Goal: Transaction & Acquisition: Book appointment/travel/reservation

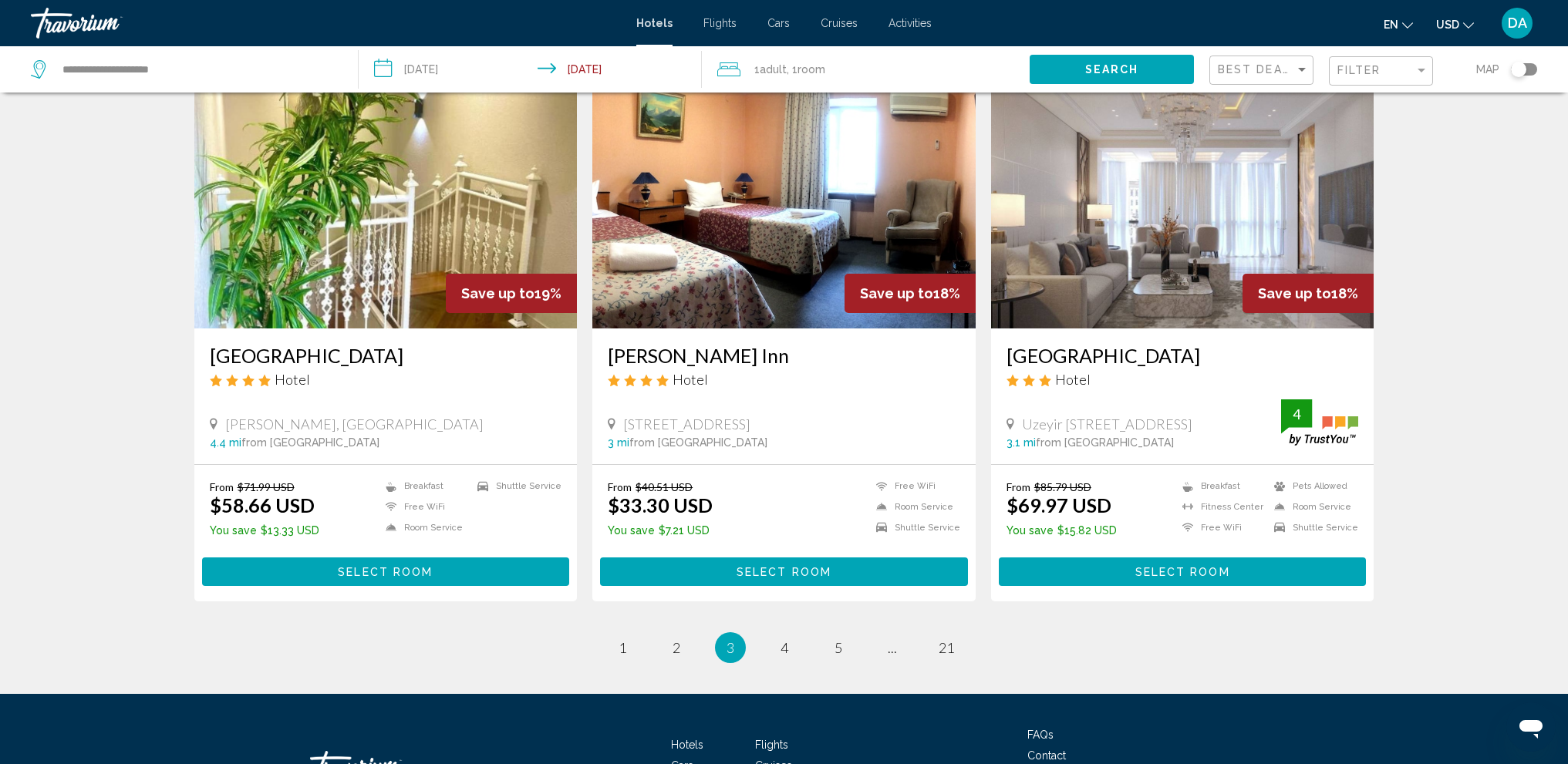
scroll to position [1696, 0]
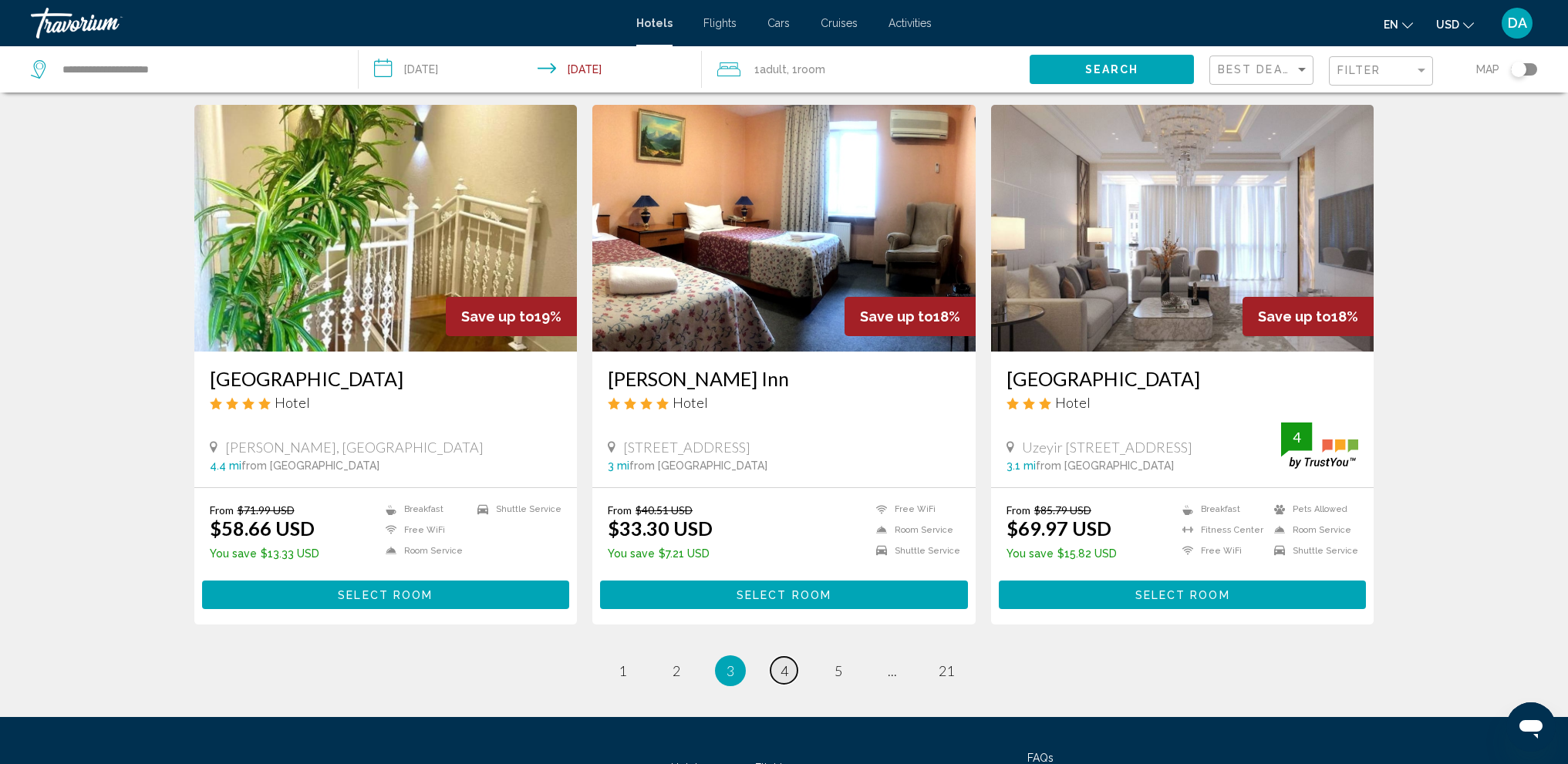
click at [774, 671] on link "page 4" at bounding box center [784, 670] width 27 height 27
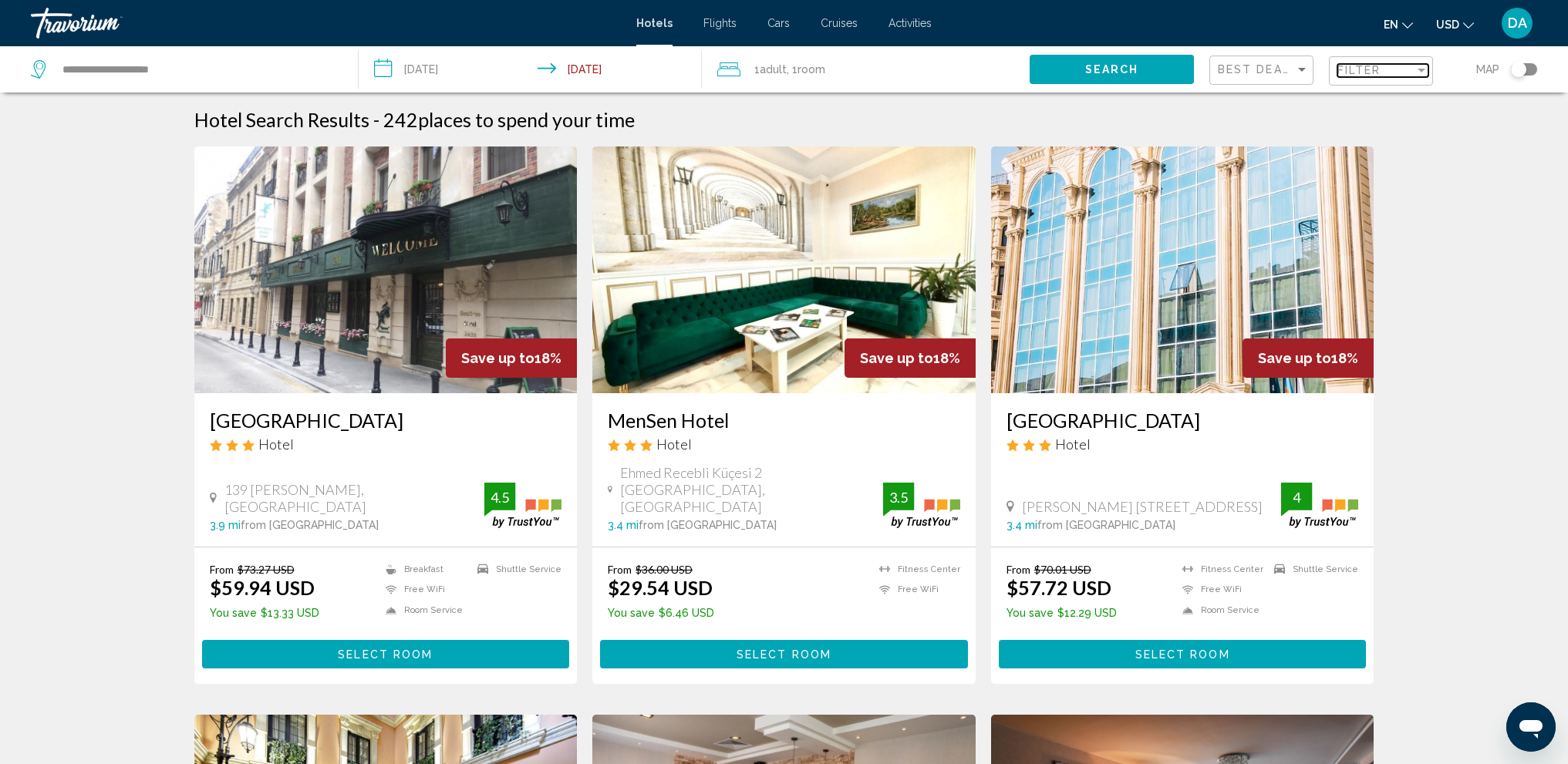
click at [1397, 73] on div "Filter" at bounding box center [1376, 70] width 77 height 12
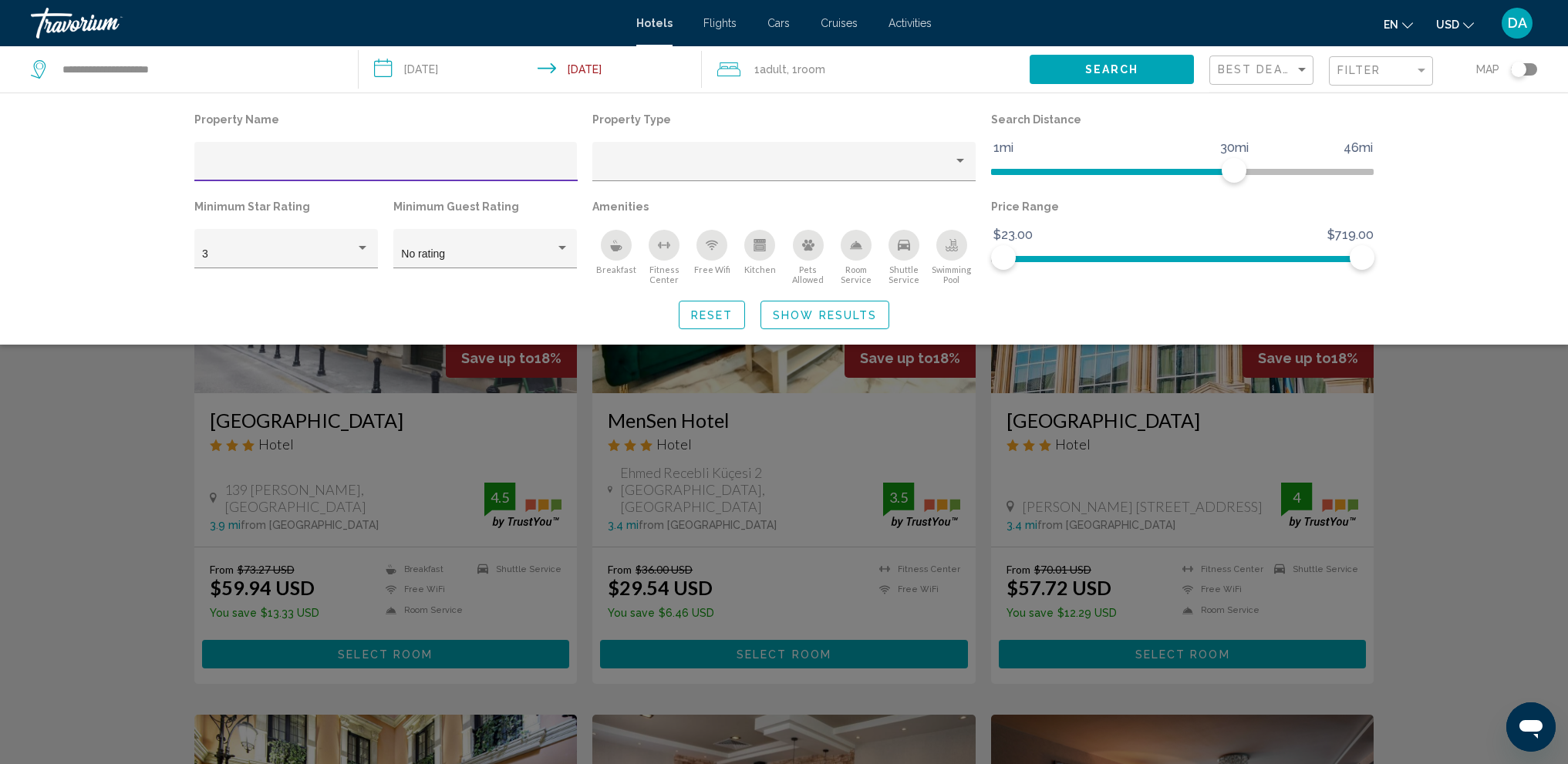
click at [625, 252] on div "Breakfast" at bounding box center [616, 245] width 31 height 31
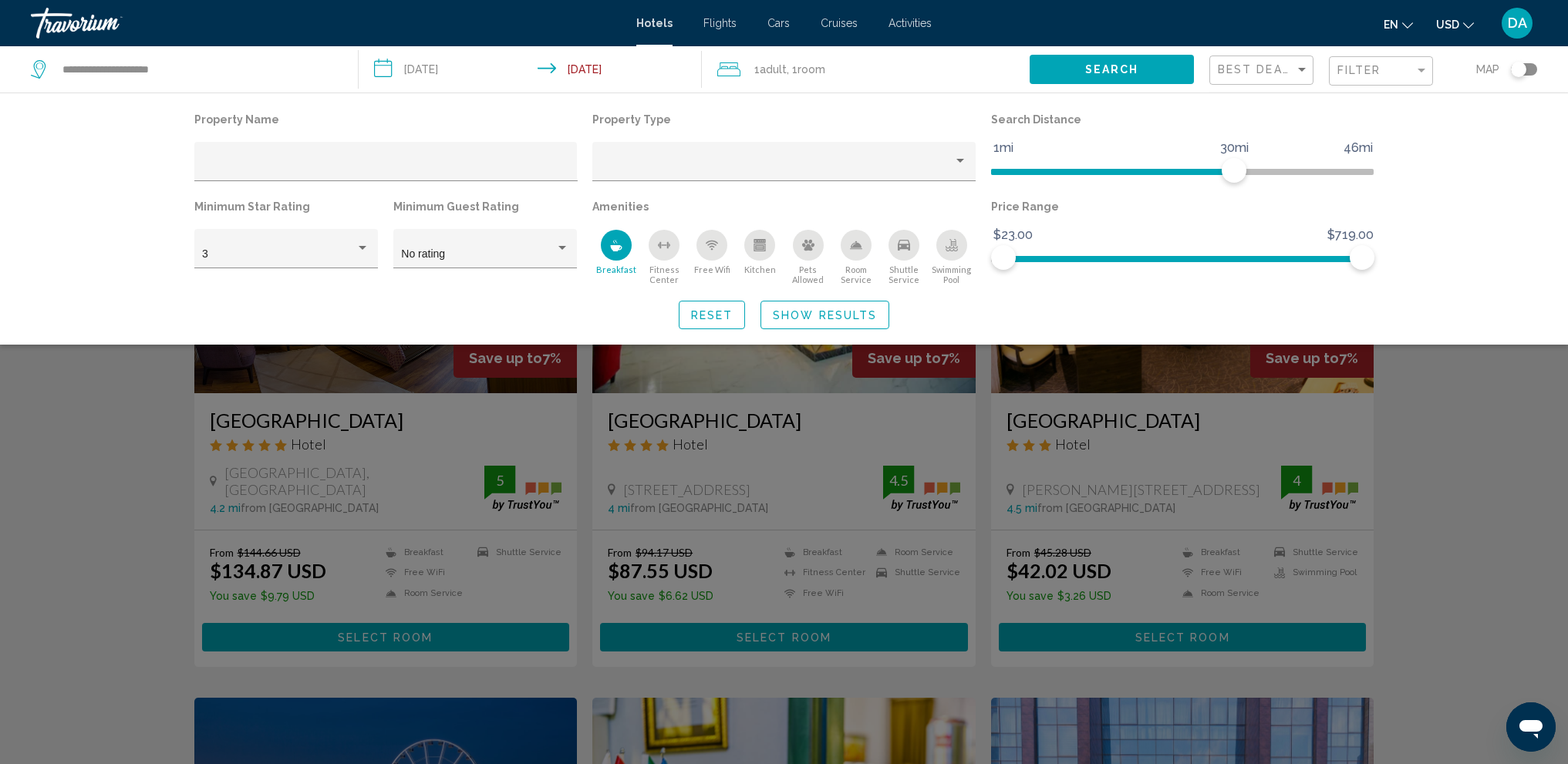
click at [955, 255] on div "Swimming Pool" at bounding box center [952, 245] width 31 height 31
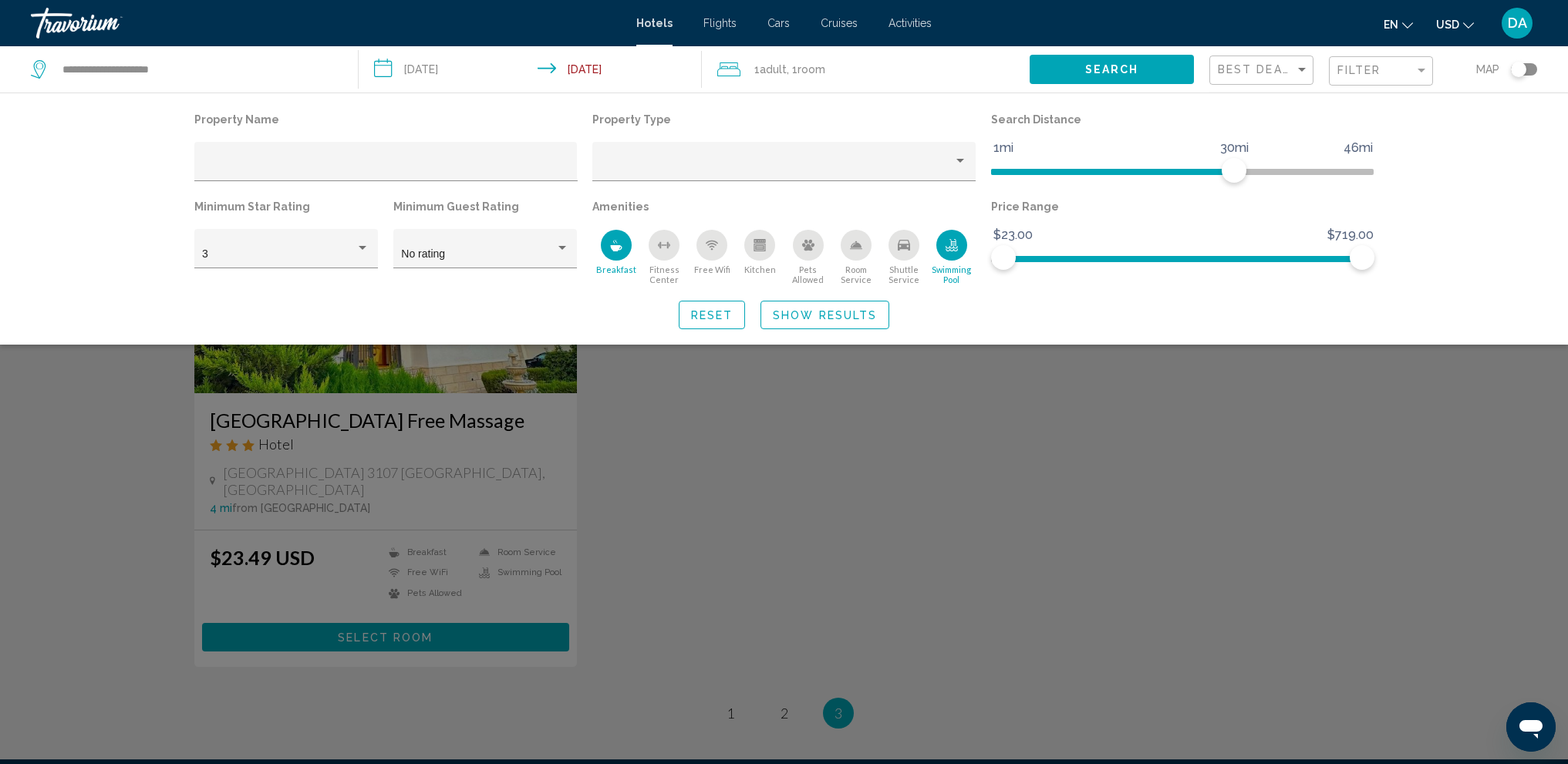
click at [721, 255] on div "Free Wifi" at bounding box center [712, 245] width 31 height 31
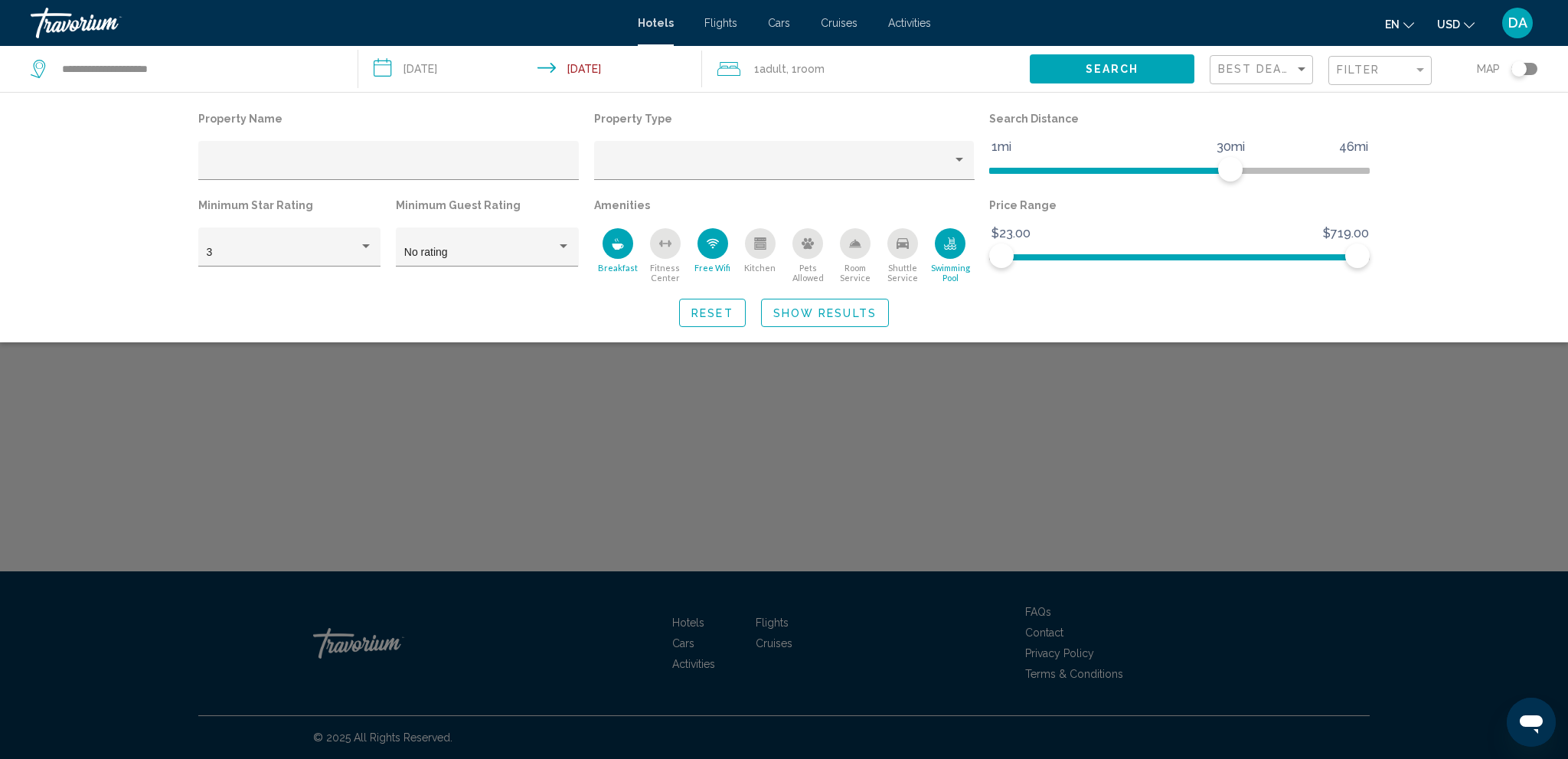
click at [802, 317] on span "Show Results" at bounding box center [825, 314] width 103 height 12
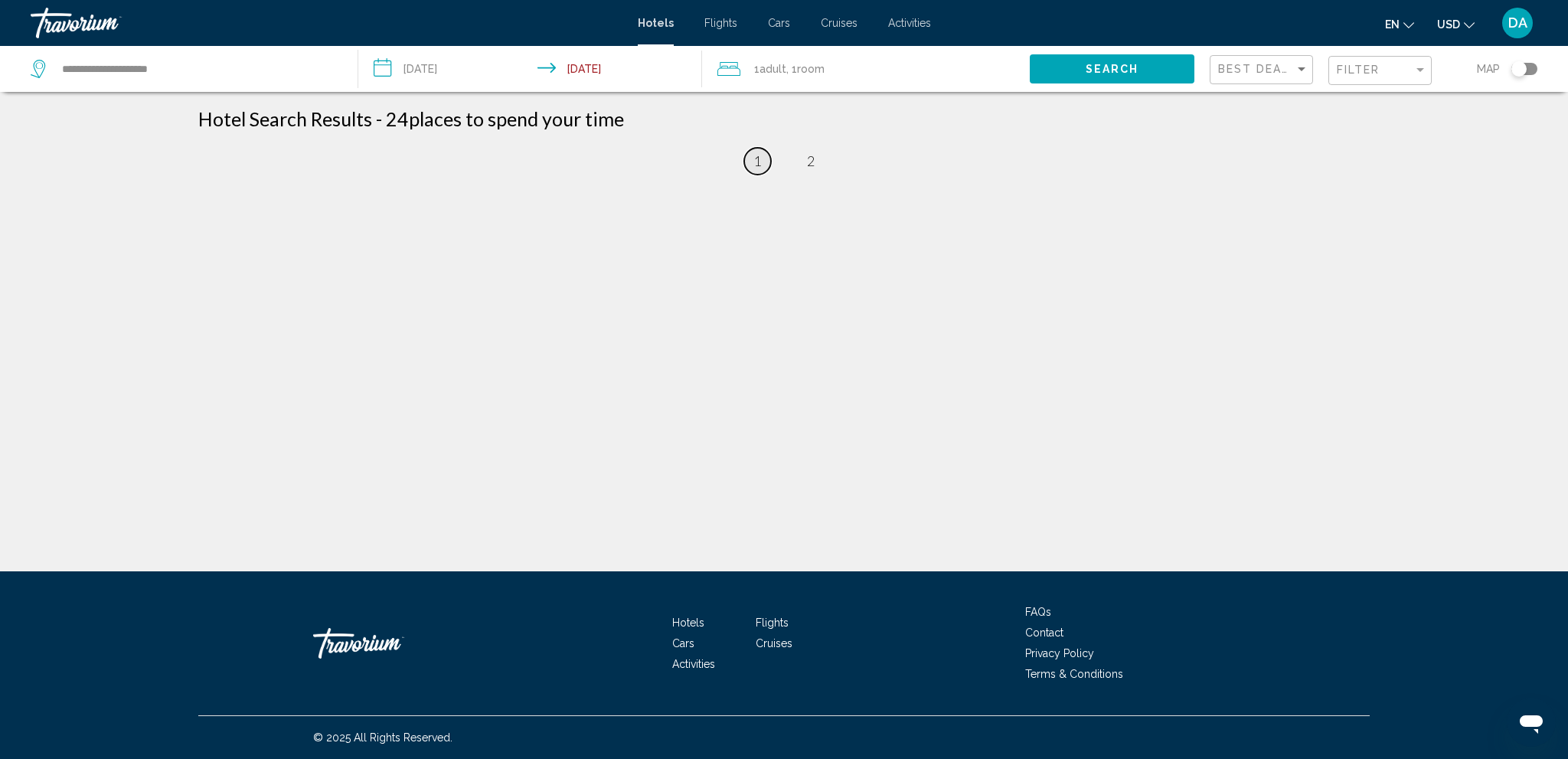
click at [762, 165] on link "page 1" at bounding box center [757, 161] width 27 height 27
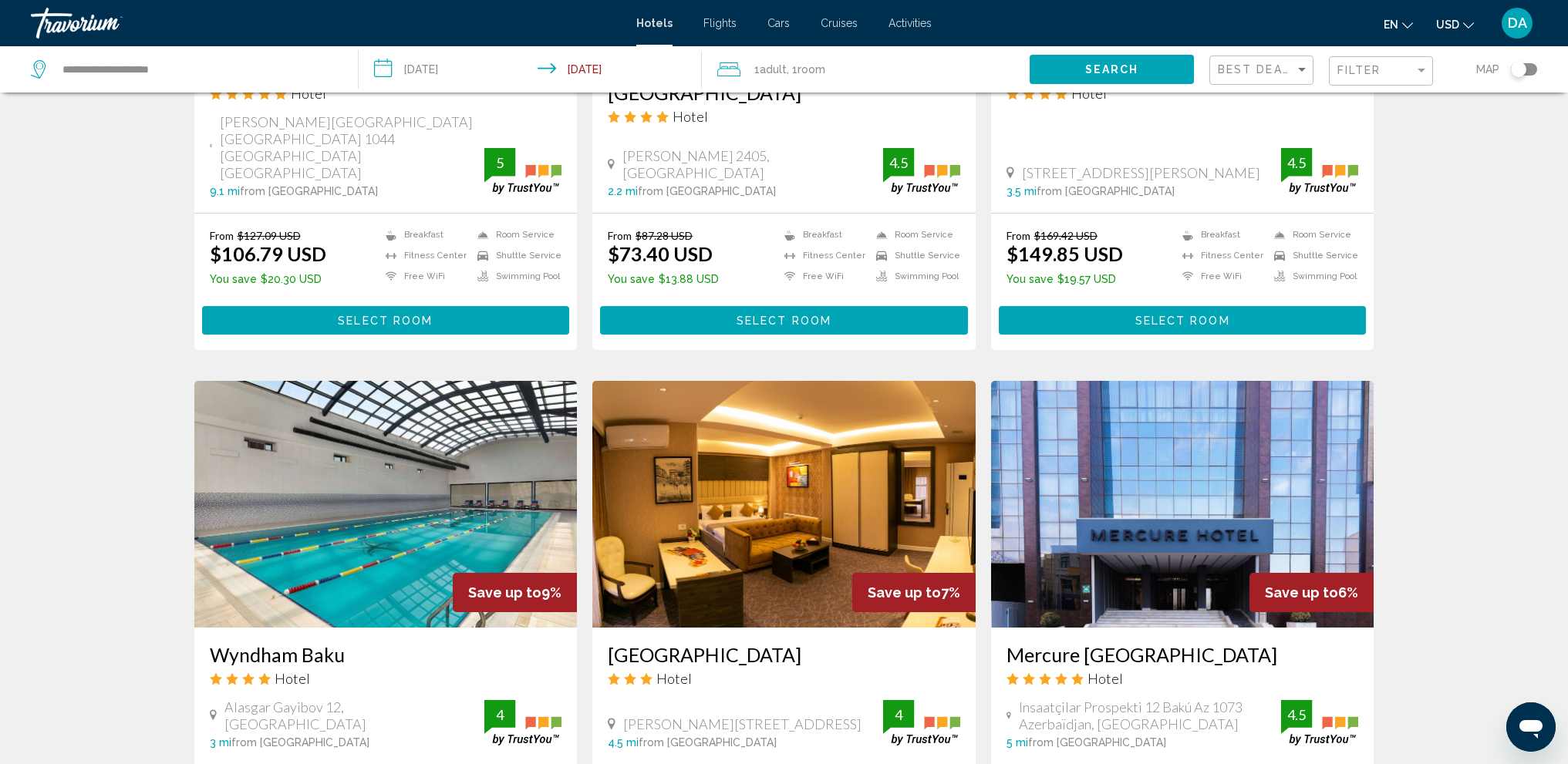
scroll to position [1542, 0]
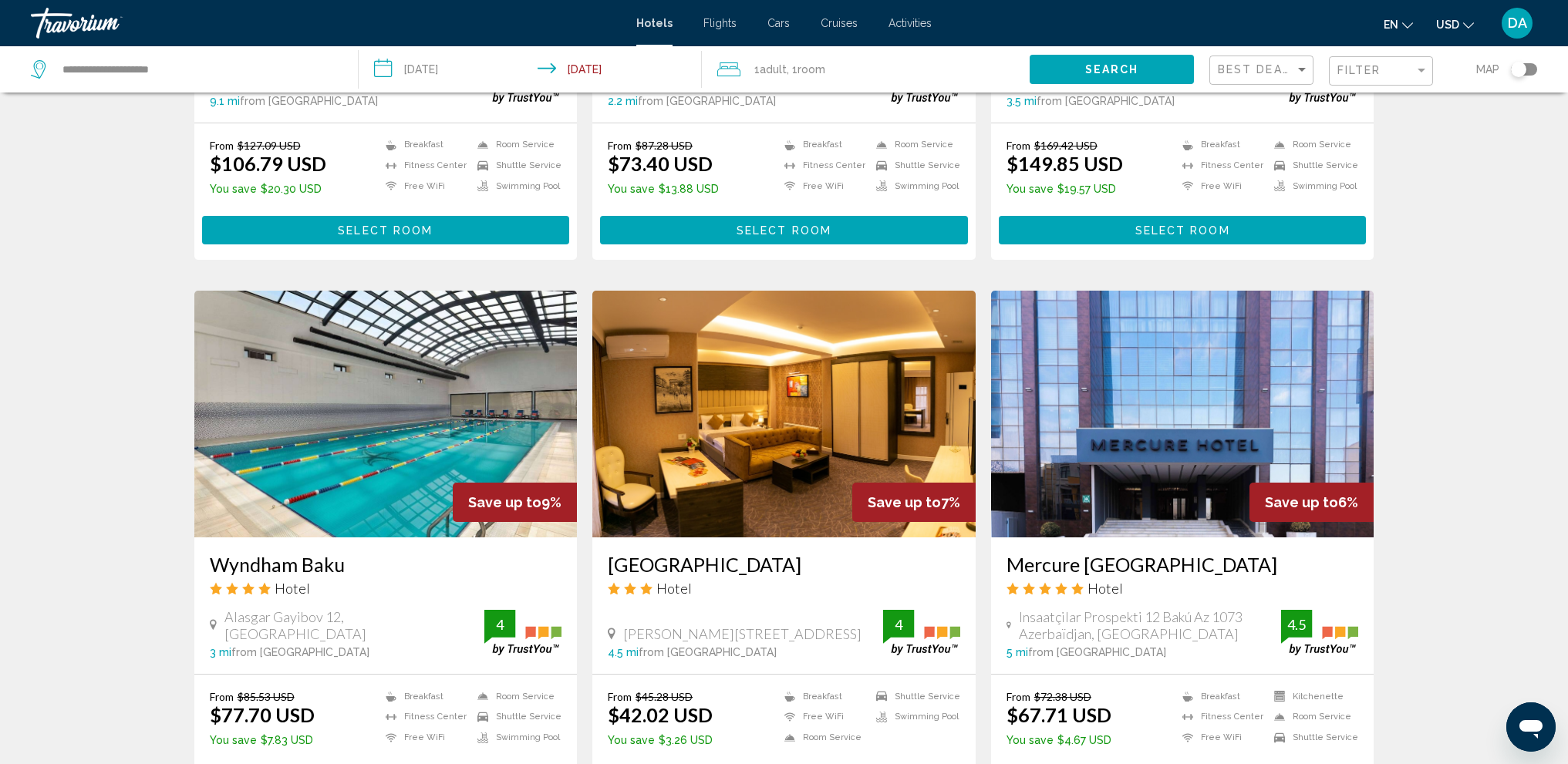
click at [1224, 398] on img "Main content" at bounding box center [1183, 414] width 383 height 247
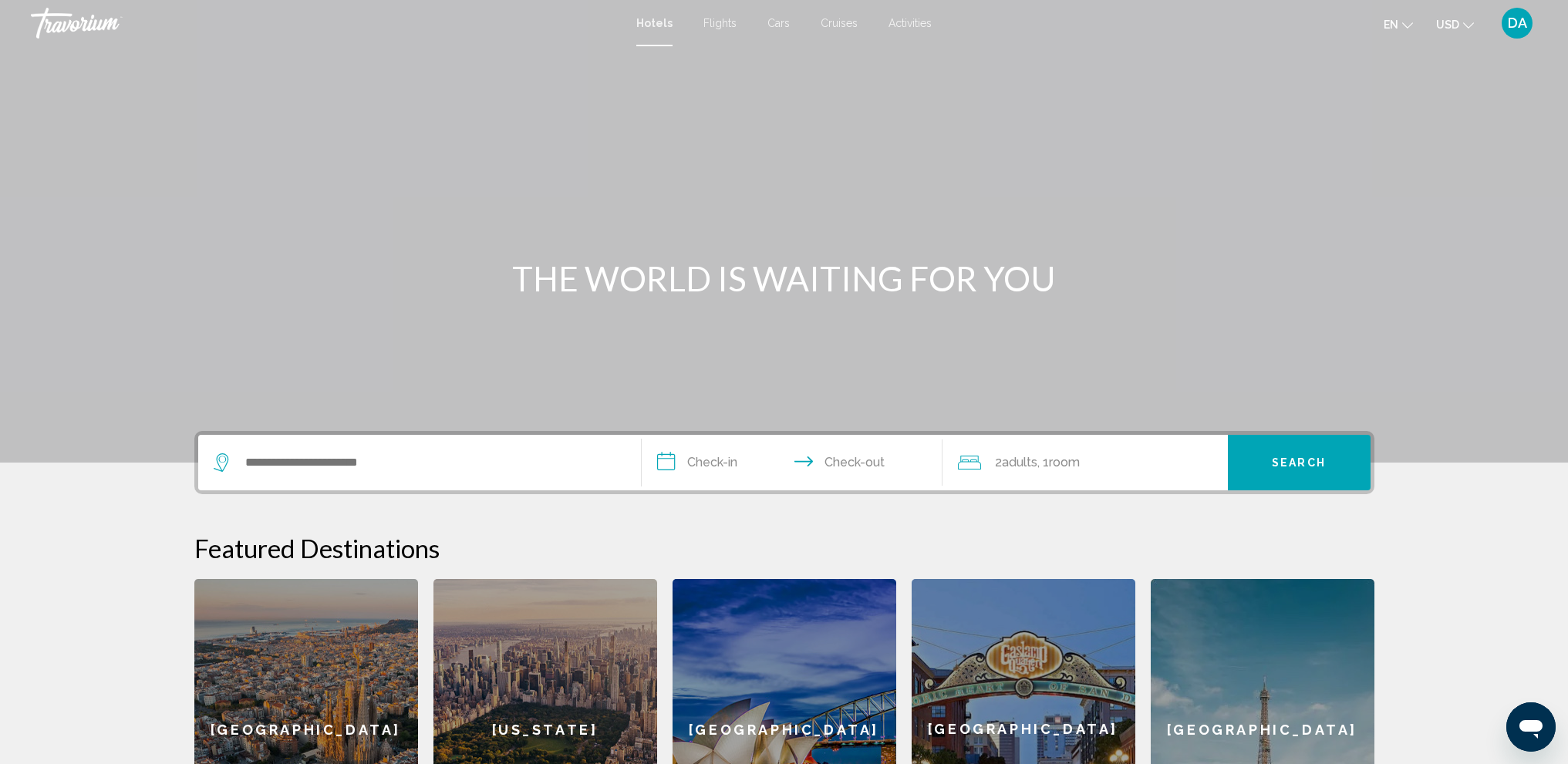
click at [498, 475] on div "Search widget" at bounding box center [419, 462] width 411 height 56
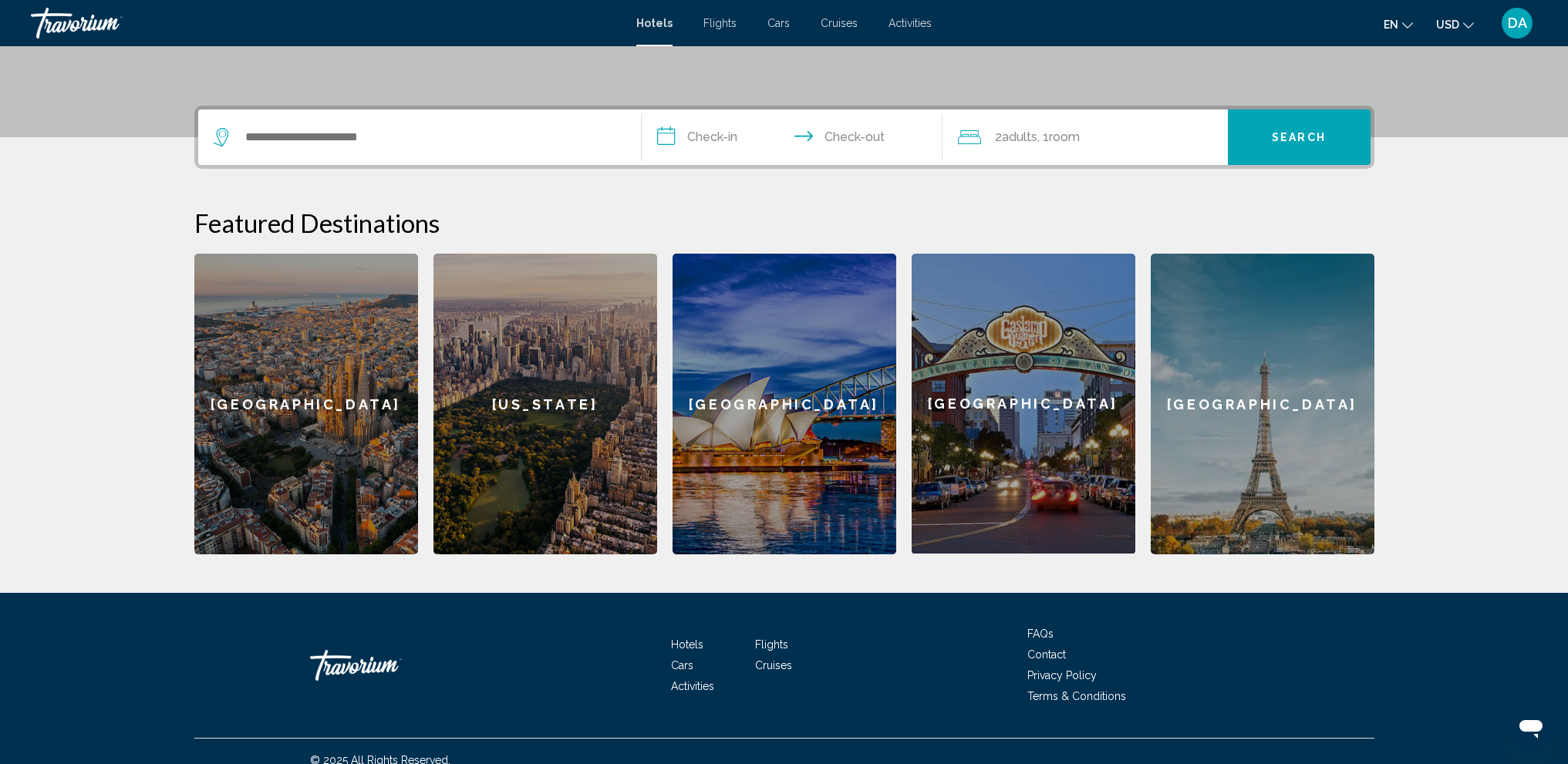
scroll to position [343, 0]
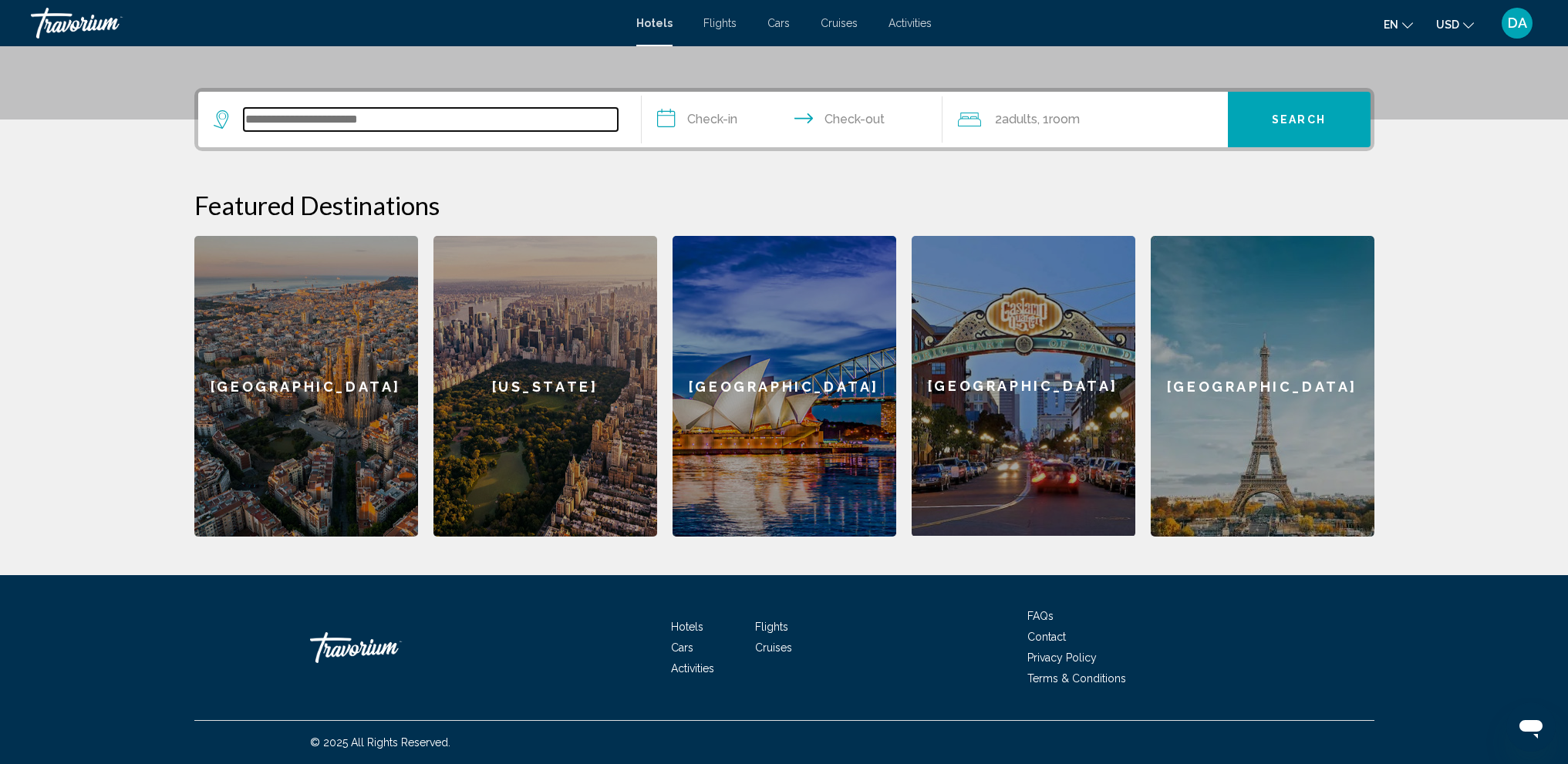
click at [363, 120] on input "Search widget" at bounding box center [431, 120] width 374 height 23
type input "*"
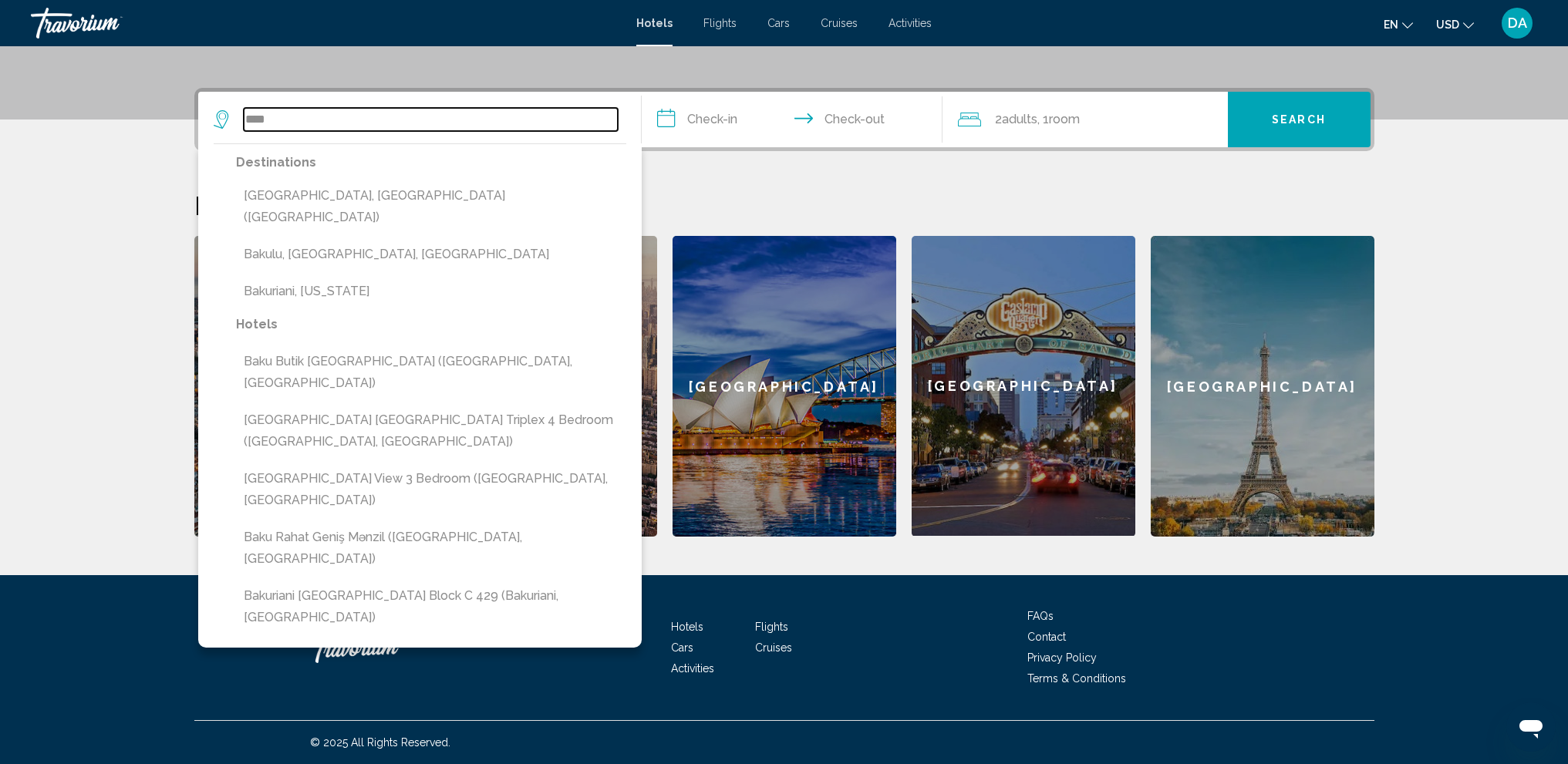
type input "****"
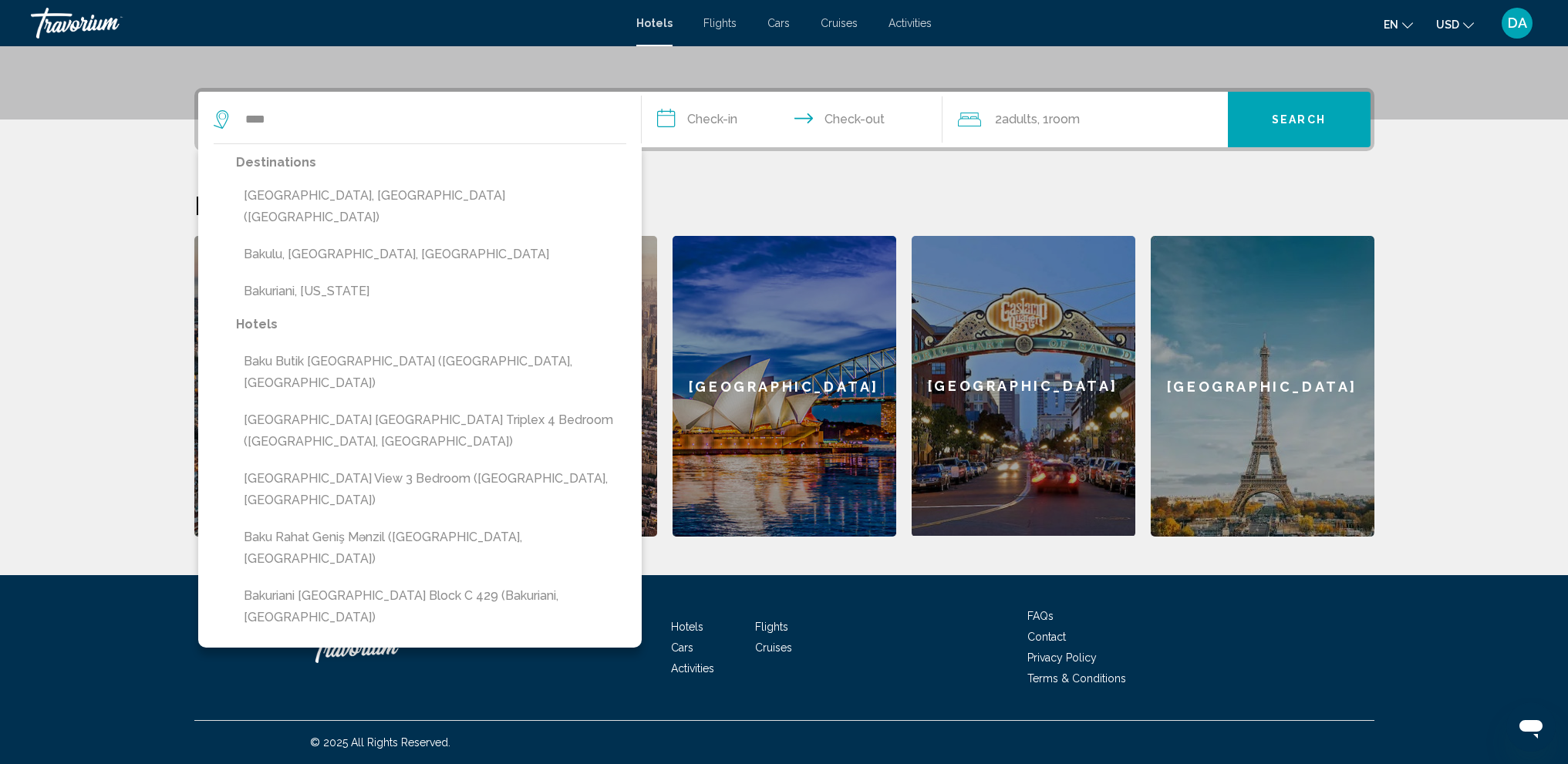
click at [726, 130] on input "**********" at bounding box center [795, 122] width 307 height 60
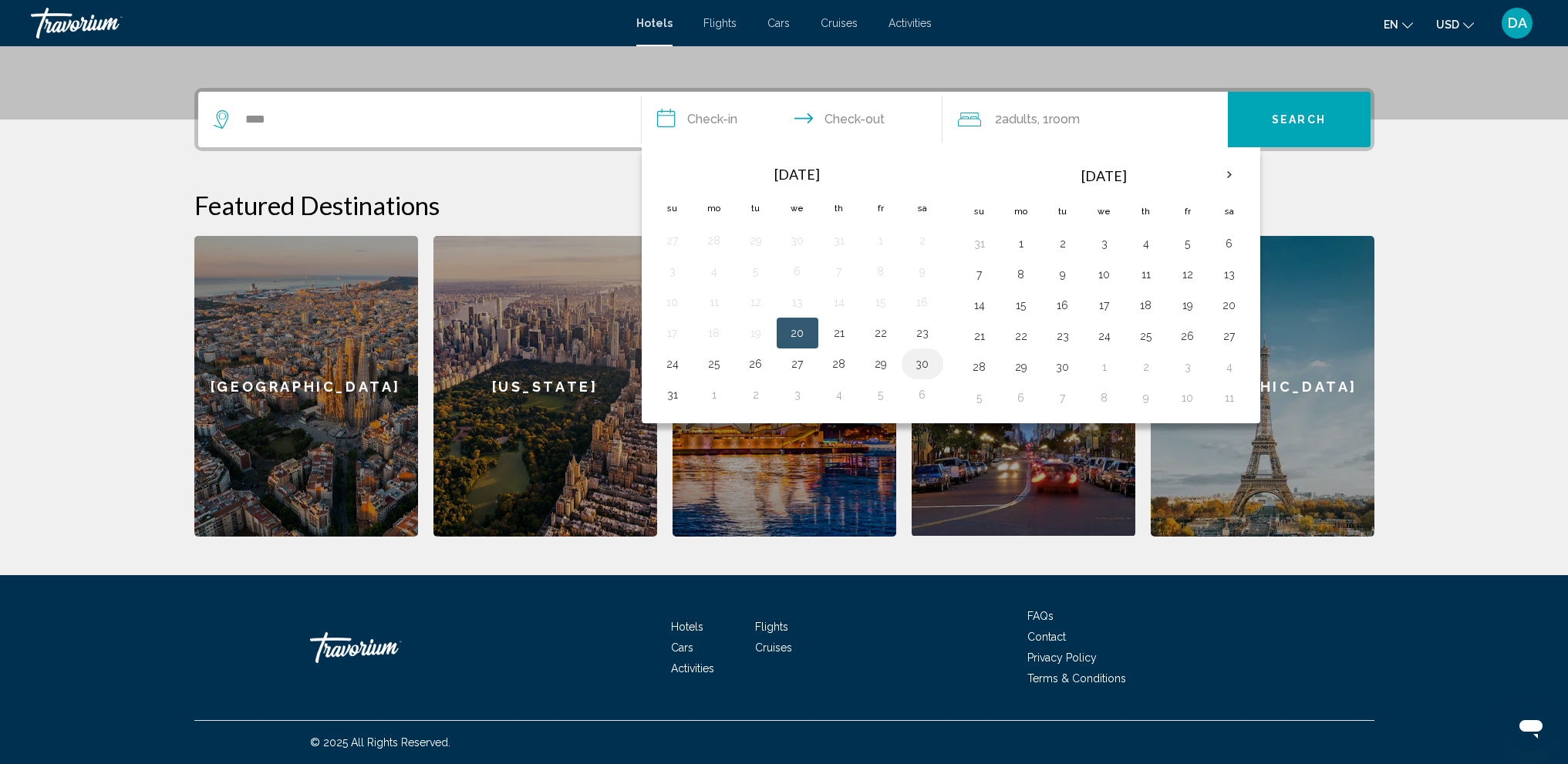
click at [915, 360] on button "30" at bounding box center [923, 363] width 25 height 22
click at [670, 399] on button "31" at bounding box center [672, 394] width 25 height 22
type input "**********"
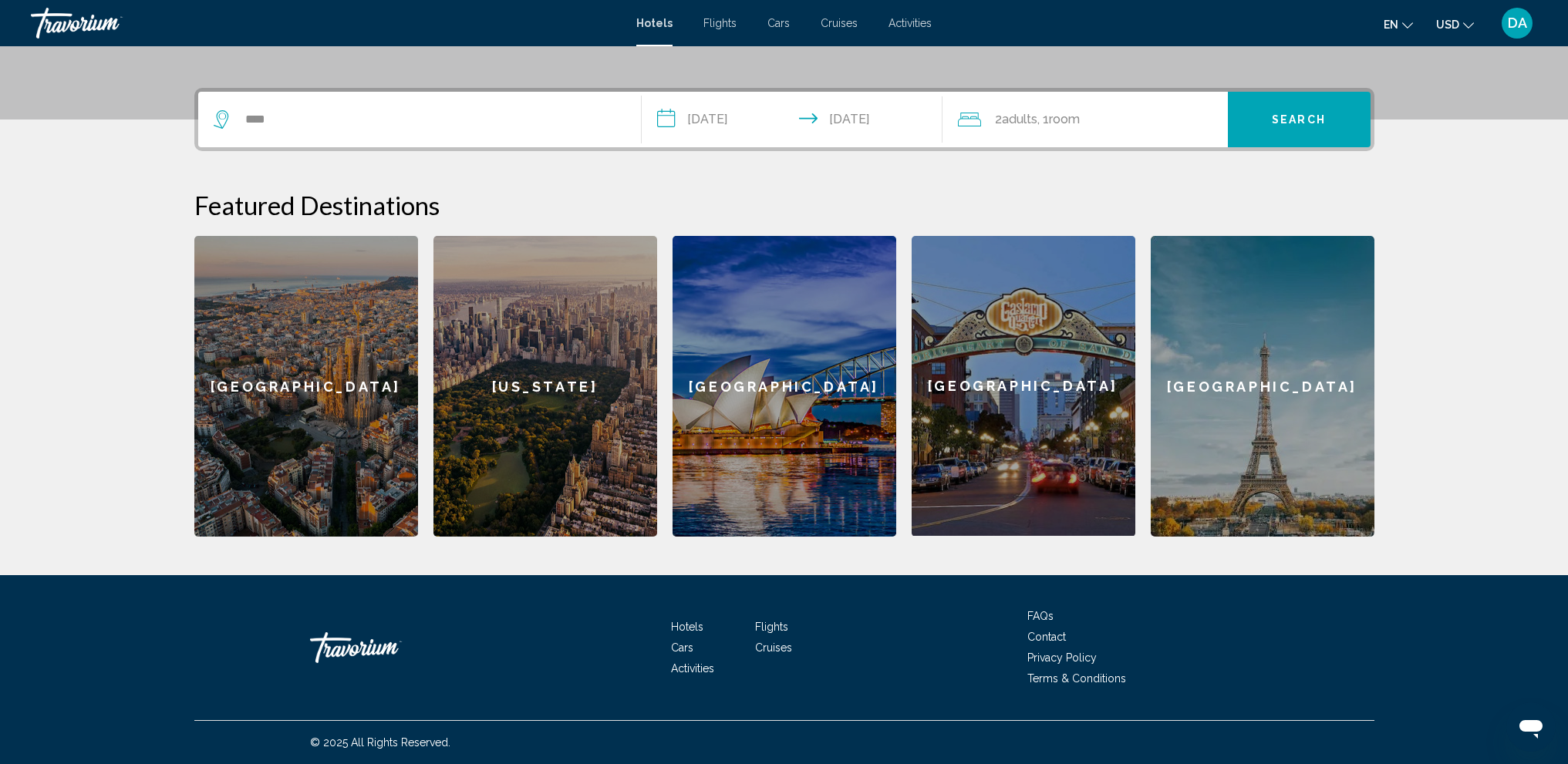
click at [393, 101] on div "****" at bounding box center [419, 120] width 411 height 56
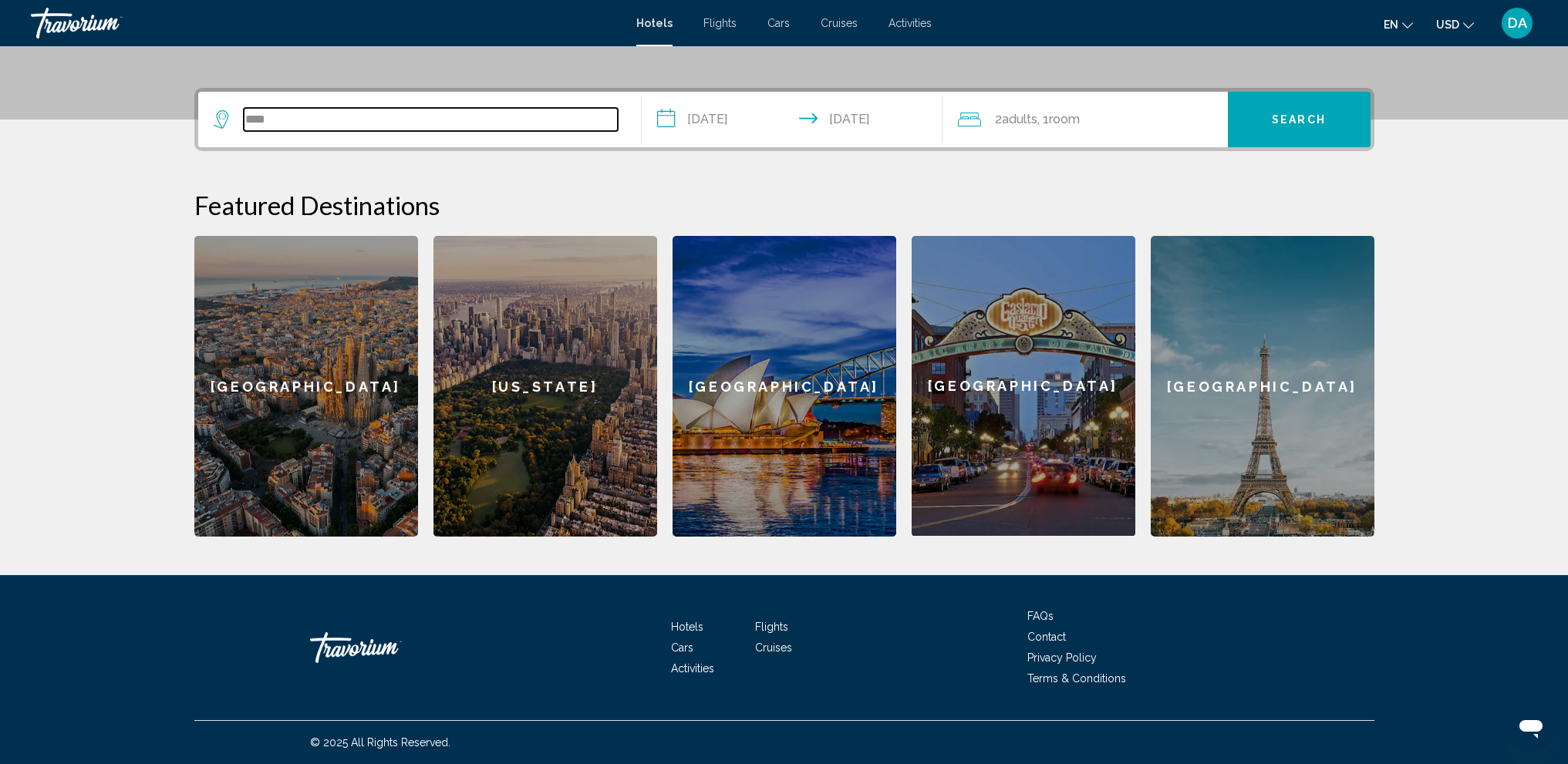
click at [380, 118] on input "****" at bounding box center [431, 120] width 374 height 23
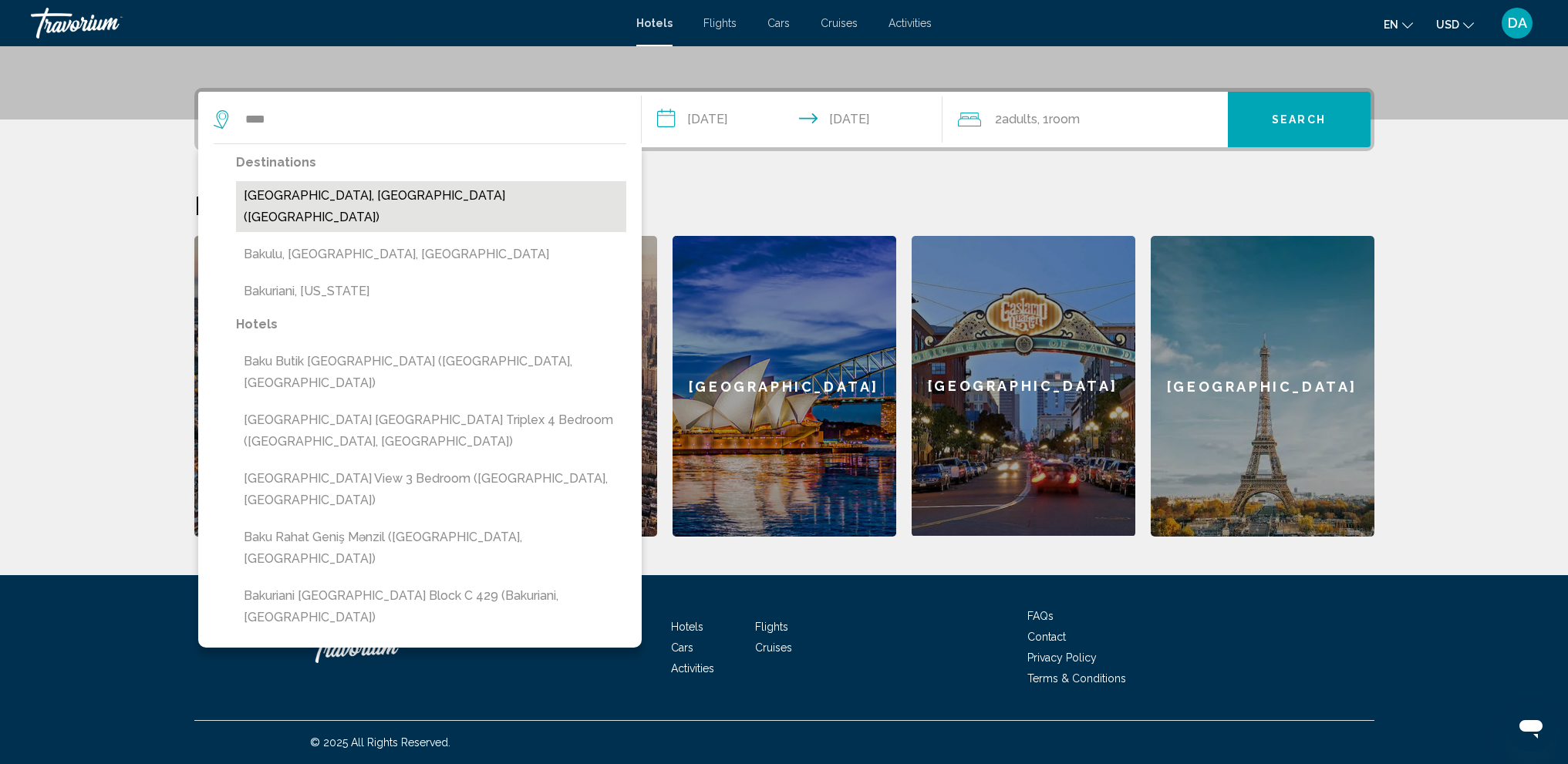
click at [328, 205] on button "[GEOGRAPHIC_DATA], [GEOGRAPHIC_DATA] ([GEOGRAPHIC_DATA])" at bounding box center [431, 207] width 390 height 51
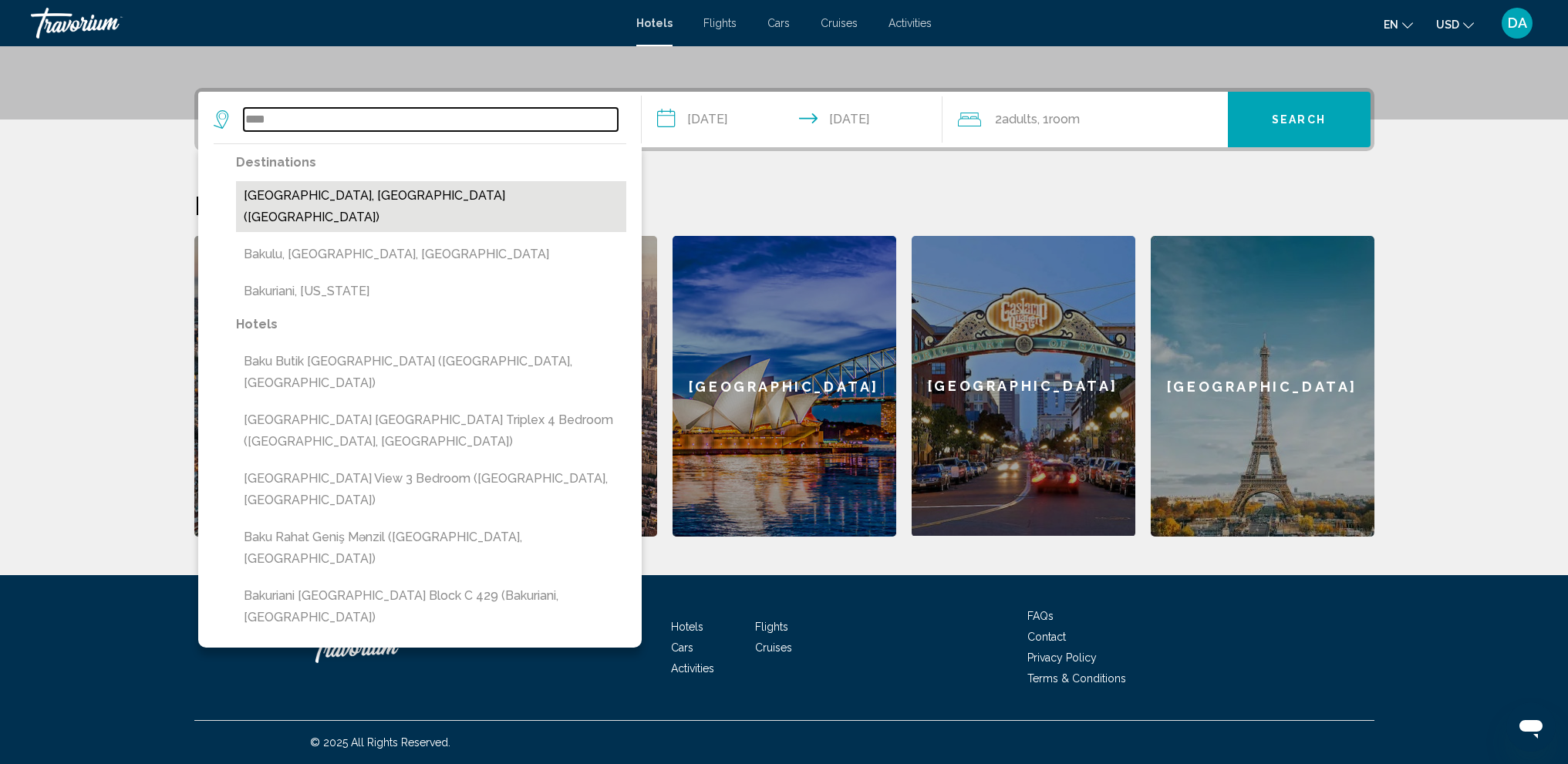
type input "**********"
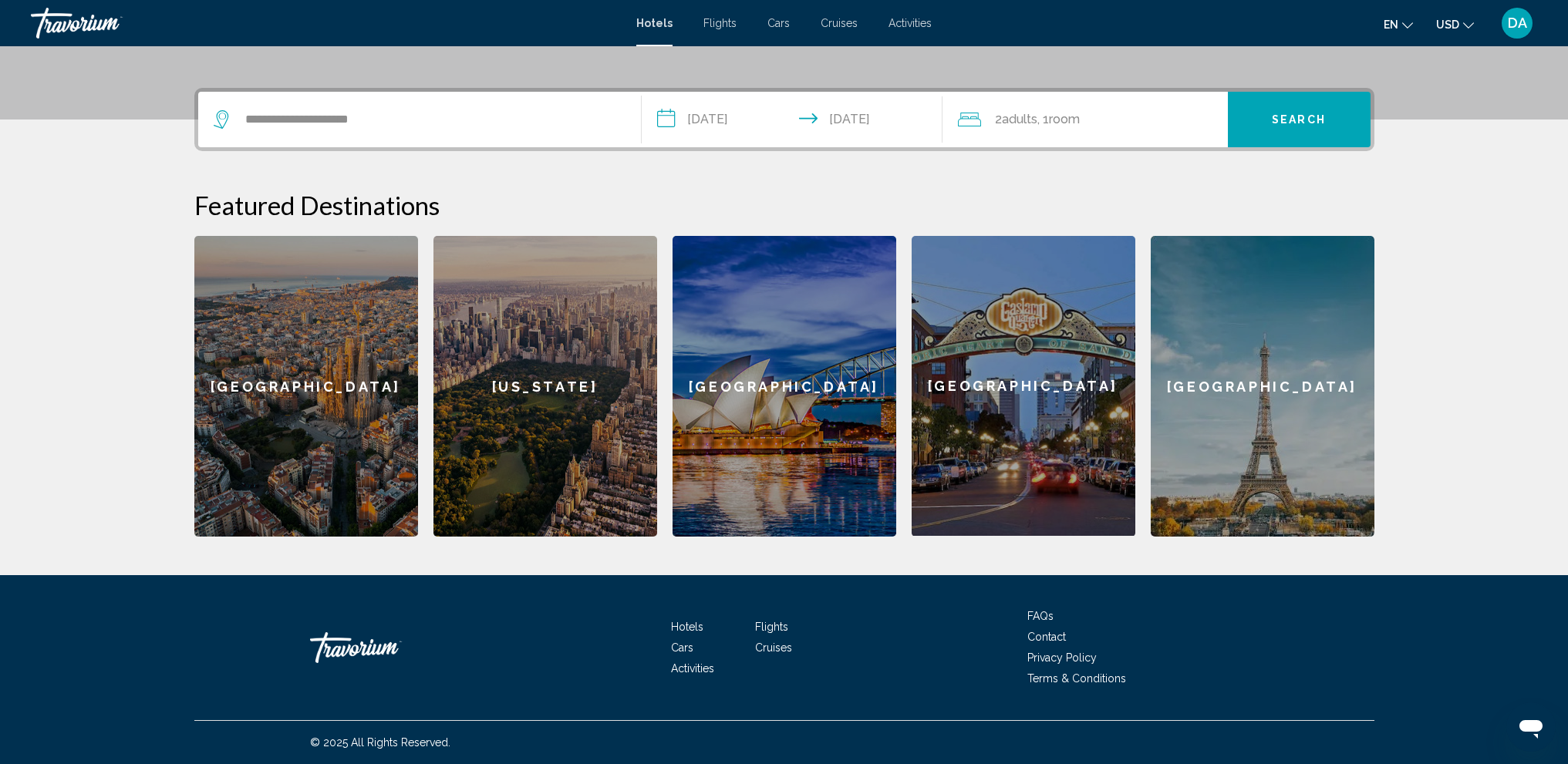
click at [1276, 127] on button "Search" at bounding box center [1299, 120] width 143 height 56
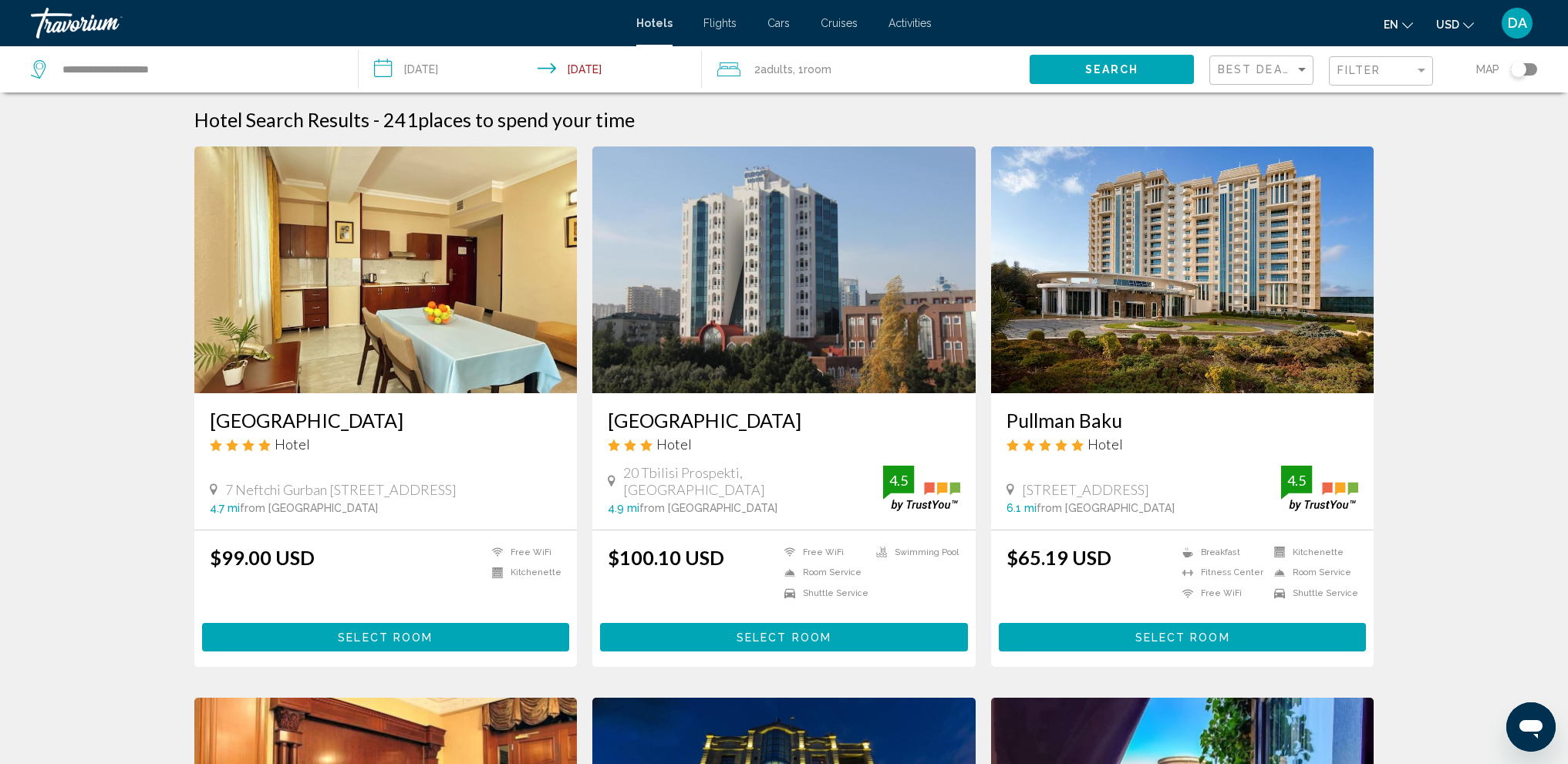
click at [1119, 265] on img "Main content" at bounding box center [1183, 270] width 383 height 247
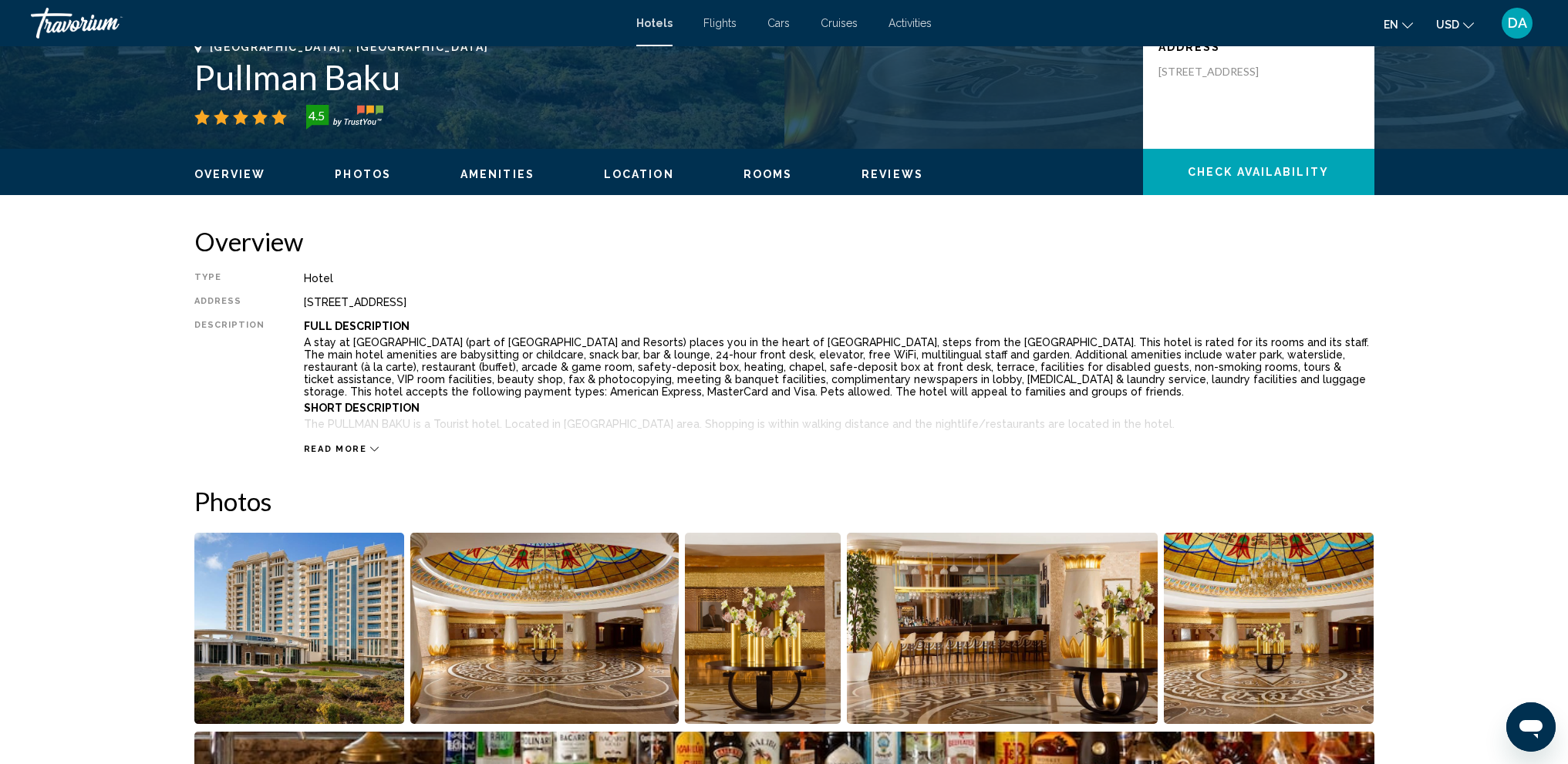
scroll to position [385, 0]
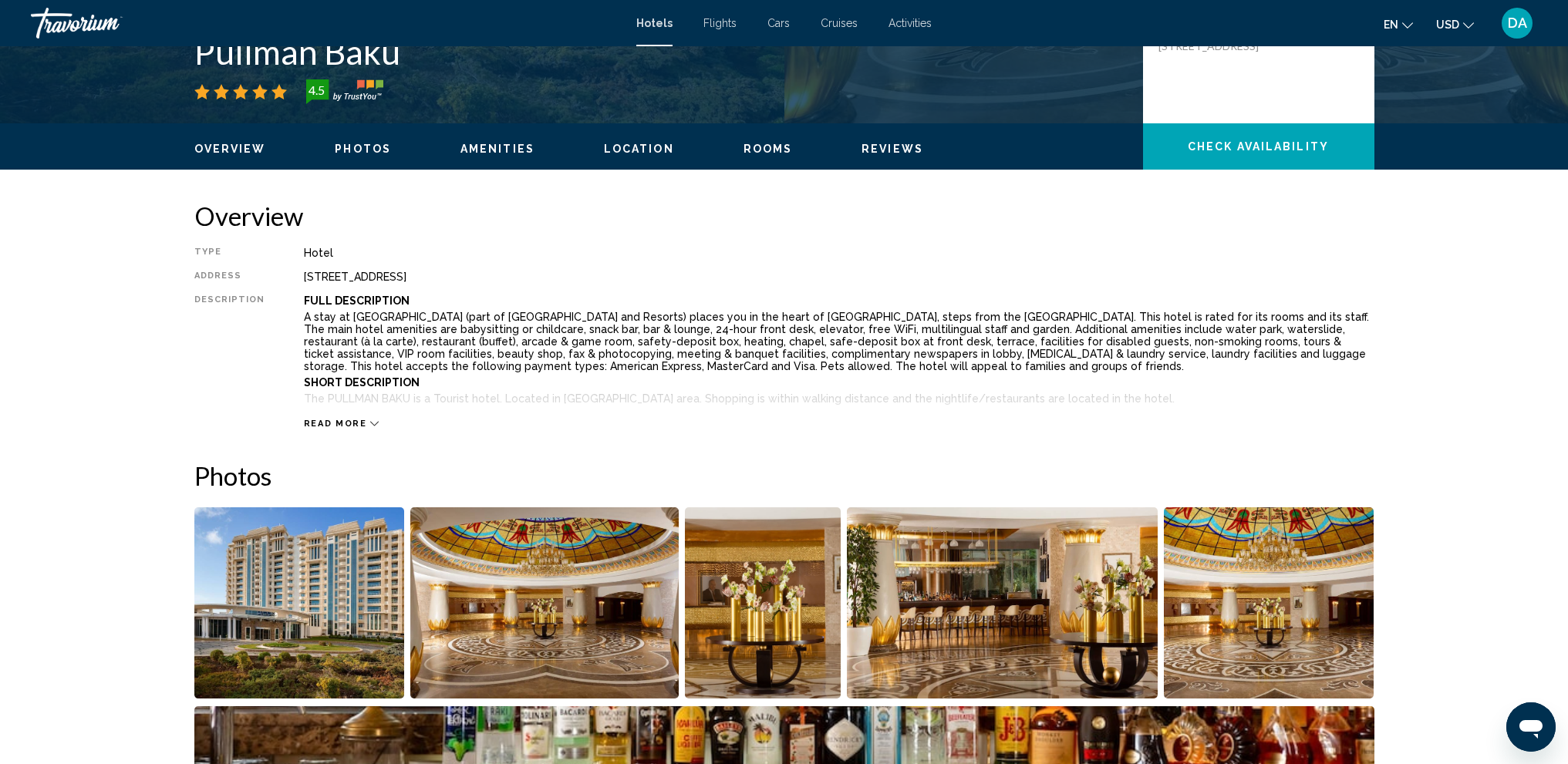
click at [347, 423] on span "Read more" at bounding box center [336, 423] width 63 height 10
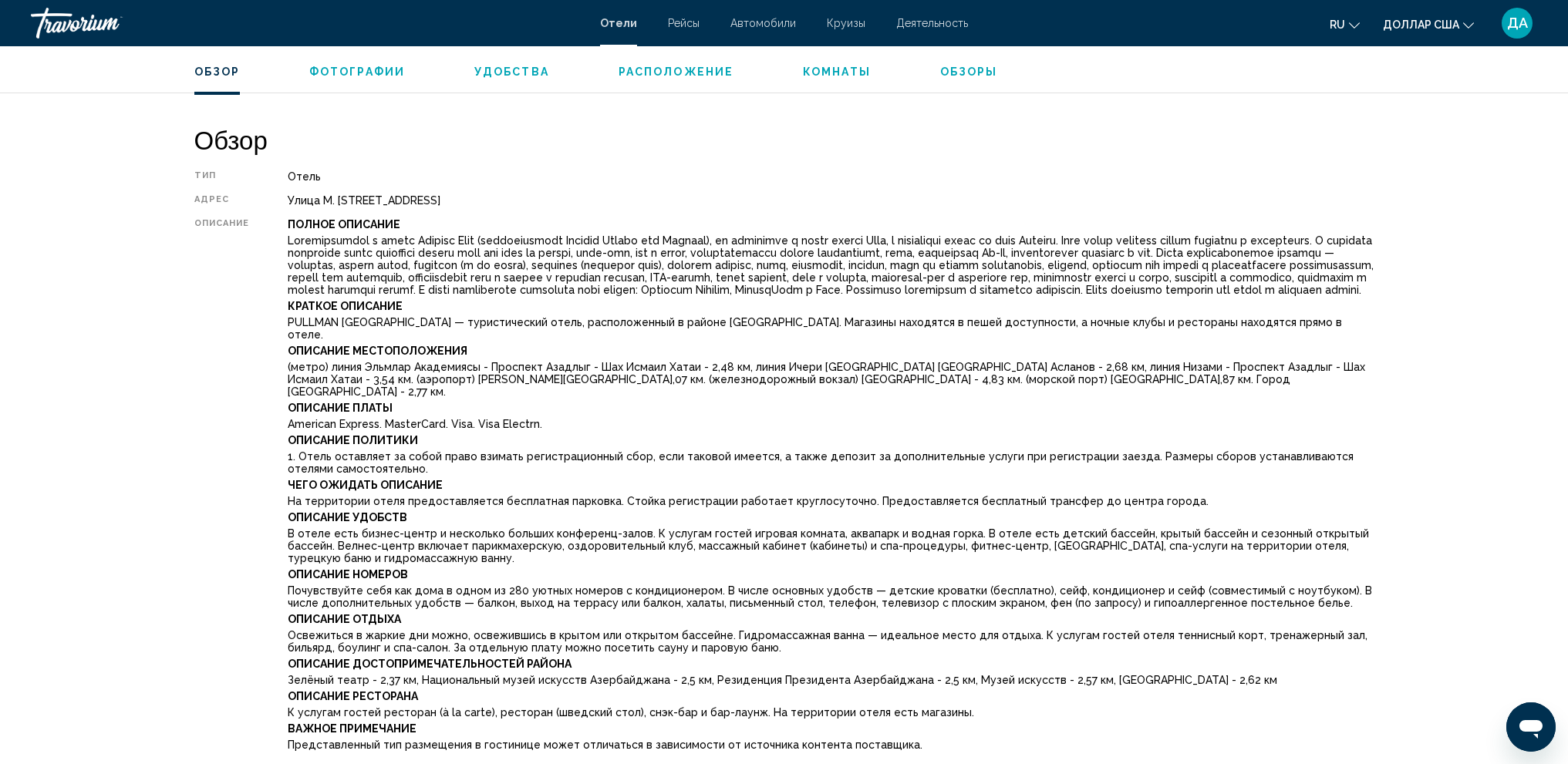
scroll to position [539, 0]
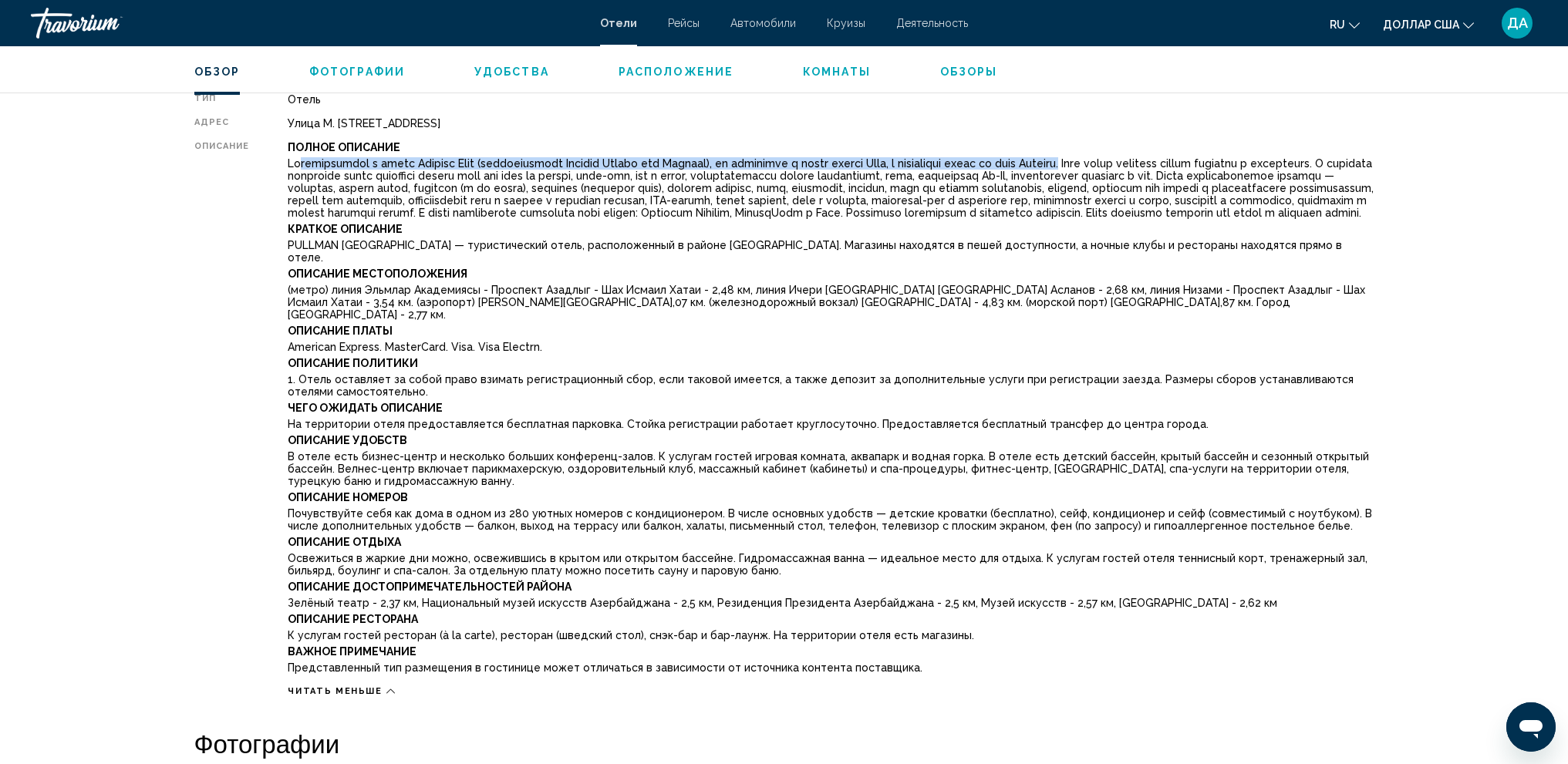
drag, startPoint x: 356, startPoint y: 164, endPoint x: 1106, endPoint y: 168, distance: 750.0
click at [1106, 168] on font "Основное содержание" at bounding box center [831, 188] width 1085 height 62
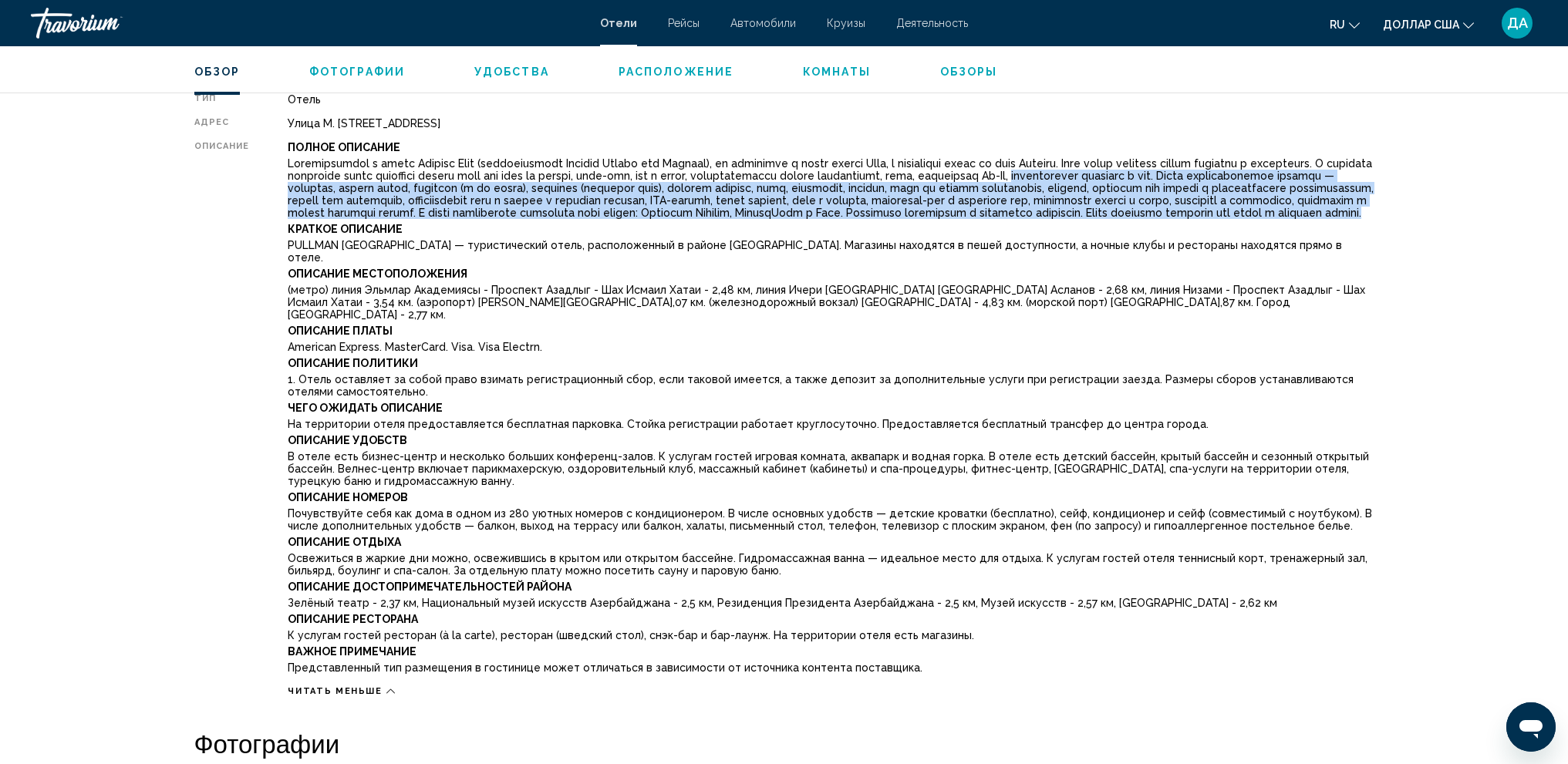
drag, startPoint x: 1188, startPoint y: 174, endPoint x: 768, endPoint y: 234, distance: 424.3
click at [893, 219] on p "Основное содержание" at bounding box center [831, 188] width 1085 height 62
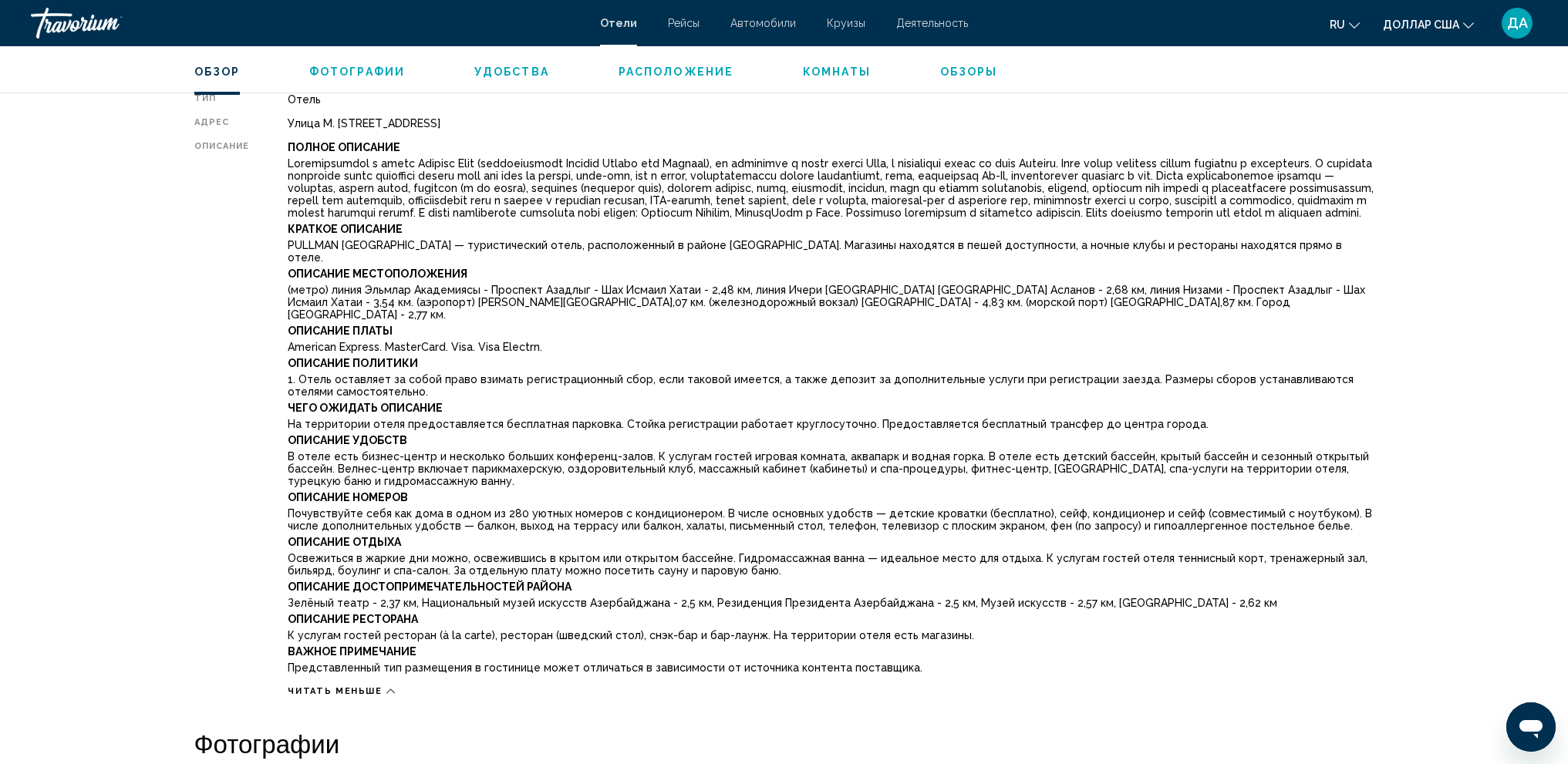
drag, startPoint x: 766, startPoint y: 234, endPoint x: 759, endPoint y: 240, distance: 9.2
click at [765, 234] on div "Полное описание Краткое описание PULLMAN [GEOGRAPHIC_DATA] — туристический отел…" at bounding box center [831, 409] width 1085 height 536
drag, startPoint x: 541, startPoint y: 336, endPoint x: 278, endPoint y: 334, distance: 263.0
click at [278, 334] on div "Тип Отель Адрес Улица М. [GEOGRAPHIC_DATA], [GEOGRAPHIC_DATA] AZ1006, [GEOGRAPH…" at bounding box center [784, 395] width 1180 height 603
click at [577, 357] on p "Описание политики" at bounding box center [831, 363] width 1085 height 12
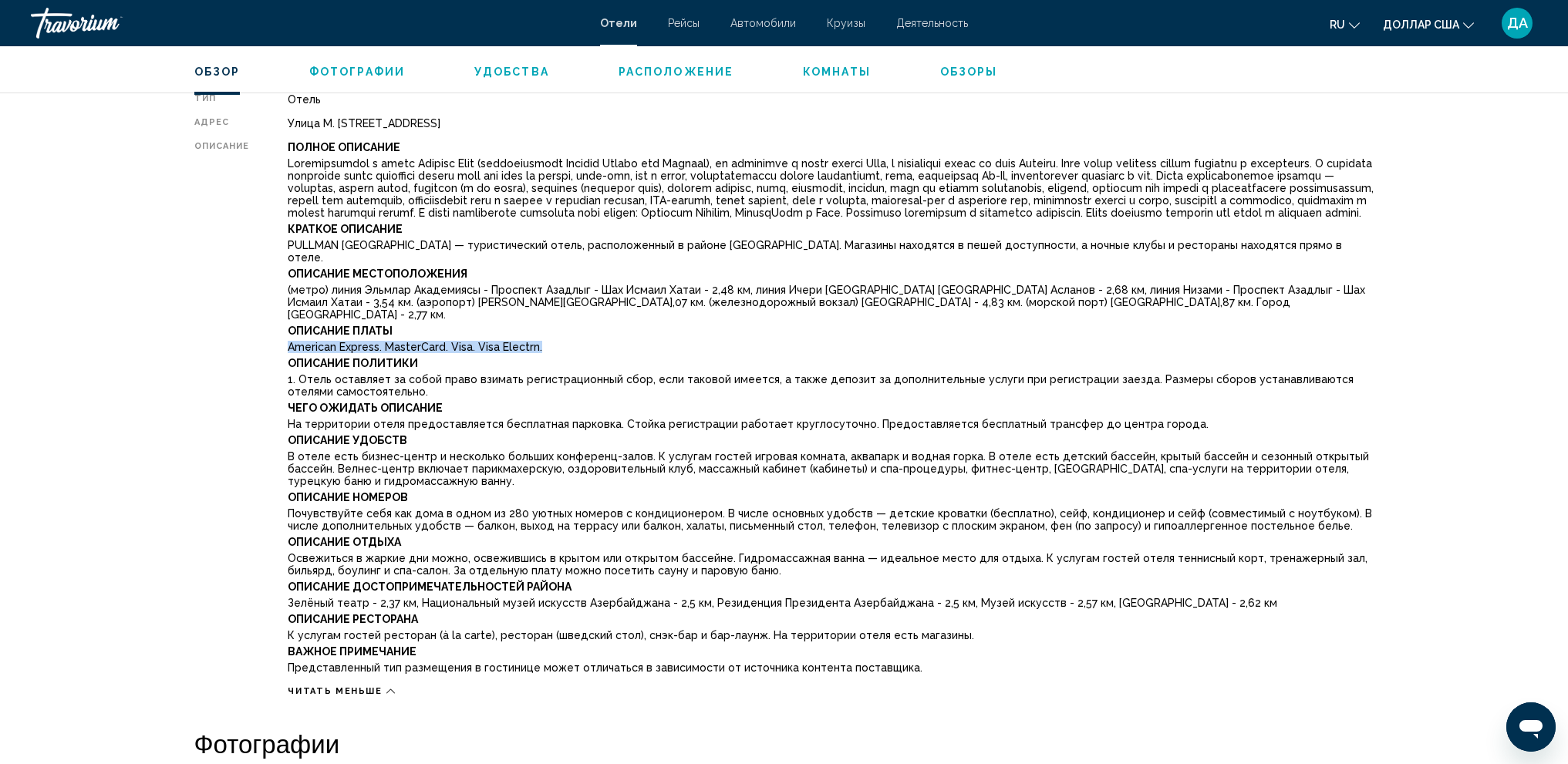
drag, startPoint x: 540, startPoint y: 336, endPoint x: 285, endPoint y: 329, distance: 255.1
click at [285, 329] on div "Тип Отель Адрес Улица М. [GEOGRAPHIC_DATA], [GEOGRAPHIC_DATA] AZ1006, [GEOGRAPH…" at bounding box center [784, 395] width 1180 height 603
click at [544, 342] on div "Полное описание Краткое описание PULLMAN [GEOGRAPHIC_DATA] — туристический отел…" at bounding box center [831, 409] width 1085 height 536
drag, startPoint x: 541, startPoint y: 331, endPoint x: 286, endPoint y: 331, distance: 255.0
click at [286, 331] on div "Тип Отель Адрес Улица М. [GEOGRAPHIC_DATA], [GEOGRAPHIC_DATA] AZ1006, [GEOGRAPH…" at bounding box center [784, 395] width 1180 height 603
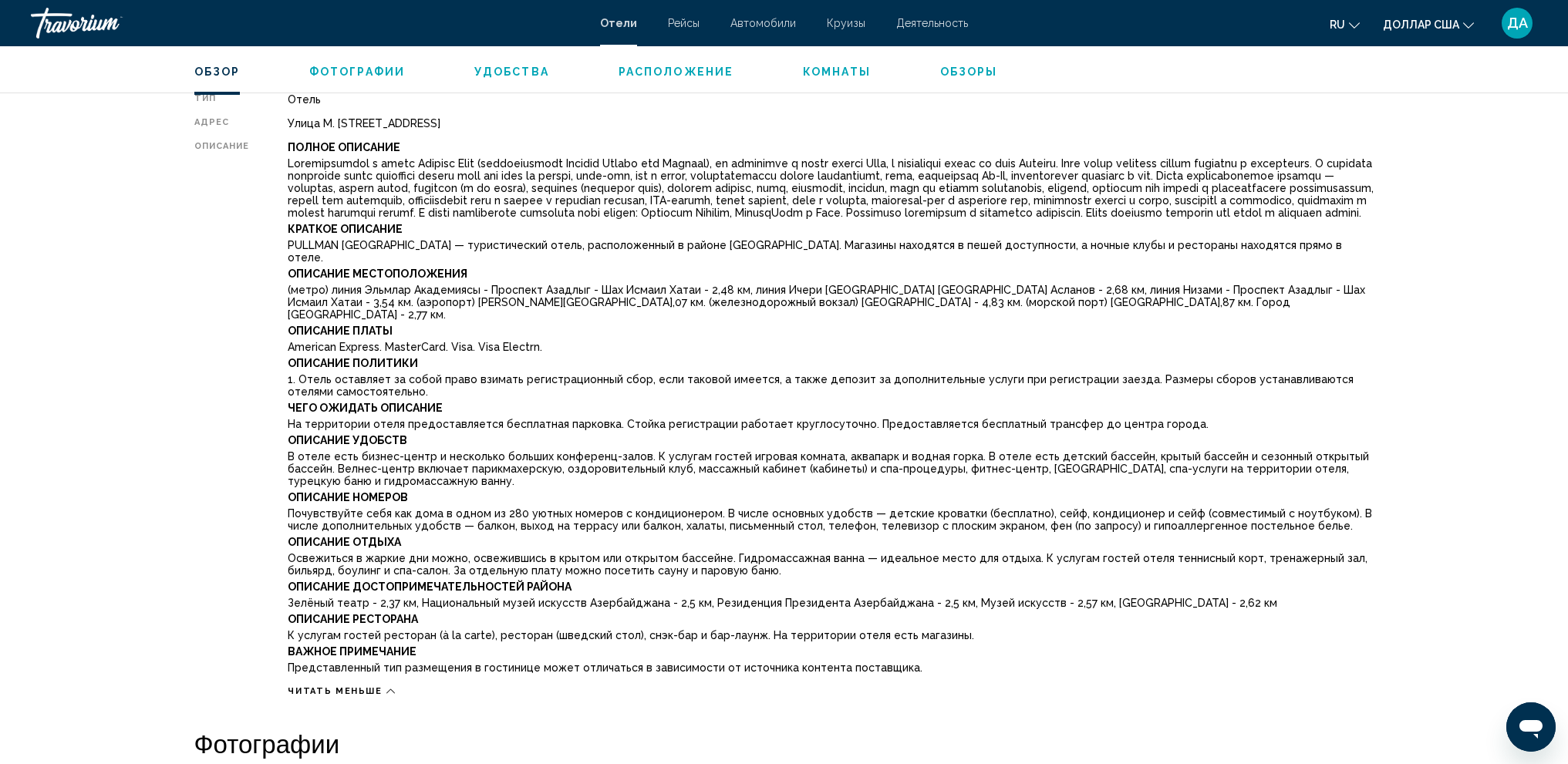
click at [608, 357] on p "Описание политики" at bounding box center [831, 363] width 1085 height 12
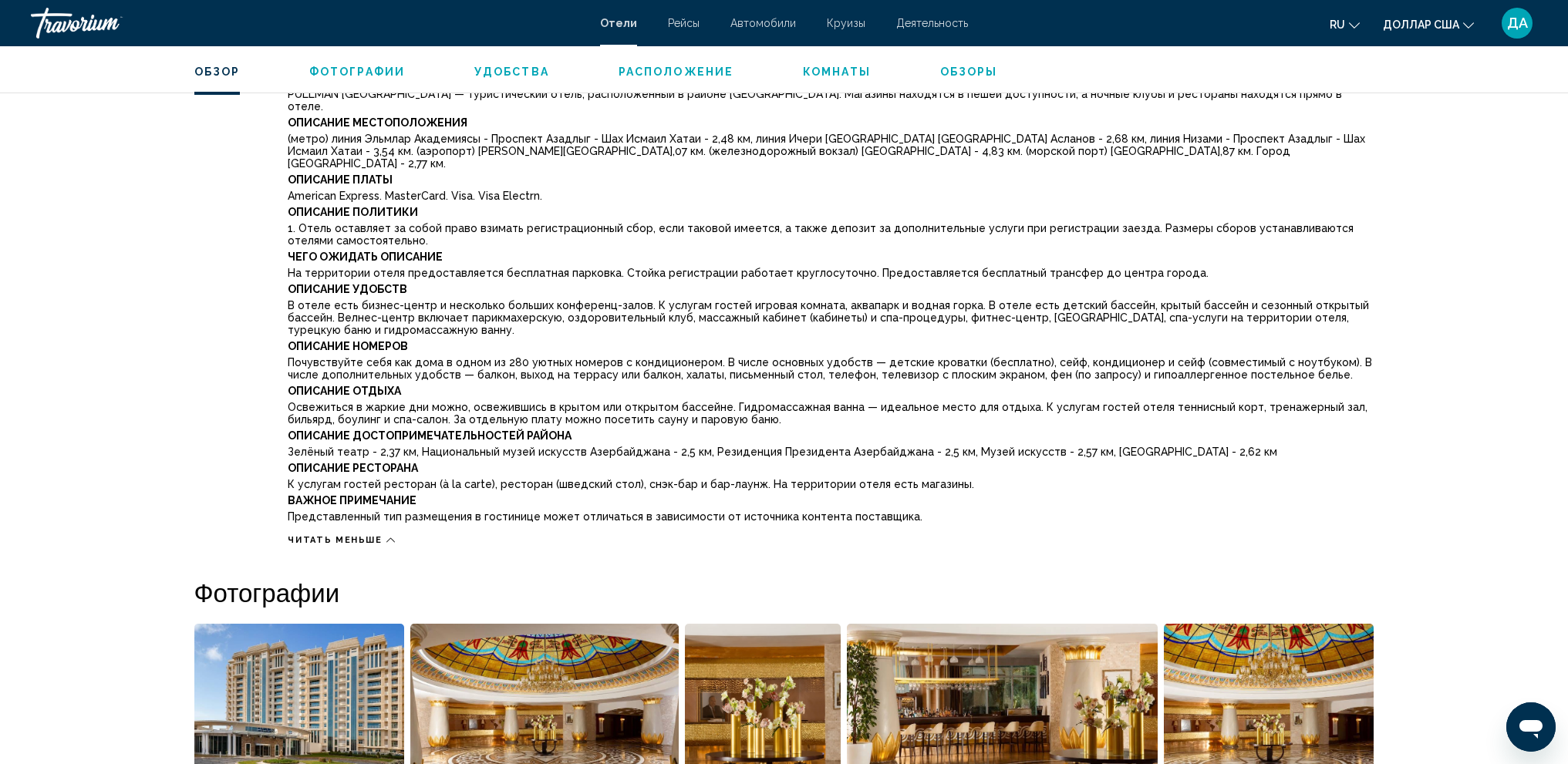
scroll to position [694, 0]
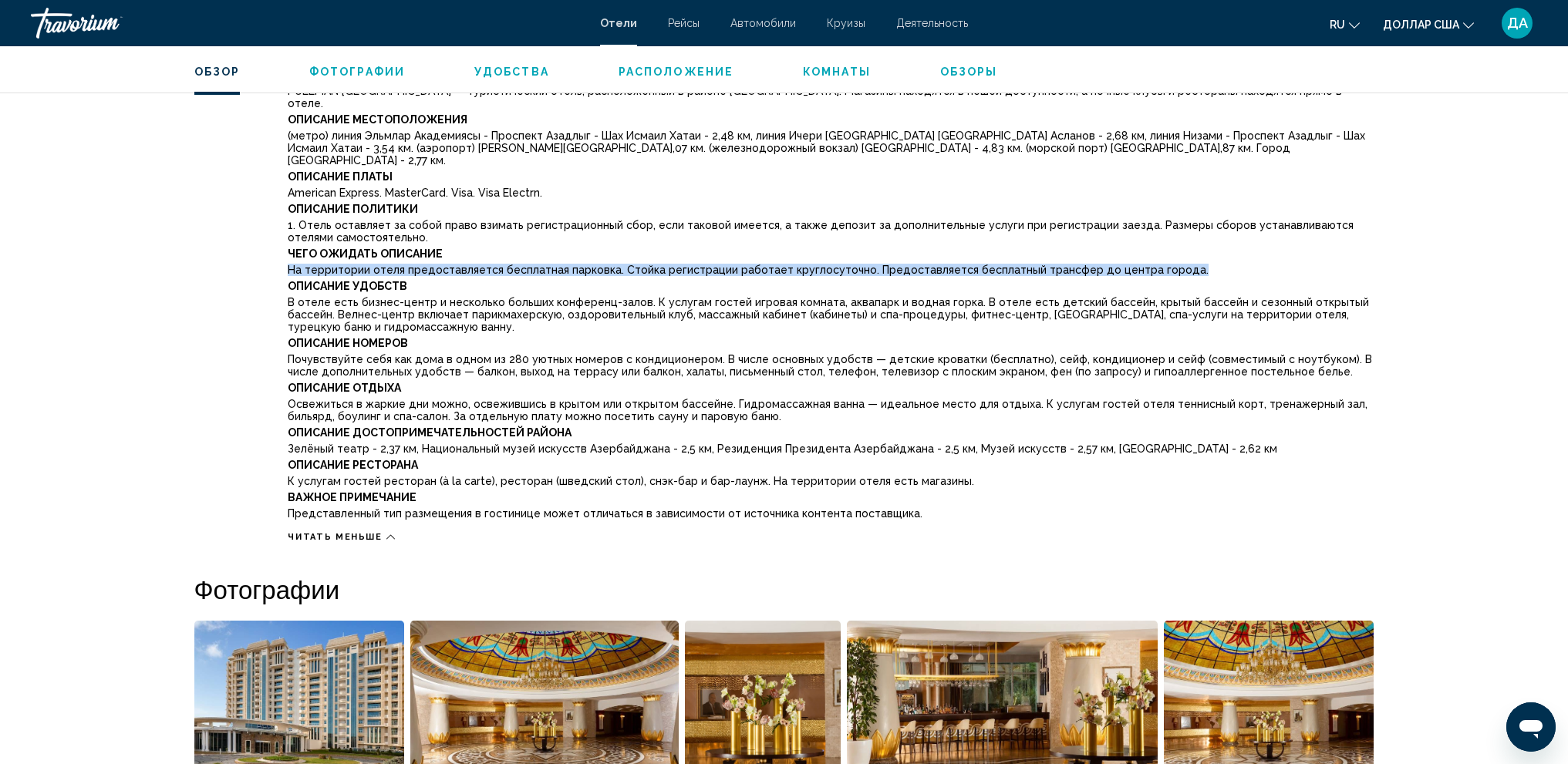
drag, startPoint x: 288, startPoint y: 256, endPoint x: 1163, endPoint y: 259, distance: 875.0
click at [1163, 264] on p "На территории отеля предоставляется бесплатная парковка. Стойка регистрации раб…" at bounding box center [831, 270] width 1085 height 12
click at [1136, 280] on p "Описание удобств" at bounding box center [831, 286] width 1085 height 12
drag, startPoint x: 1168, startPoint y: 259, endPoint x: 271, endPoint y: 254, distance: 897.0
click at [271, 254] on div "Тип Отель Адрес Улица М. [GEOGRAPHIC_DATA], [GEOGRAPHIC_DATA] AZ1006, [GEOGRAPH…" at bounding box center [784, 241] width 1180 height 603
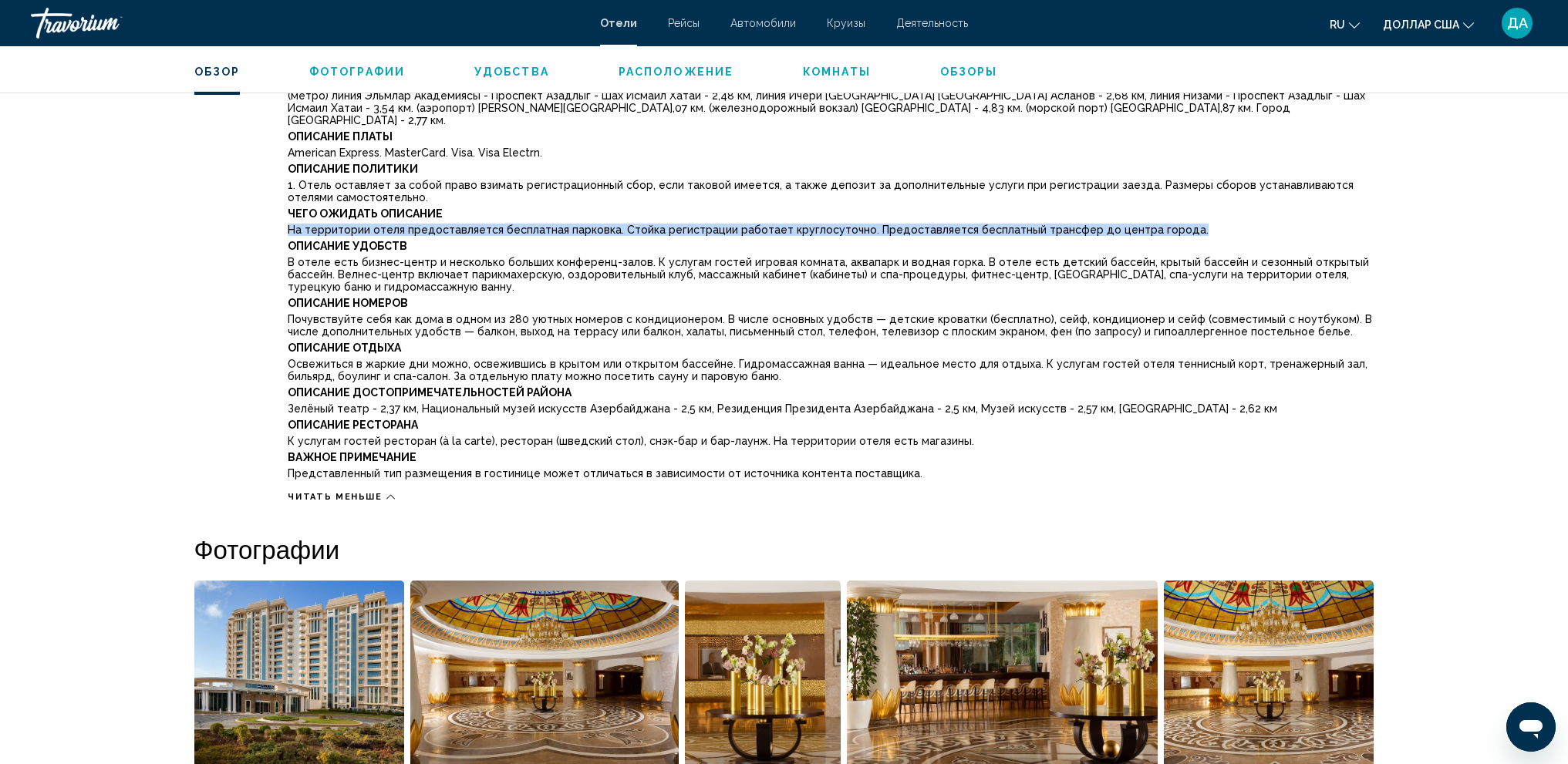
scroll to position [771, 0]
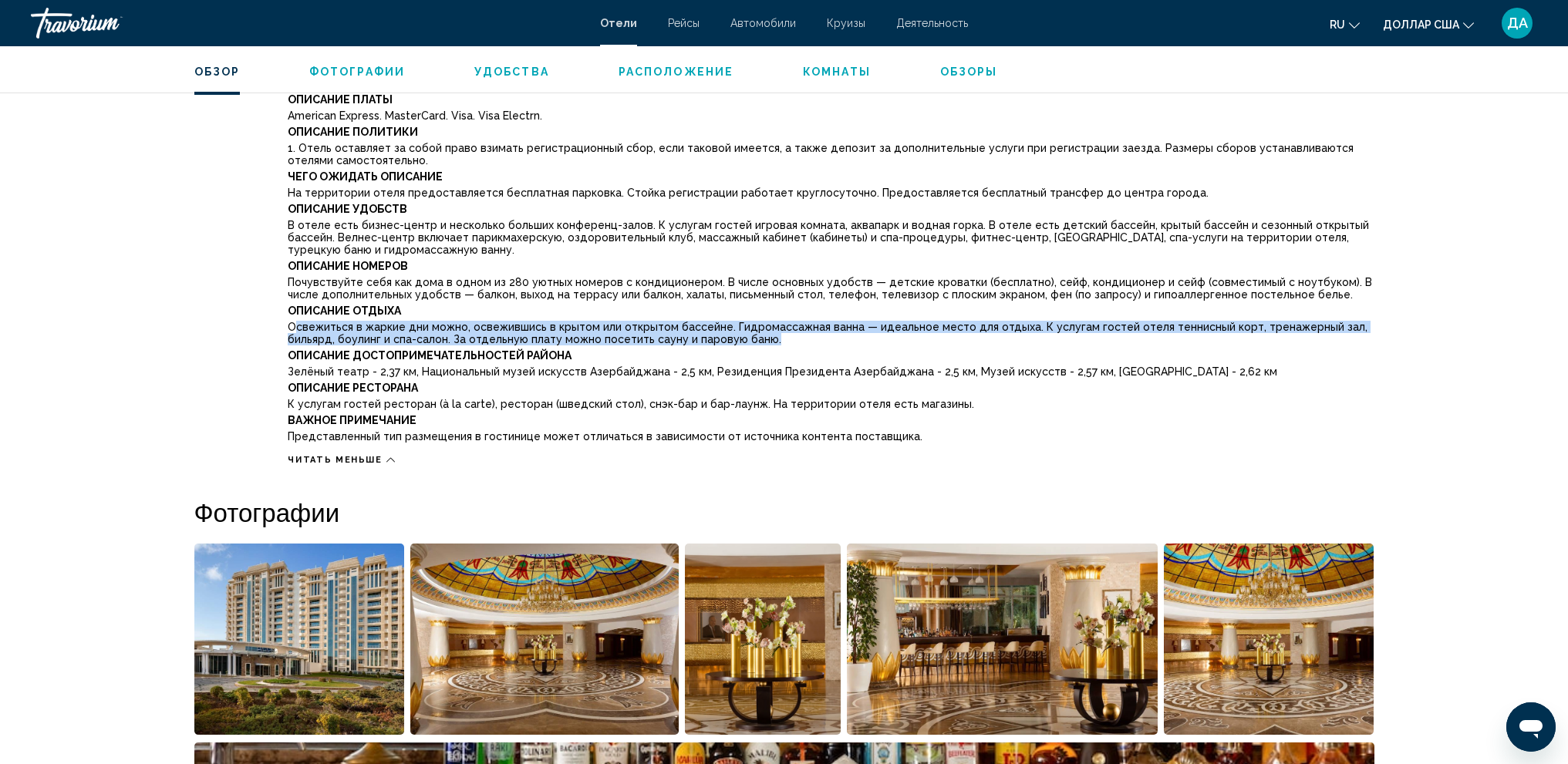
drag, startPoint x: 765, startPoint y: 326, endPoint x: 294, endPoint y: 313, distance: 471.2
click at [294, 321] on p "Освежиться в жаркие дни можно, освежившись в крытом или открытом бассейне. Гидр…" at bounding box center [831, 333] width 1085 height 25
click at [870, 321] on font "Освежиться в жаркие дни можно, освежившись в крытом или открытом бассейне. Гидр…" at bounding box center [828, 333] width 1079 height 25
drag, startPoint x: 731, startPoint y: 312, endPoint x: 1002, endPoint y: 326, distance: 271.4
click at [1002, 326] on p "Освежиться в жаркие дни можно, освежившись в крытом или открытом бассейне. Гидр…" at bounding box center [831, 333] width 1085 height 25
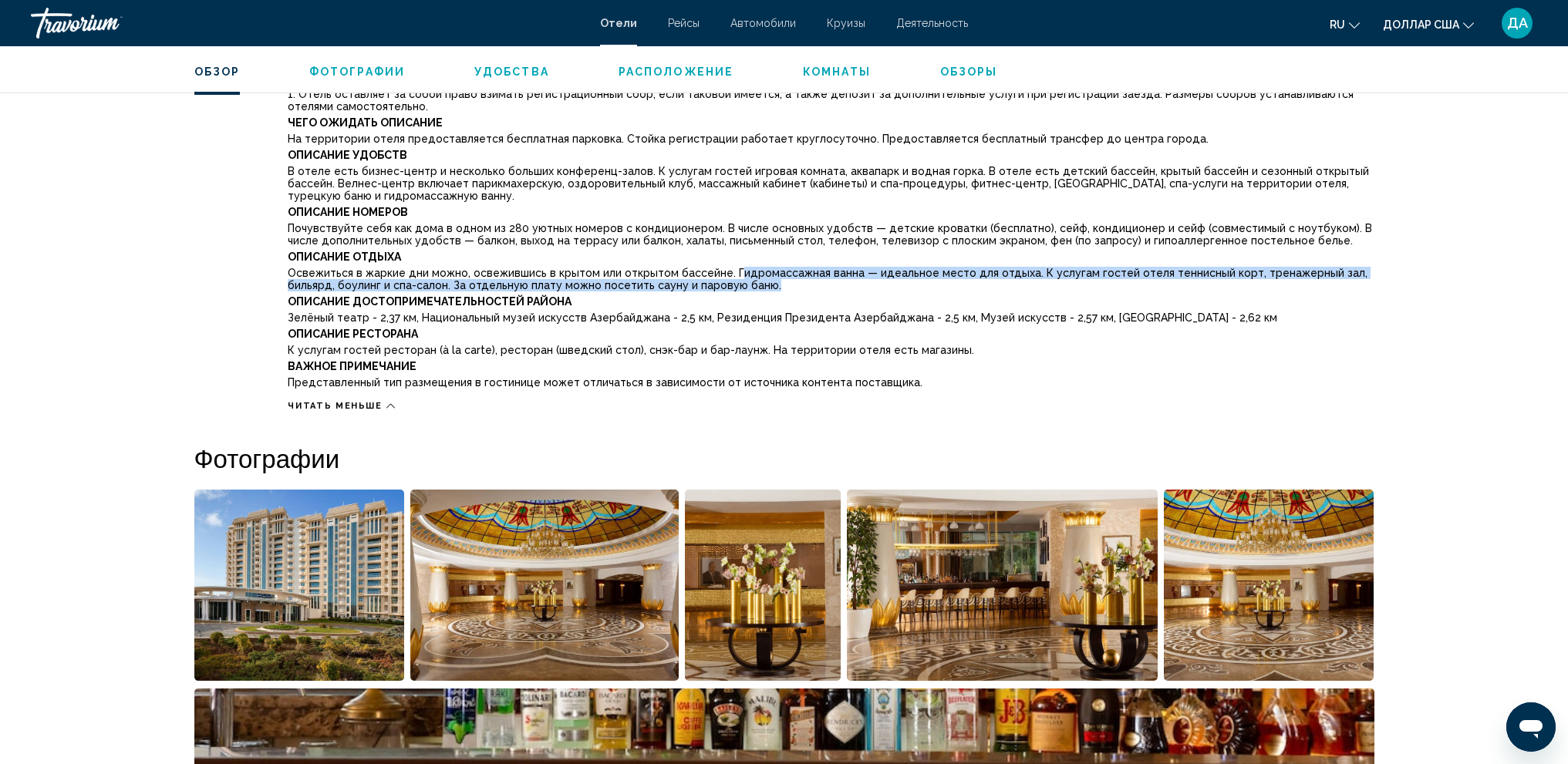
scroll to position [848, 0]
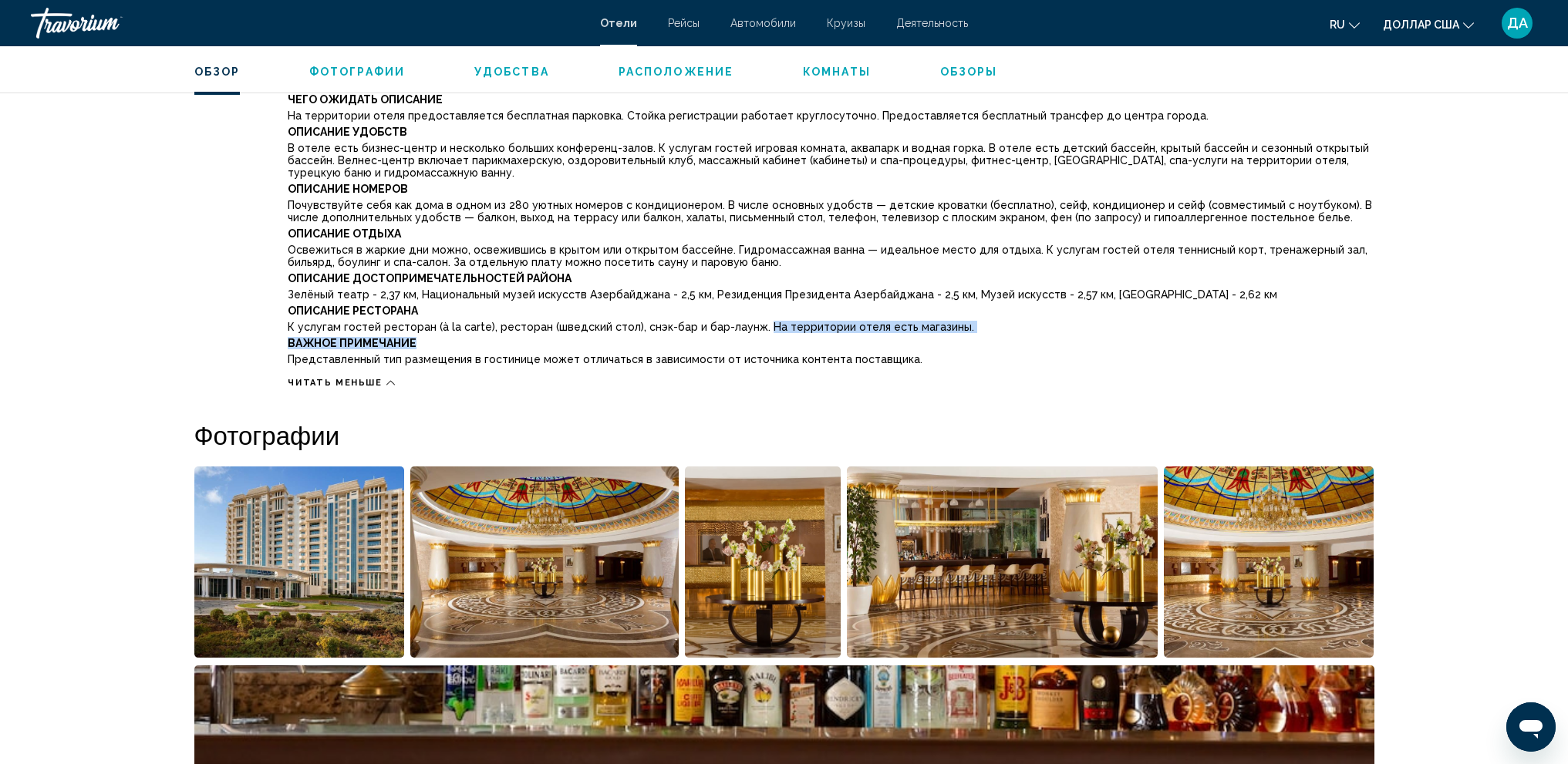
drag, startPoint x: 754, startPoint y: 319, endPoint x: 956, endPoint y: 321, distance: 202.0
click at [956, 321] on div "Полное описание Краткое описание PULLMAN [GEOGRAPHIC_DATA] — туристический отел…" at bounding box center [831, 100] width 1085 height 536
click at [953, 337] on p "Важное примечание" at bounding box center [831, 343] width 1085 height 12
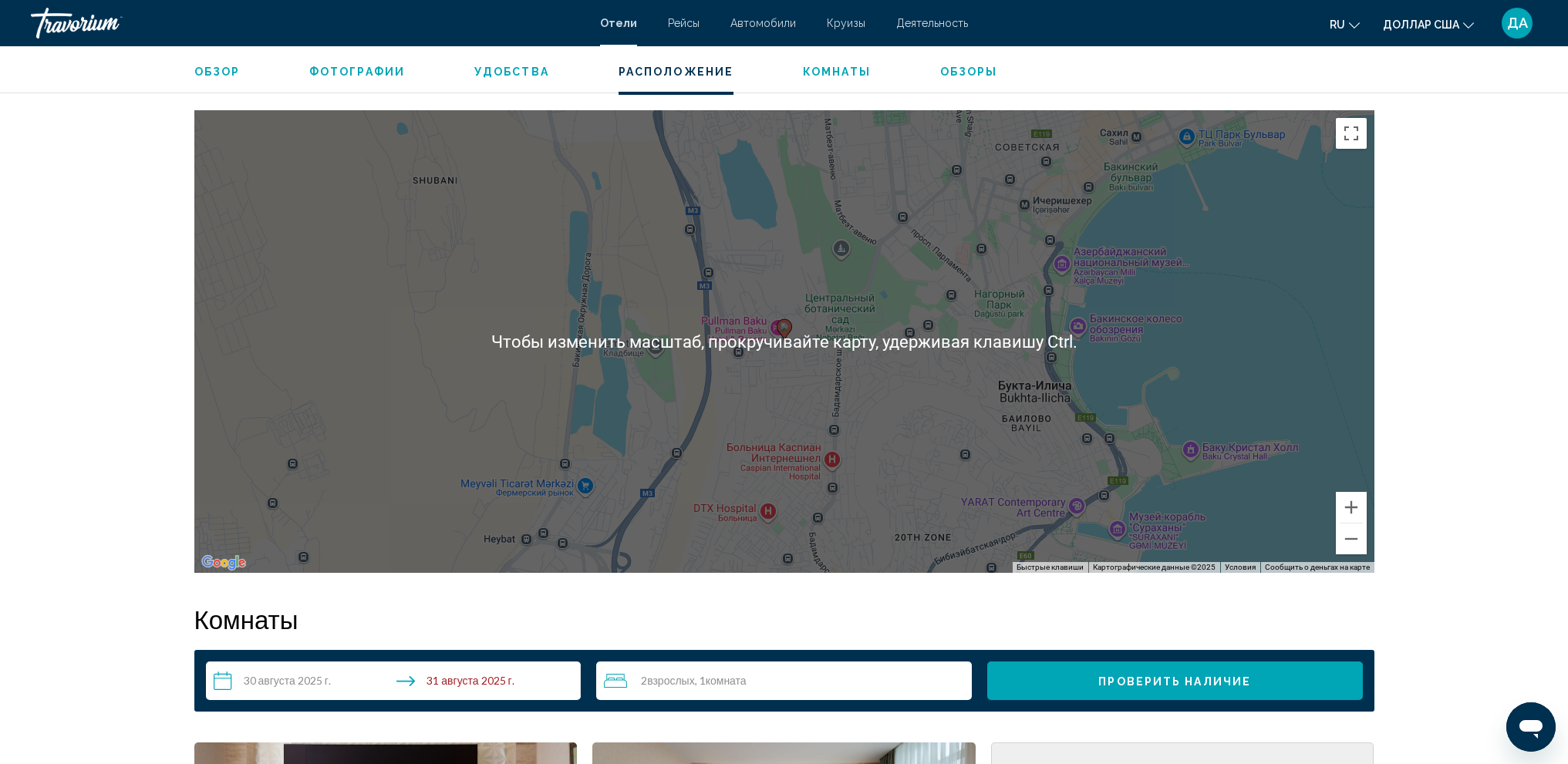
scroll to position [1850, 0]
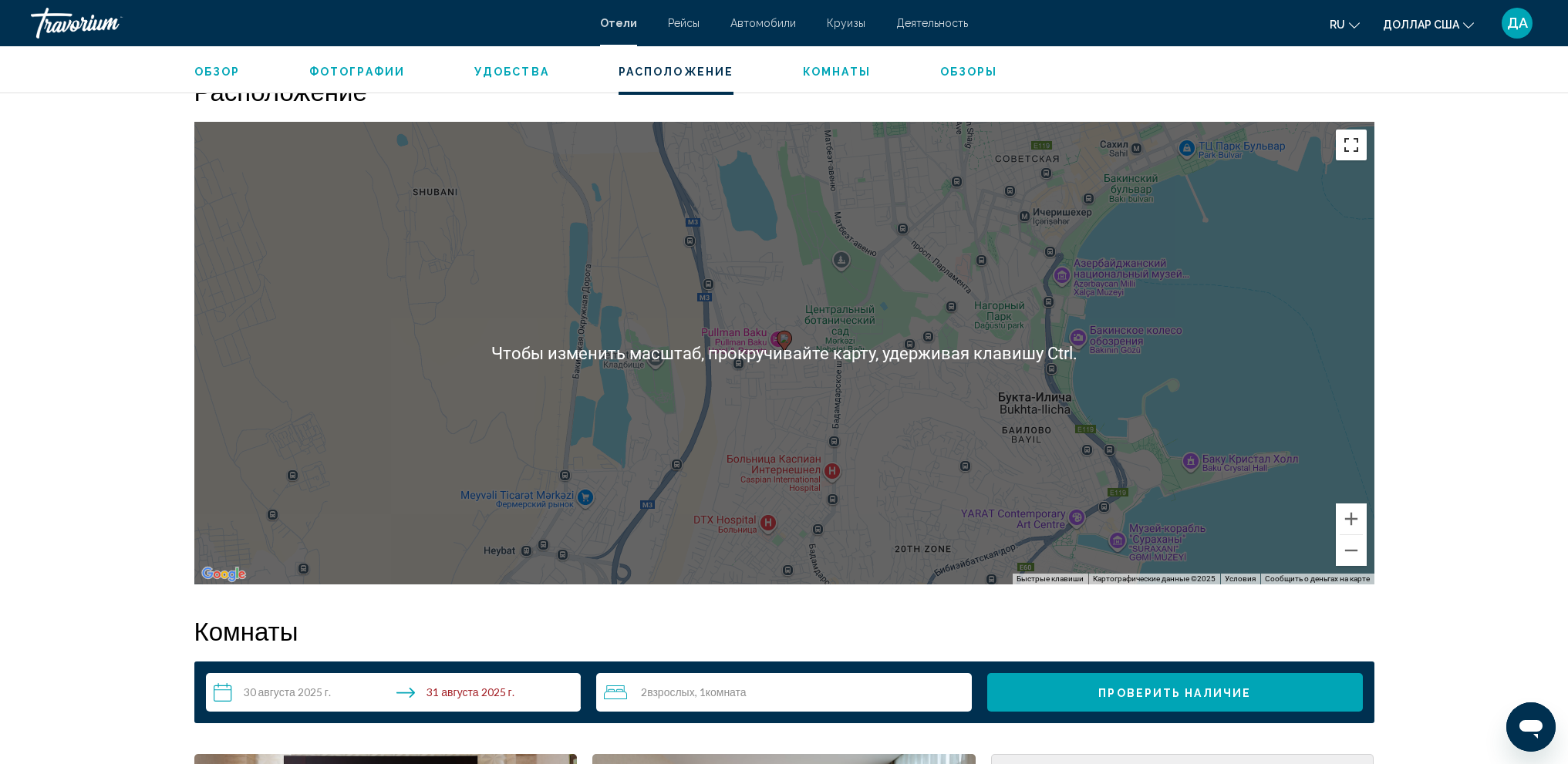
drag, startPoint x: 1352, startPoint y: 144, endPoint x: 1353, endPoint y: 237, distance: 93.0
click at [1353, 144] on button "Включить полноэкранный режим" at bounding box center [1351, 145] width 31 height 31
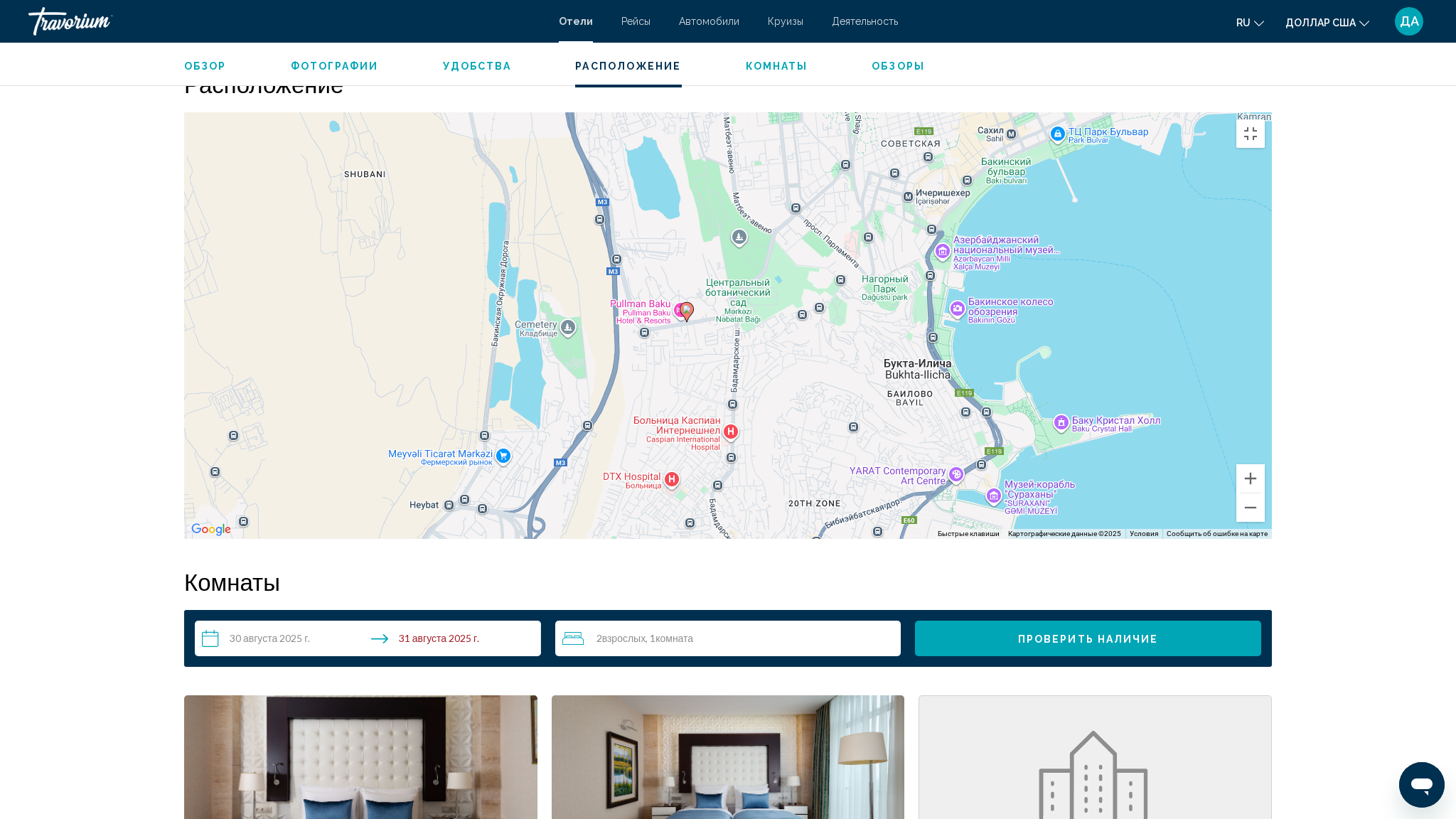
drag, startPoint x: 821, startPoint y: 417, endPoint x: 781, endPoint y: 390, distance: 48.3
click at [781, 410] on div "Чтобы активировать перетаскивание с помощью кнопок, нажмите Alt + Ввод. После э…" at bounding box center [728, 325] width 1087 height 426
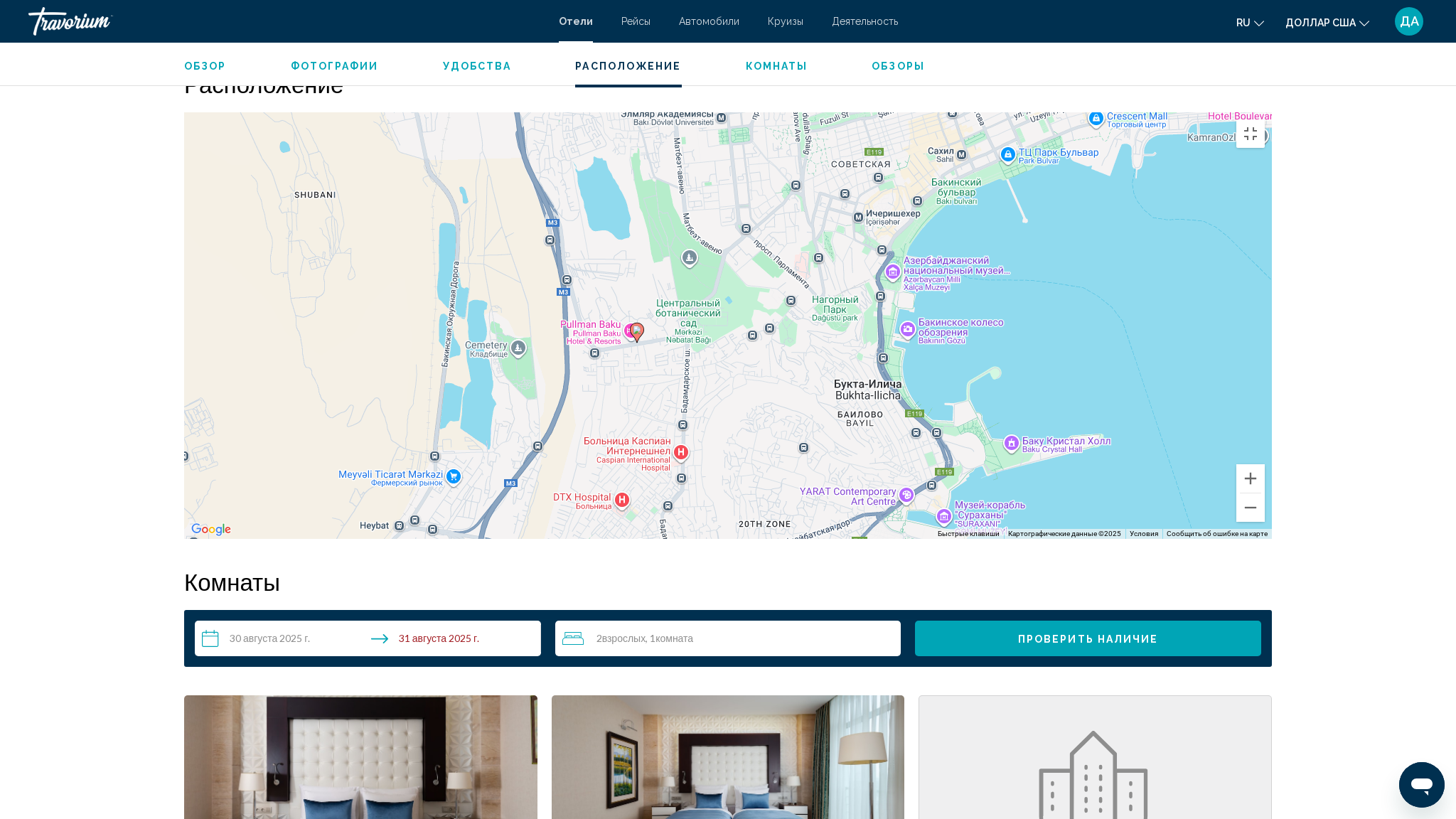
drag, startPoint x: 829, startPoint y: 426, endPoint x: 1077, endPoint y: 265, distance: 295.7
click at [779, 455] on div "Чтобы активировать перетаскивание с помощью кнопок, нажмите Alt + Ввод. После э…" at bounding box center [728, 325] width 1087 height 426
click at [1265, 120] on button "Включить полноэкранный режим" at bounding box center [1250, 134] width 28 height 28
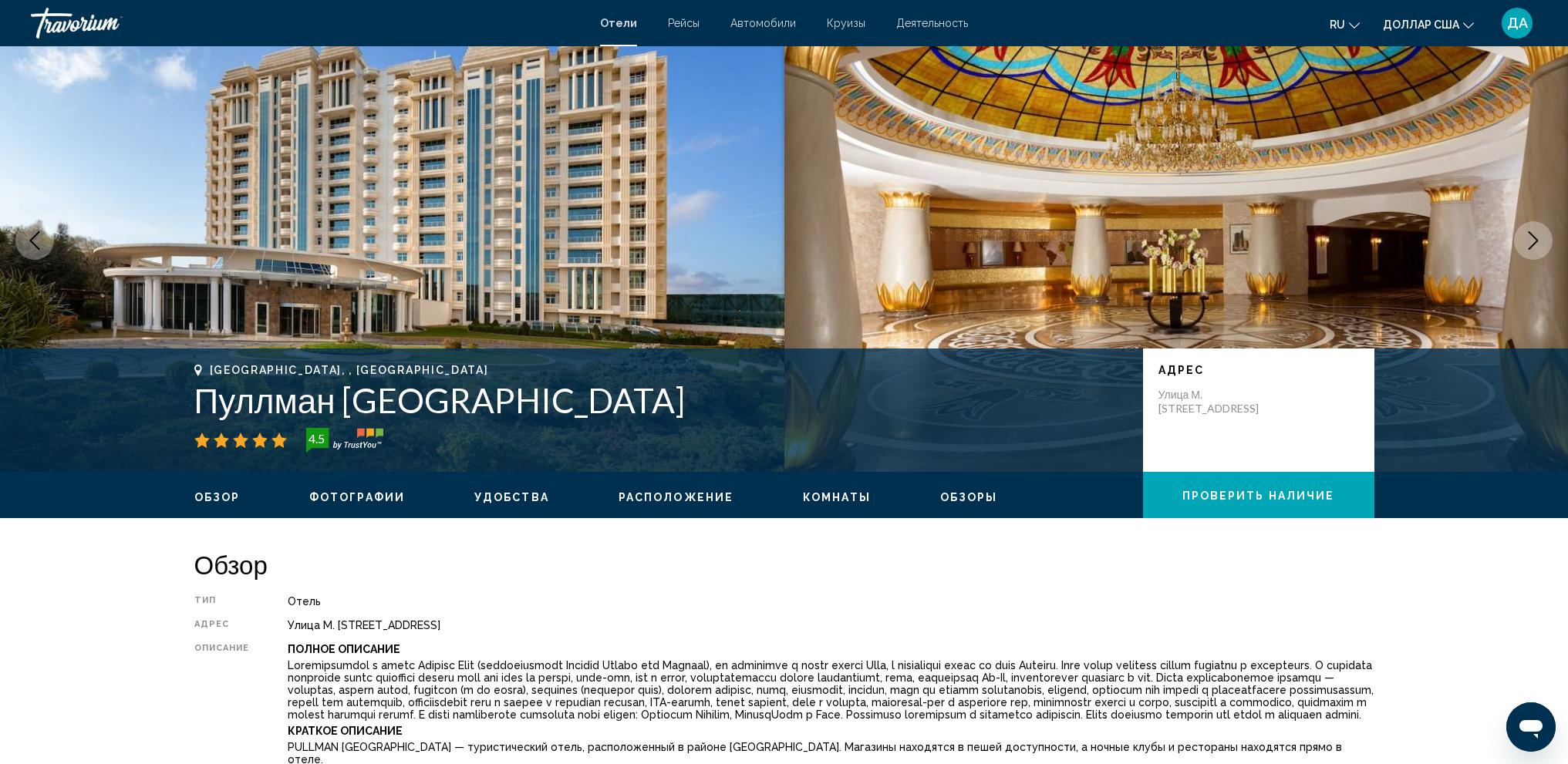
scroll to position [0, 0]
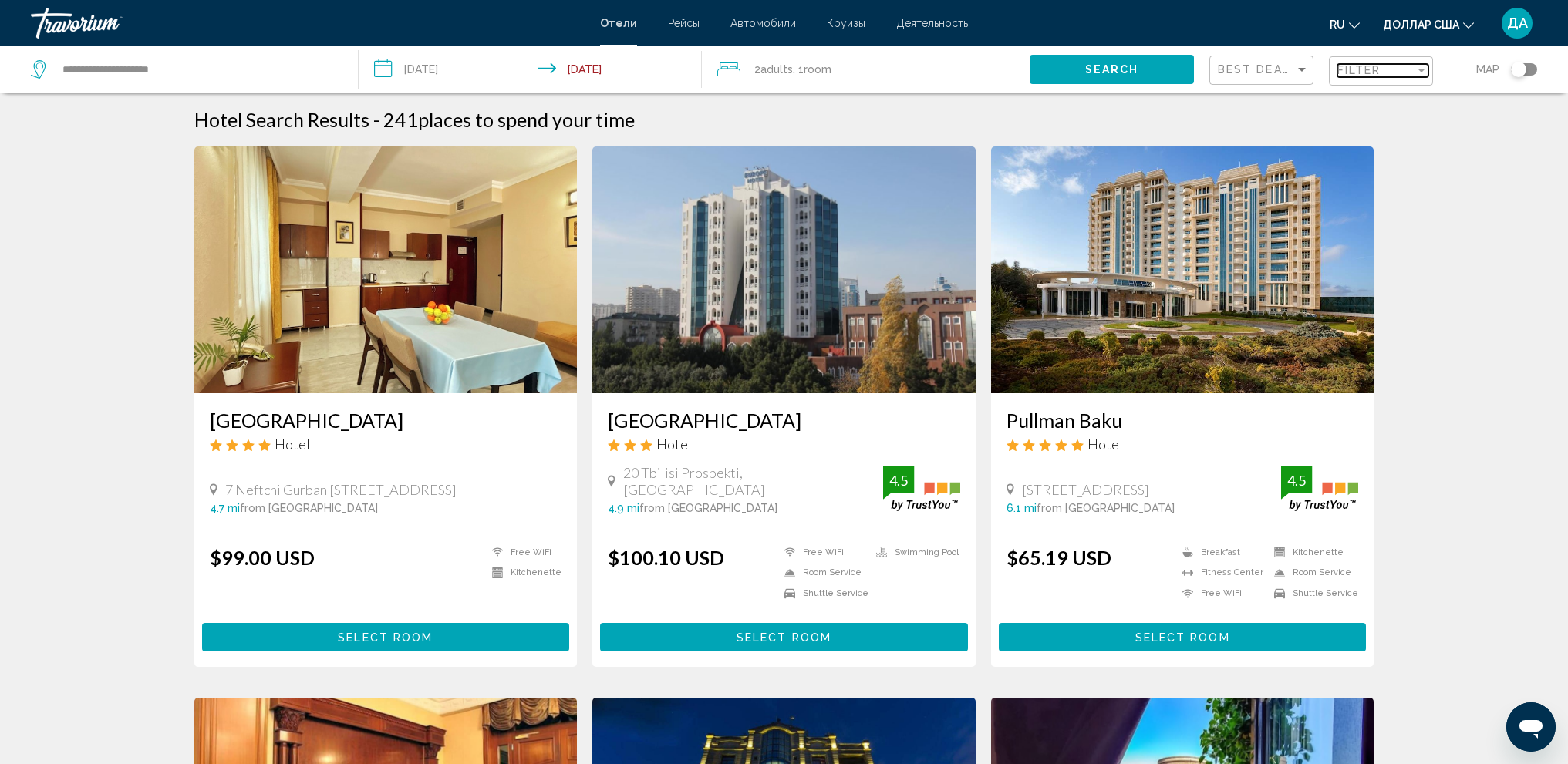
click at [1377, 76] on span "Filter" at bounding box center [1359, 70] width 44 height 12
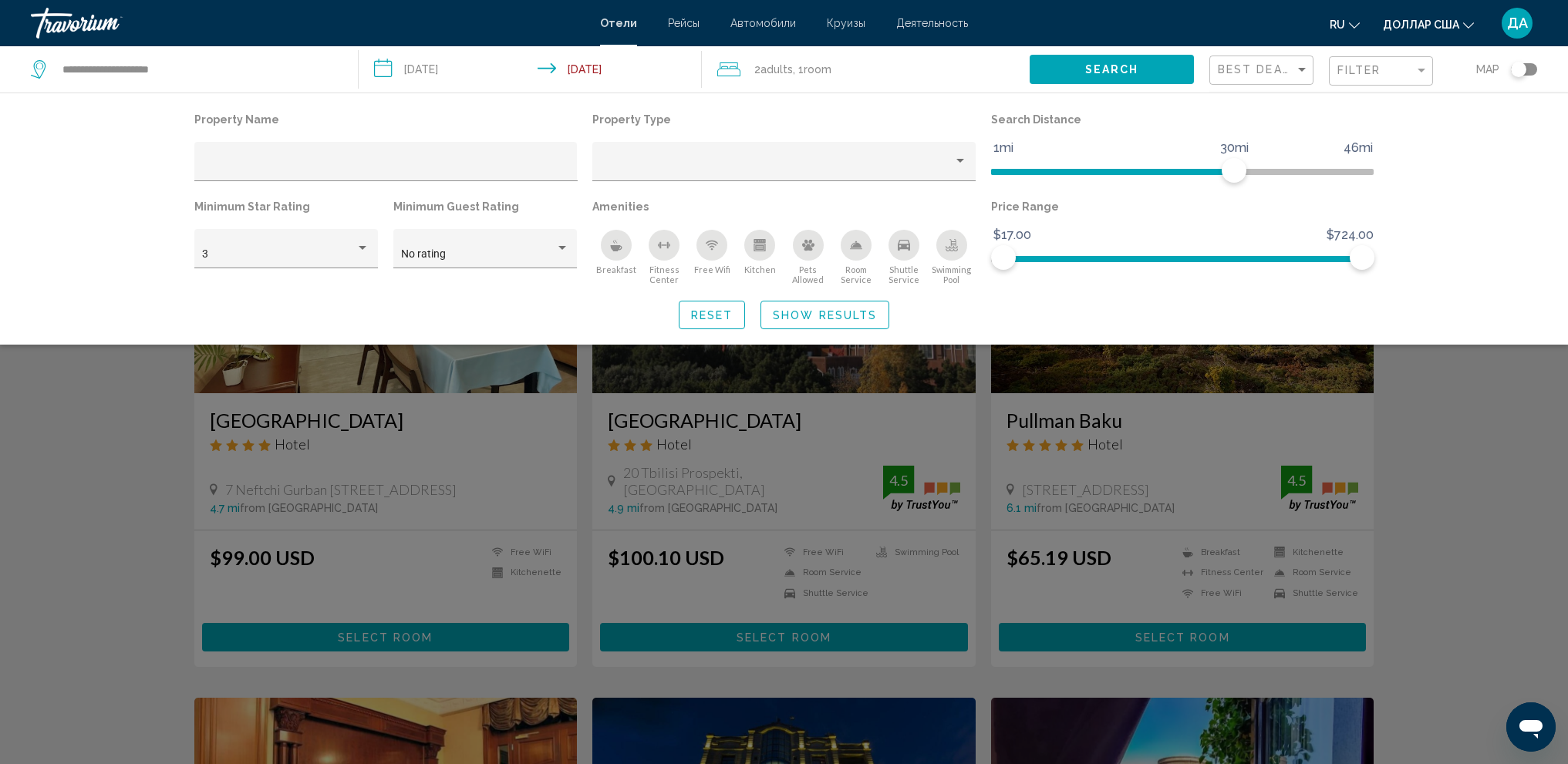
click at [611, 247] on icon "Breakfast" at bounding box center [616, 248] width 12 height 6
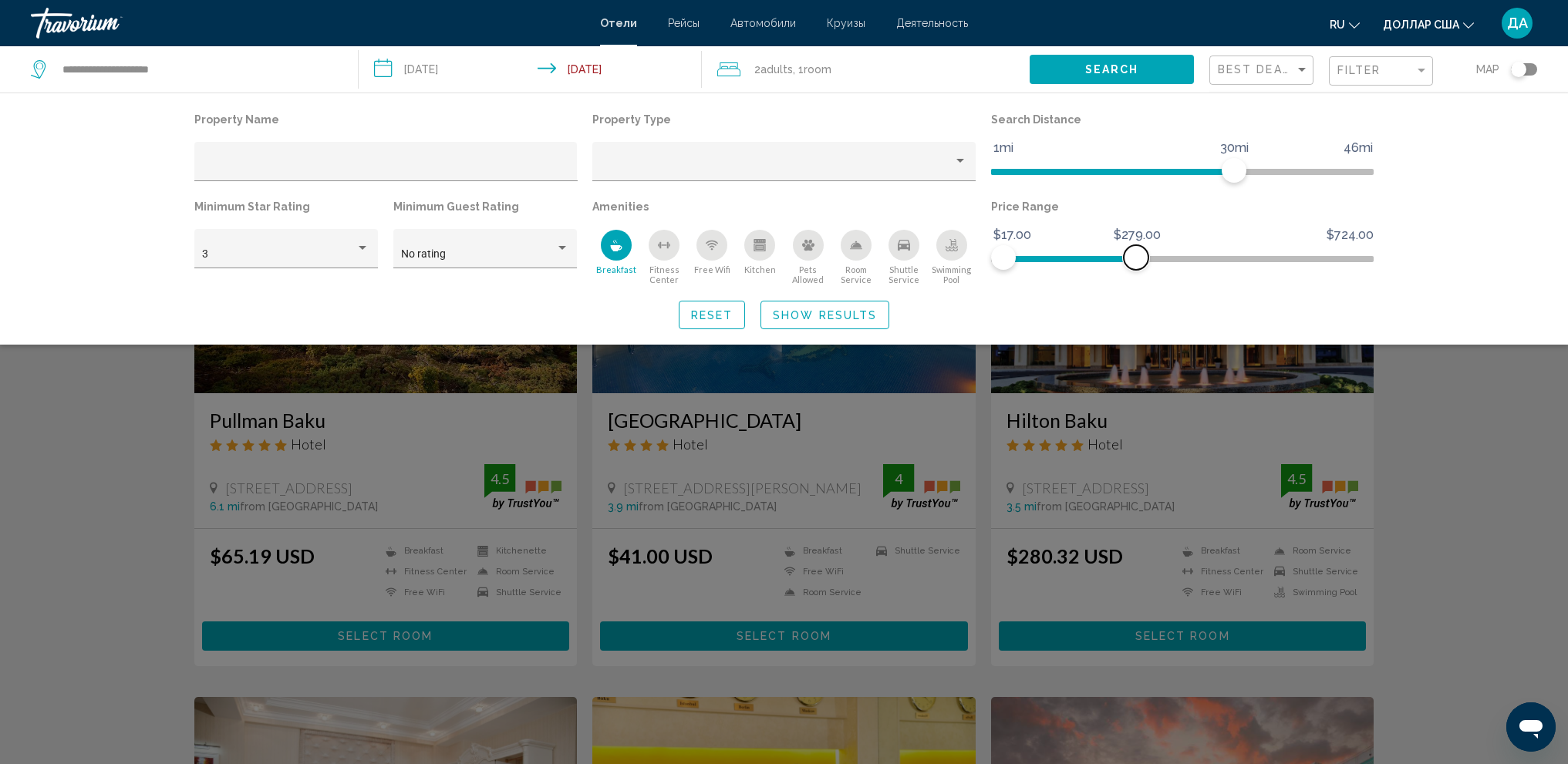
drag, startPoint x: 1352, startPoint y: 257, endPoint x: 1136, endPoint y: 275, distance: 216.7
click at [1136, 275] on div "Price Range $17.00 $724.00 $17.00 $279.00" at bounding box center [1183, 241] width 398 height 90
drag, startPoint x: 1233, startPoint y: 172, endPoint x: 1152, endPoint y: 181, distance: 81.5
click at [1152, 181] on span "Hotel Filters" at bounding box center [1154, 171] width 25 height 25
click at [346, 250] on div "3" at bounding box center [279, 255] width 154 height 12
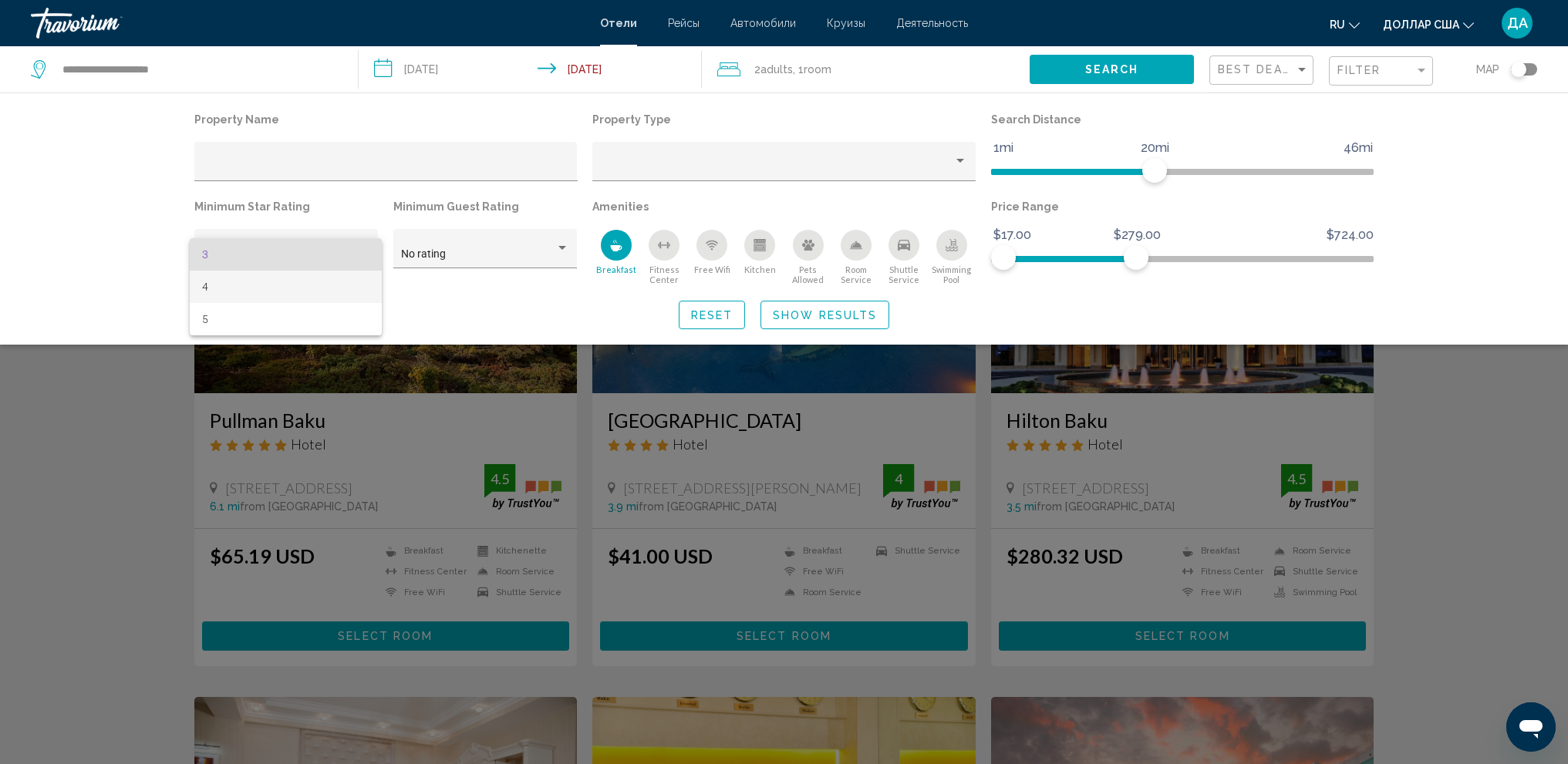
click at [329, 293] on span "4" at bounding box center [286, 287] width 168 height 32
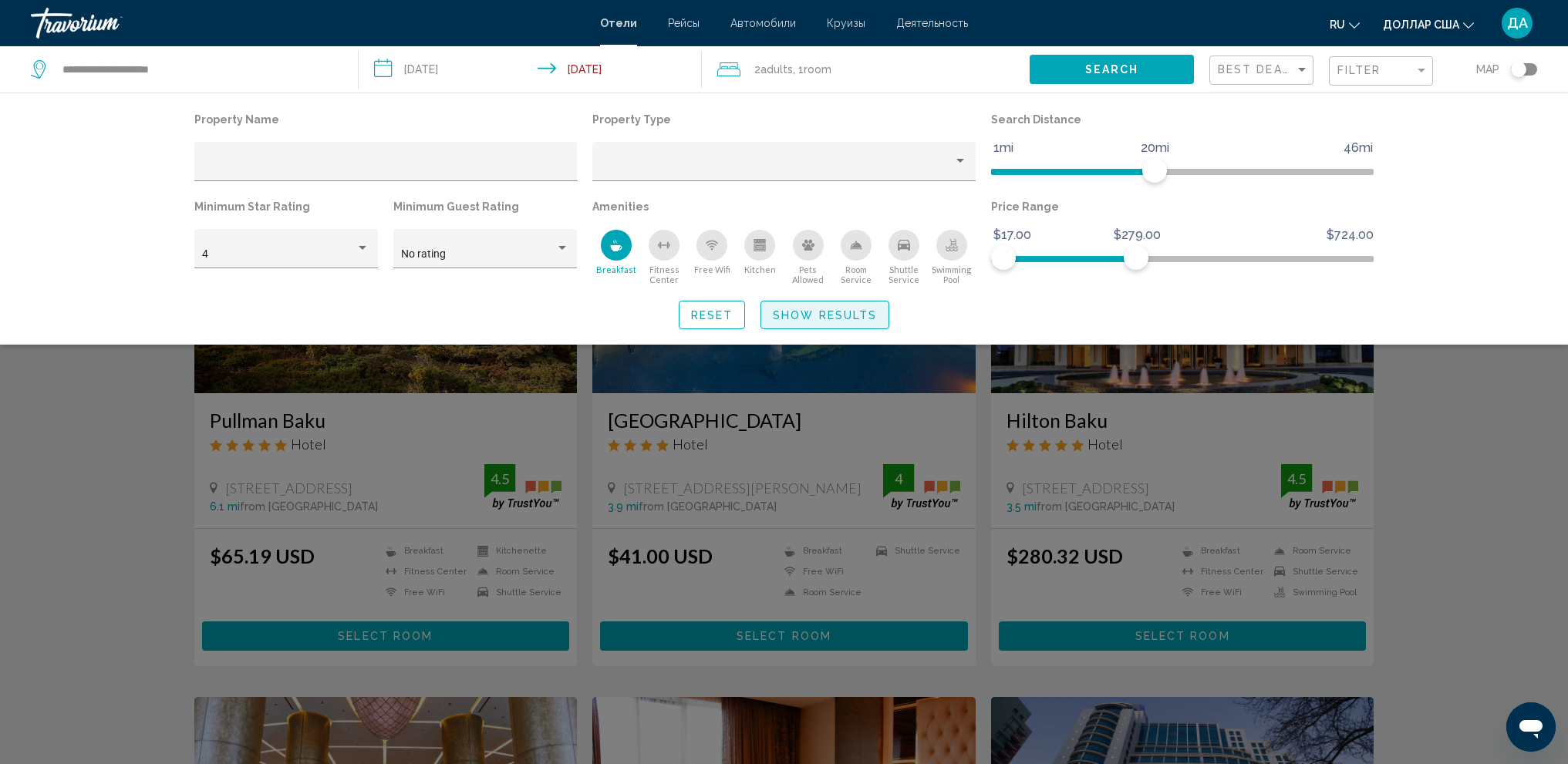
drag, startPoint x: 833, startPoint y: 309, endPoint x: 987, endPoint y: 342, distance: 157.5
click at [833, 309] on span "Show Results" at bounding box center [825, 315] width 104 height 12
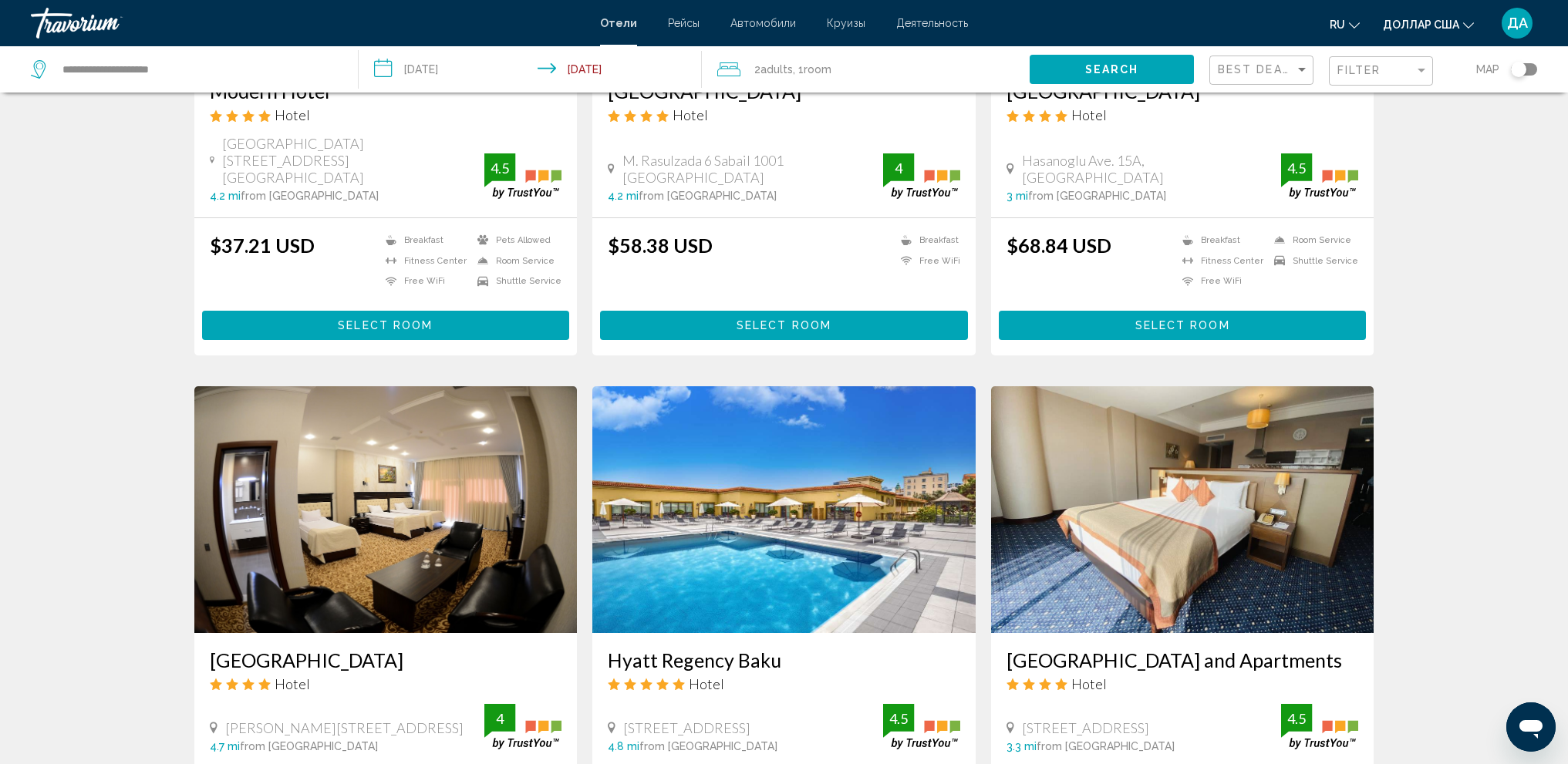
scroll to position [1619, 0]
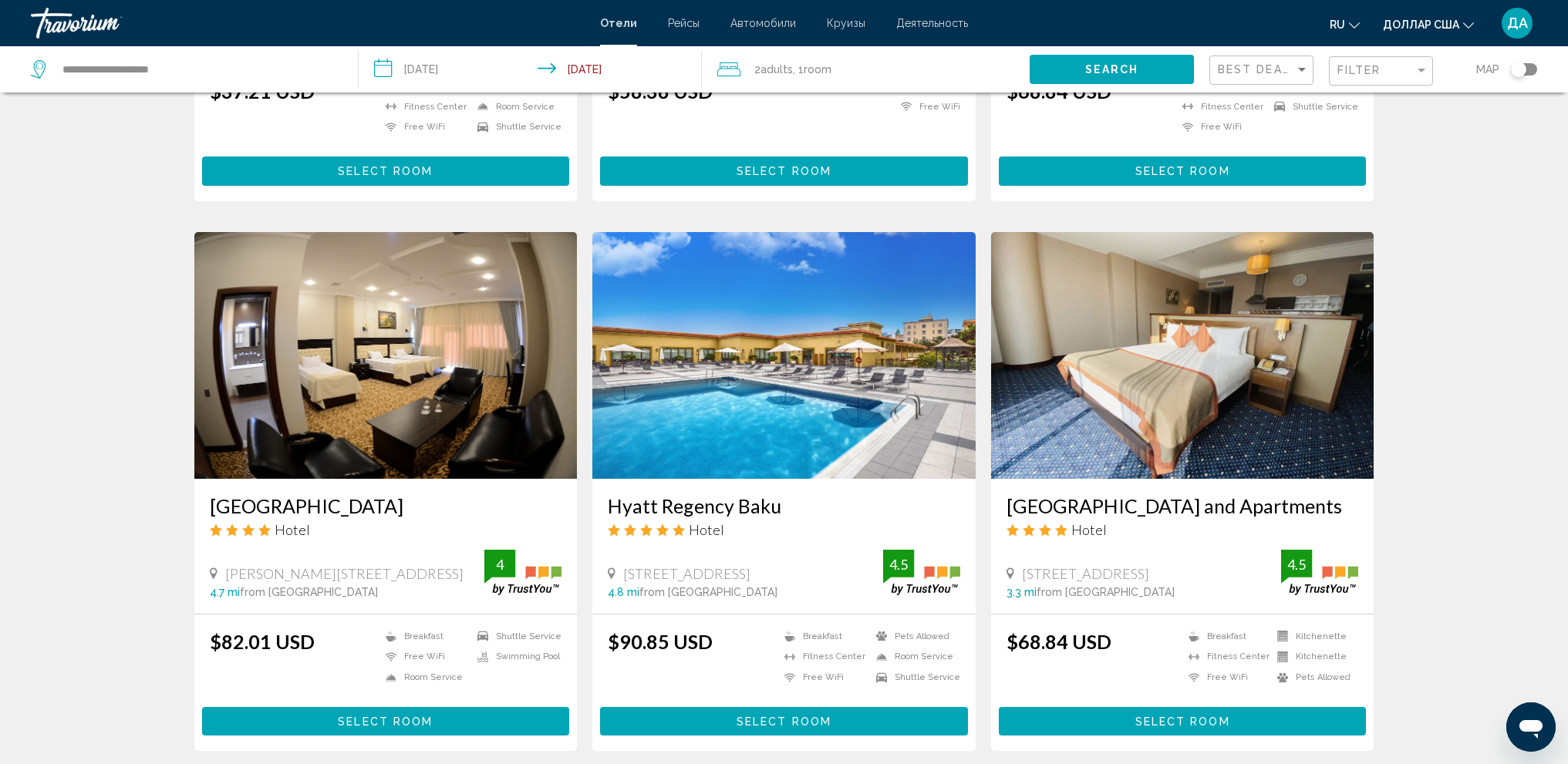
click at [815, 262] on img "Основное содержание" at bounding box center [784, 356] width 383 height 247
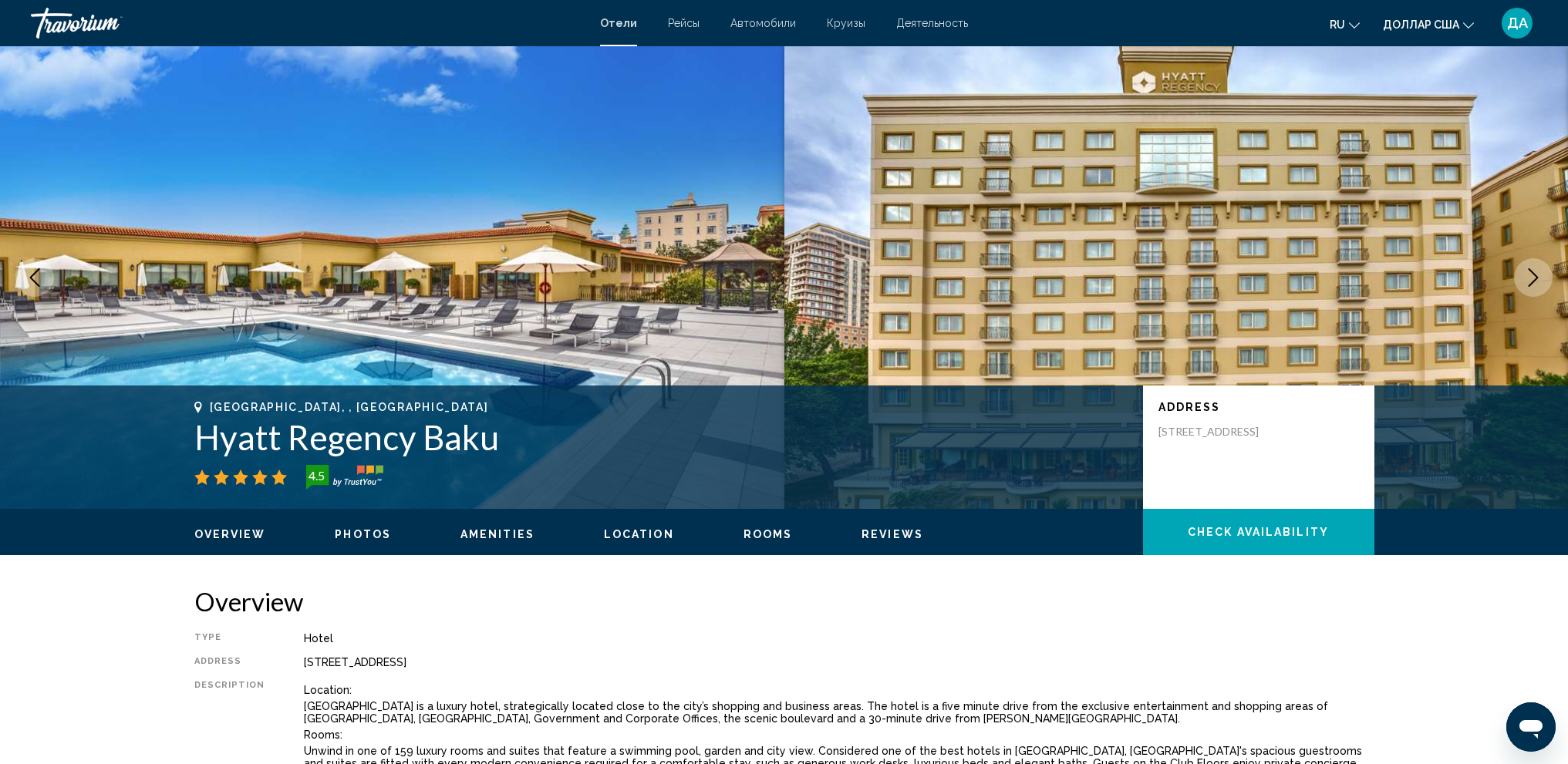
click at [1529, 272] on icon "Next image" at bounding box center [1533, 278] width 19 height 19
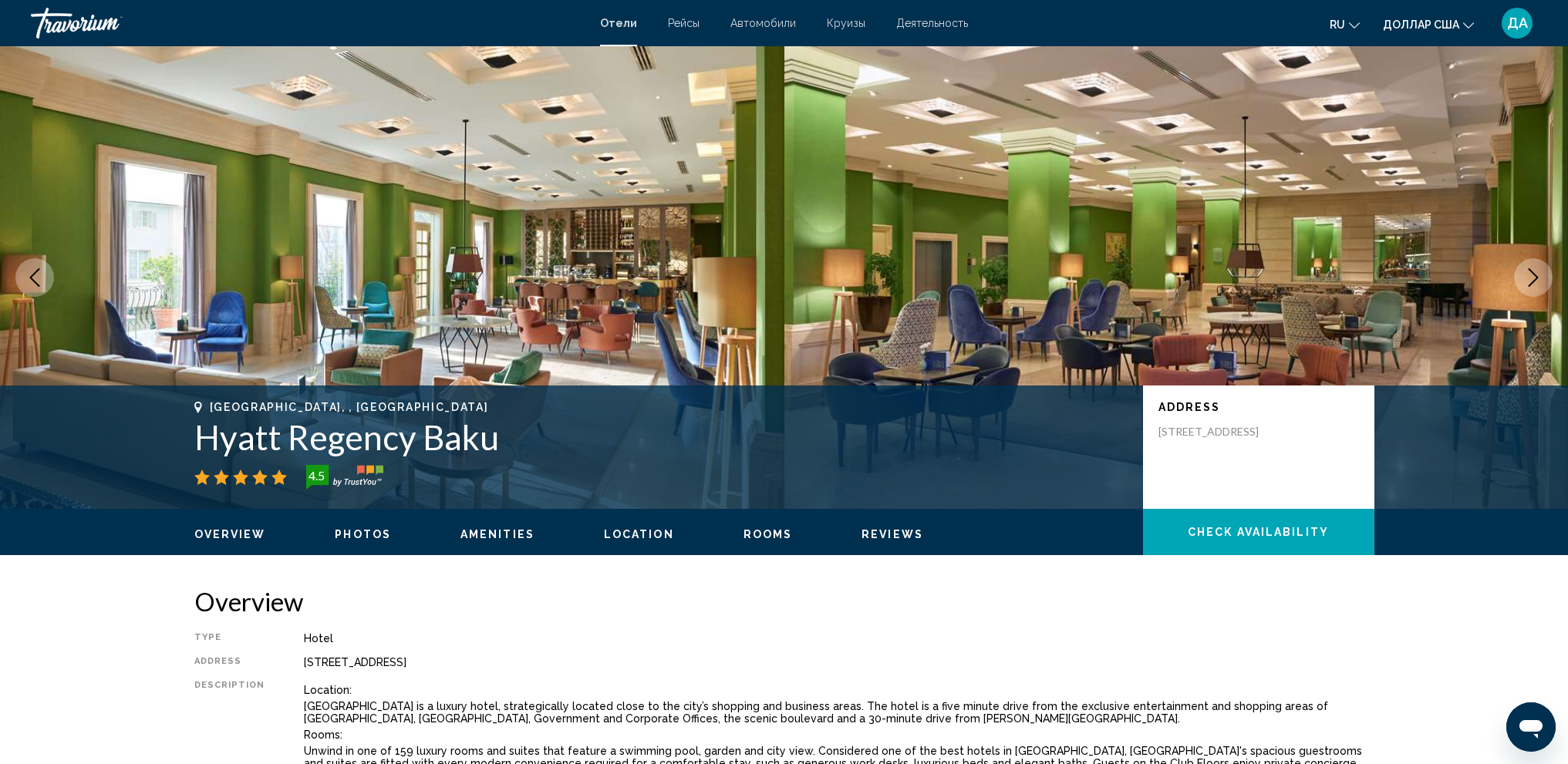
click at [1529, 272] on icon "Next image" at bounding box center [1533, 278] width 19 height 19
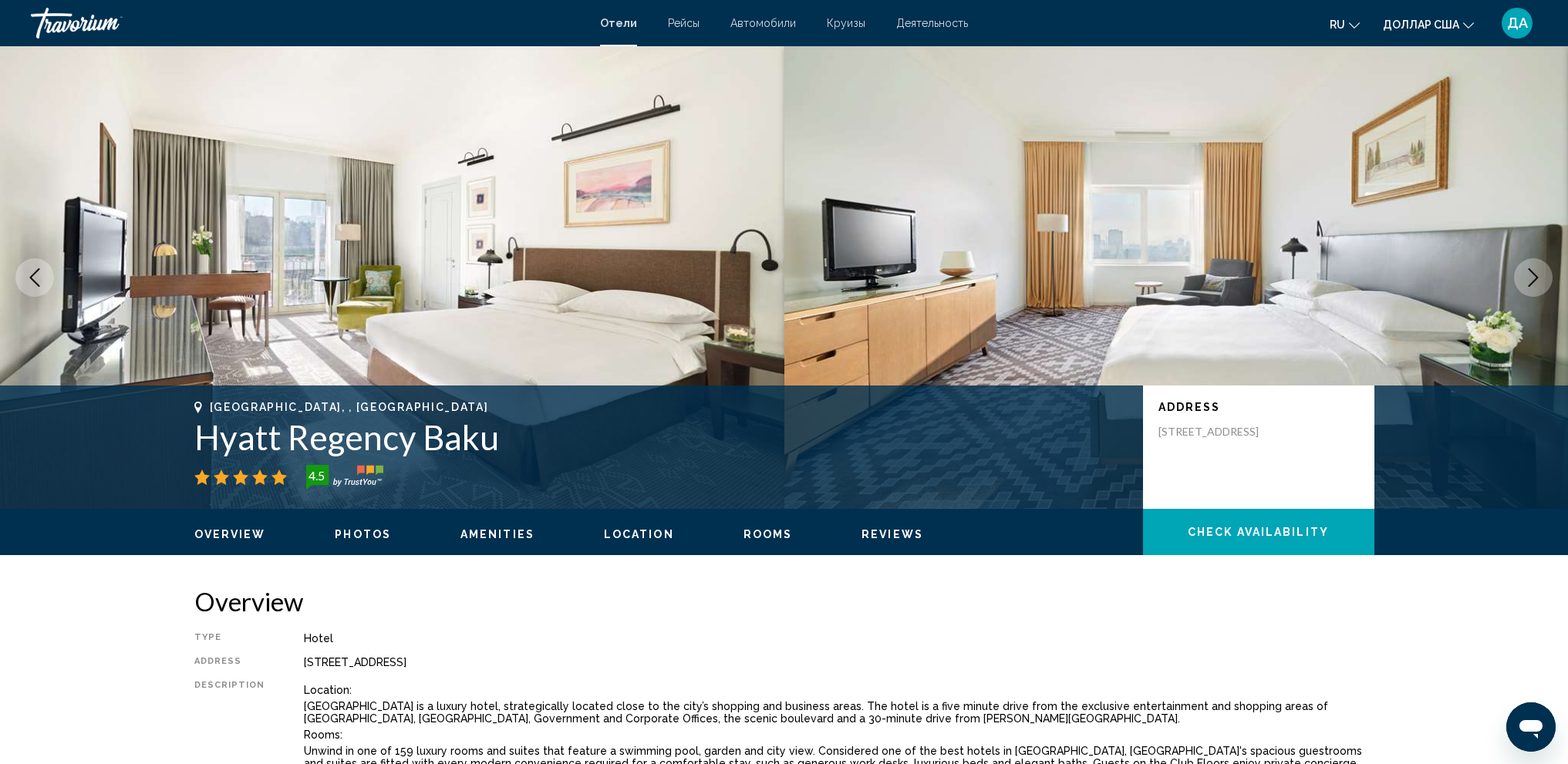
click at [1529, 272] on icon "Next image" at bounding box center [1533, 278] width 19 height 19
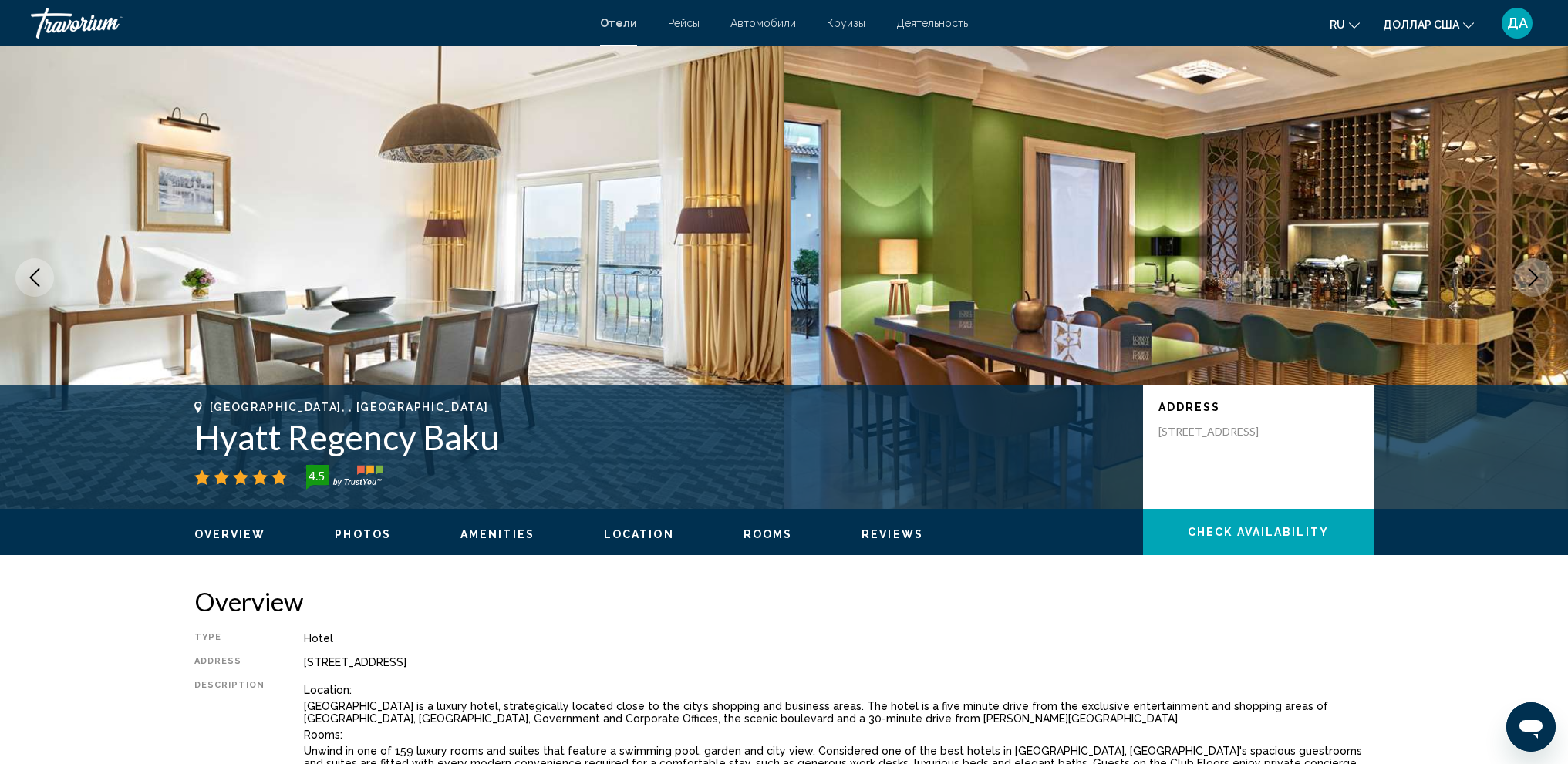
click at [1529, 272] on icon "Next image" at bounding box center [1533, 278] width 19 height 19
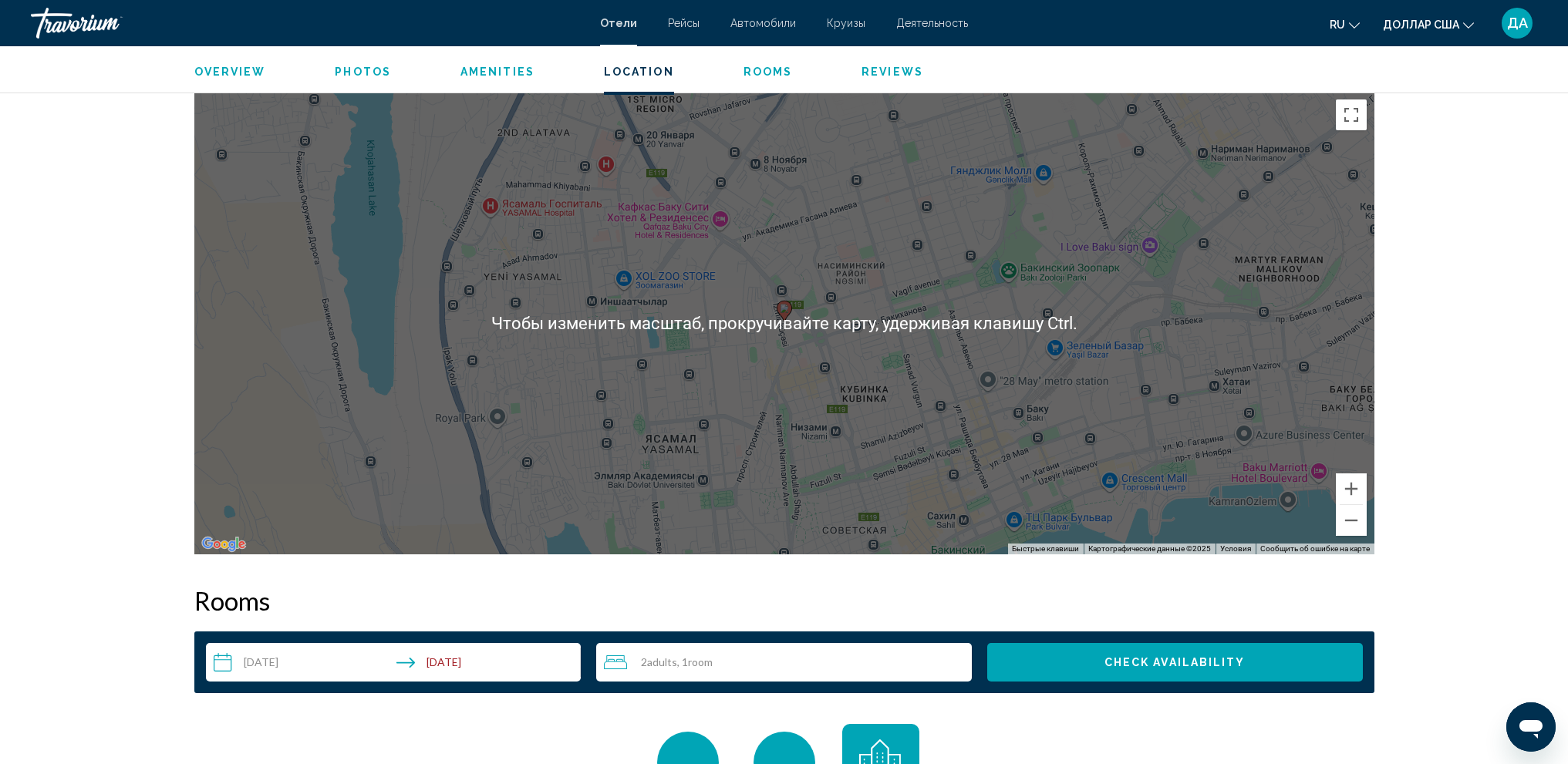
scroll to position [1465, 0]
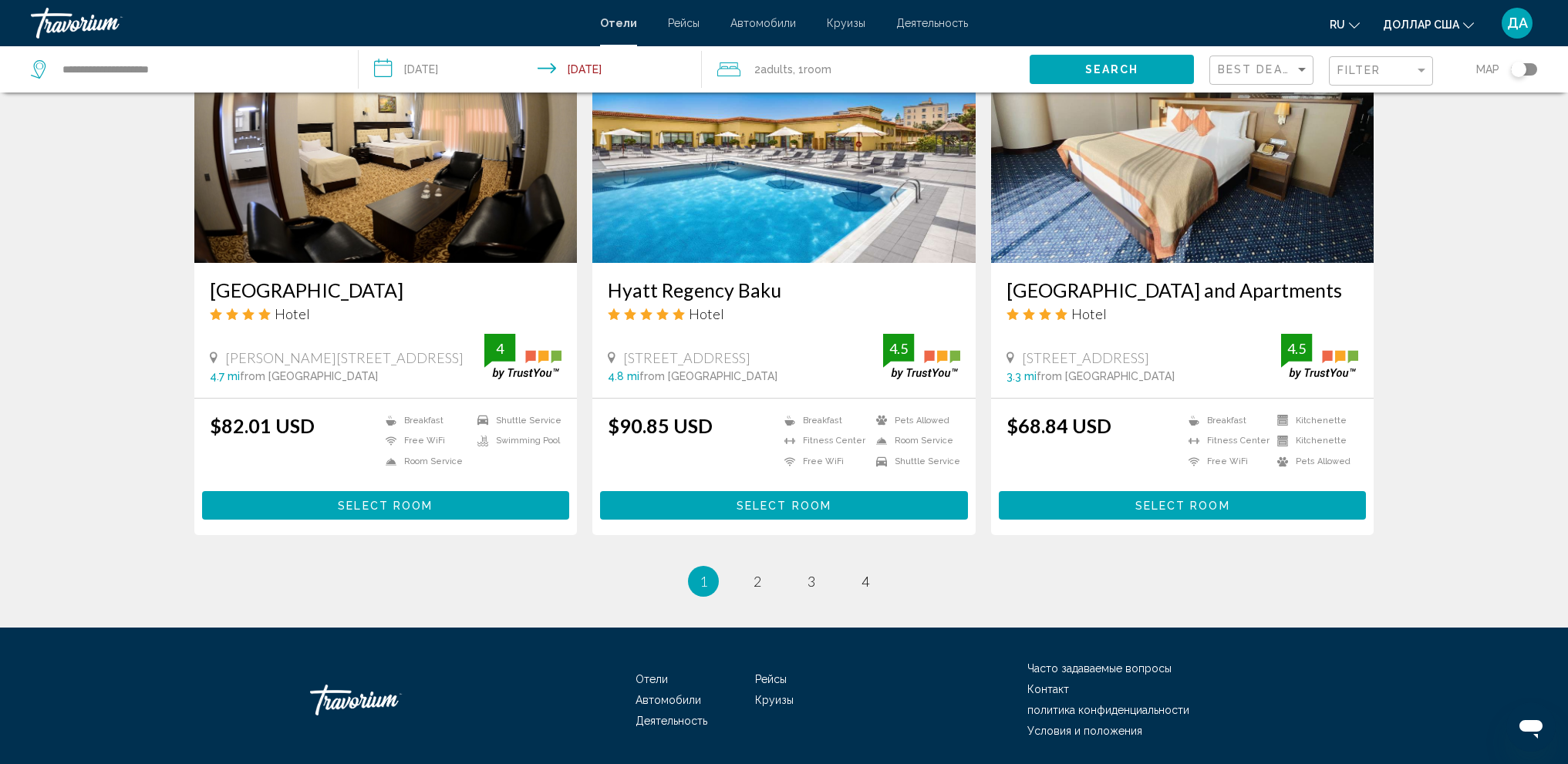
scroll to position [1835, 0]
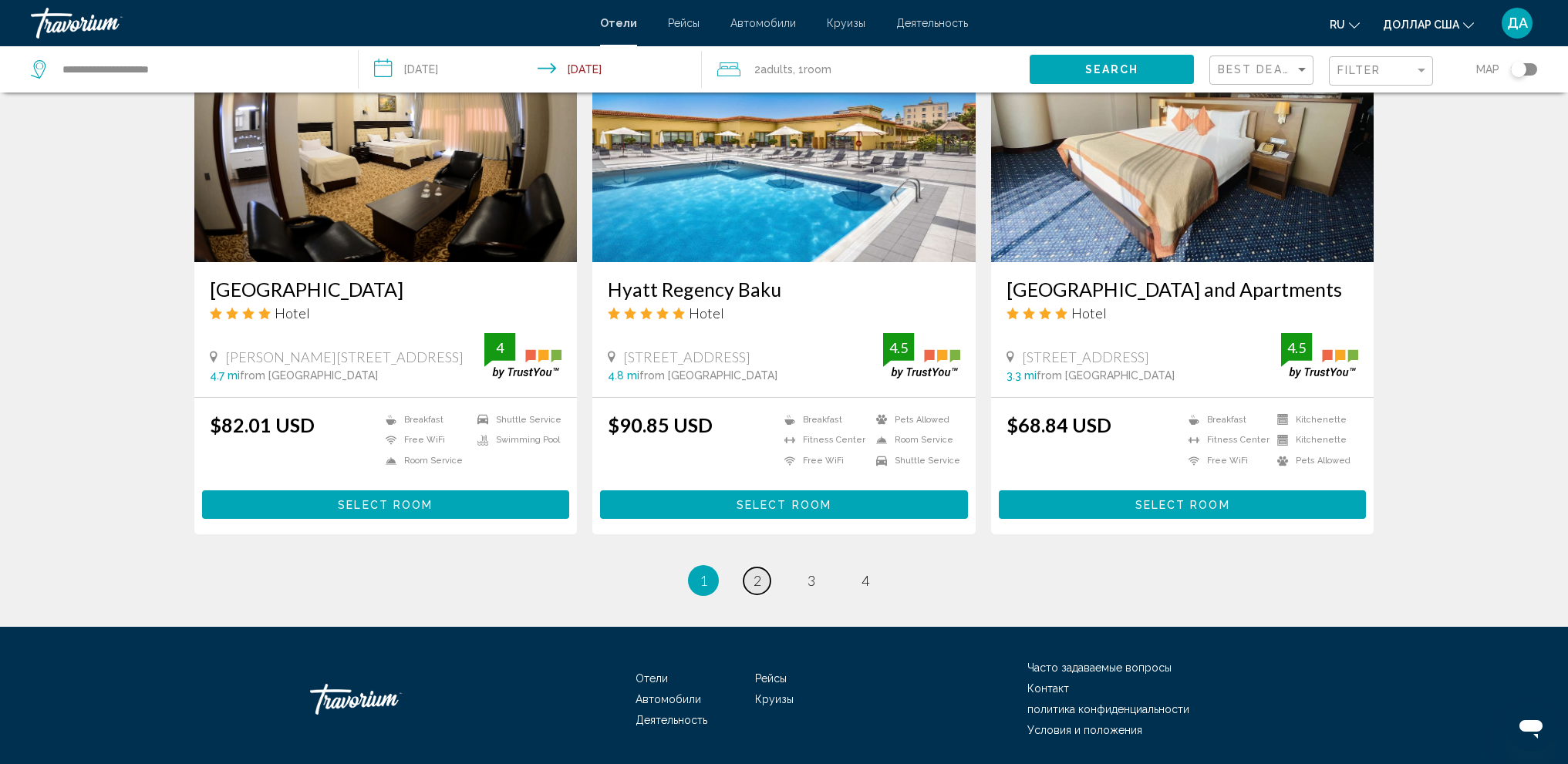
click at [764, 567] on link "page 2" at bounding box center [757, 580] width 27 height 27
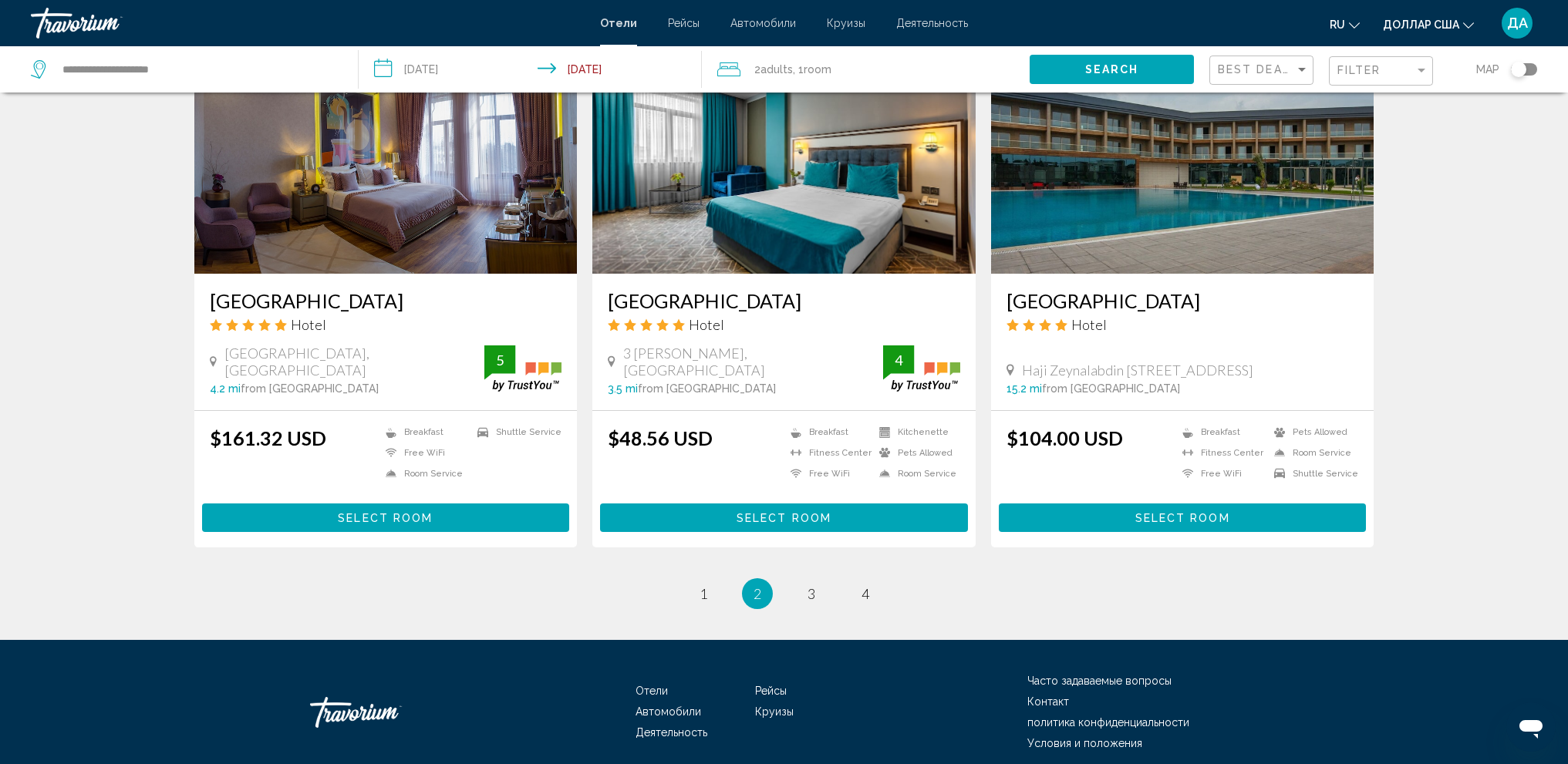
scroll to position [1696, 0]
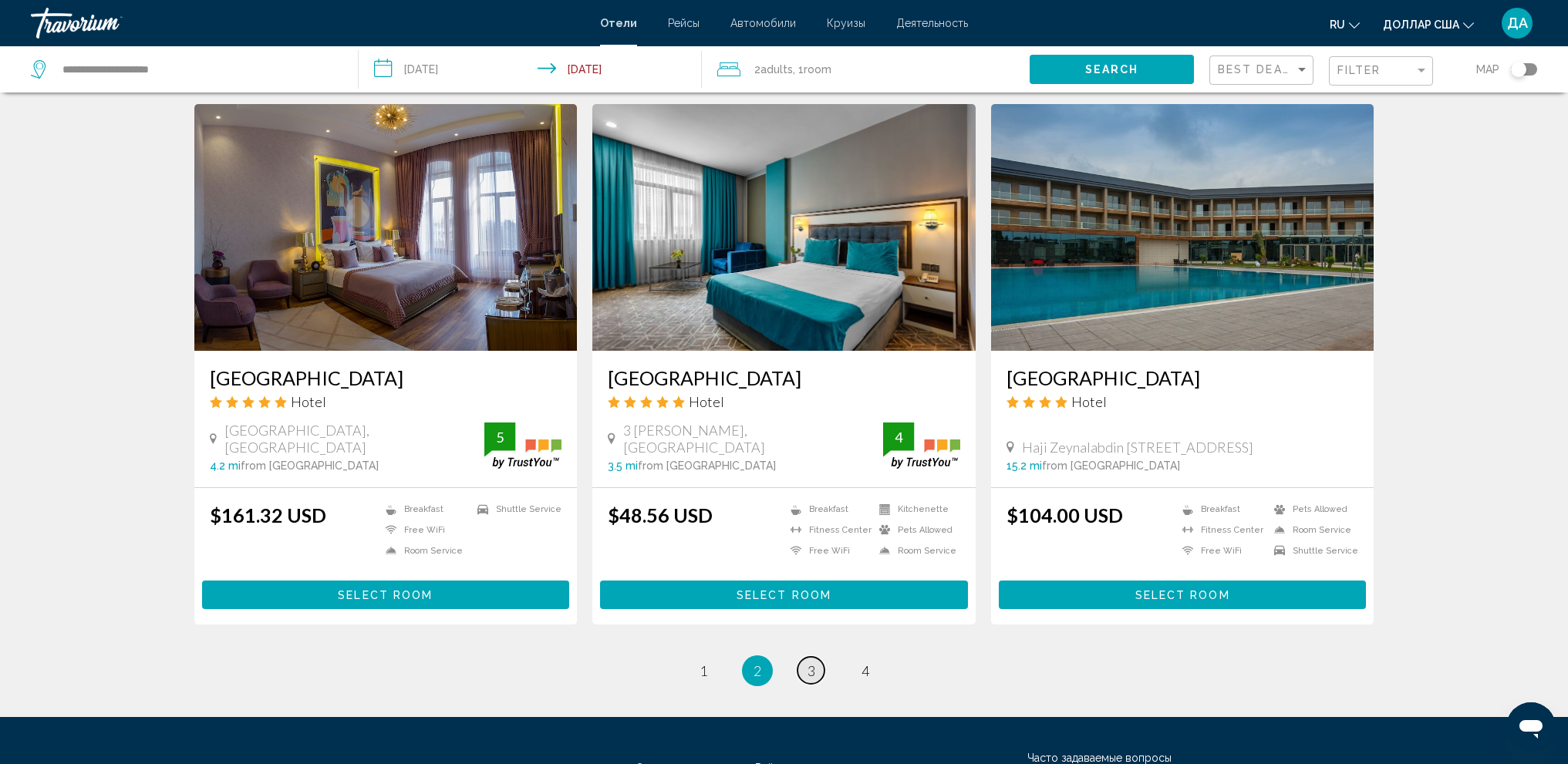
click at [808, 674] on span "3" at bounding box center [811, 671] width 8 height 17
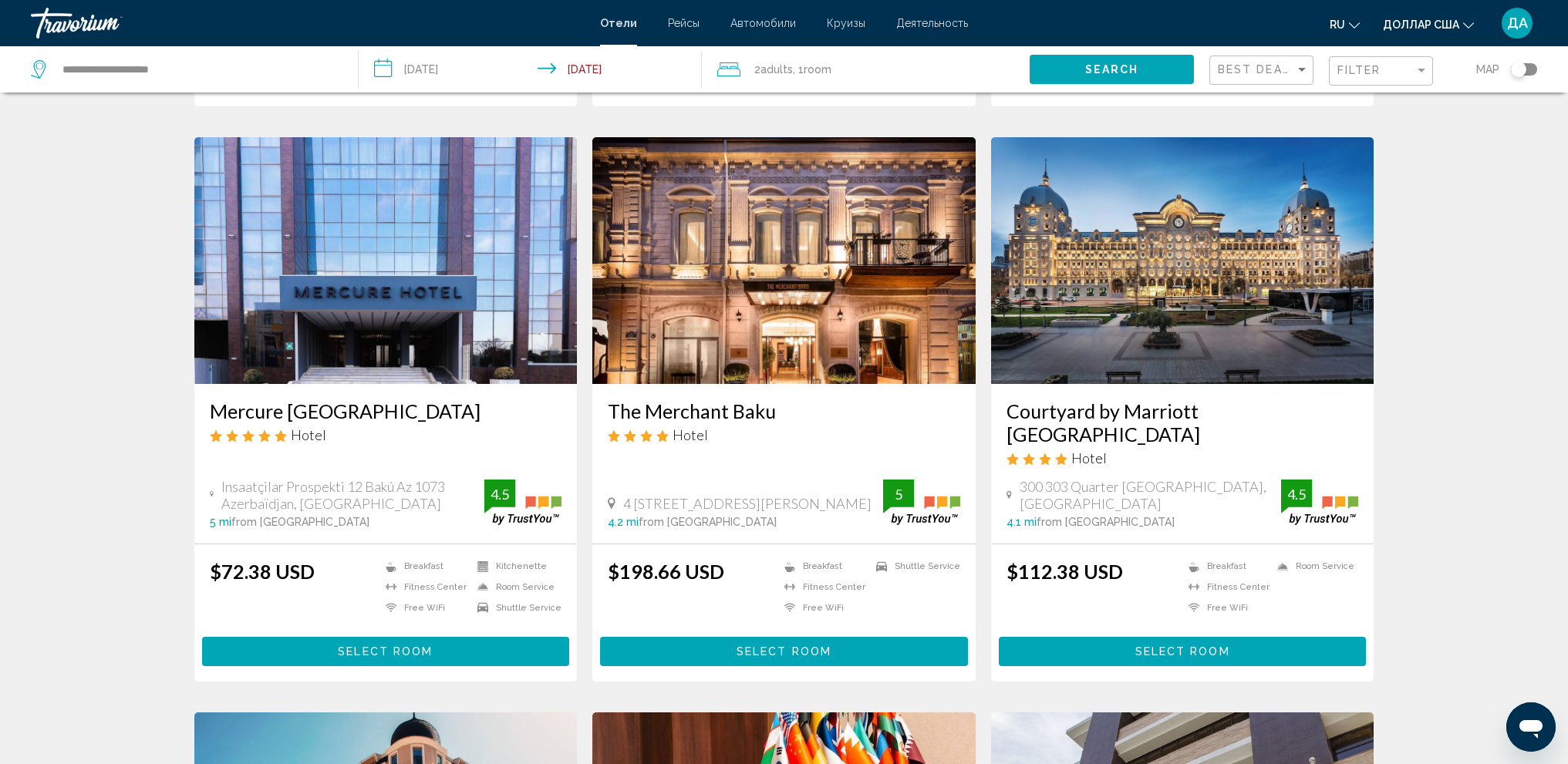
scroll to position [539, 0]
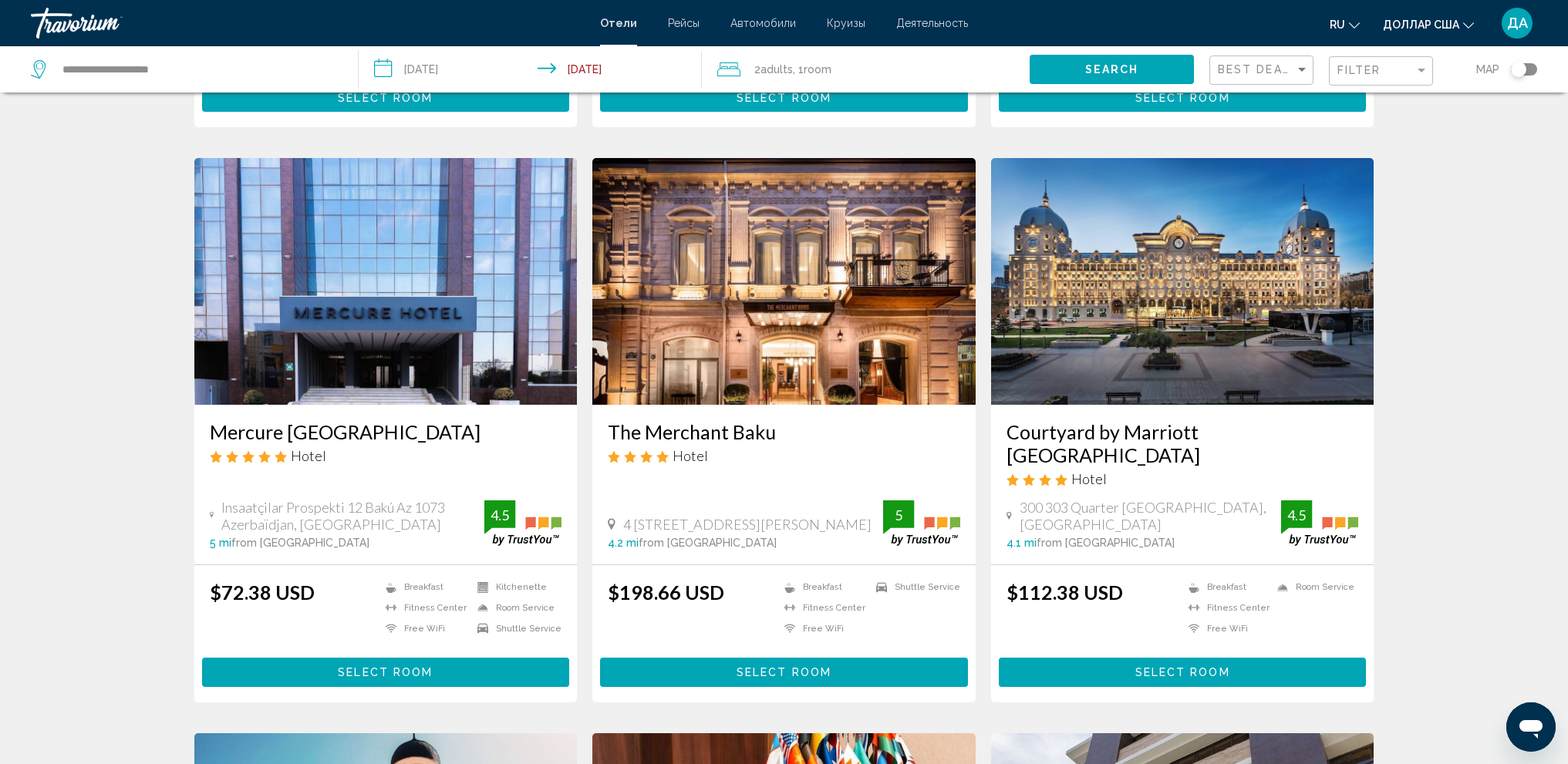
click at [1212, 284] on img "Основное содержание" at bounding box center [1183, 282] width 383 height 247
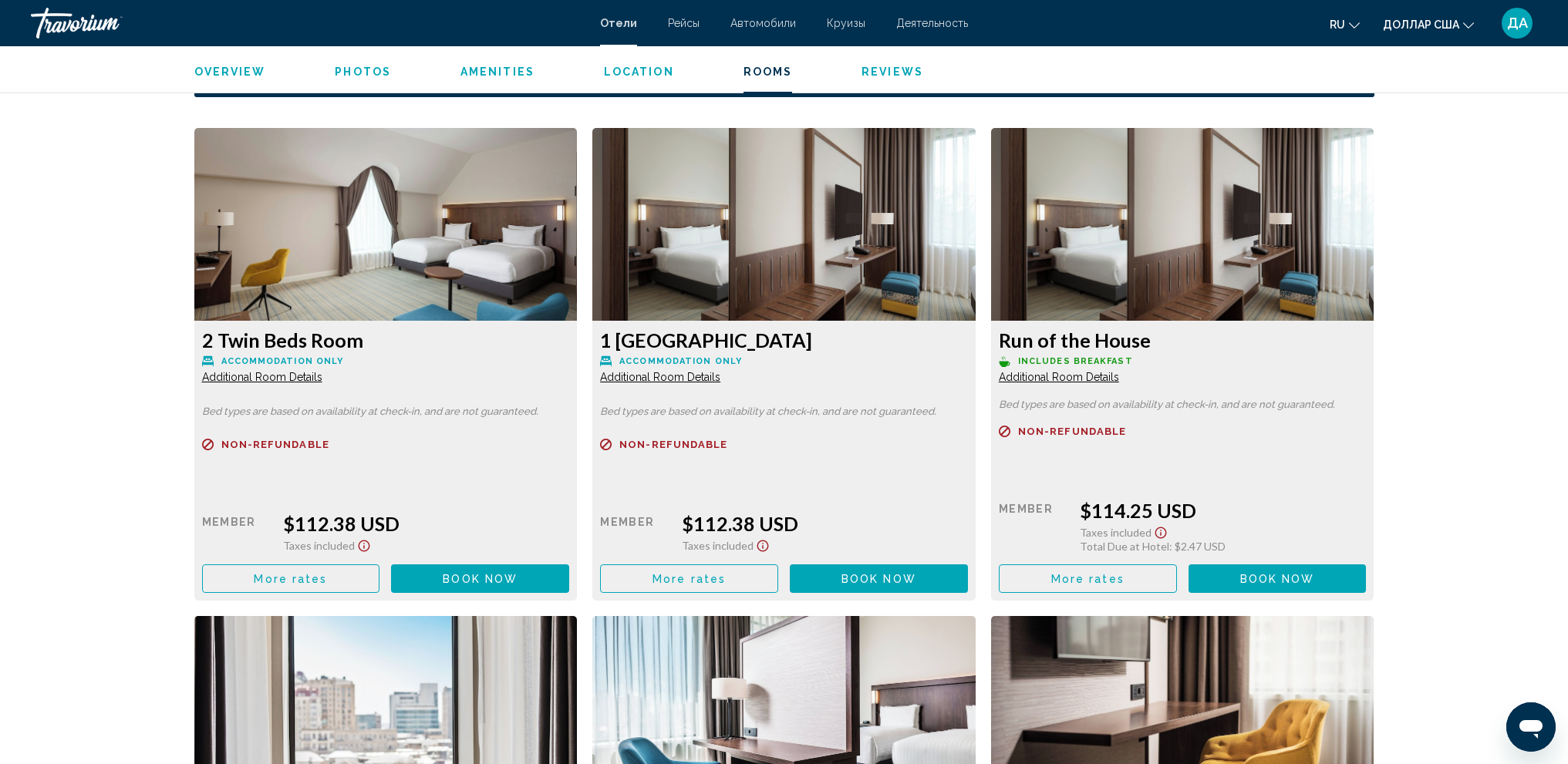
scroll to position [2091, 0]
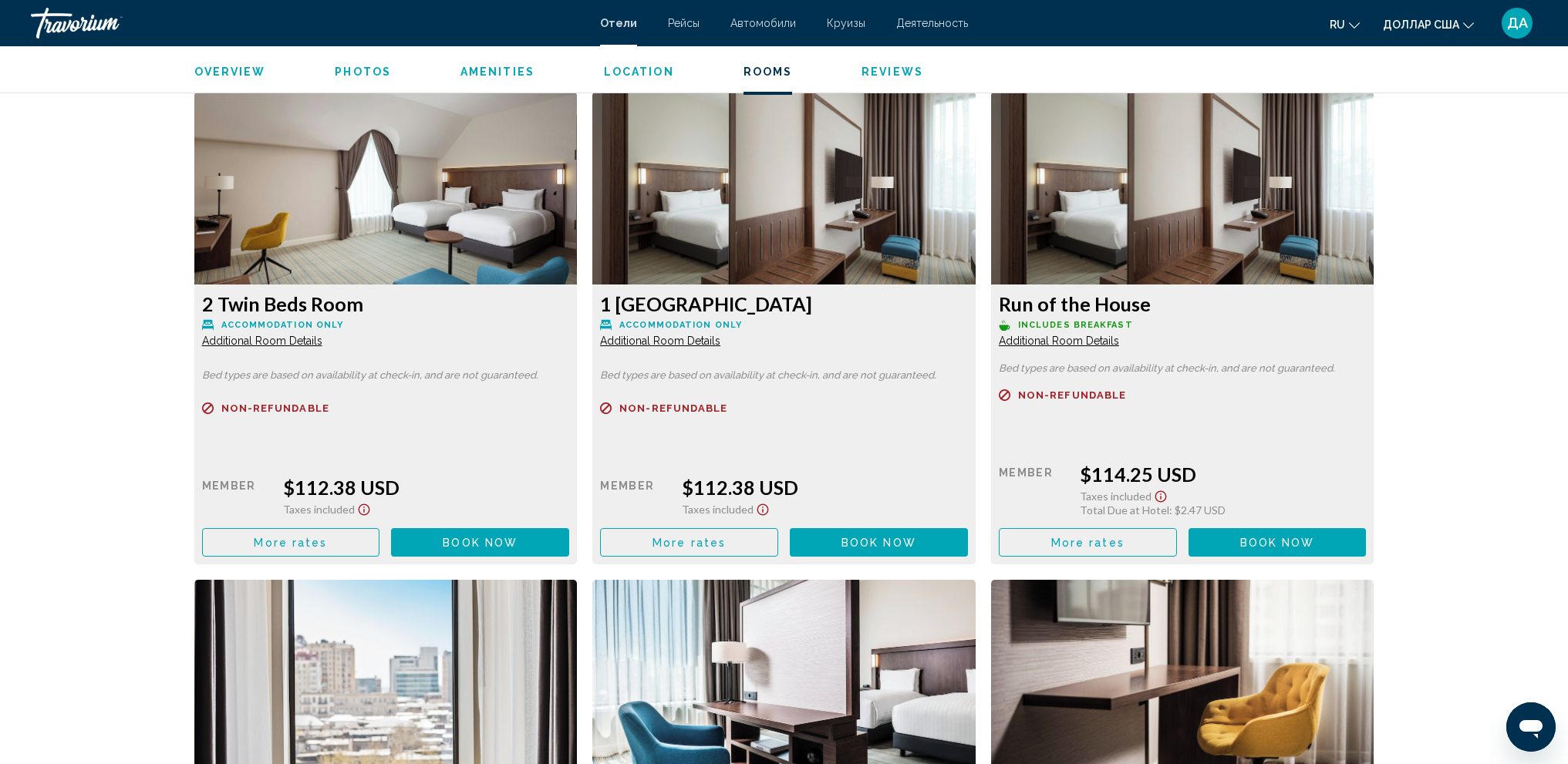
click at [323, 341] on span "Additional Room Details" at bounding box center [262, 341] width 120 height 12
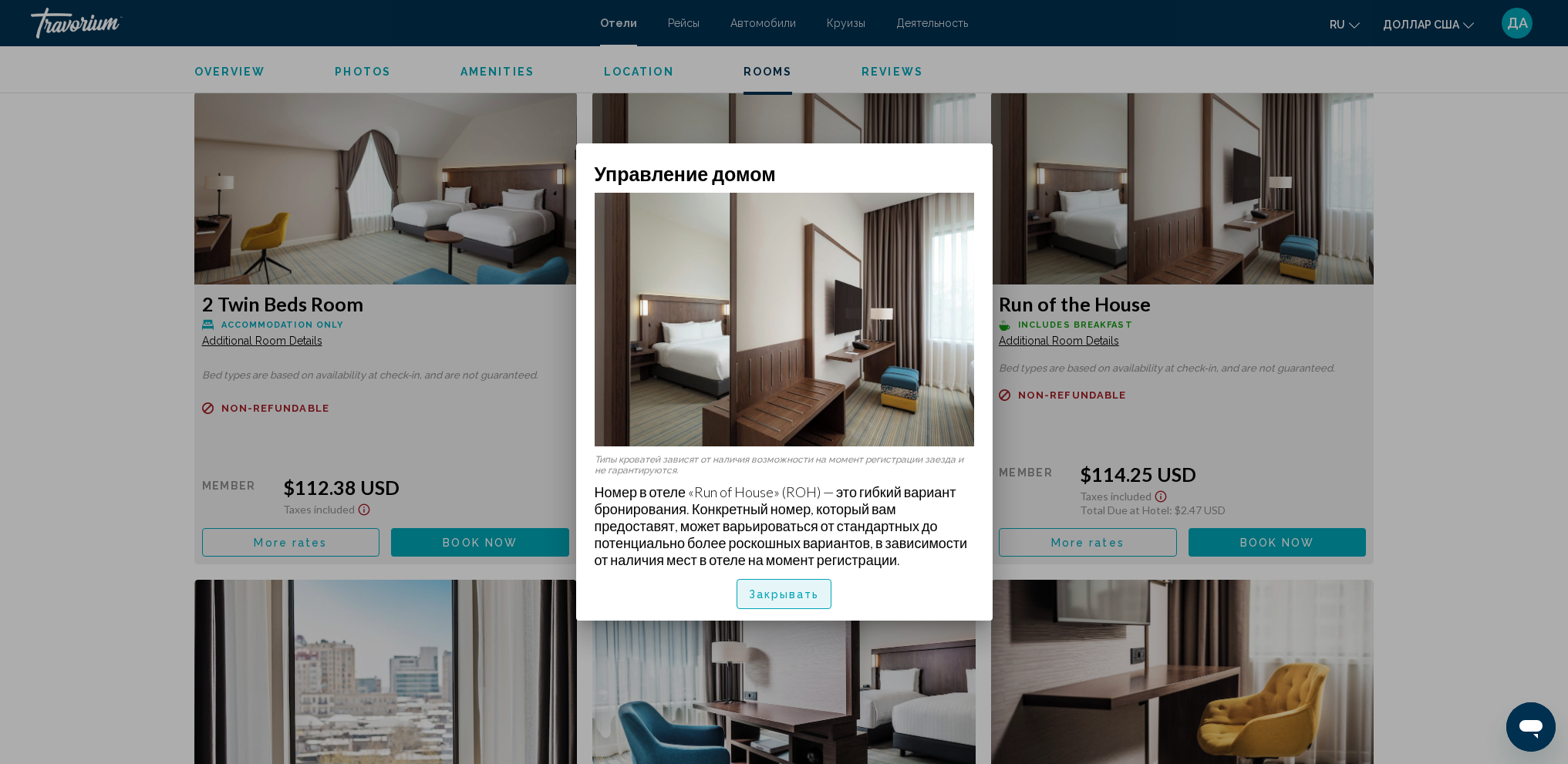
click at [786, 595] on font "Закрывать" at bounding box center [784, 595] width 71 height 12
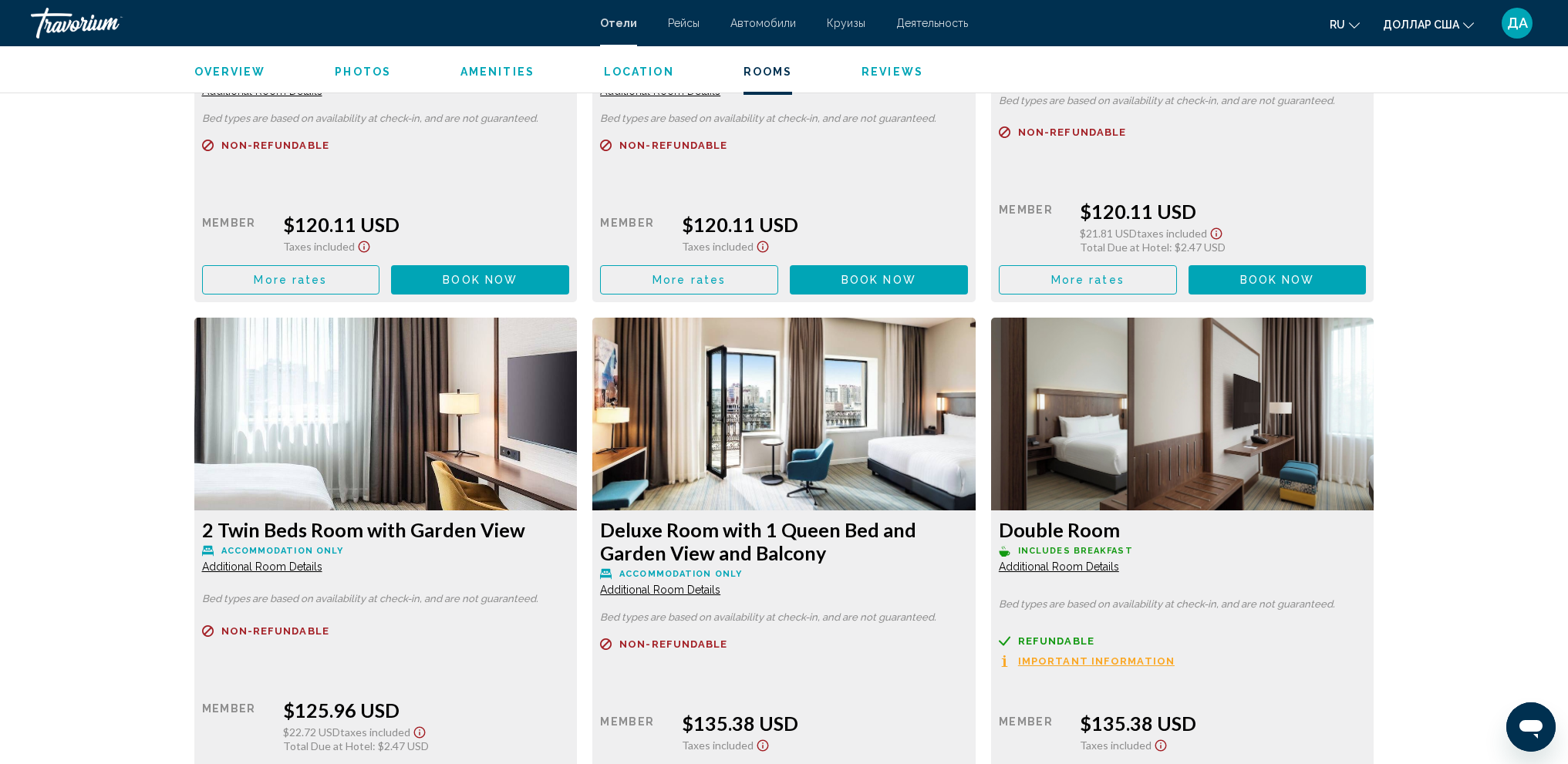
scroll to position [2939, 0]
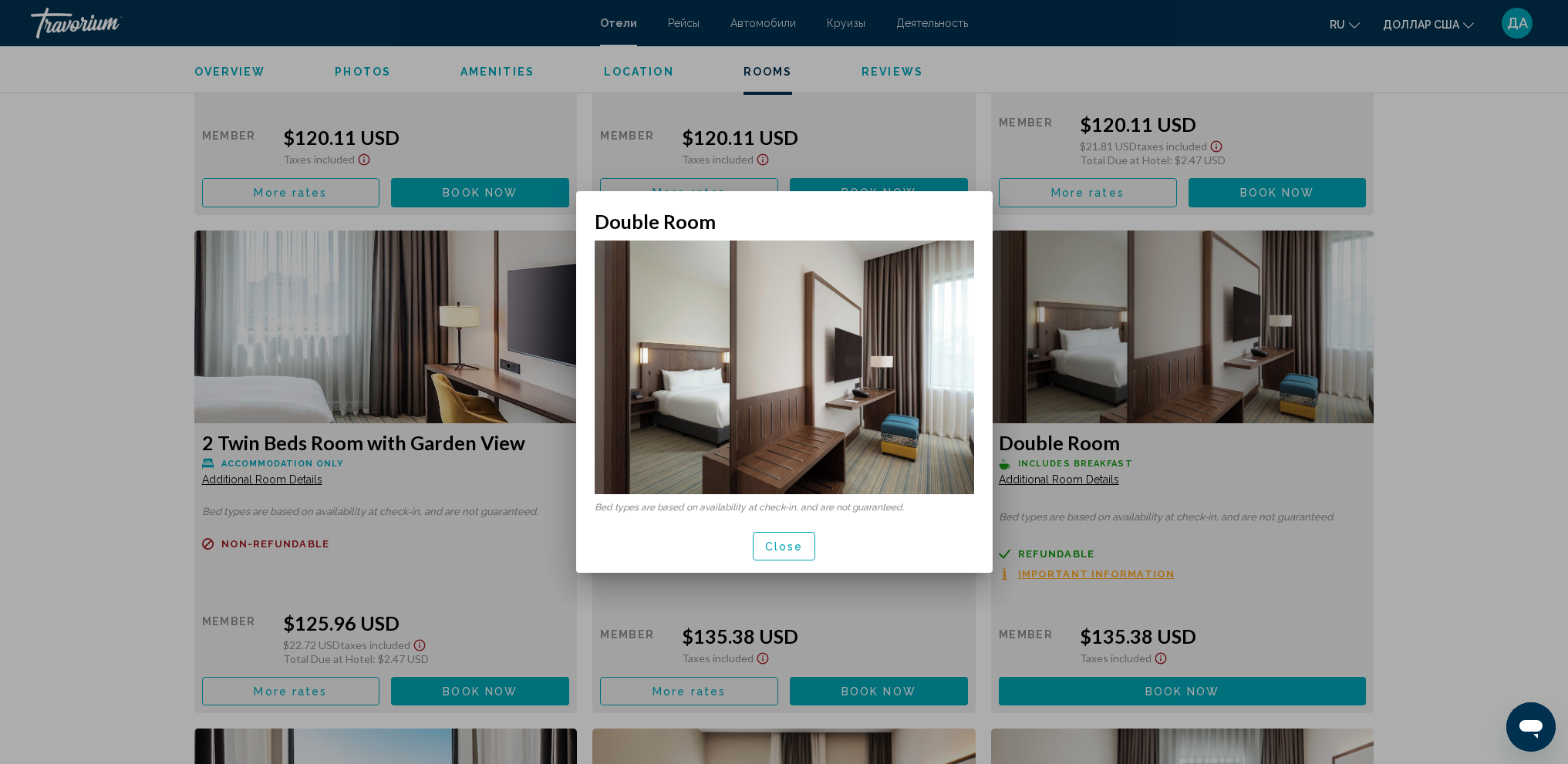
click at [792, 549] on span "Close" at bounding box center [784, 546] width 39 height 12
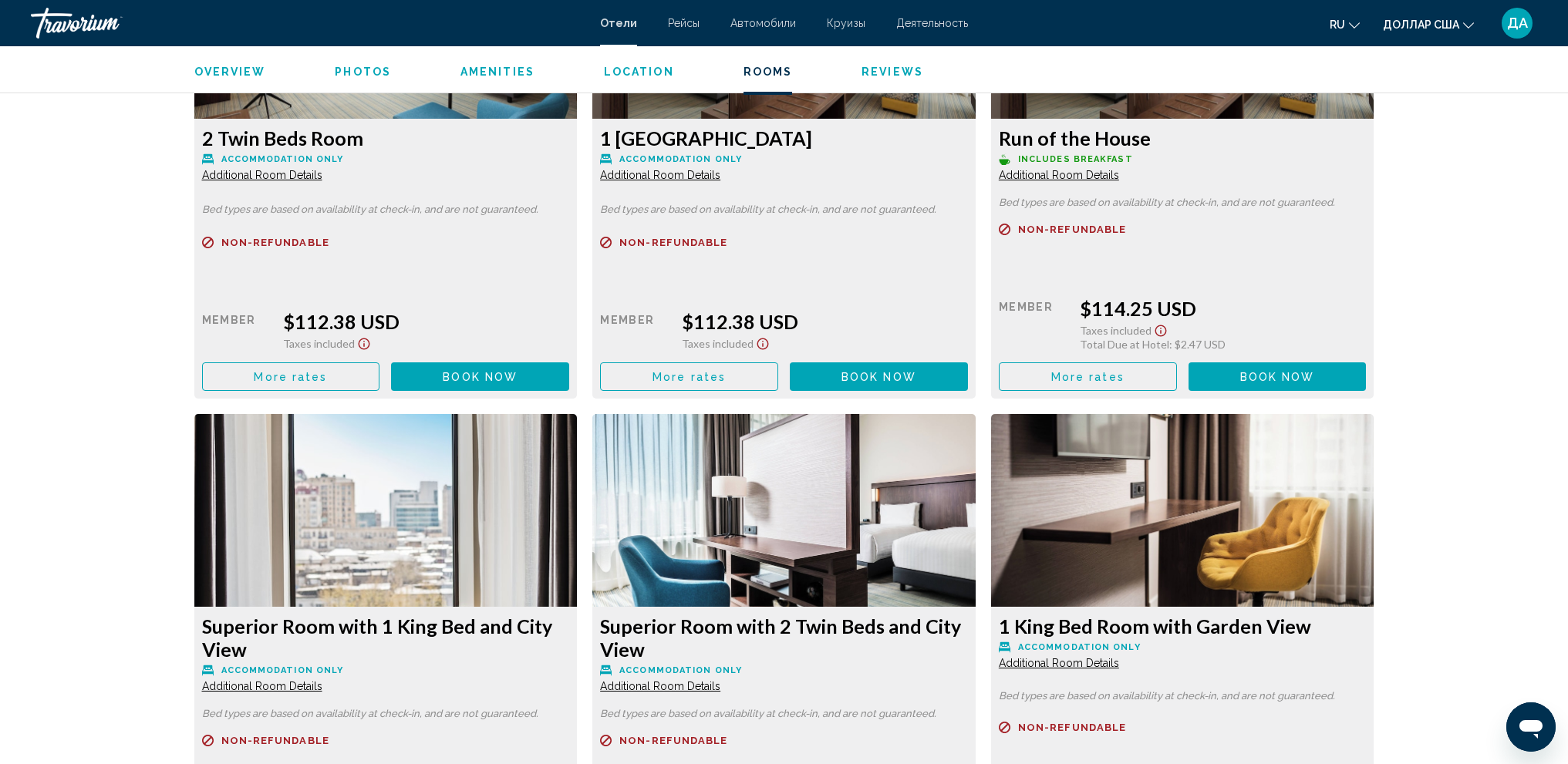
scroll to position [2091, 0]
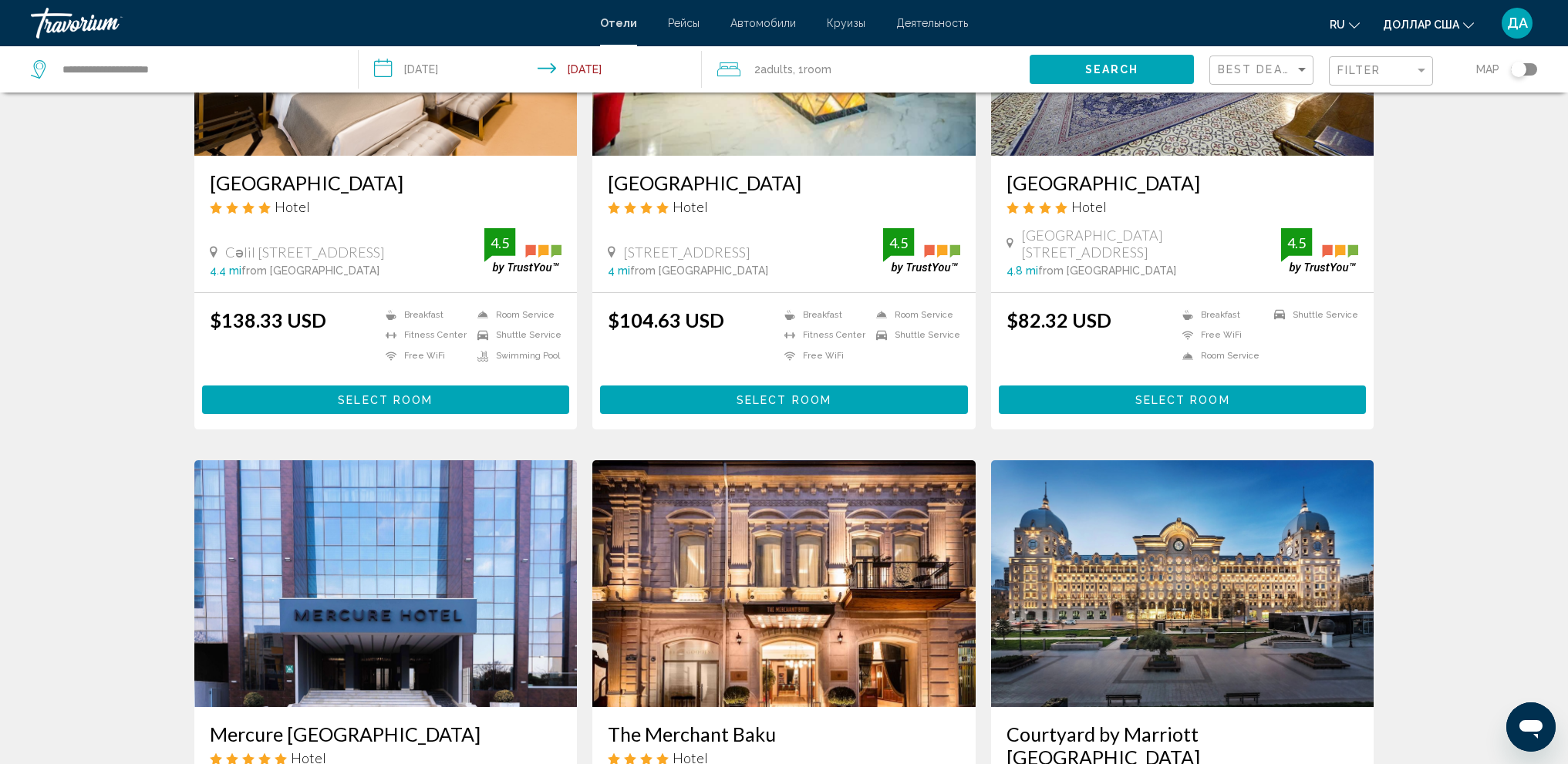
scroll to position [385, 0]
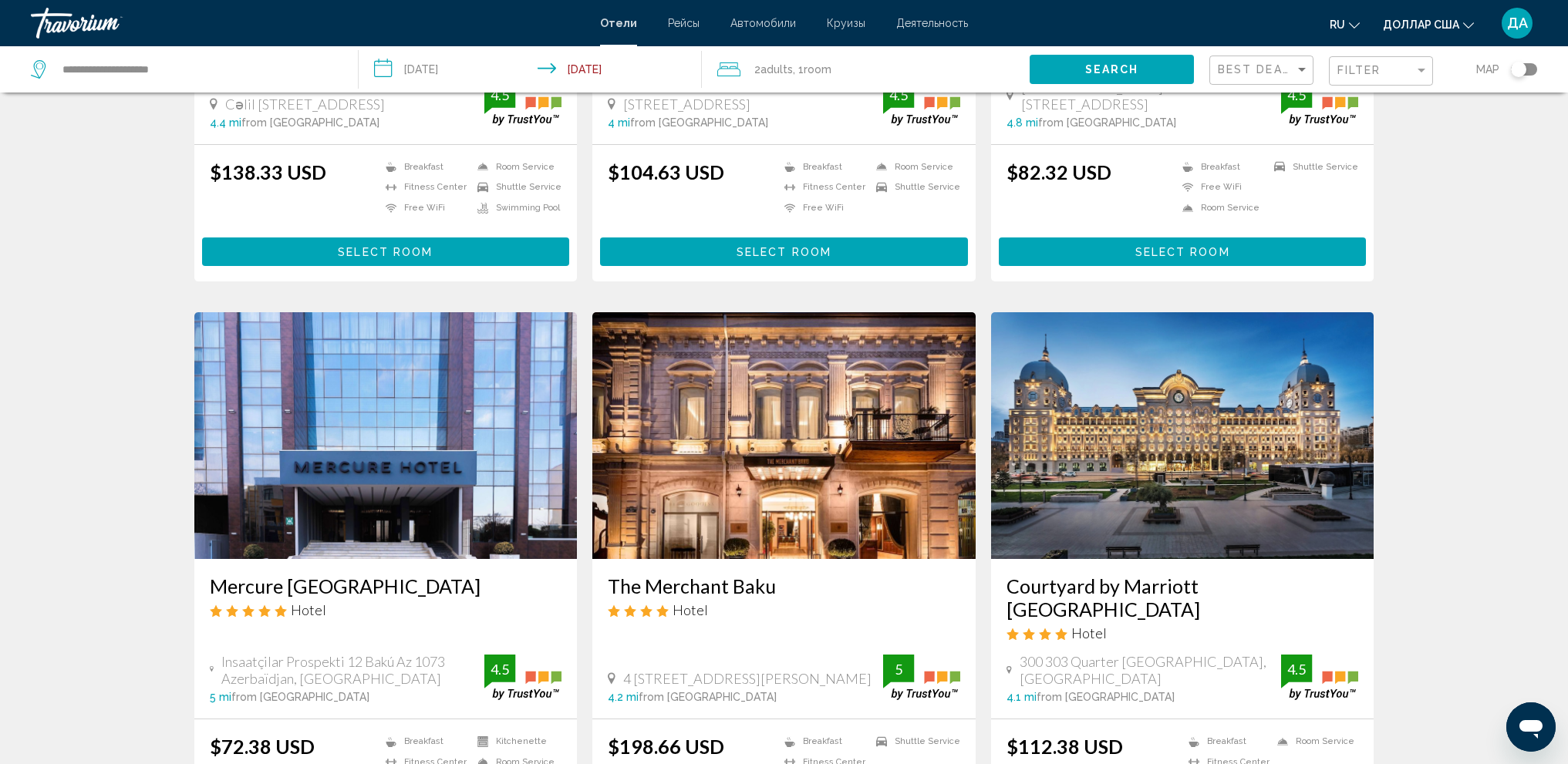
click at [388, 410] on img "Основное содержание" at bounding box center [386, 436] width 383 height 247
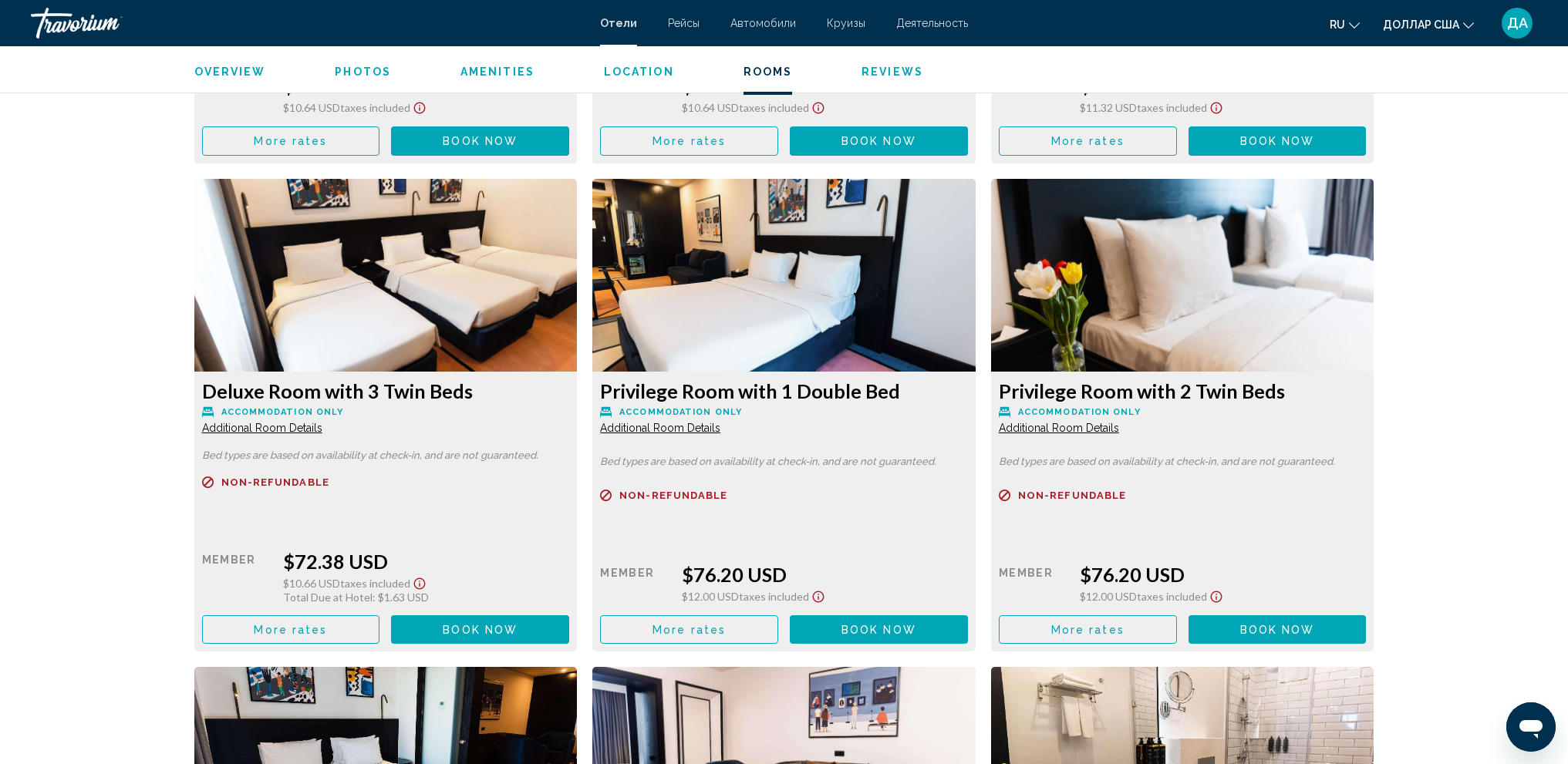
scroll to position [2929, 0]
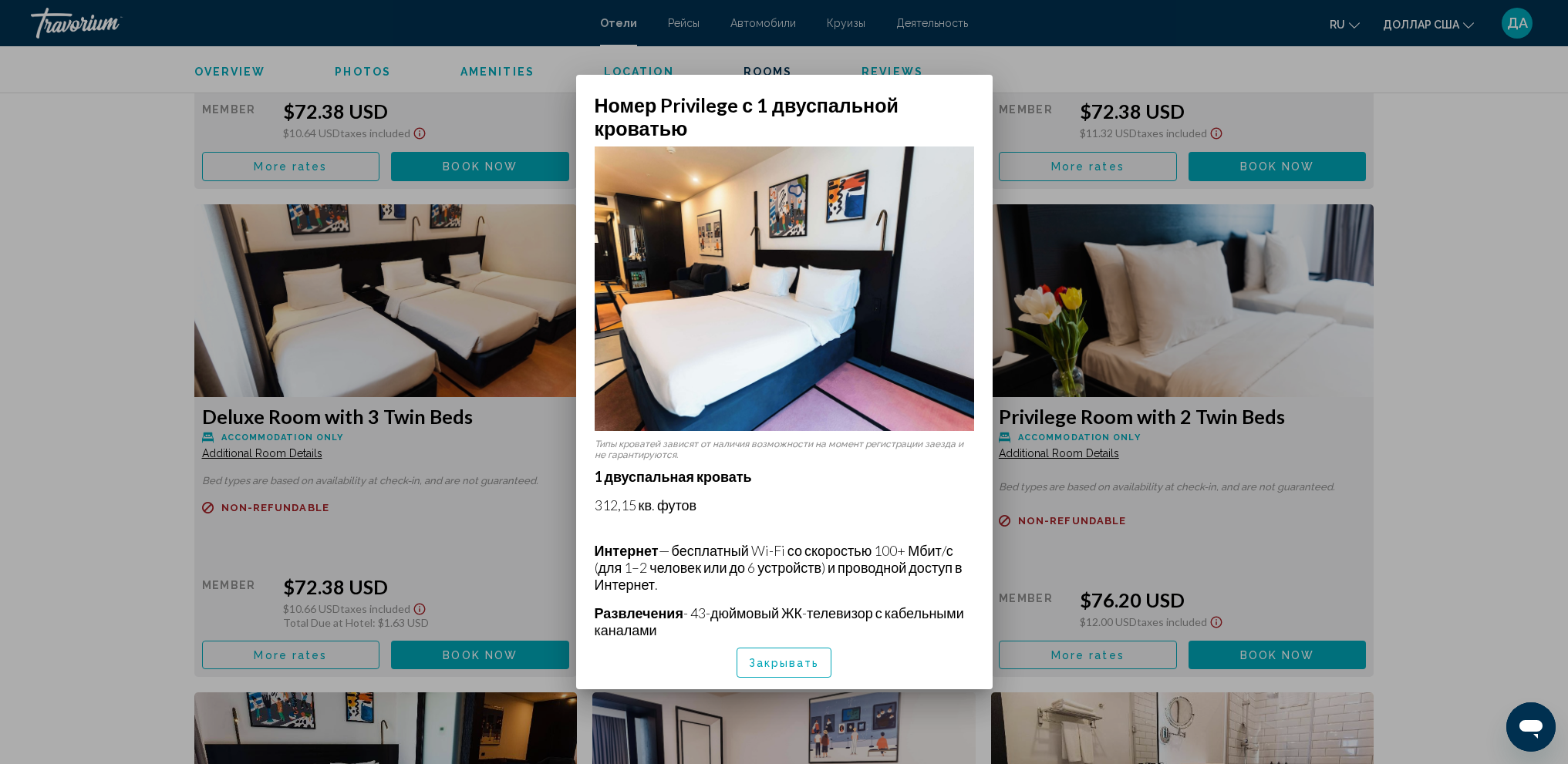
scroll to position [0, 0]
click at [1417, 148] on div at bounding box center [784, 382] width 1568 height 764
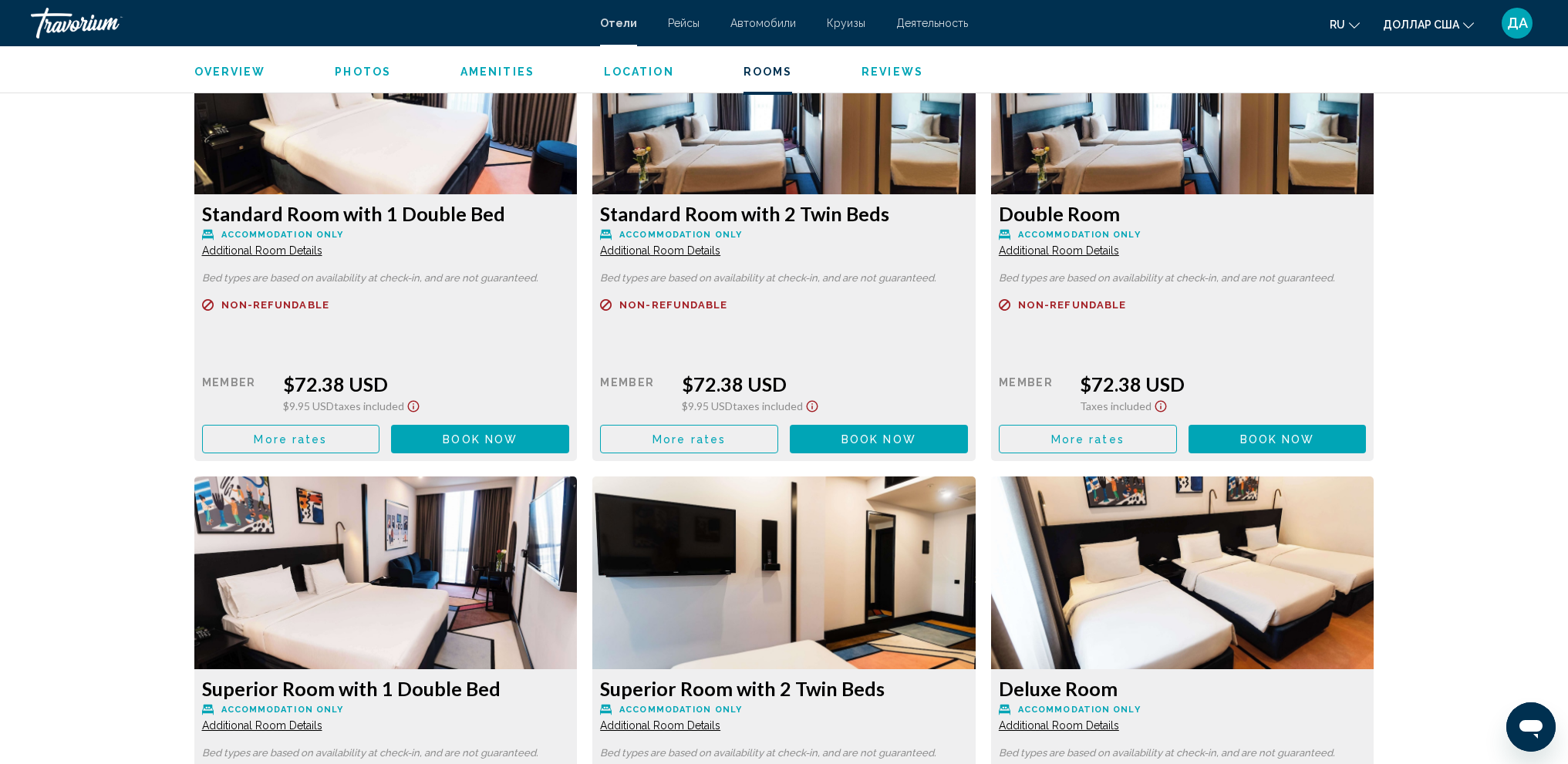
scroll to position [2004, 0]
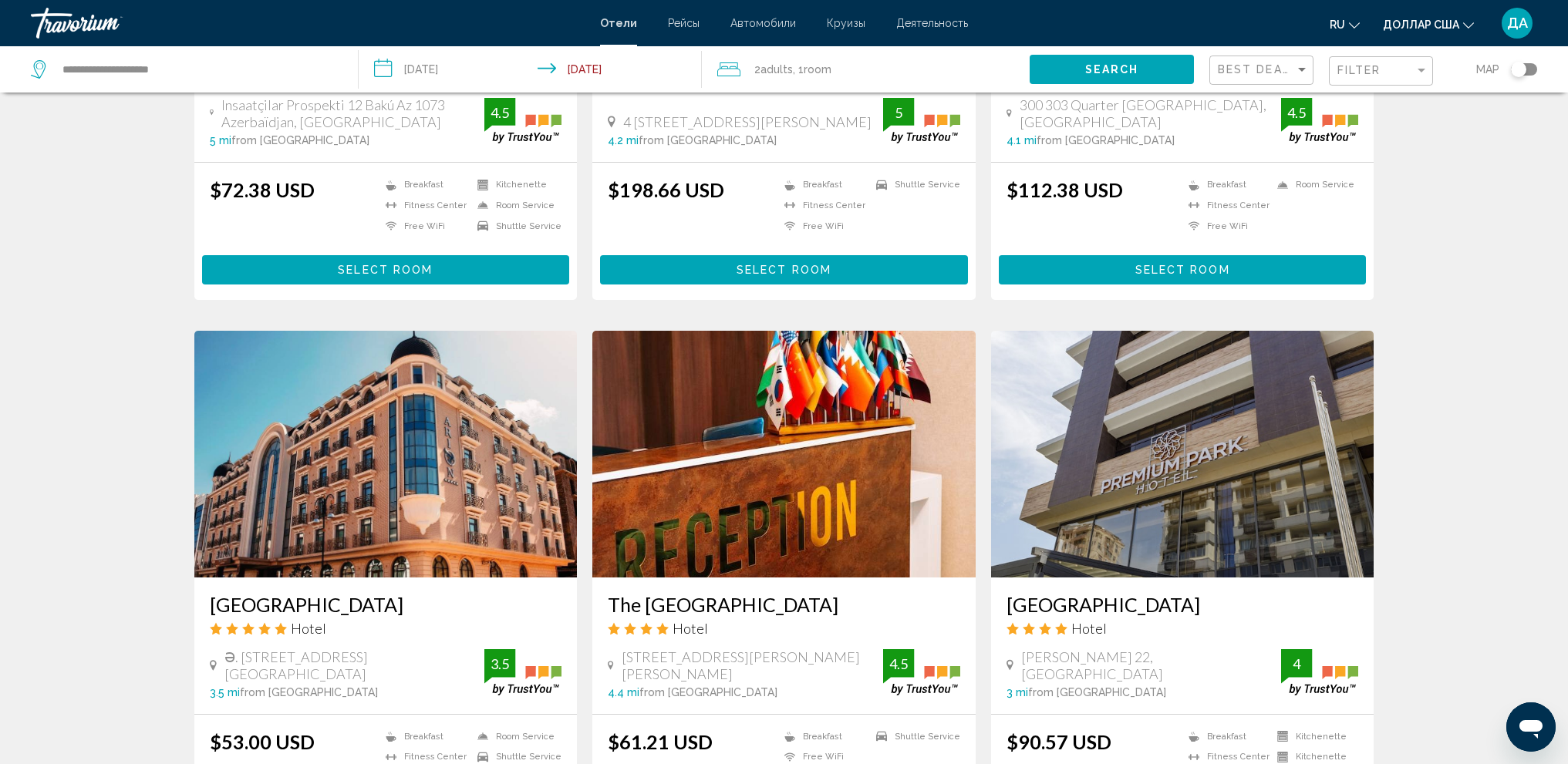
scroll to position [1156, 0]
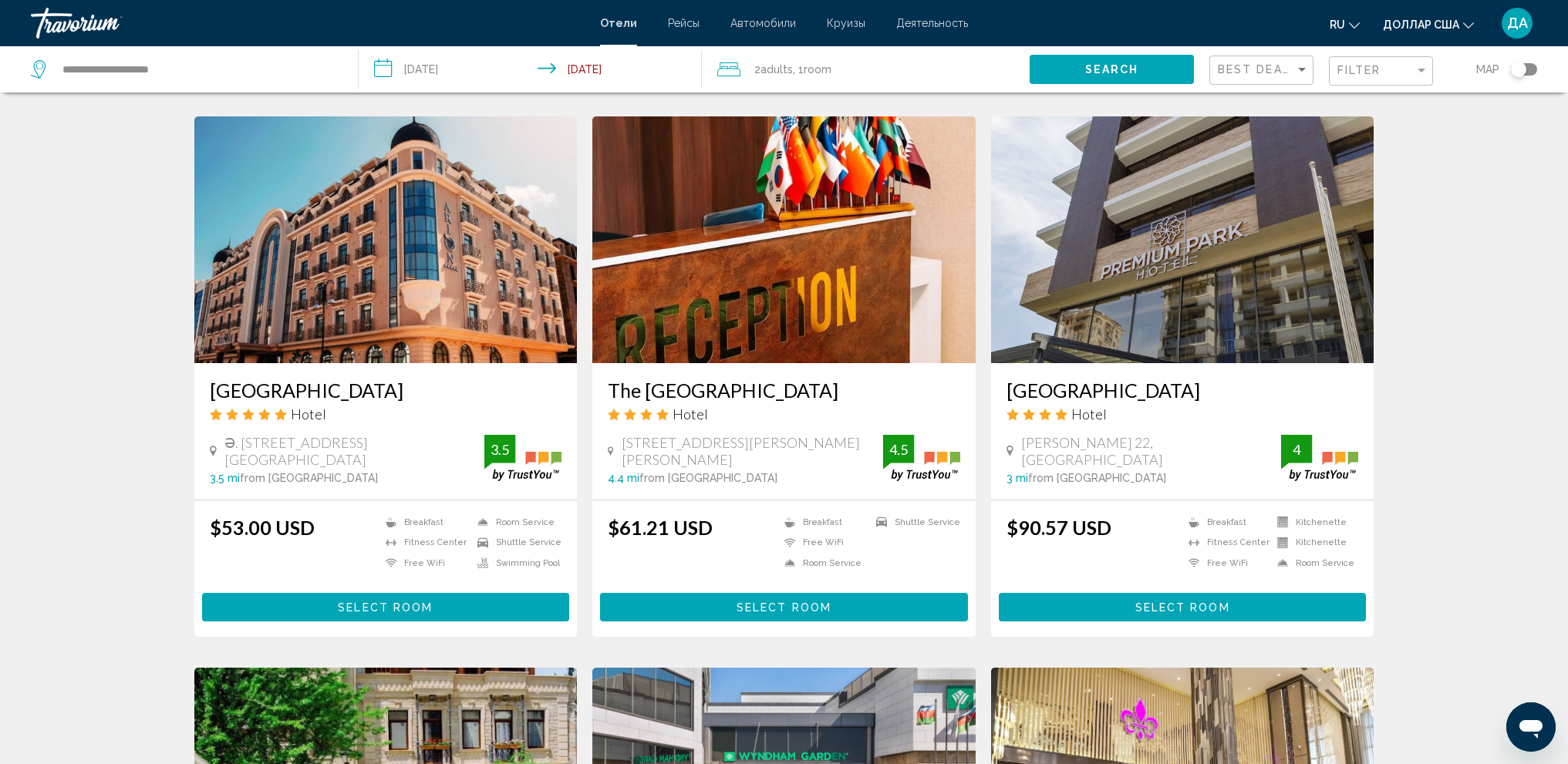
click at [472, 257] on img "Основное содержание" at bounding box center [386, 240] width 383 height 247
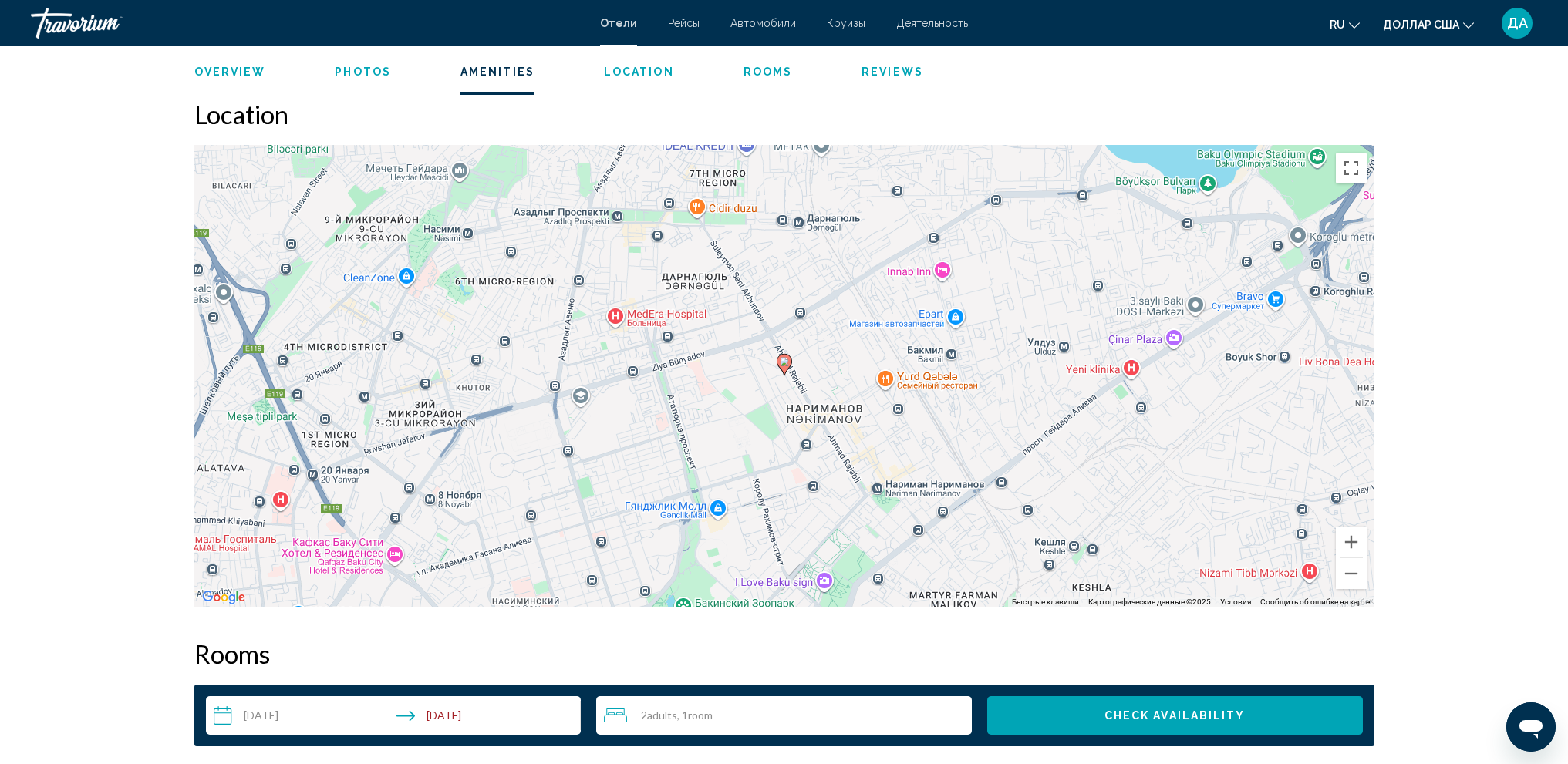
scroll to position [1542, 0]
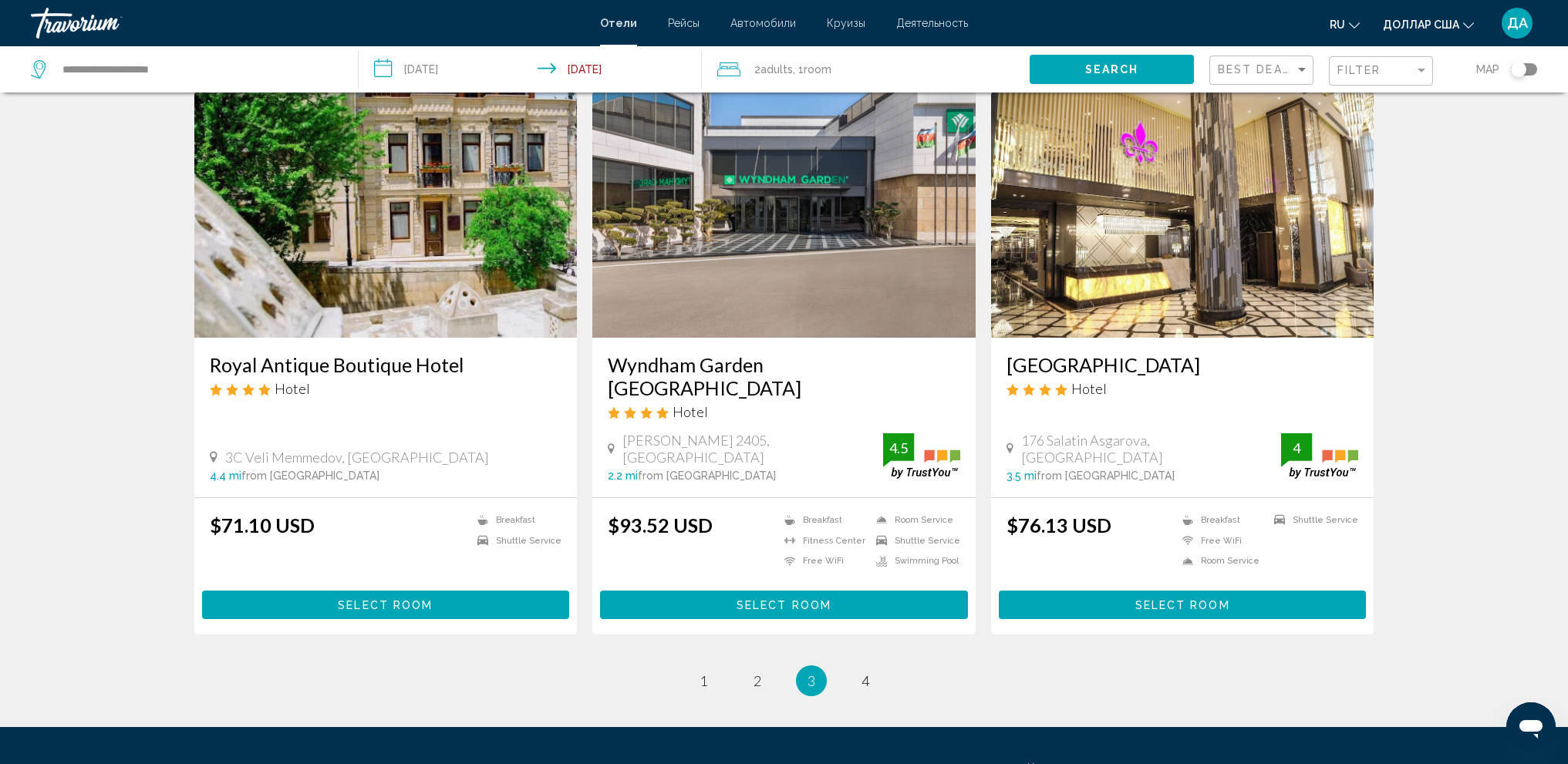
scroll to position [1773, 0]
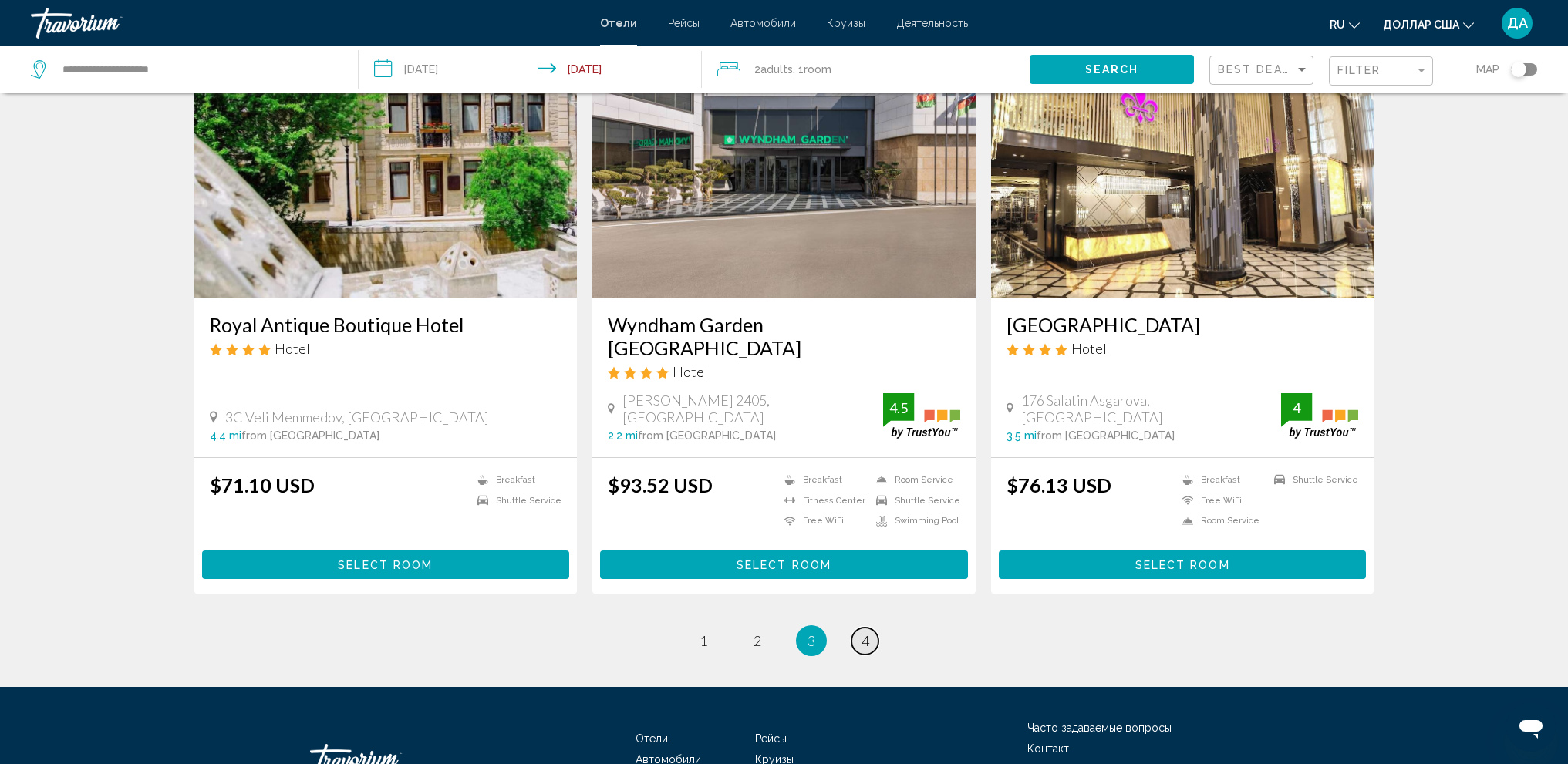
click at [862, 632] on span "4" at bounding box center [865, 641] width 8 height 17
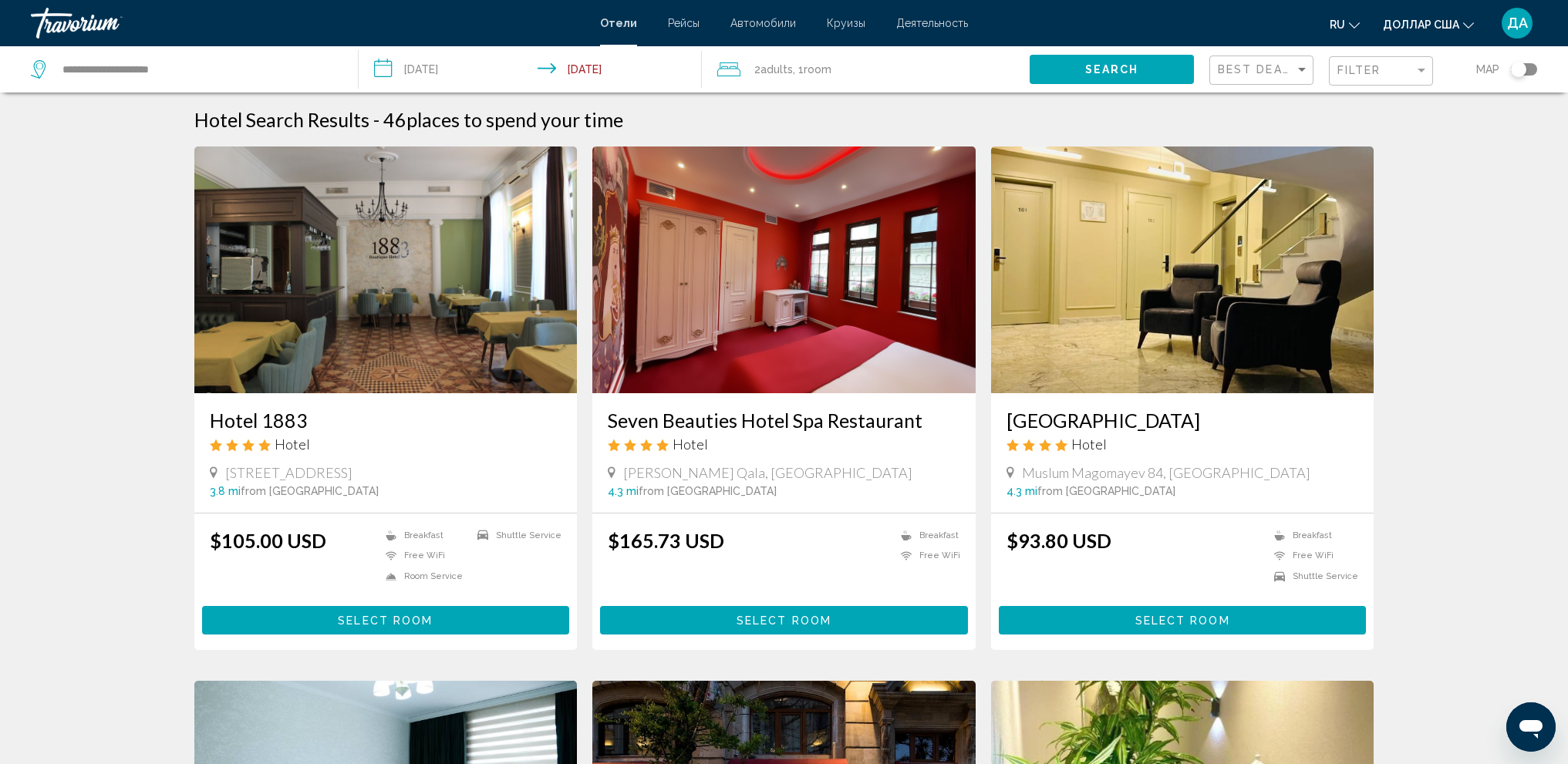
click at [794, 64] on div "2 Adult Adults , 1 Room rooms" at bounding box center [873, 69] width 313 height 22
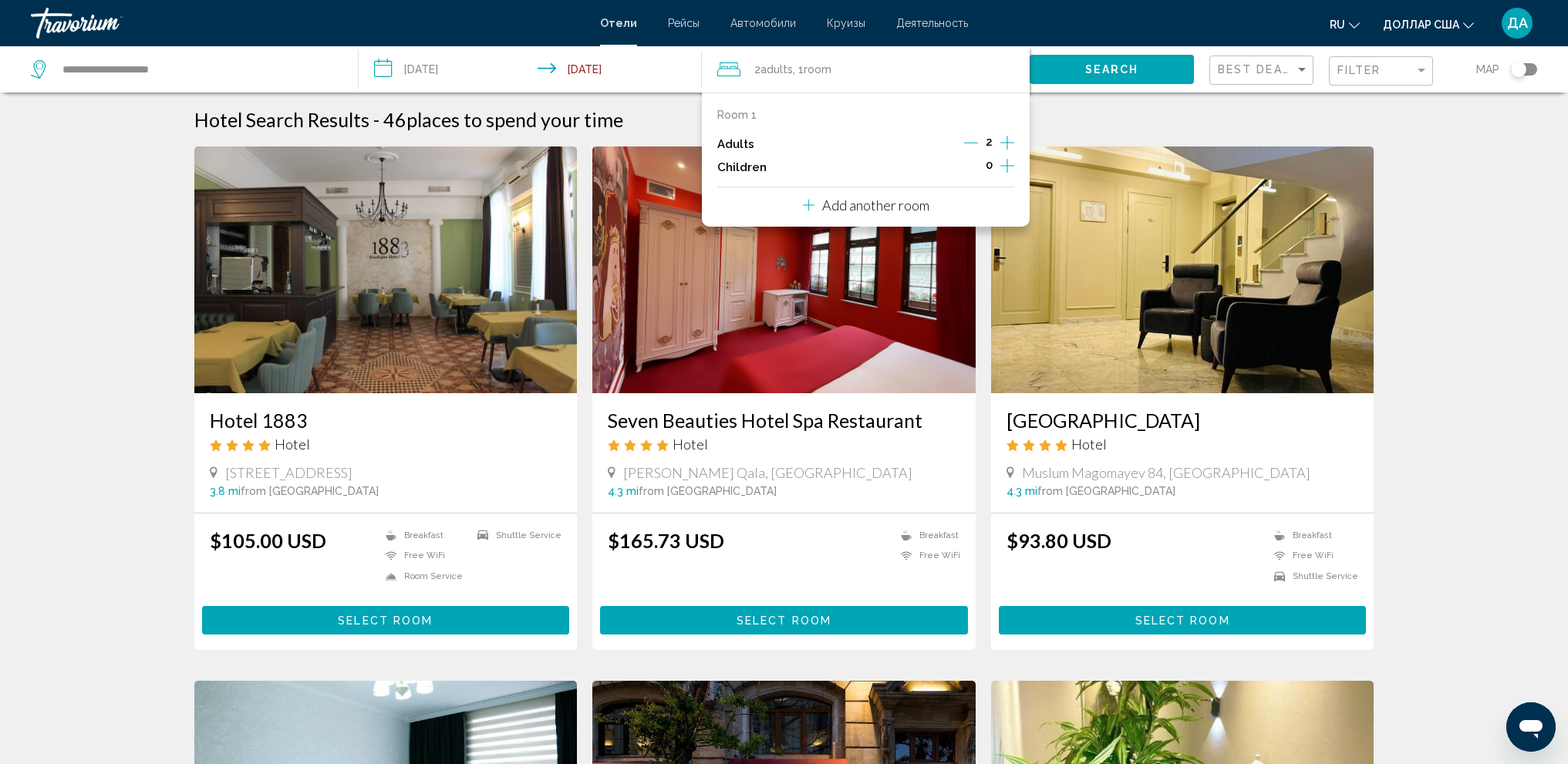
click at [975, 144] on icon "Decrement adults" at bounding box center [971, 143] width 14 height 14
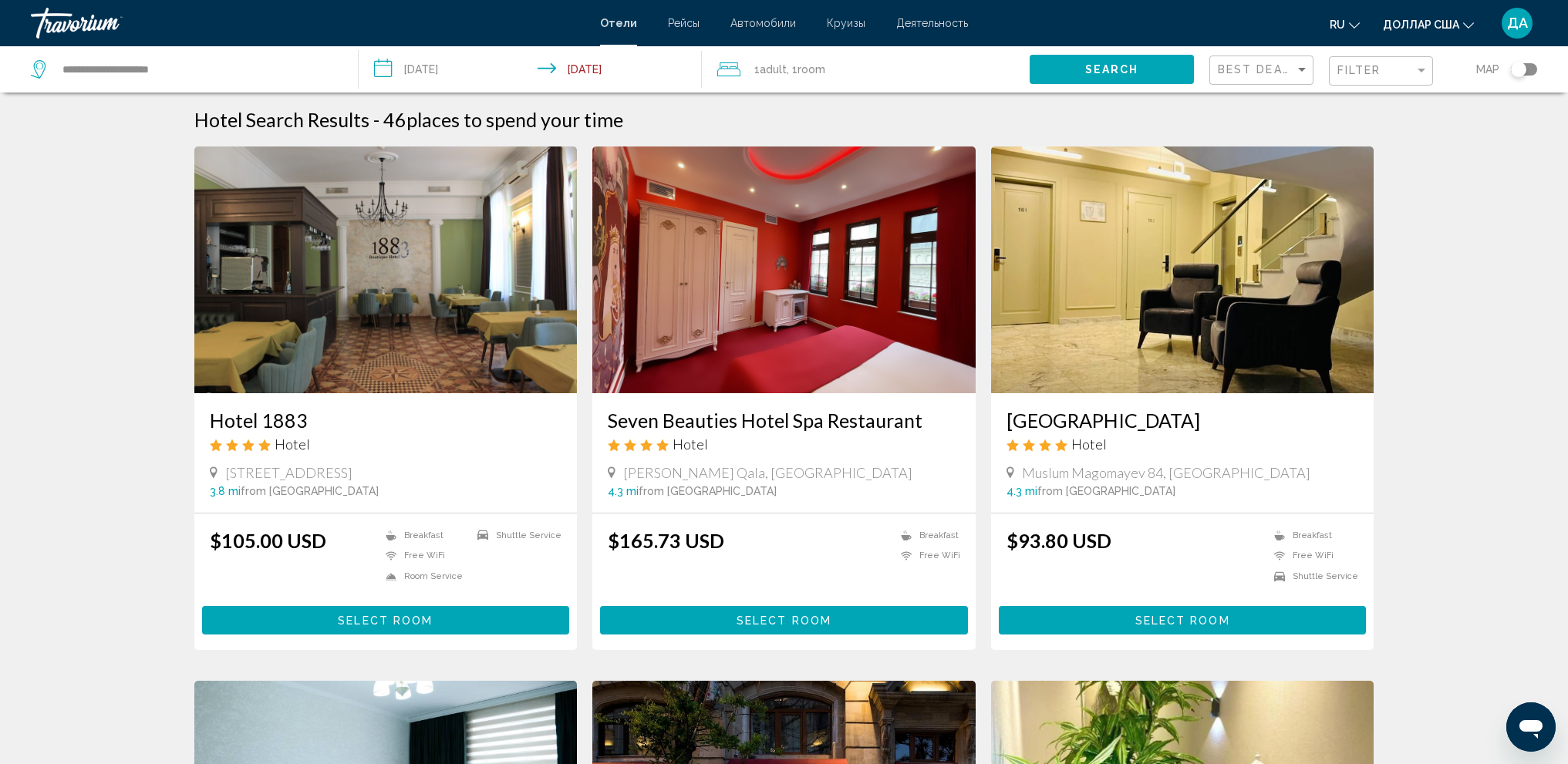
click at [1070, 66] on button "Search" at bounding box center [1111, 69] width 164 height 29
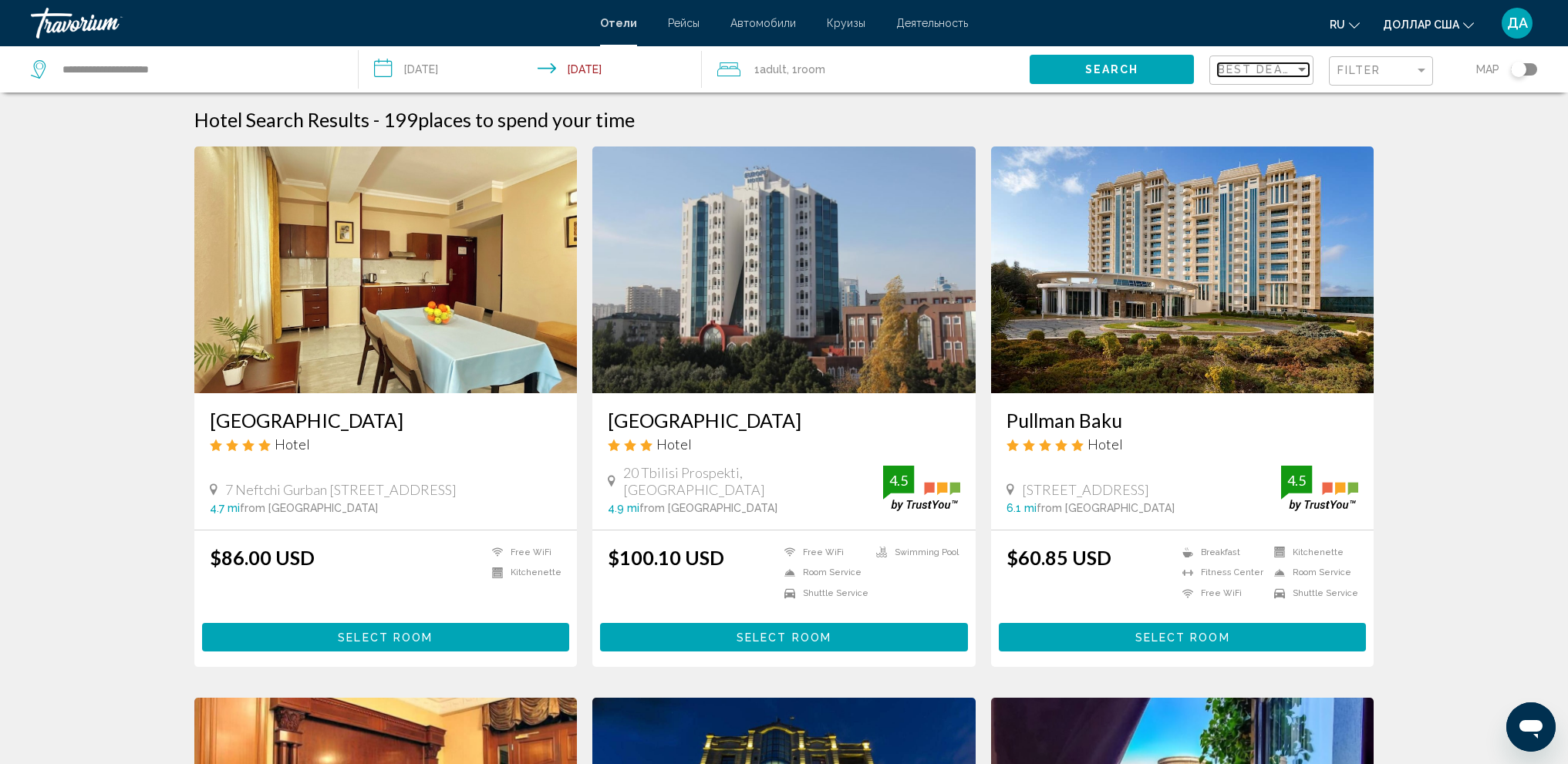
click at [1268, 67] on span "Best Deals" at bounding box center [1258, 69] width 81 height 12
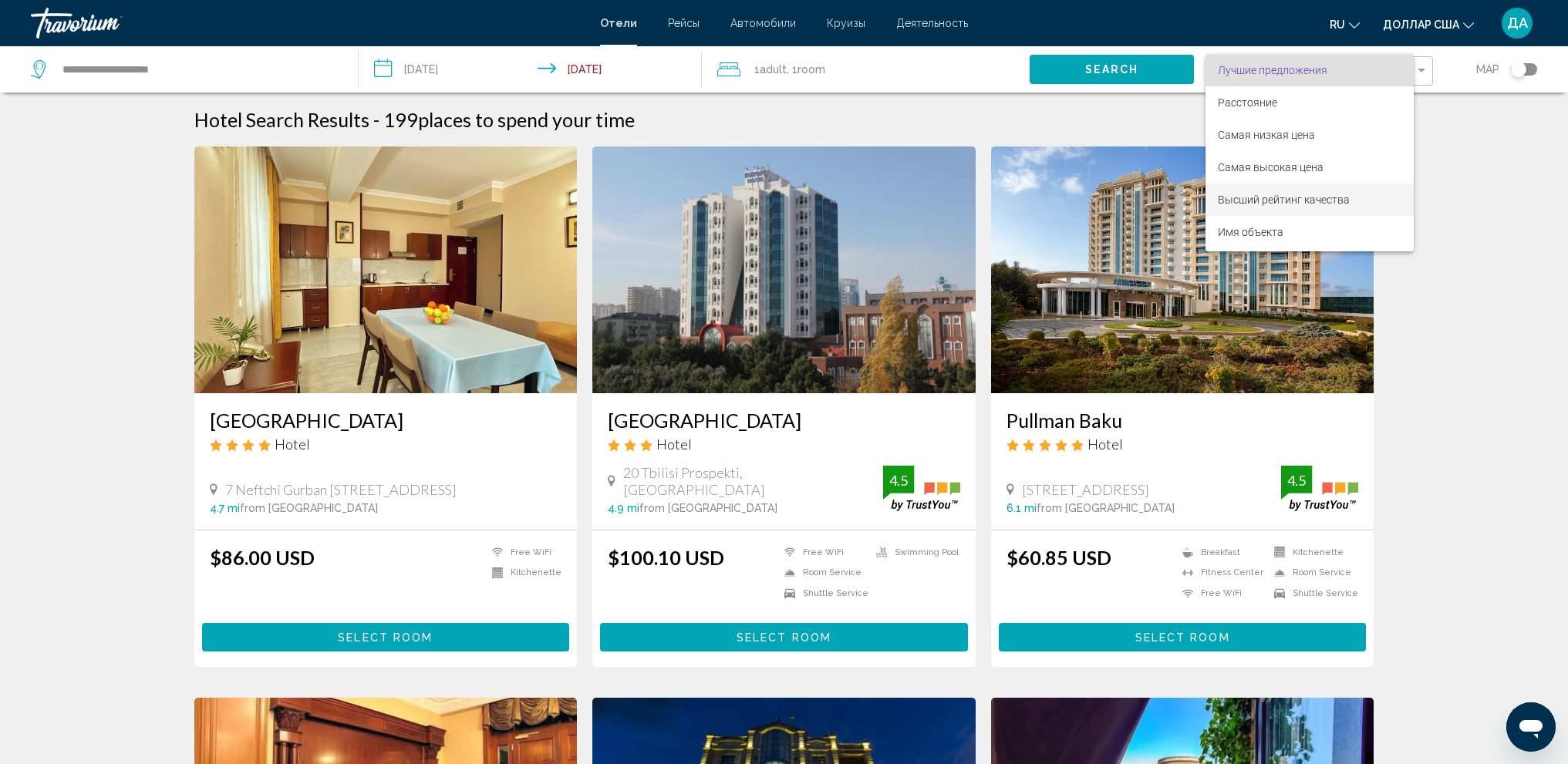
scroll to position [29, 0]
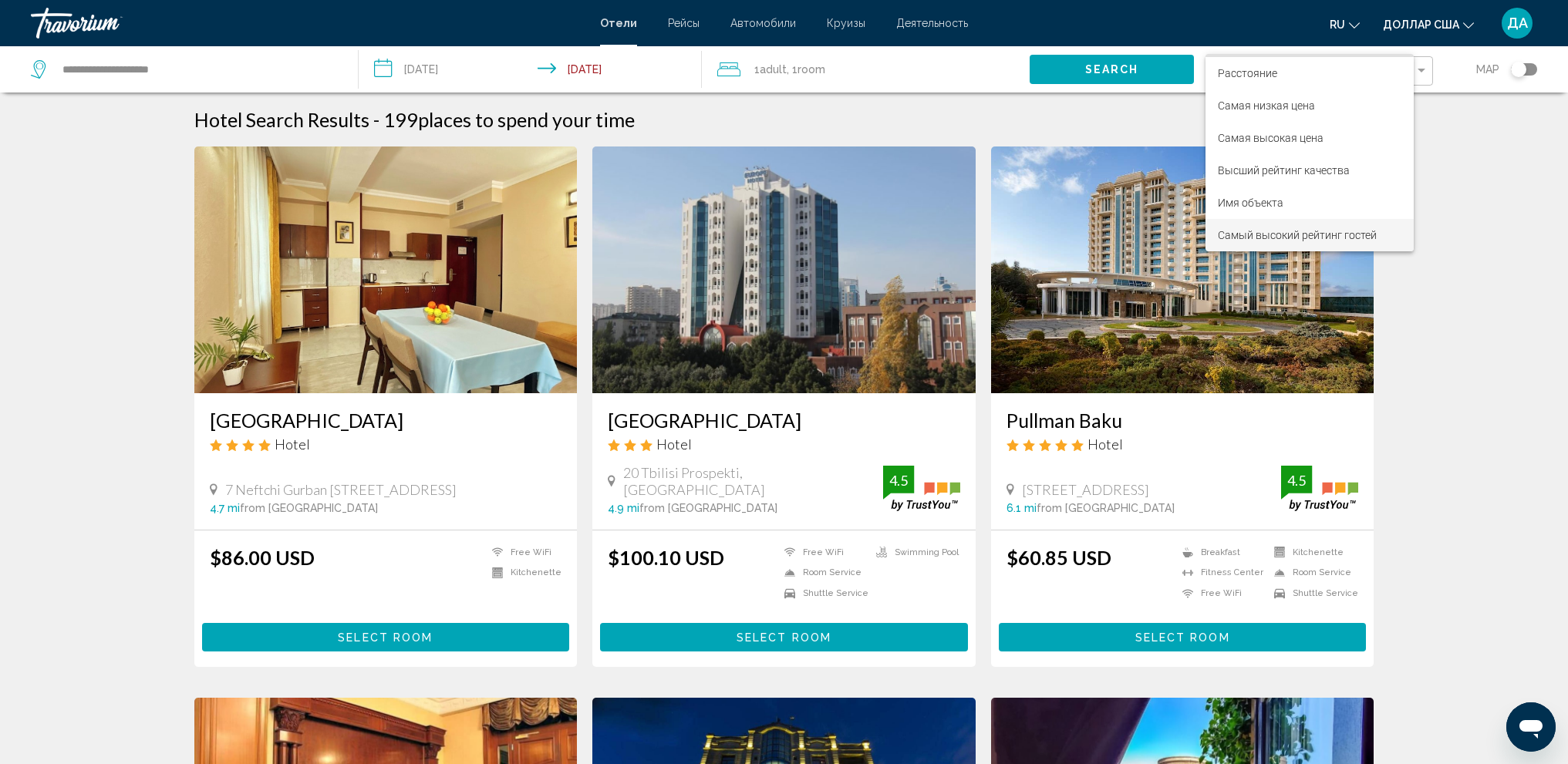
click at [1287, 239] on font "Самый высокий рейтинг гостей" at bounding box center [1297, 235] width 159 height 12
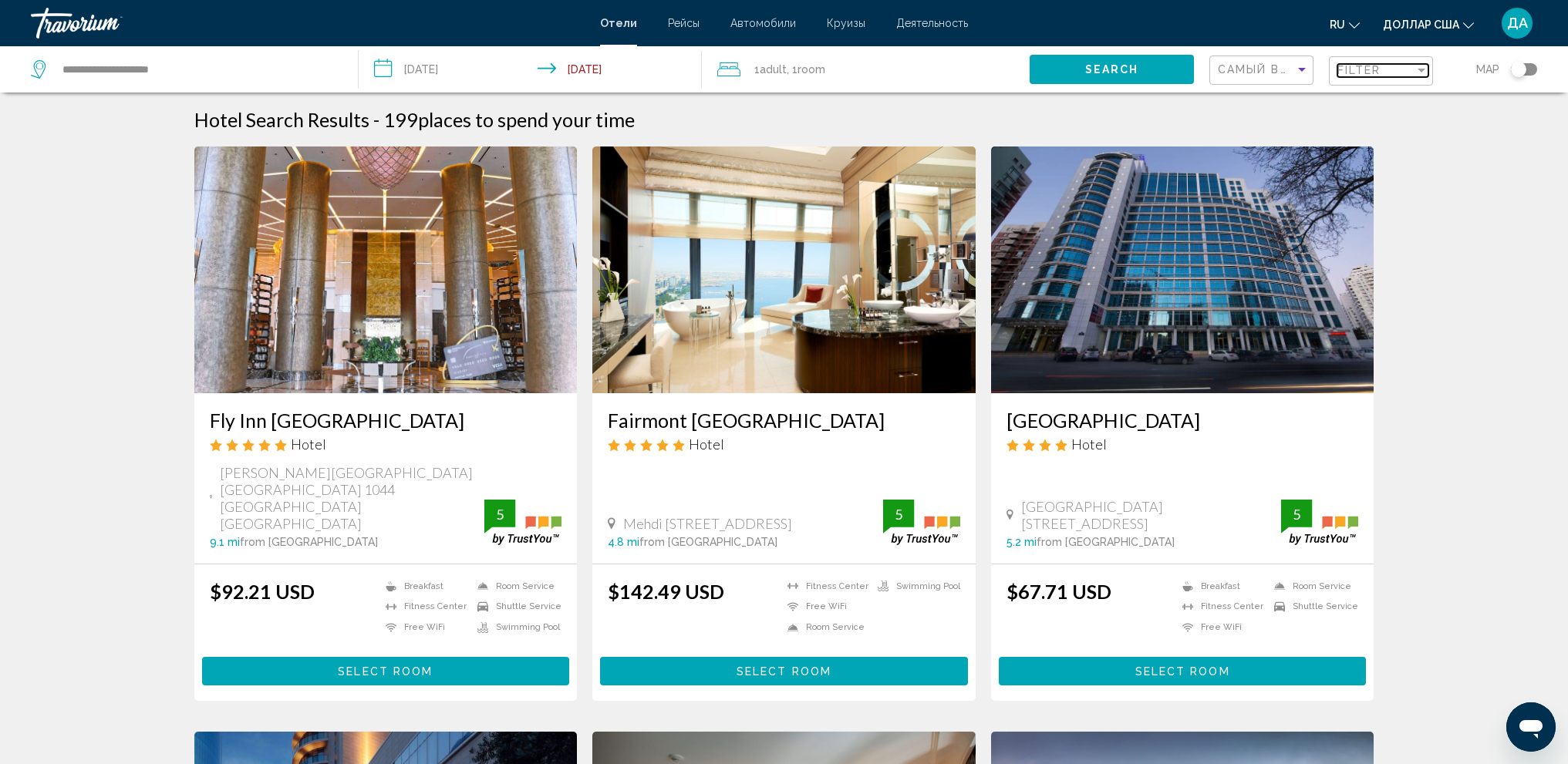
click at [1408, 69] on div "Filter" at bounding box center [1376, 70] width 77 height 12
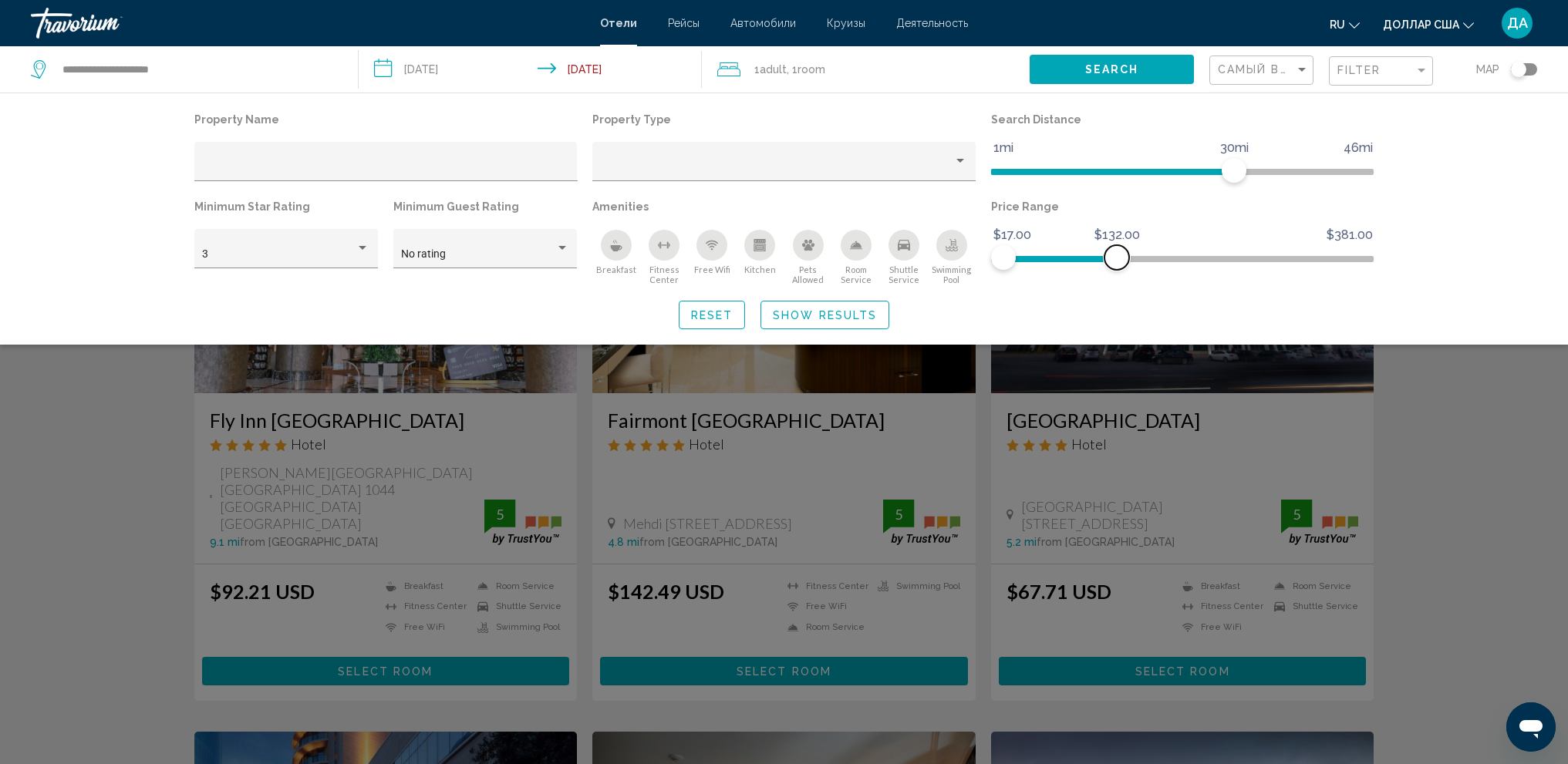
drag, startPoint x: 1364, startPoint y: 253, endPoint x: 1116, endPoint y: 257, distance: 248.0
click at [1116, 257] on span "Hotel Filters" at bounding box center [1116, 258] width 25 height 25
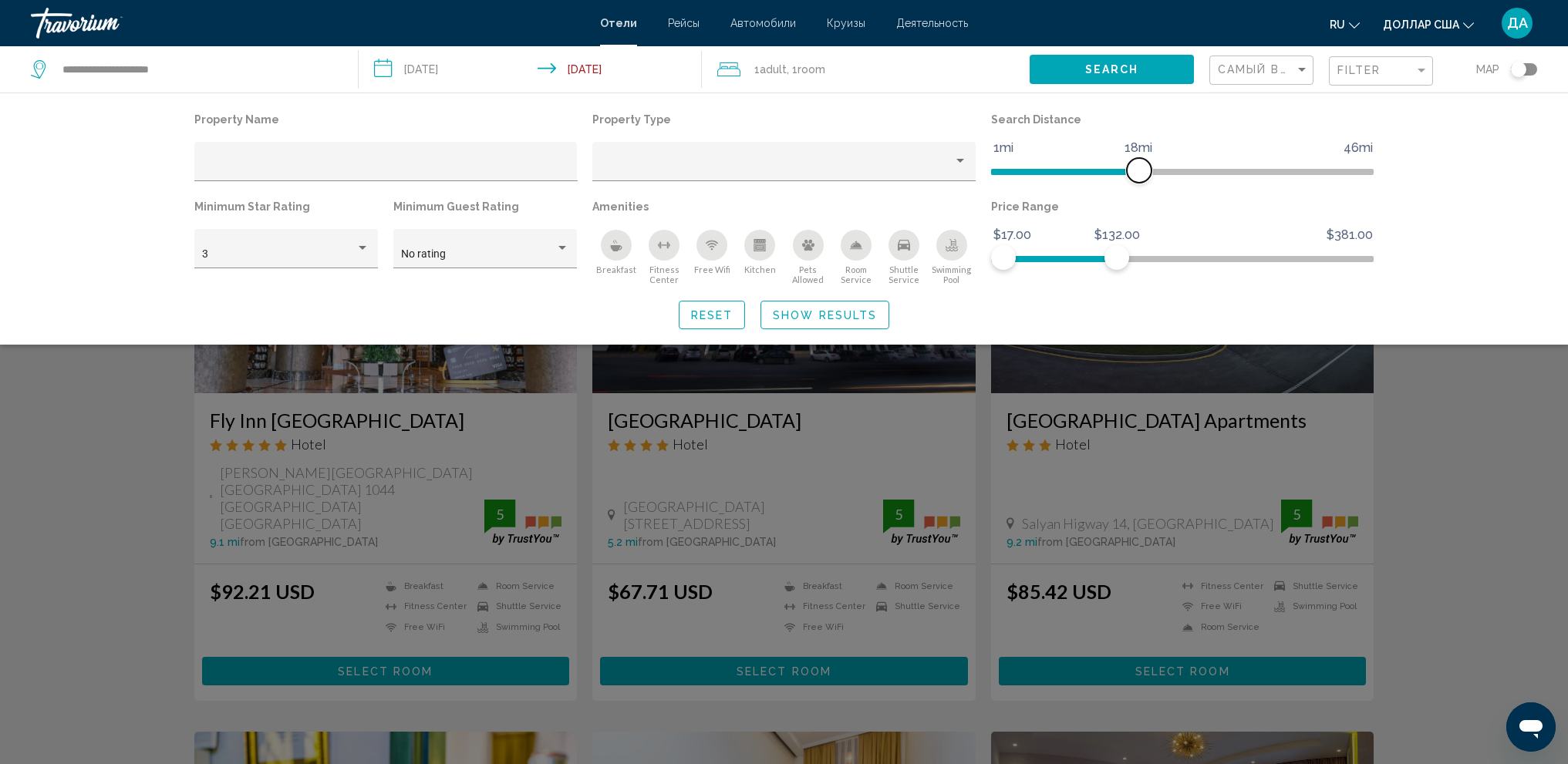
drag, startPoint x: 1231, startPoint y: 173, endPoint x: 1139, endPoint y: 177, distance: 92.1
click at [1139, 177] on span "Hotel Filters" at bounding box center [1139, 171] width 25 height 25
drag, startPoint x: 627, startPoint y: 248, endPoint x: 650, endPoint y: 250, distance: 23.1
click at [626, 248] on div "Breakfast" at bounding box center [616, 245] width 31 height 31
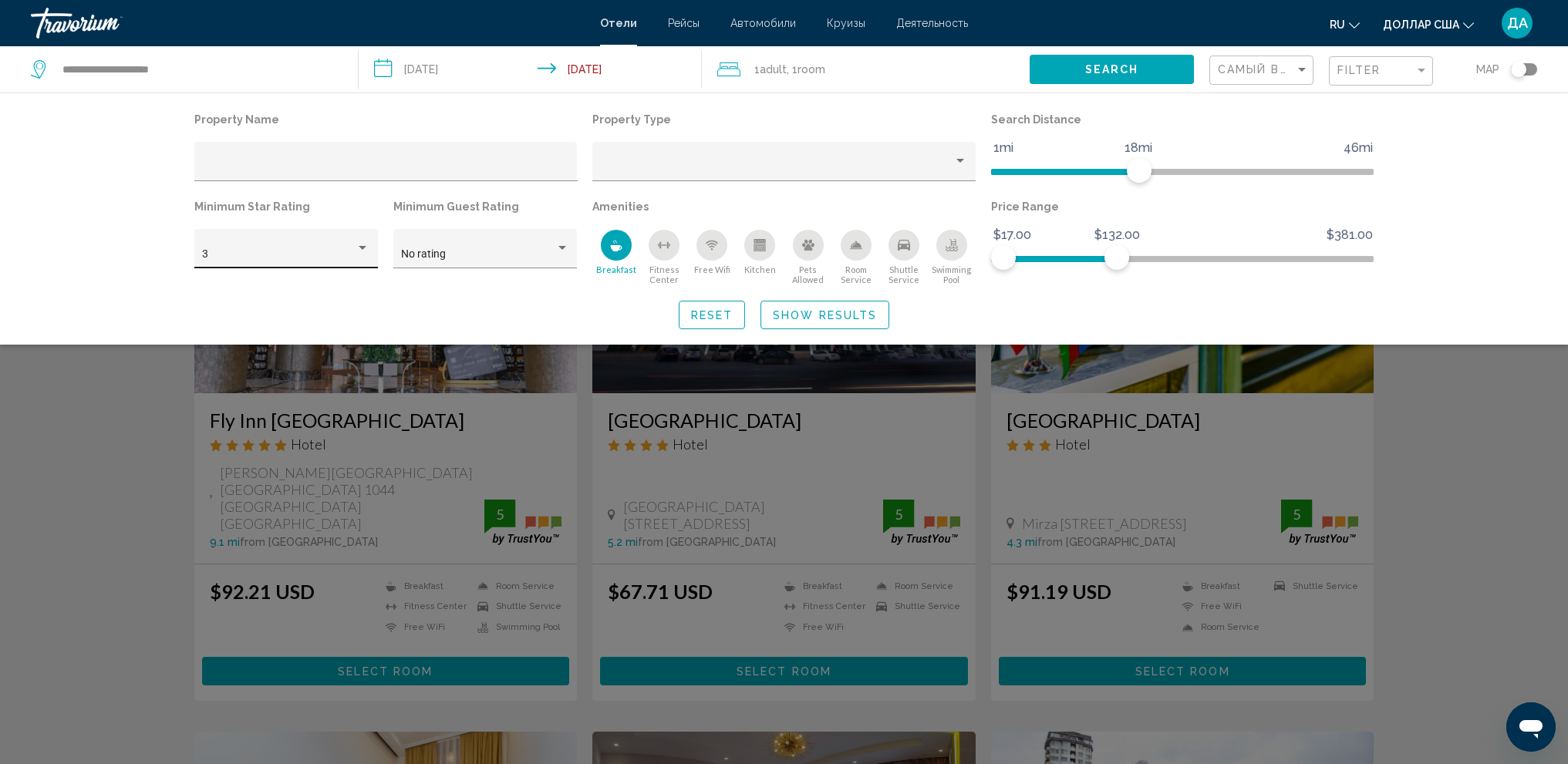
click at [362, 248] on div "Hotel Filters" at bounding box center [362, 248] width 8 height 4
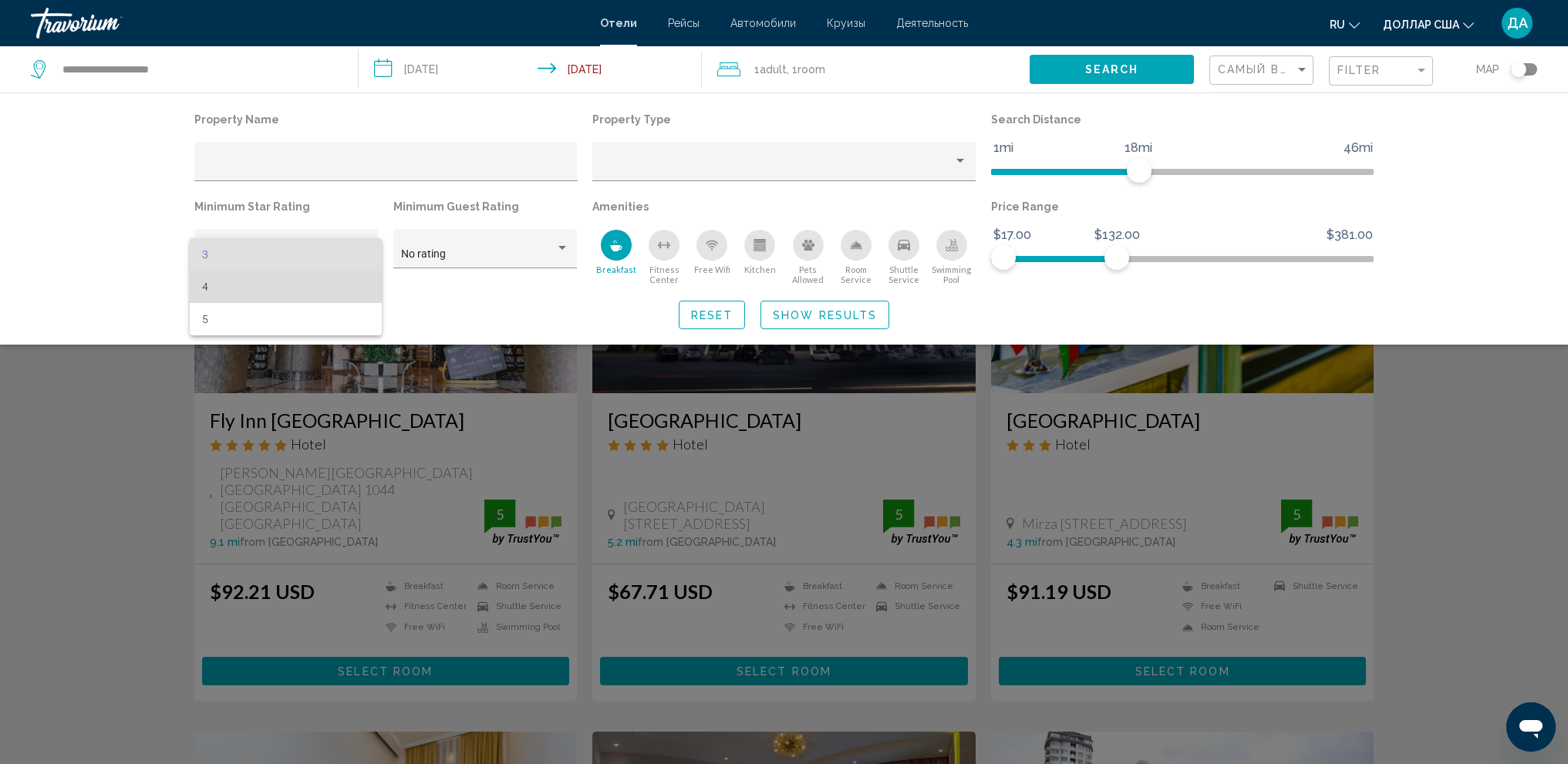
click at [358, 288] on span "4" at bounding box center [286, 287] width 168 height 32
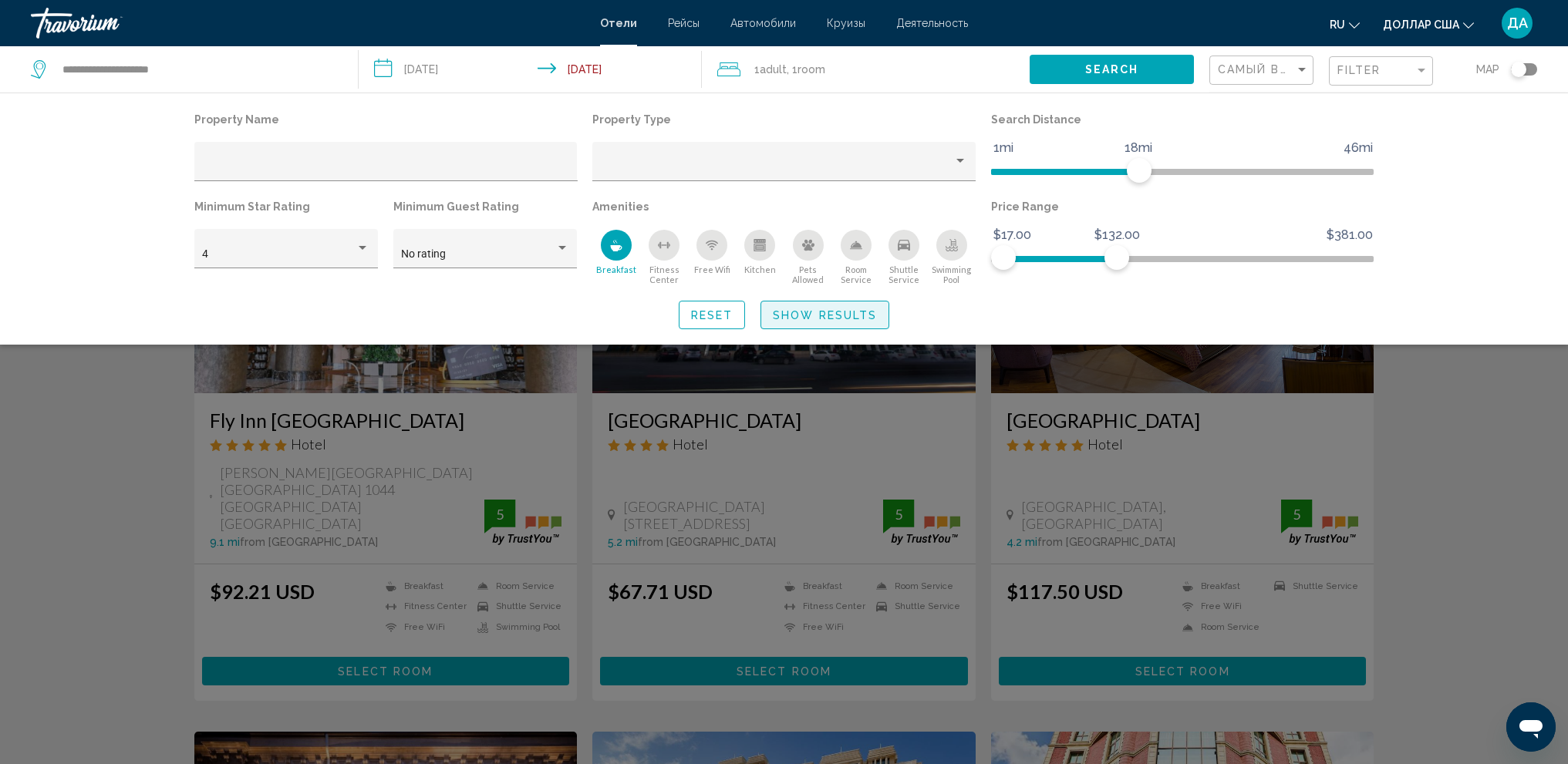
click at [796, 324] on button "Show Results" at bounding box center [825, 315] width 129 height 29
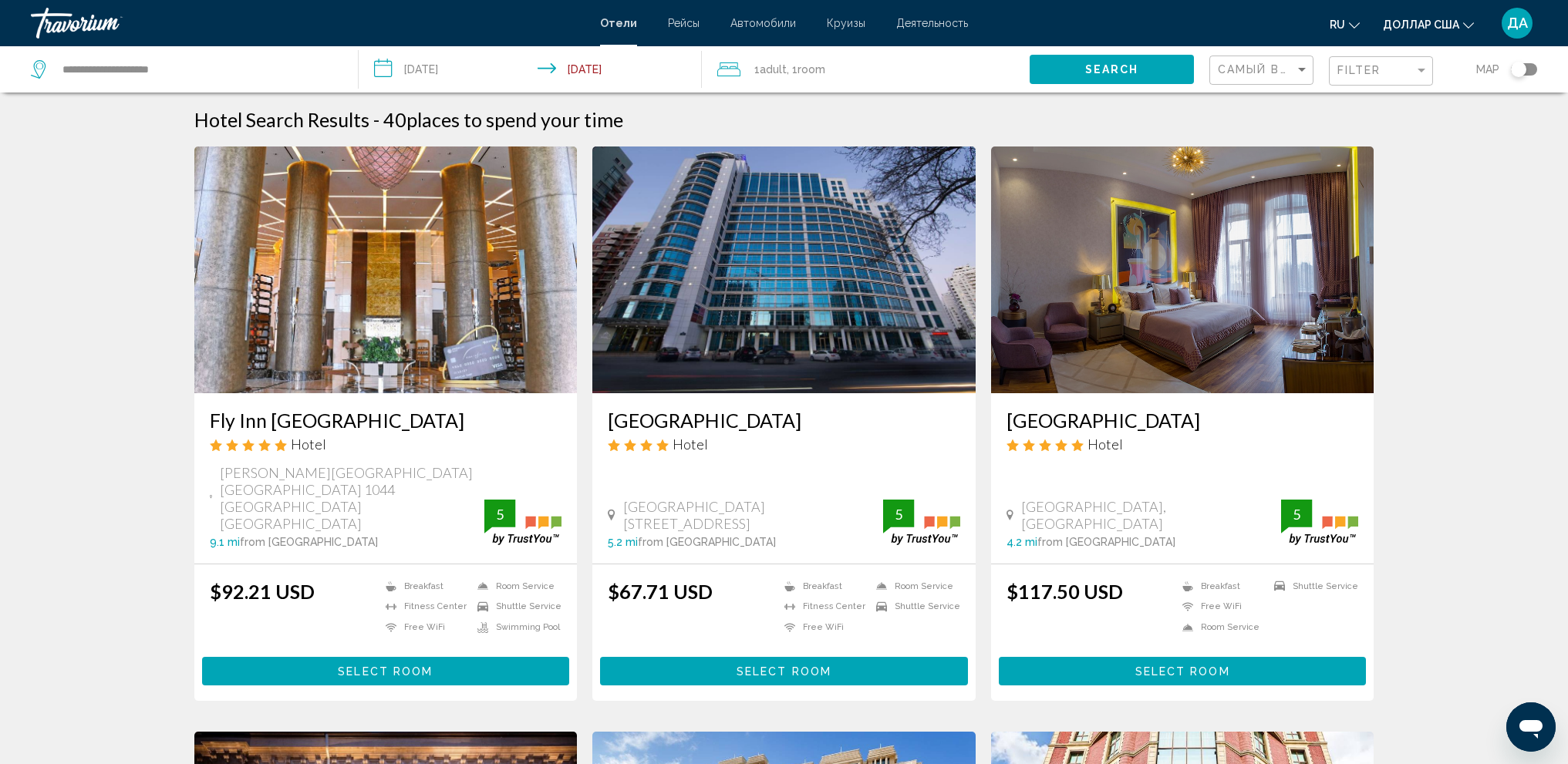
click at [821, 256] on img "Основное содержание" at bounding box center [784, 270] width 383 height 247
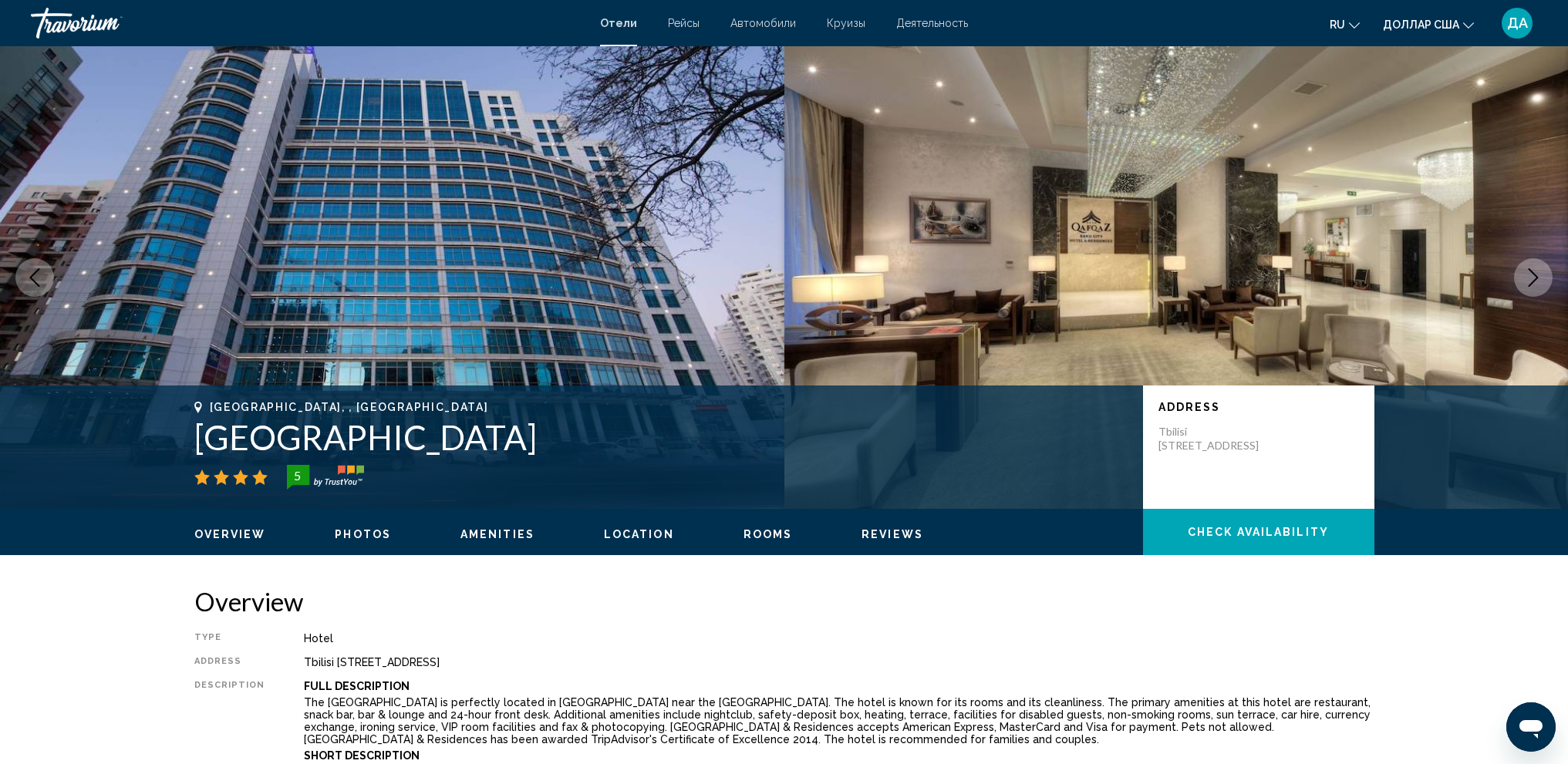
click at [1529, 283] on icon "Next image" at bounding box center [1533, 278] width 19 height 19
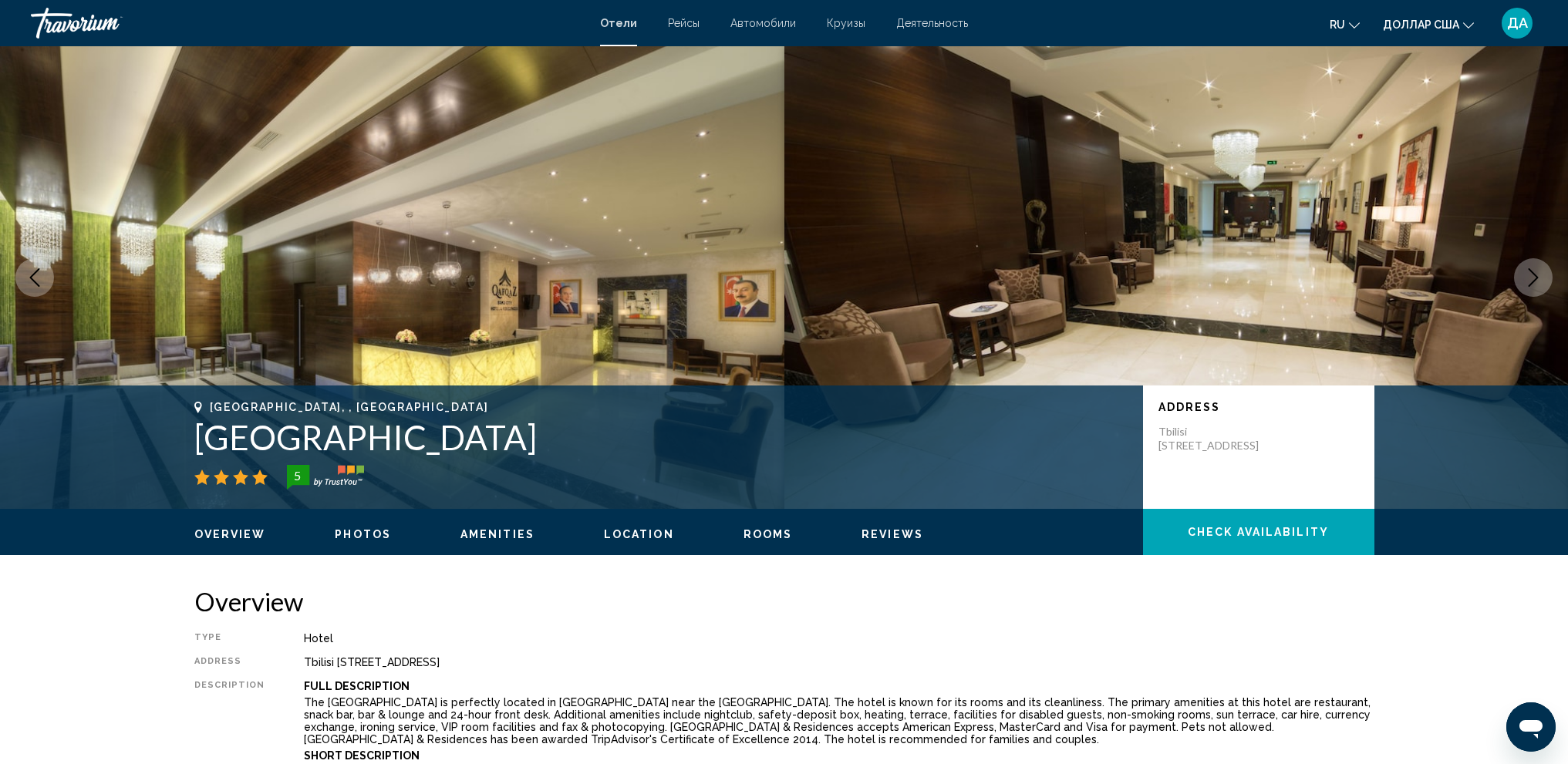
click at [1529, 283] on icon "Next image" at bounding box center [1533, 278] width 19 height 19
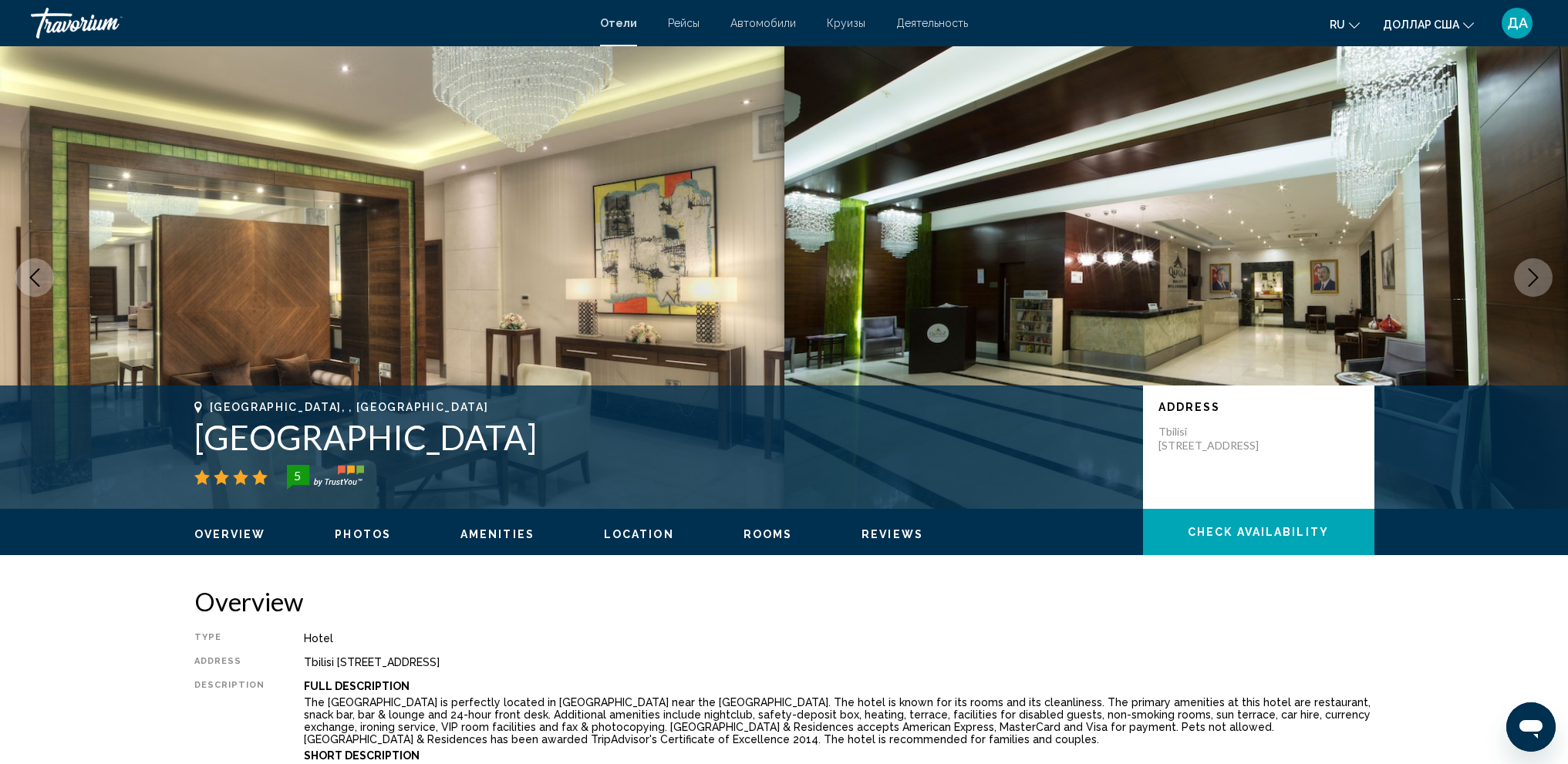
click at [1529, 283] on icon "Next image" at bounding box center [1533, 278] width 19 height 19
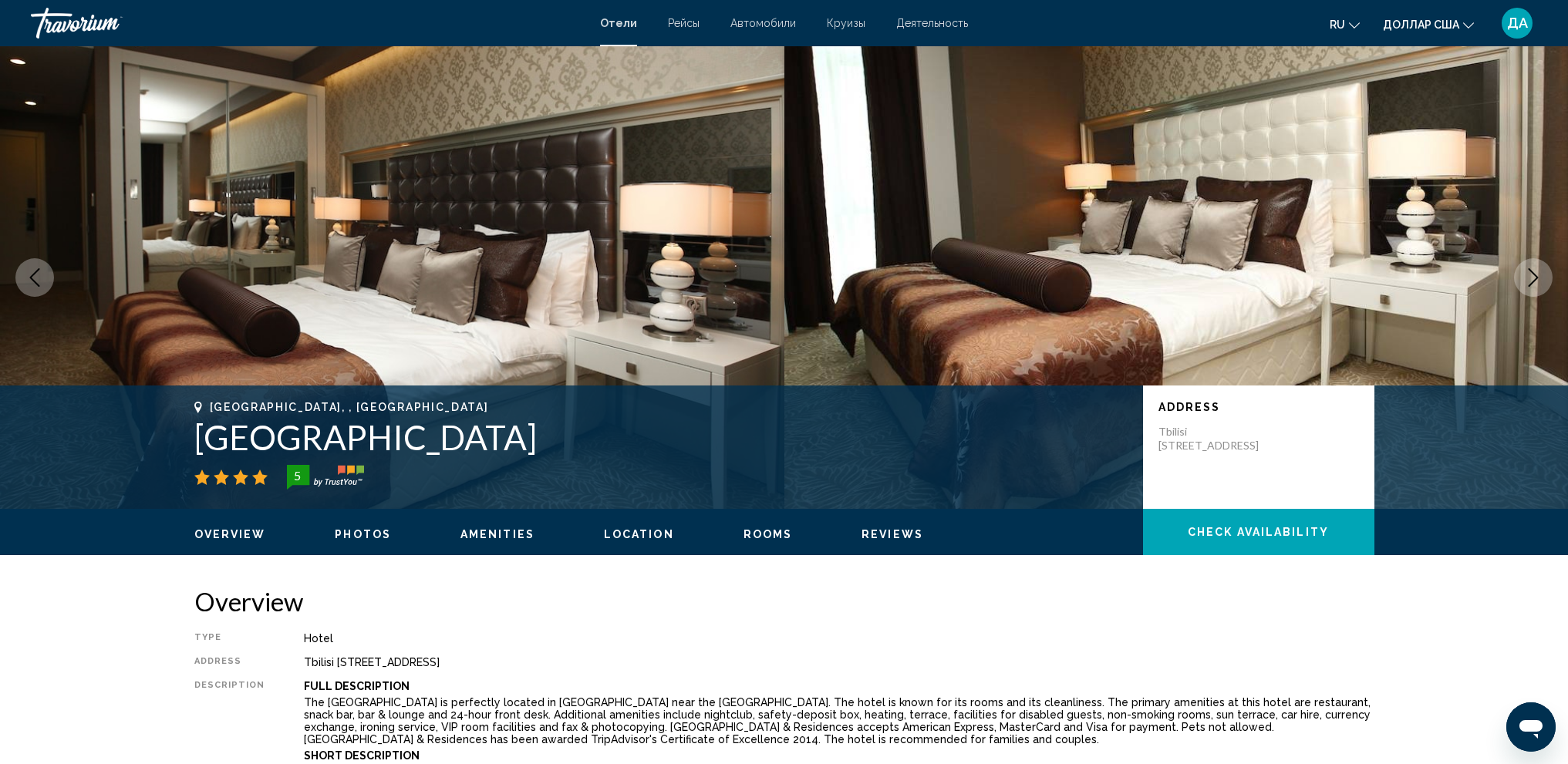
click at [1529, 283] on icon "Next image" at bounding box center [1533, 278] width 19 height 19
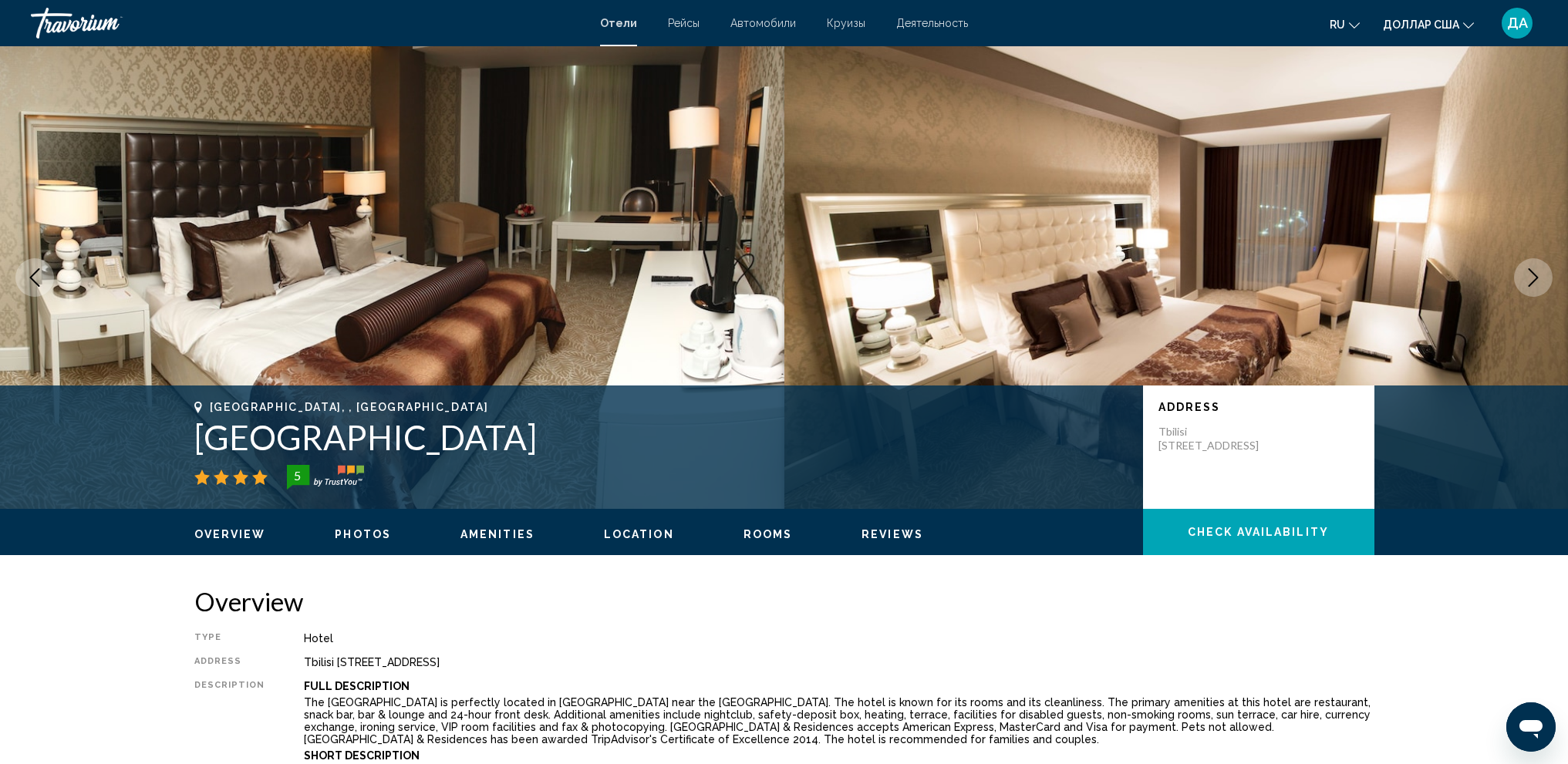
click at [1529, 283] on icon "Next image" at bounding box center [1533, 278] width 19 height 19
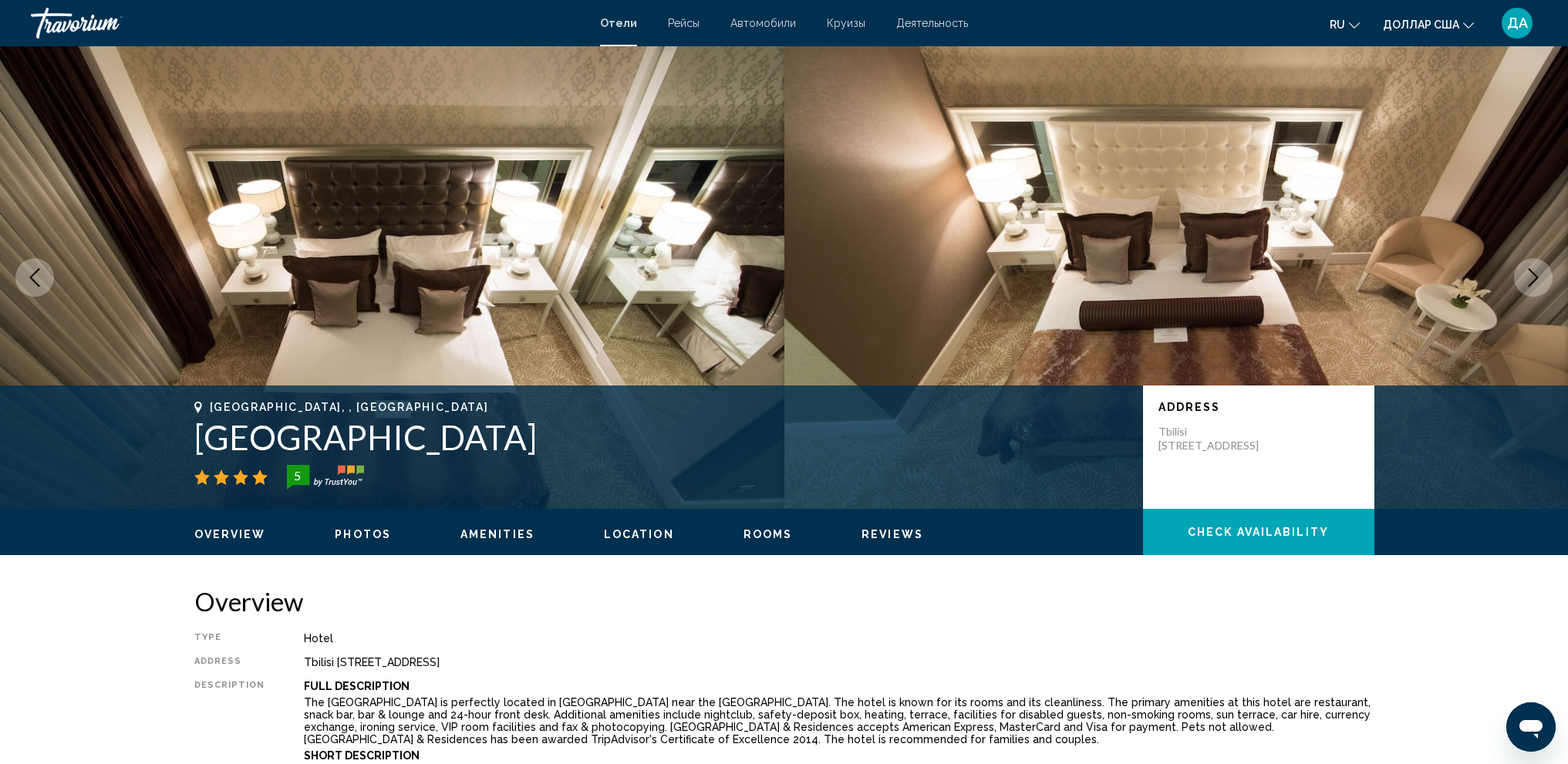
click at [1529, 284] on icon "Next image" at bounding box center [1533, 278] width 19 height 19
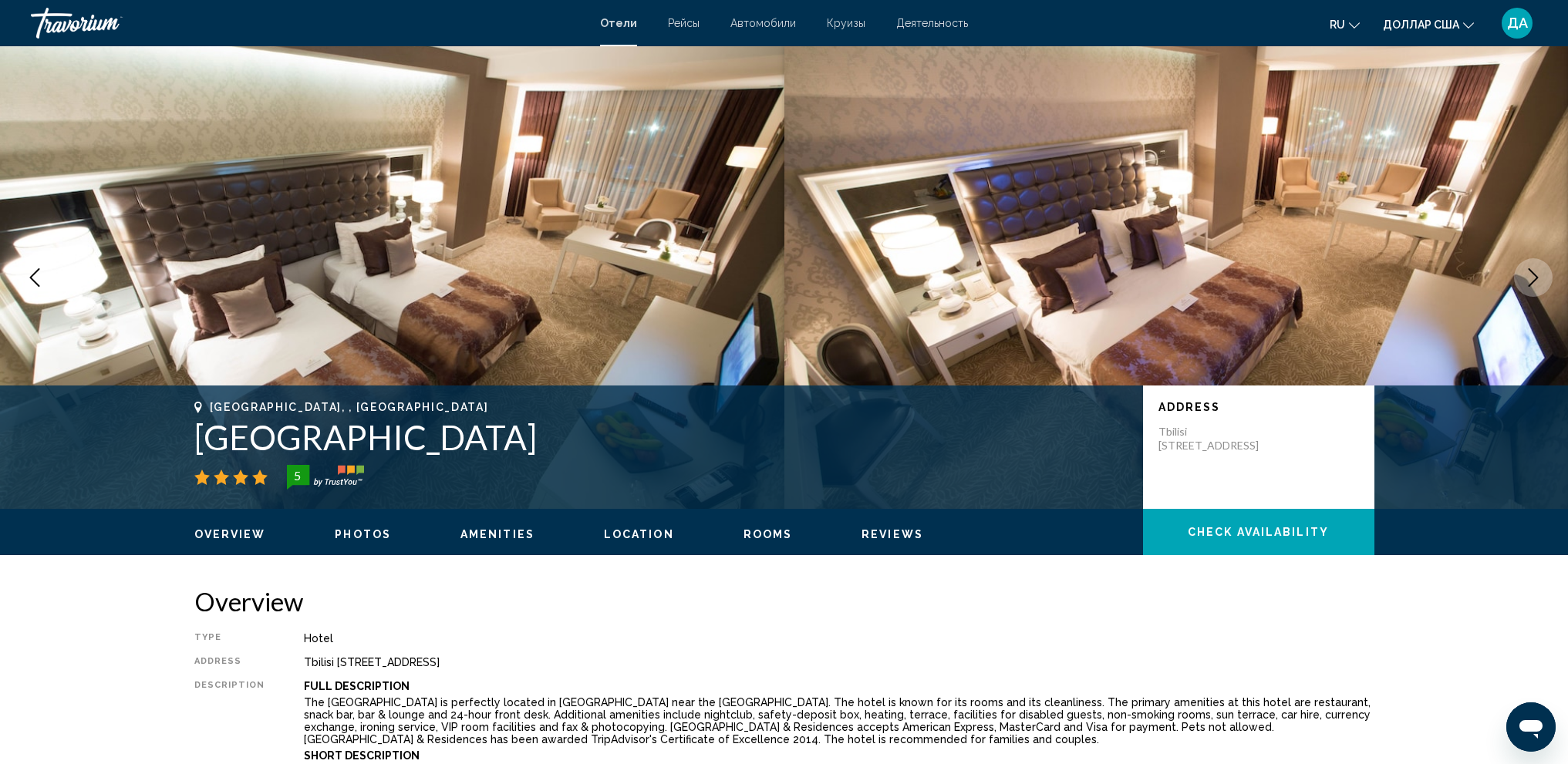
click at [1529, 284] on icon "Next image" at bounding box center [1533, 278] width 19 height 19
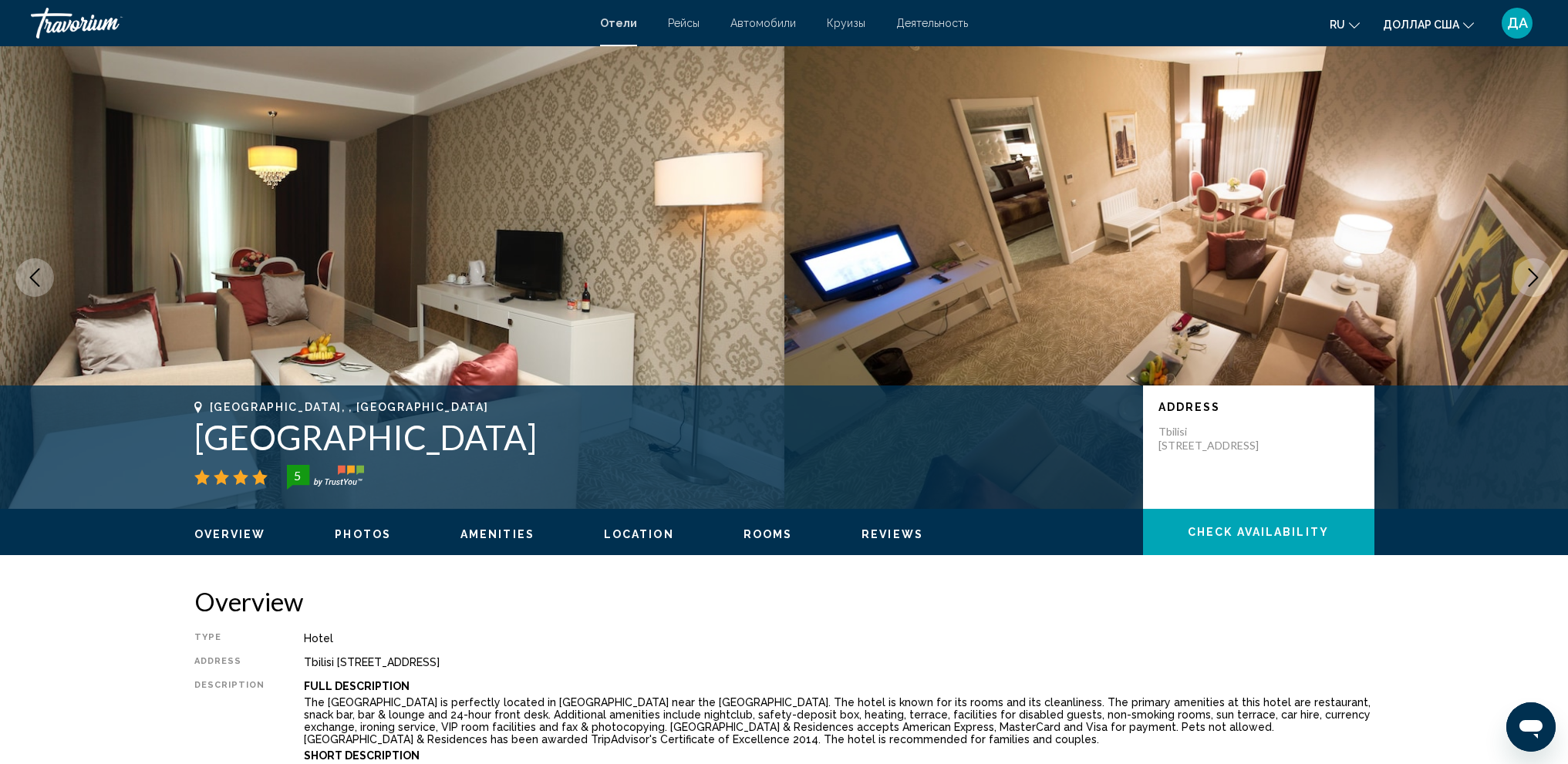
click at [1529, 284] on icon "Next image" at bounding box center [1533, 278] width 19 height 19
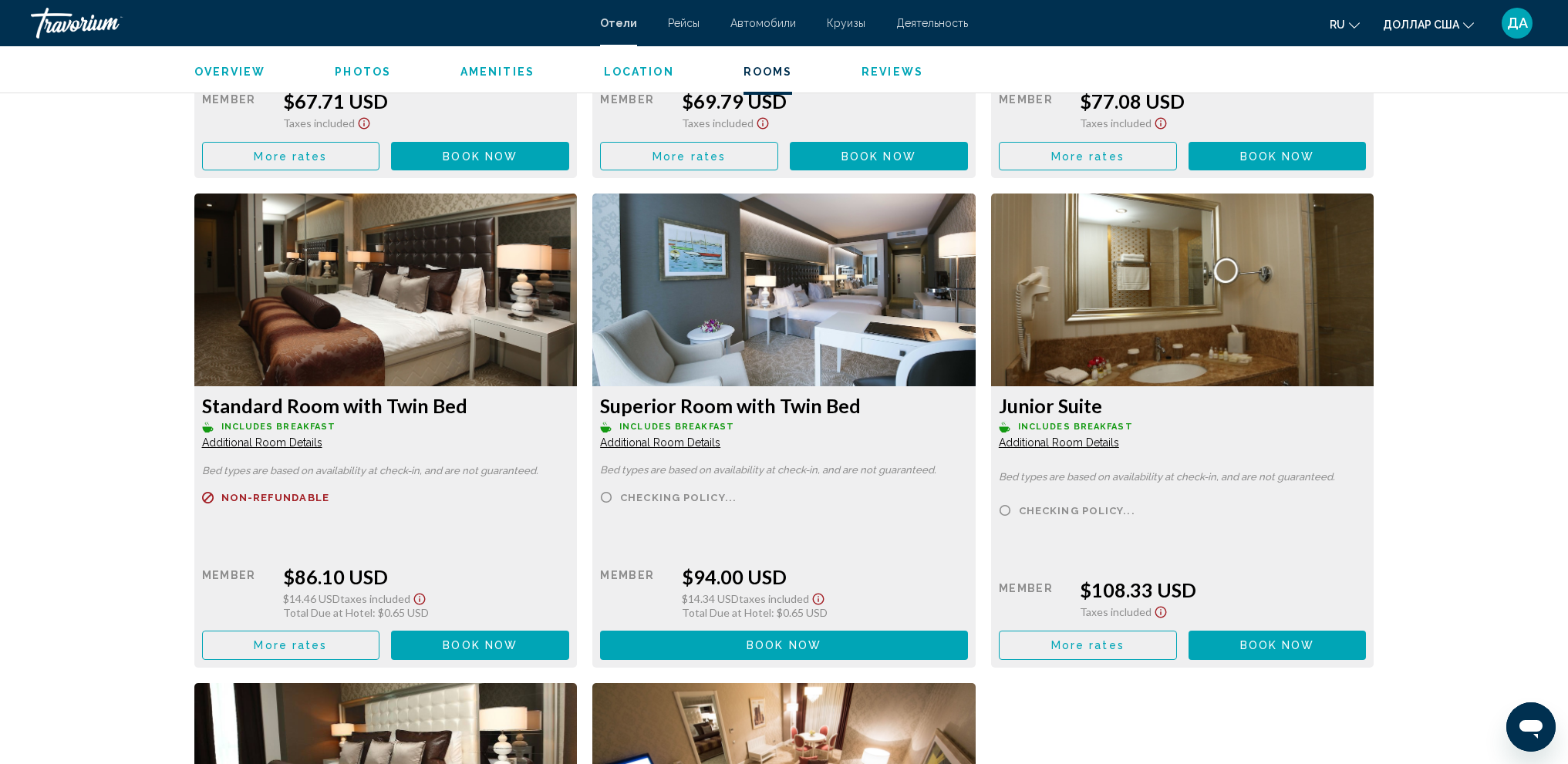
scroll to position [2158, 0]
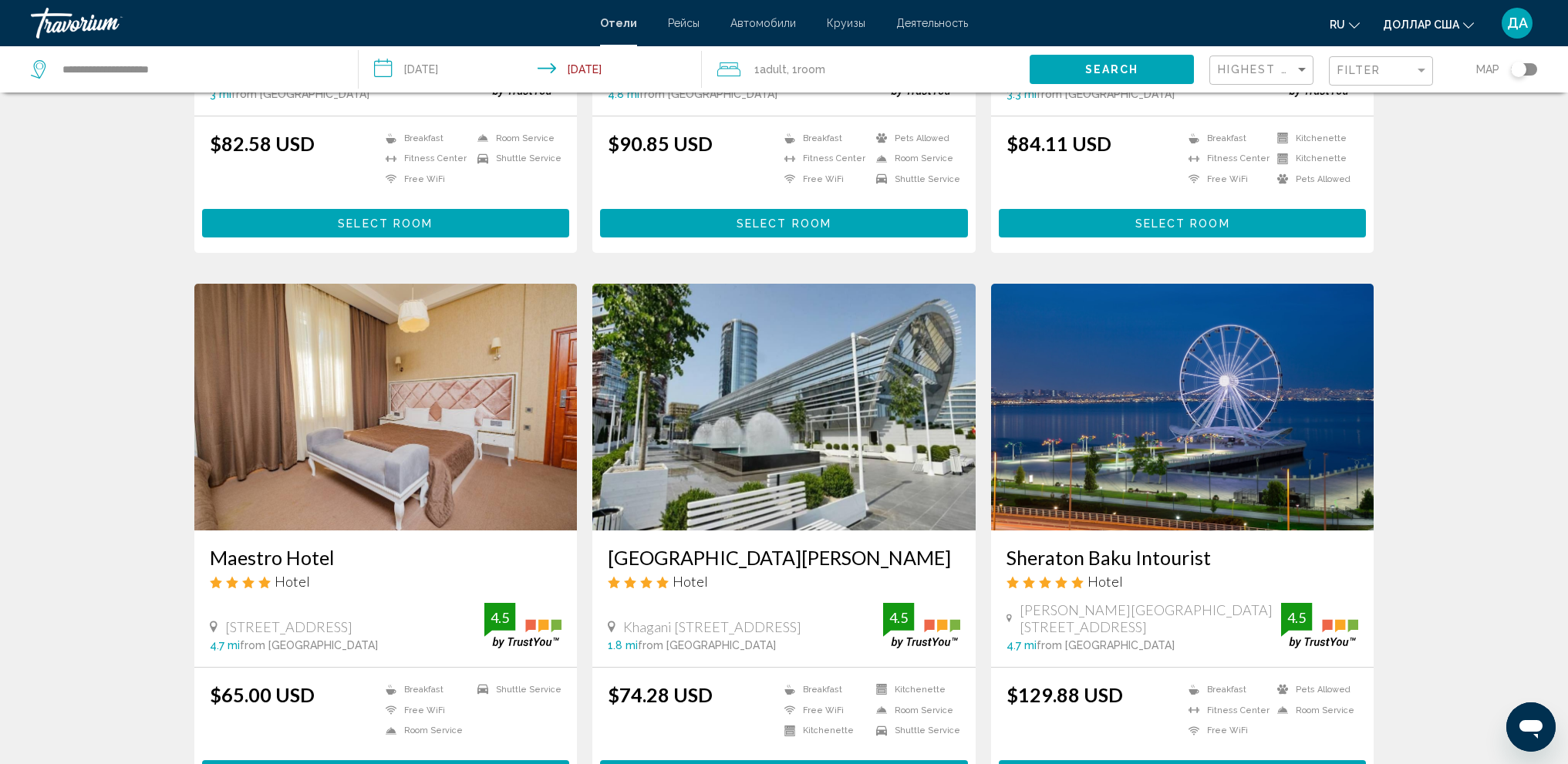
scroll to position [1604, 0]
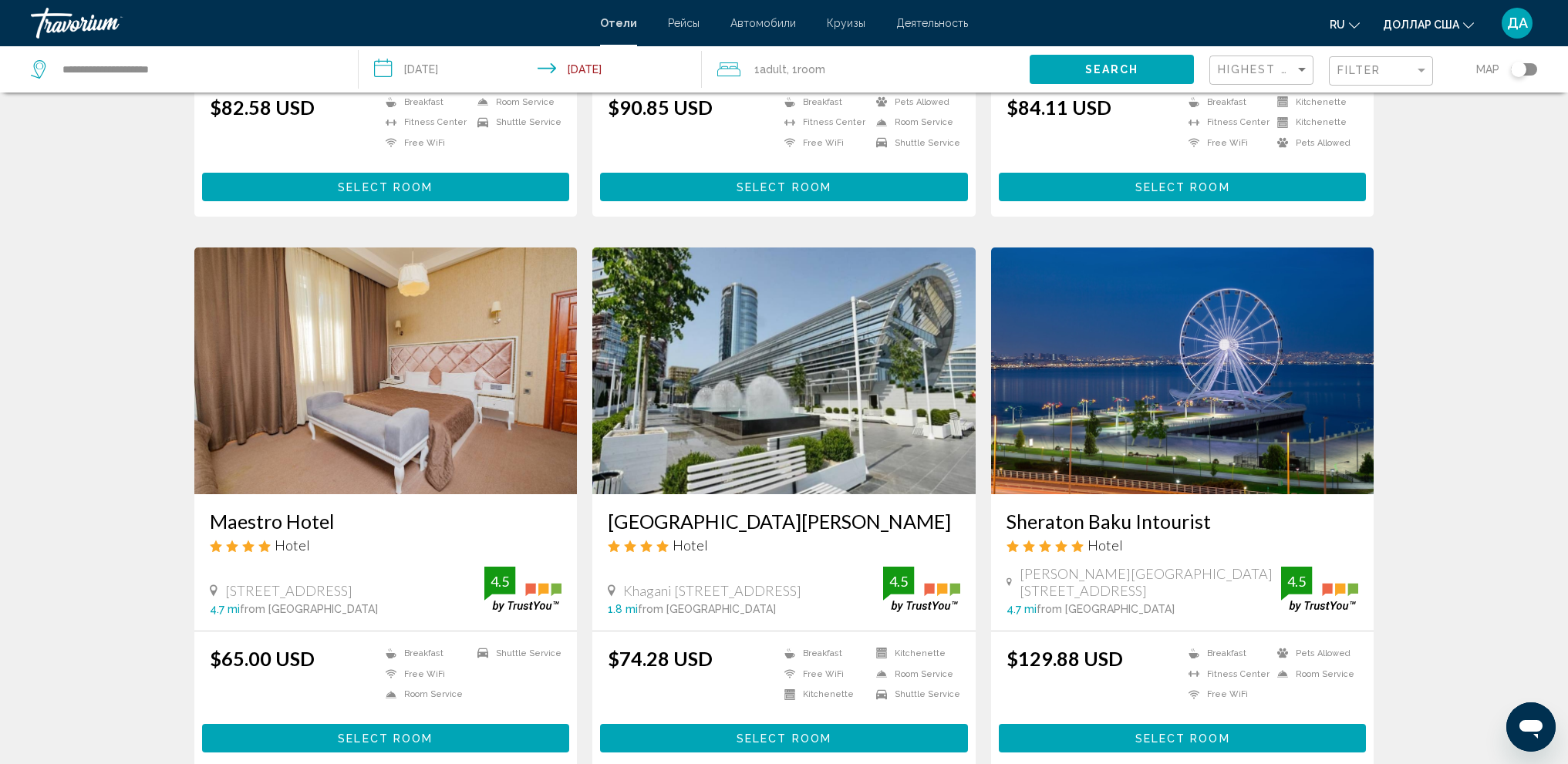
click at [777, 341] on img "Основное содержание" at bounding box center [784, 371] width 383 height 247
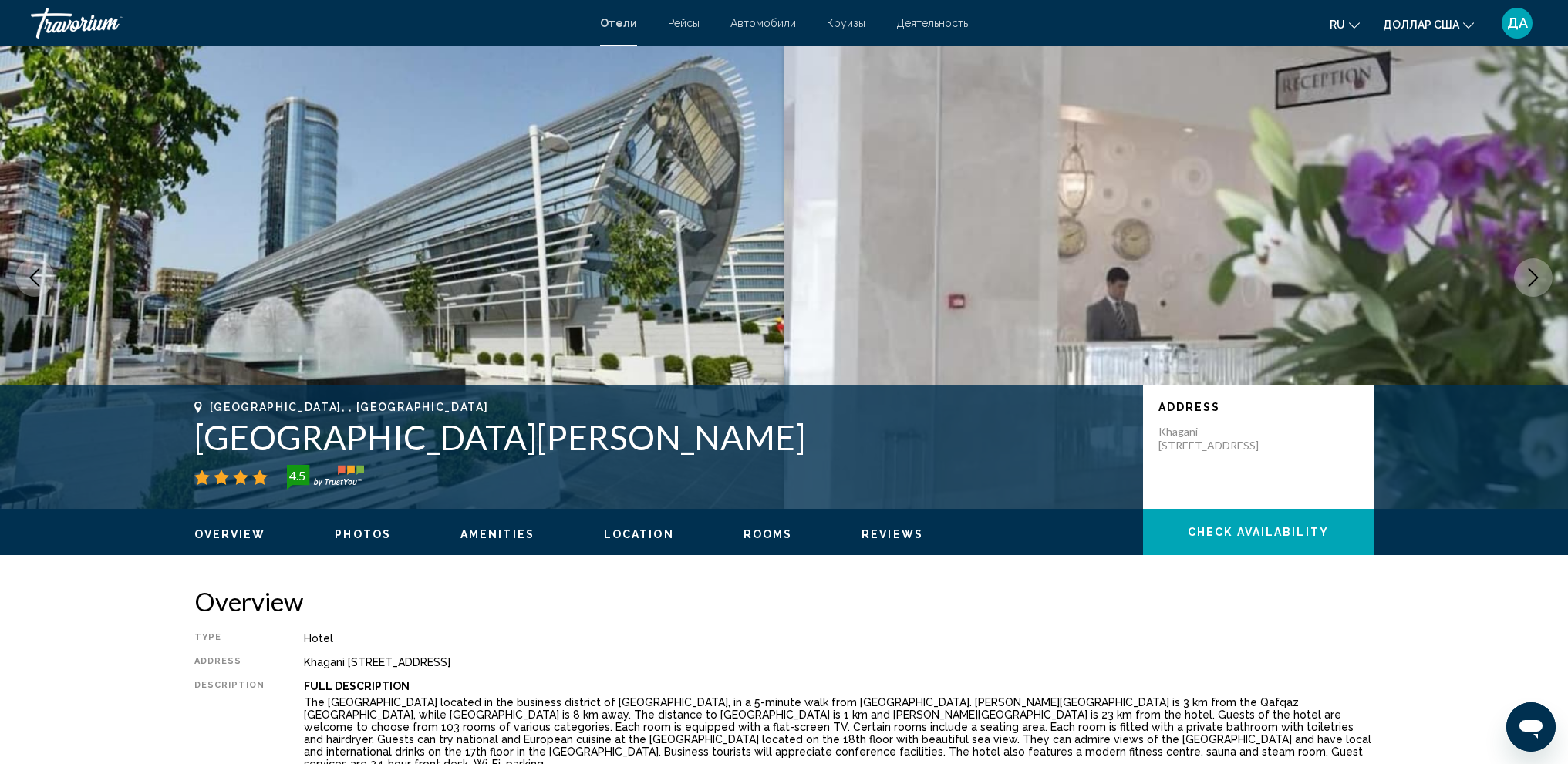
click at [1543, 273] on button "Next image" at bounding box center [1533, 278] width 39 height 39
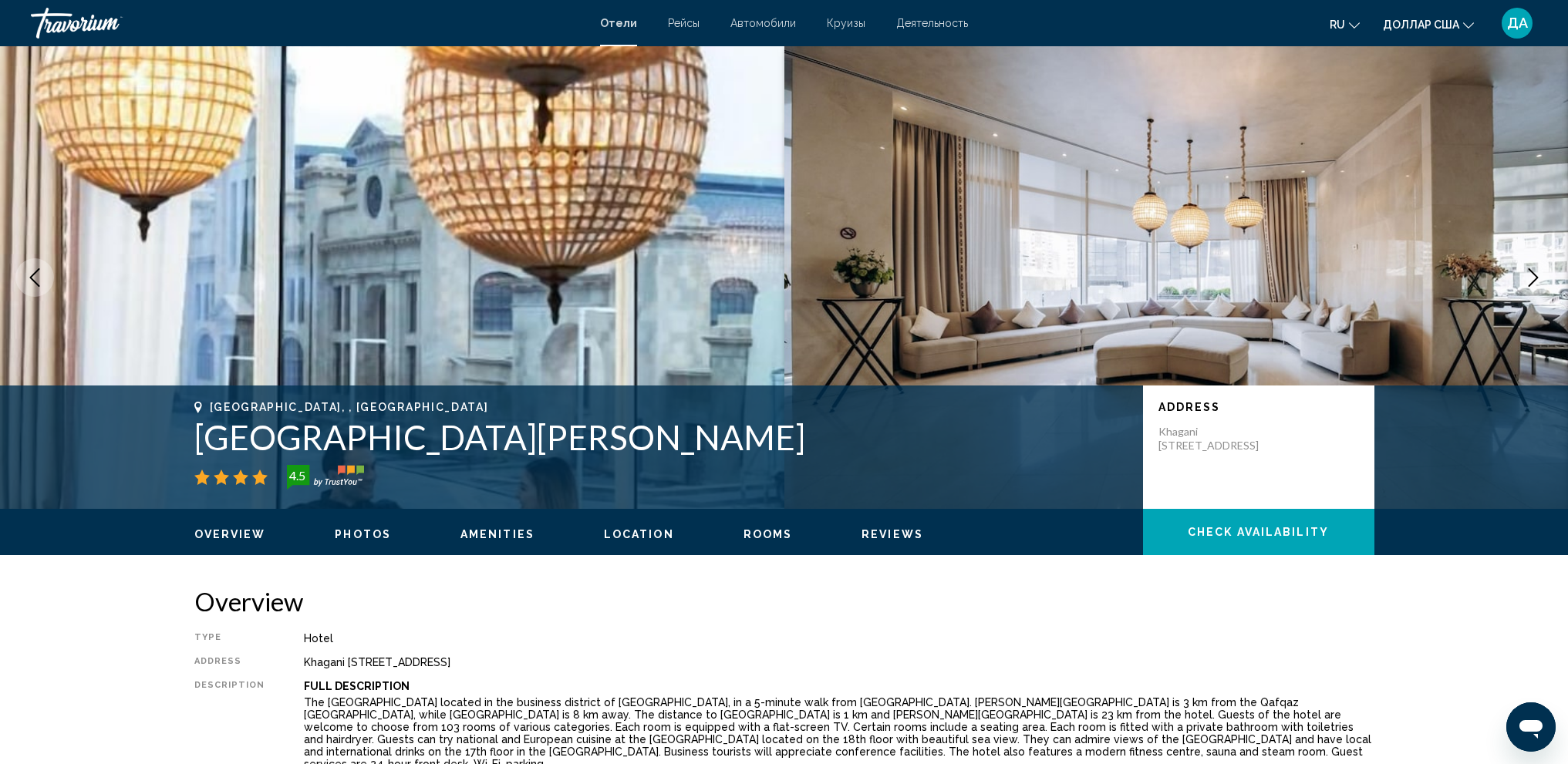
click at [1536, 281] on icon "Next image" at bounding box center [1533, 278] width 19 height 19
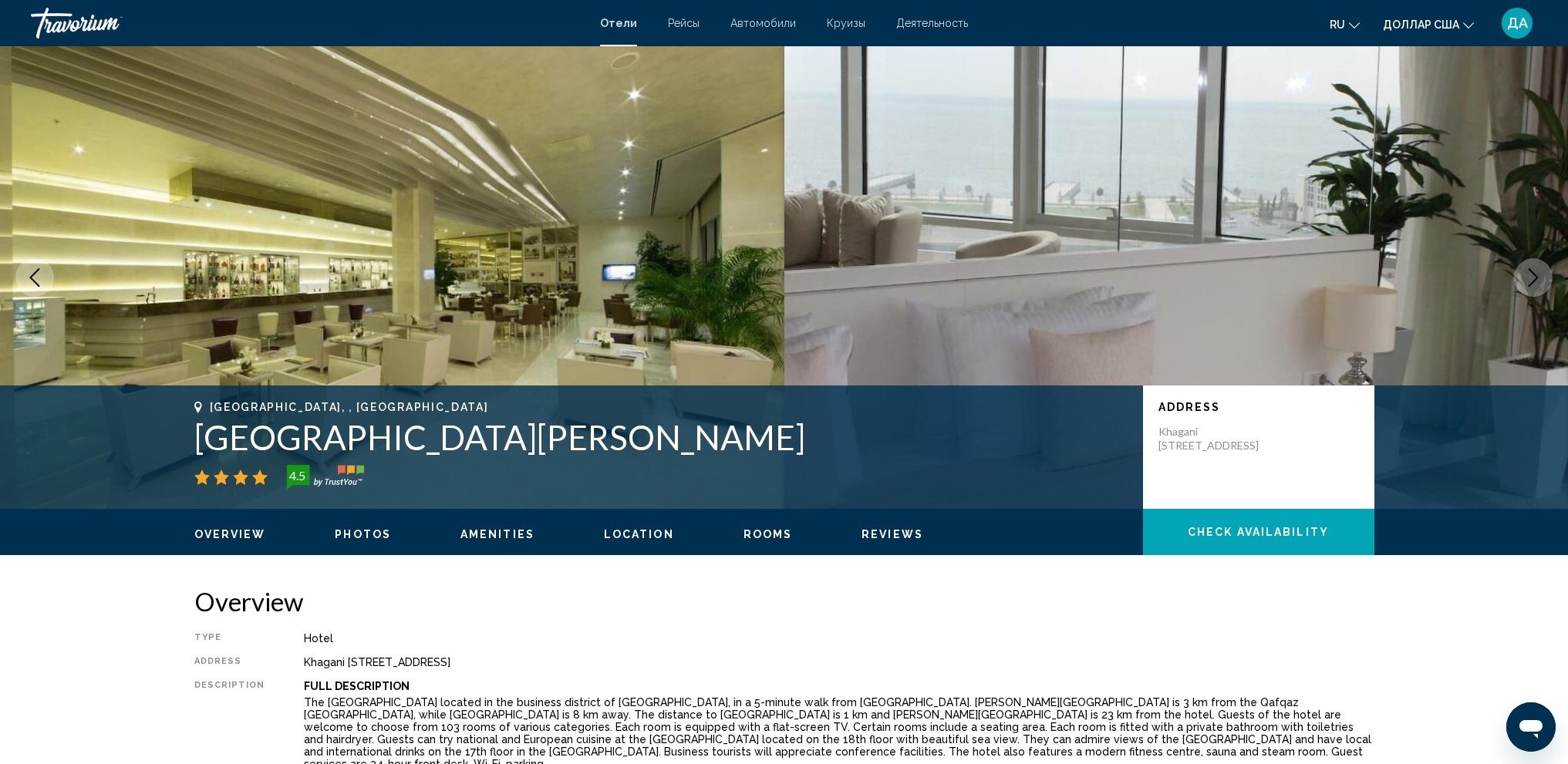
click at [1534, 282] on icon "Next image" at bounding box center [1533, 278] width 10 height 19
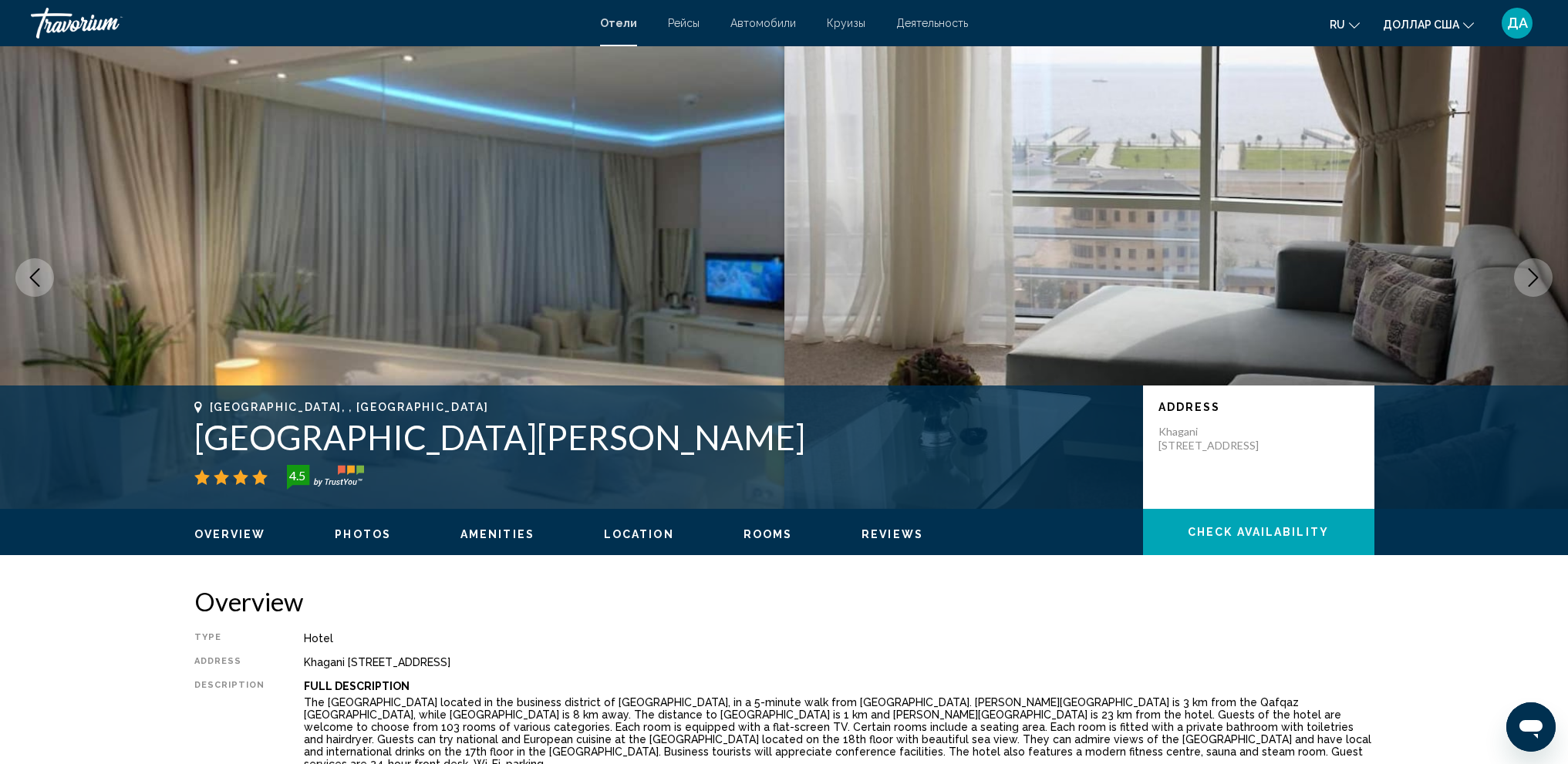
click at [1534, 282] on icon "Next image" at bounding box center [1533, 278] width 10 height 19
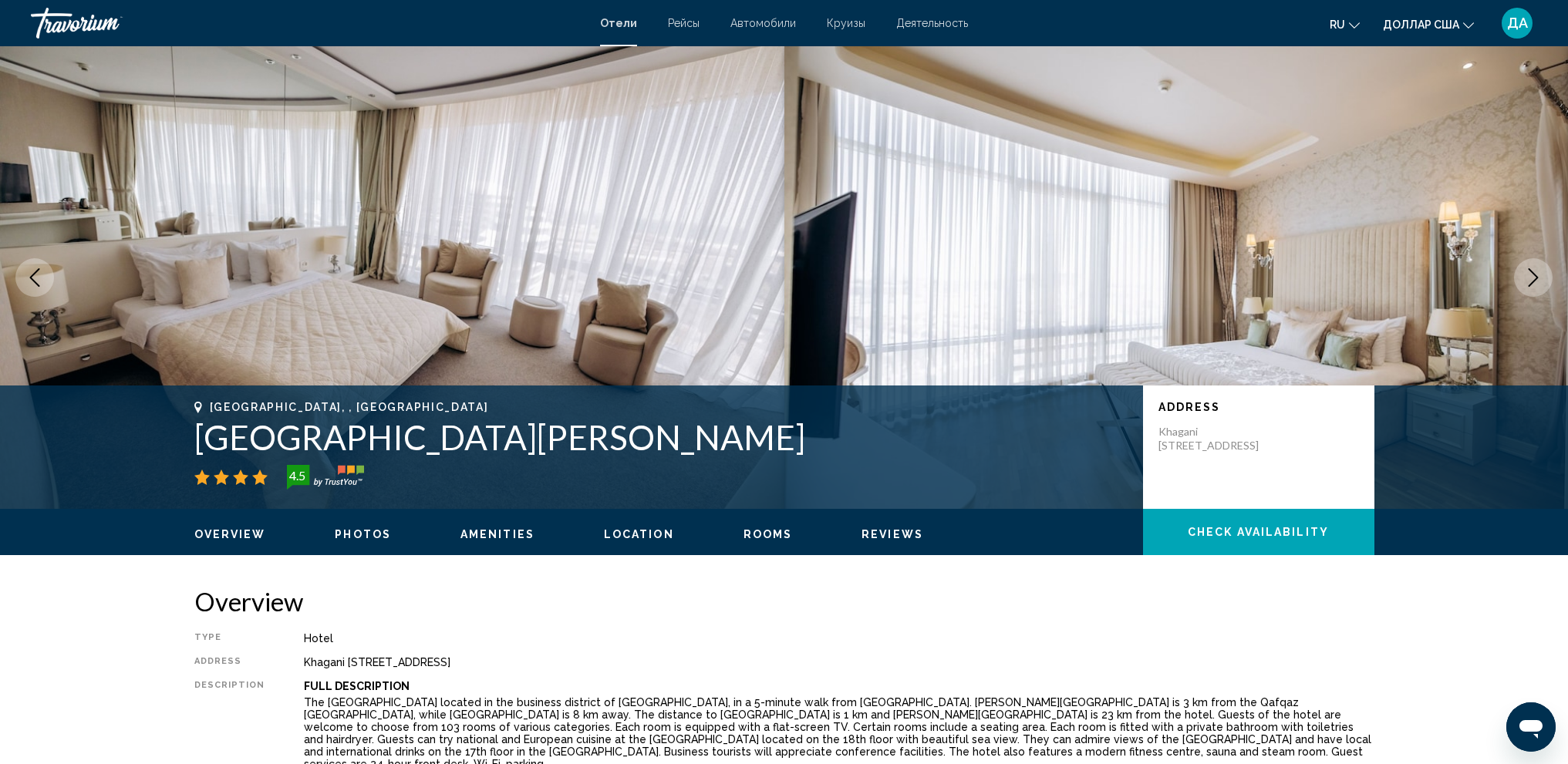
click at [1534, 282] on icon "Next image" at bounding box center [1533, 278] width 10 height 19
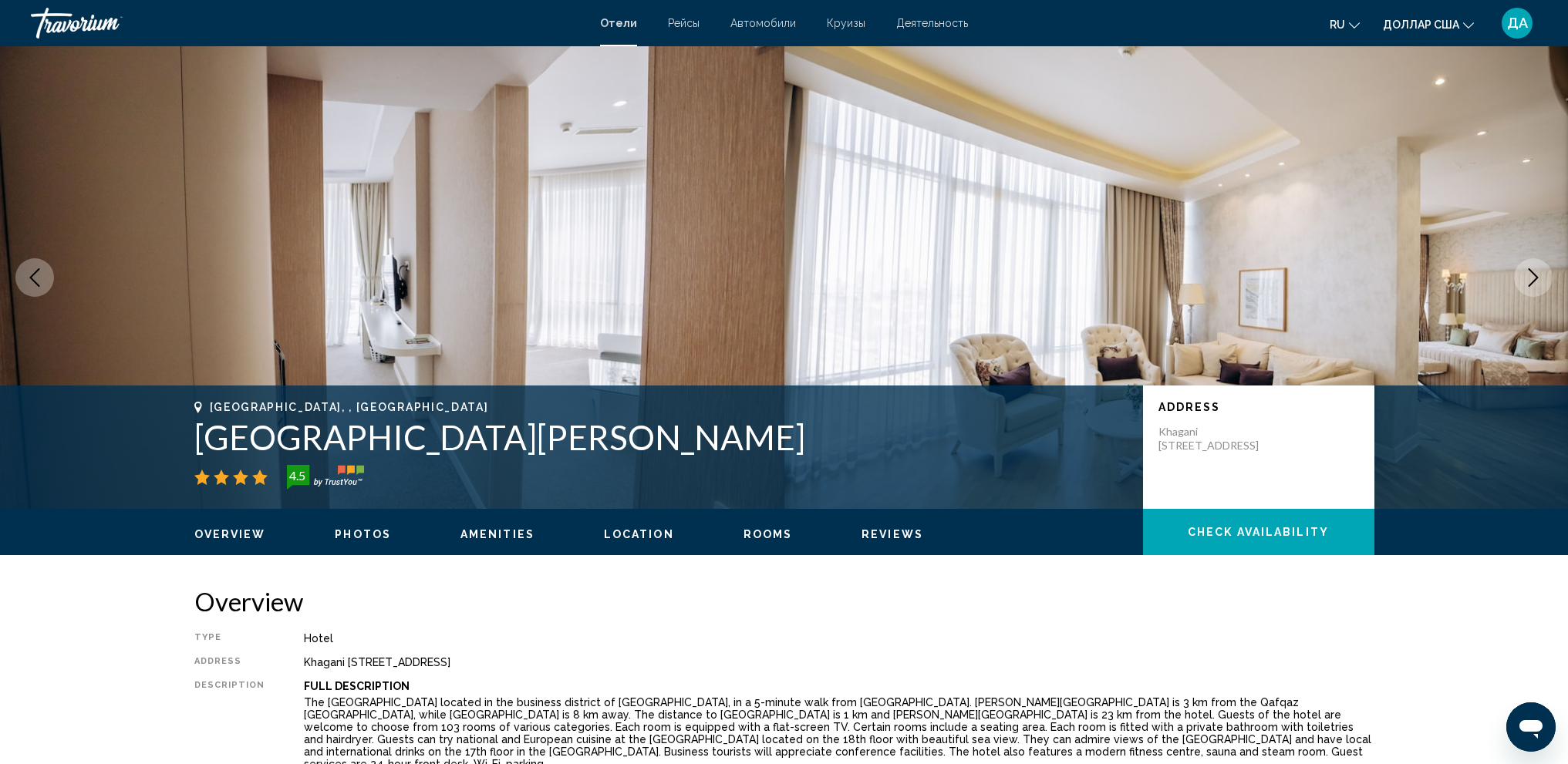
click at [1534, 282] on icon "Next image" at bounding box center [1533, 278] width 10 height 19
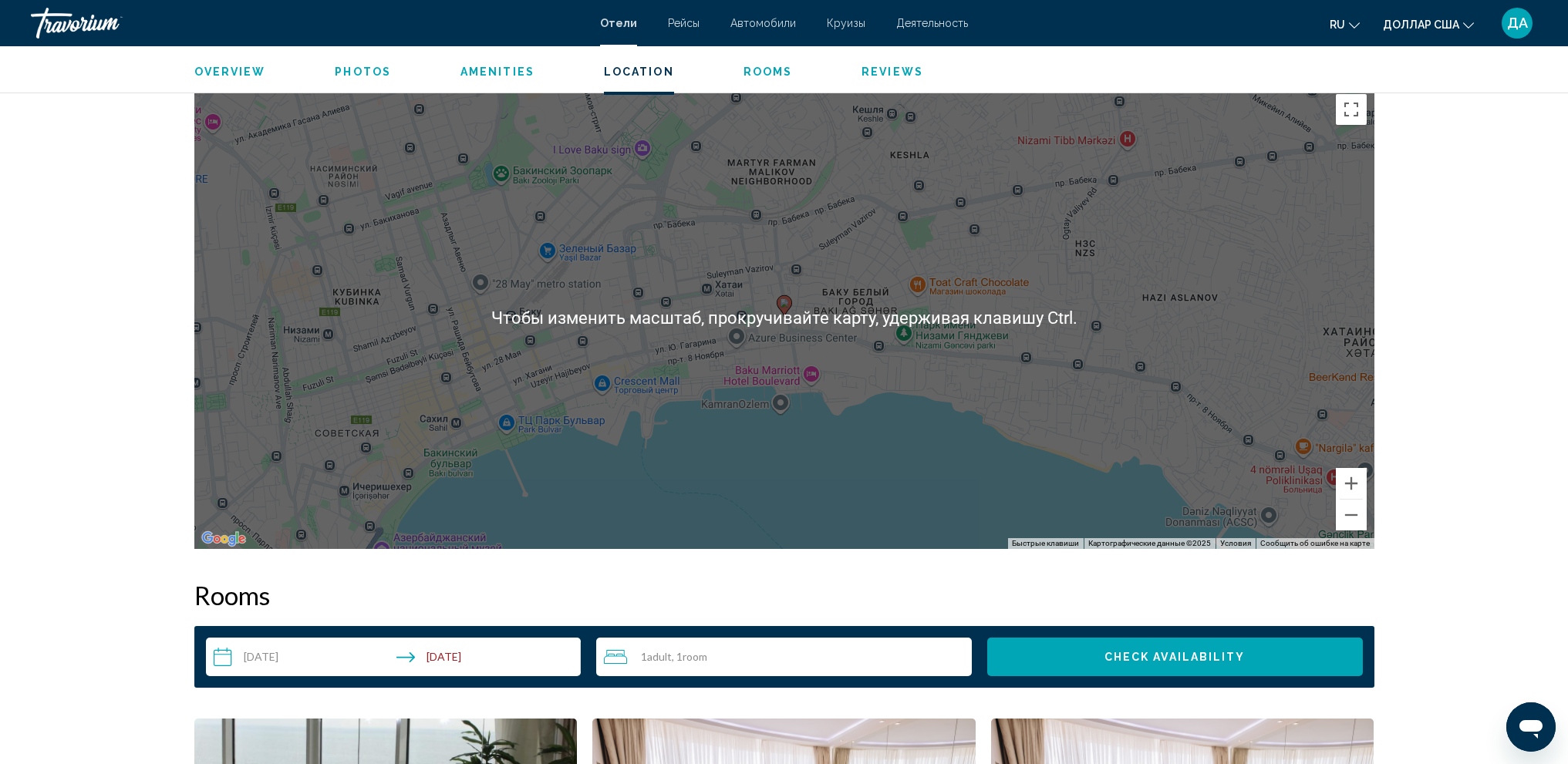
scroll to position [1388, 0]
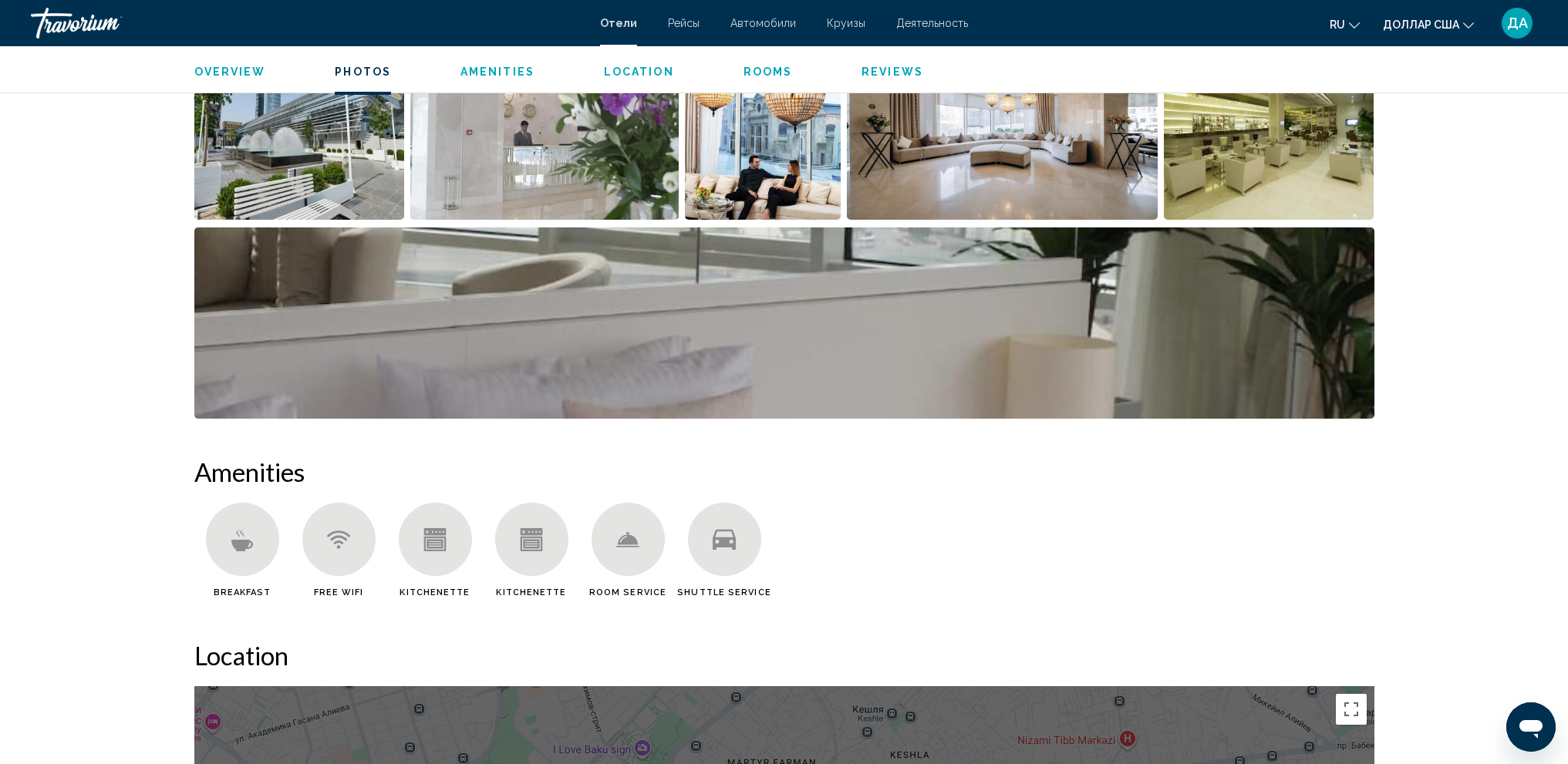
scroll to position [848, 0]
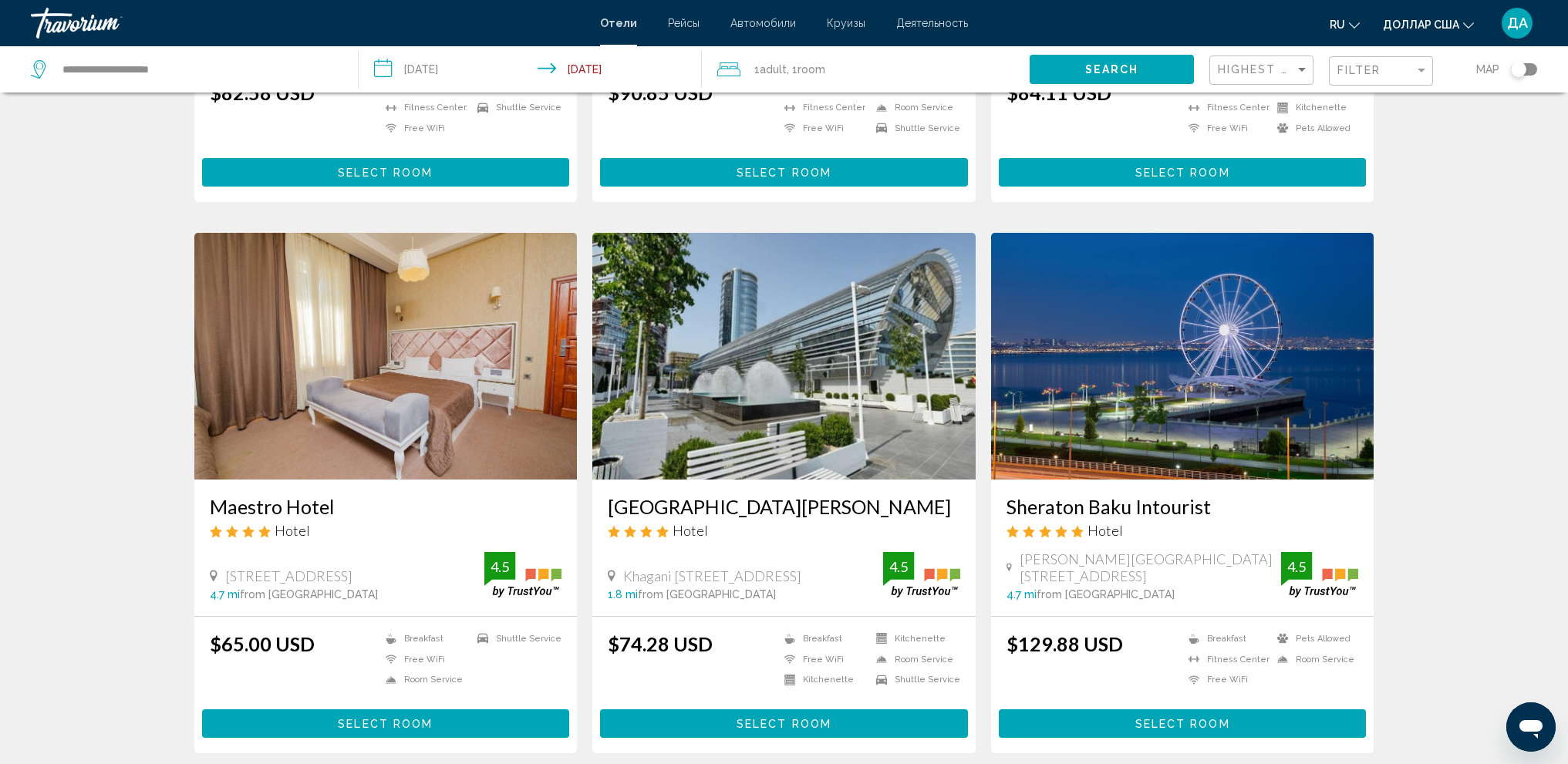
scroll to position [1835, 0]
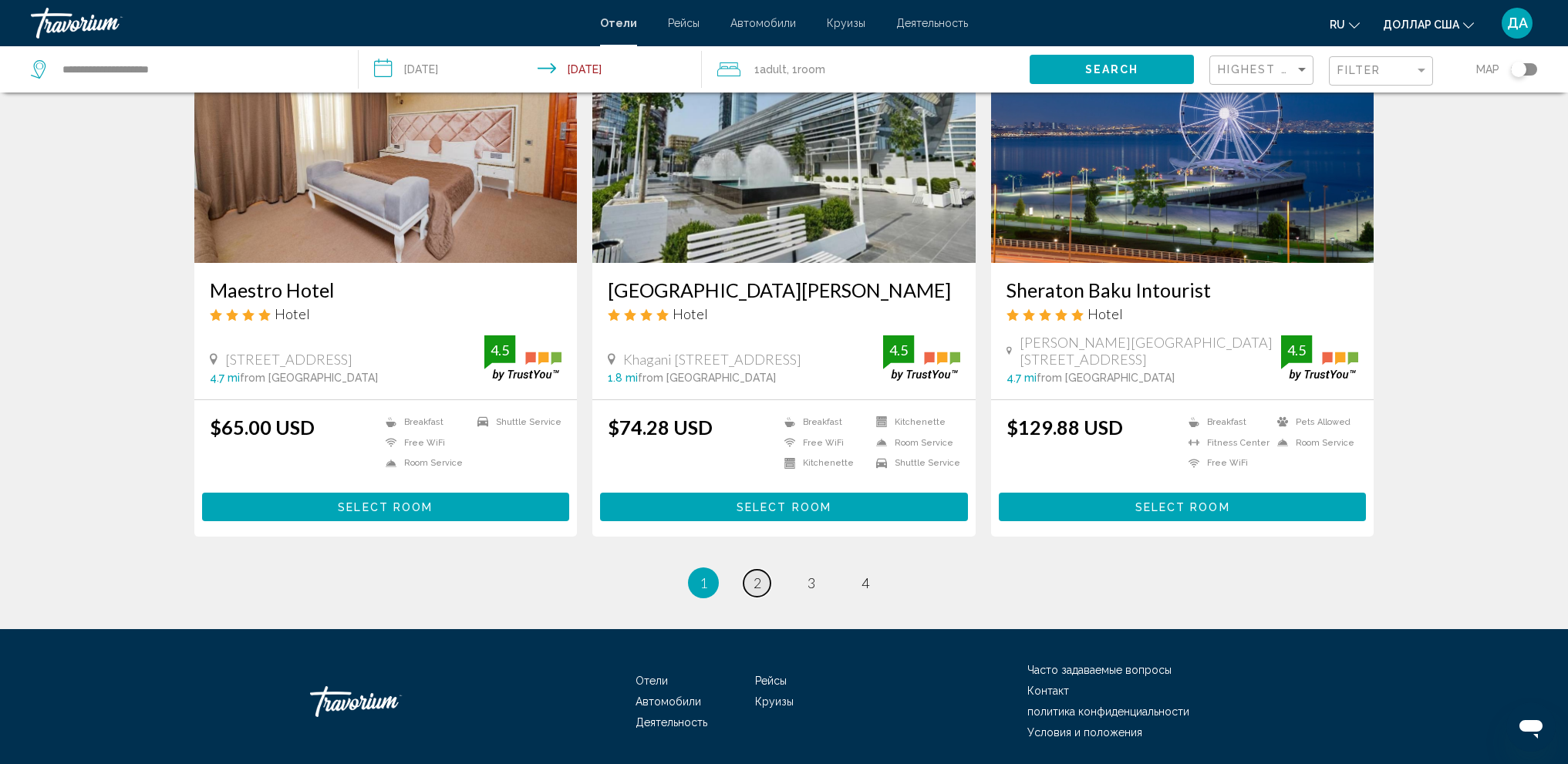
click at [765, 570] on link "page 2" at bounding box center [757, 583] width 27 height 27
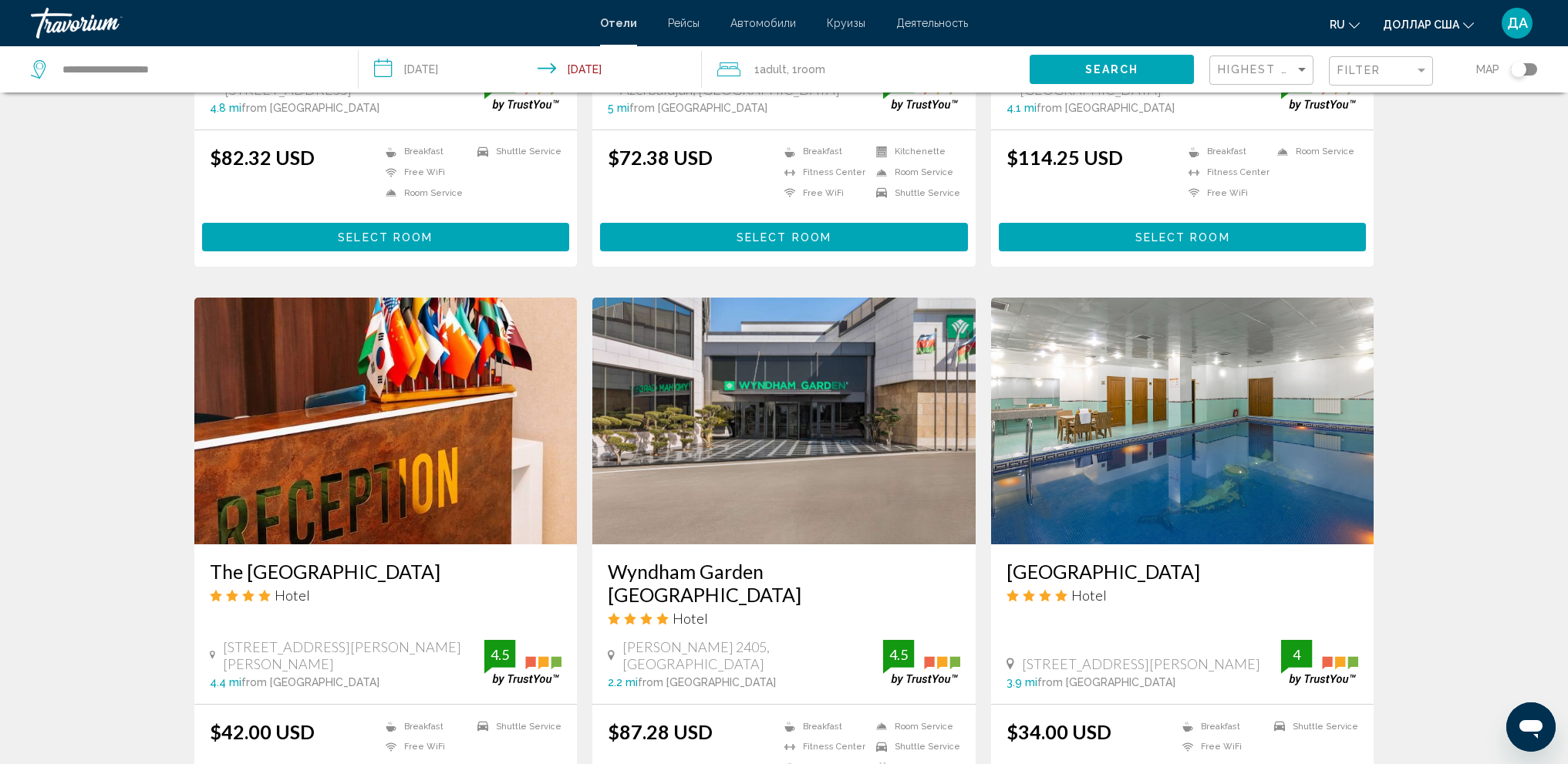
scroll to position [1542, 0]
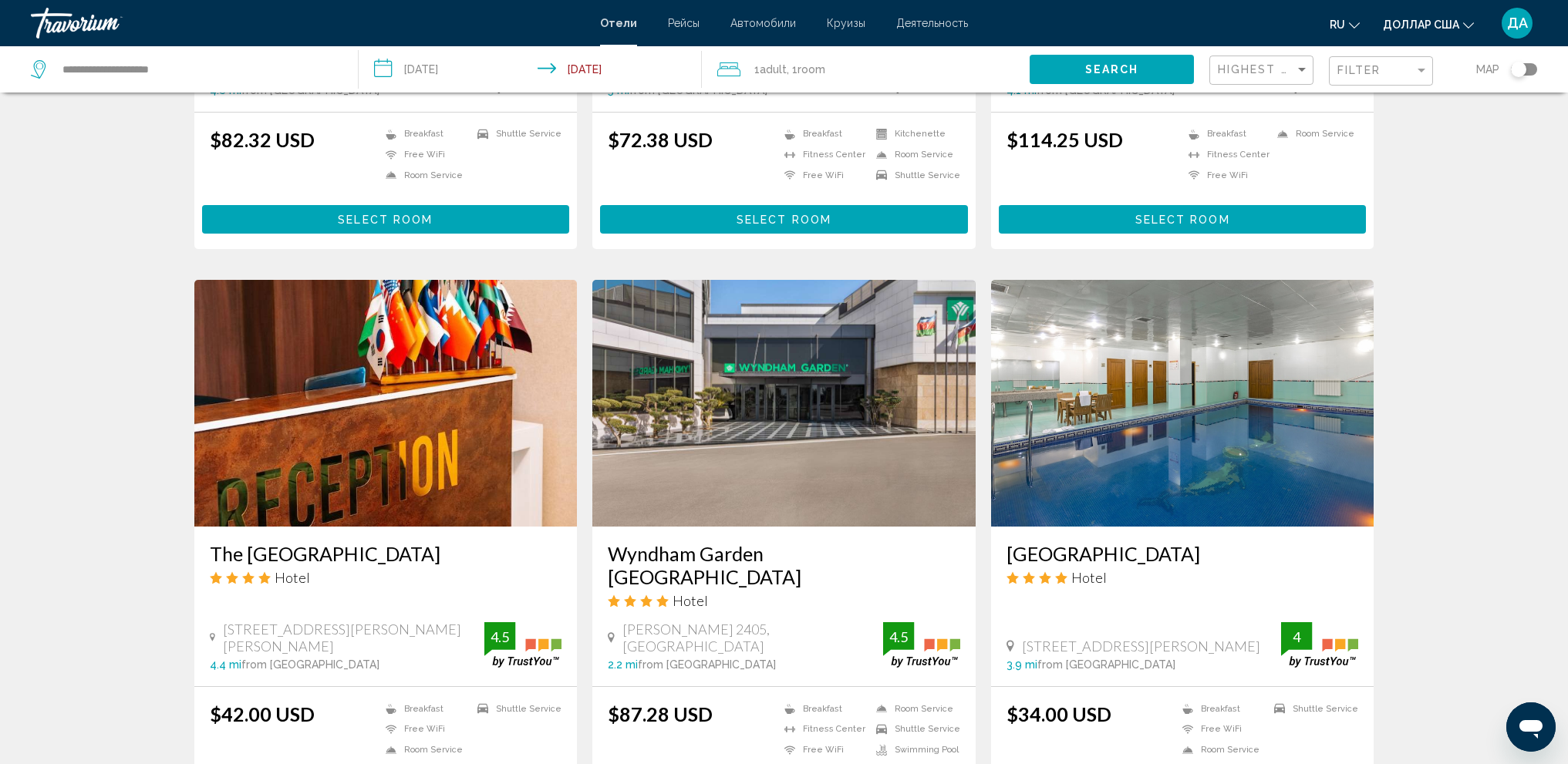
click at [1523, 26] on font "ДА" at bounding box center [1517, 22] width 21 height 16
click at [840, 384] on img "Основное содержание" at bounding box center [784, 404] width 383 height 247
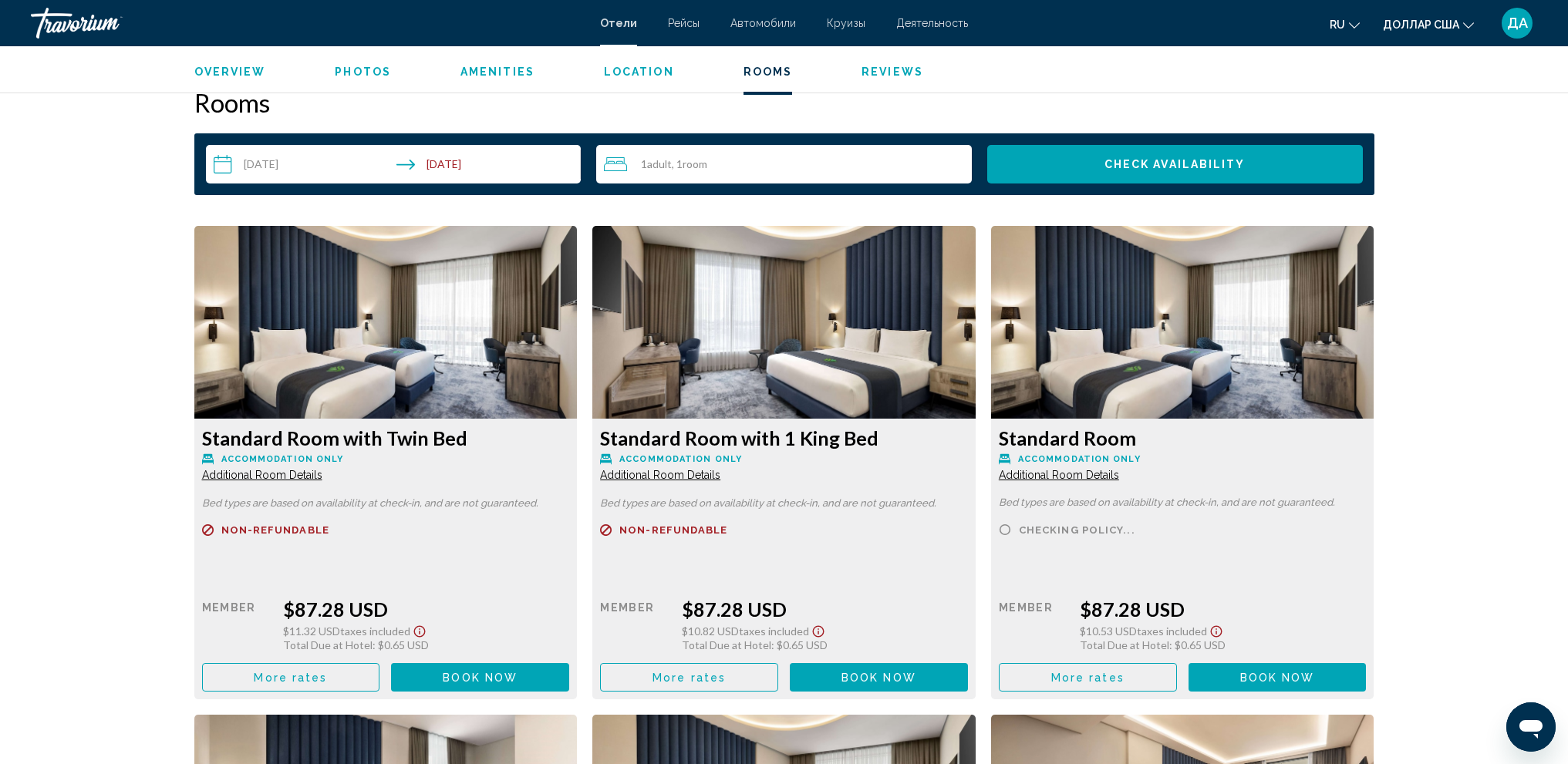
scroll to position [1936, 0]
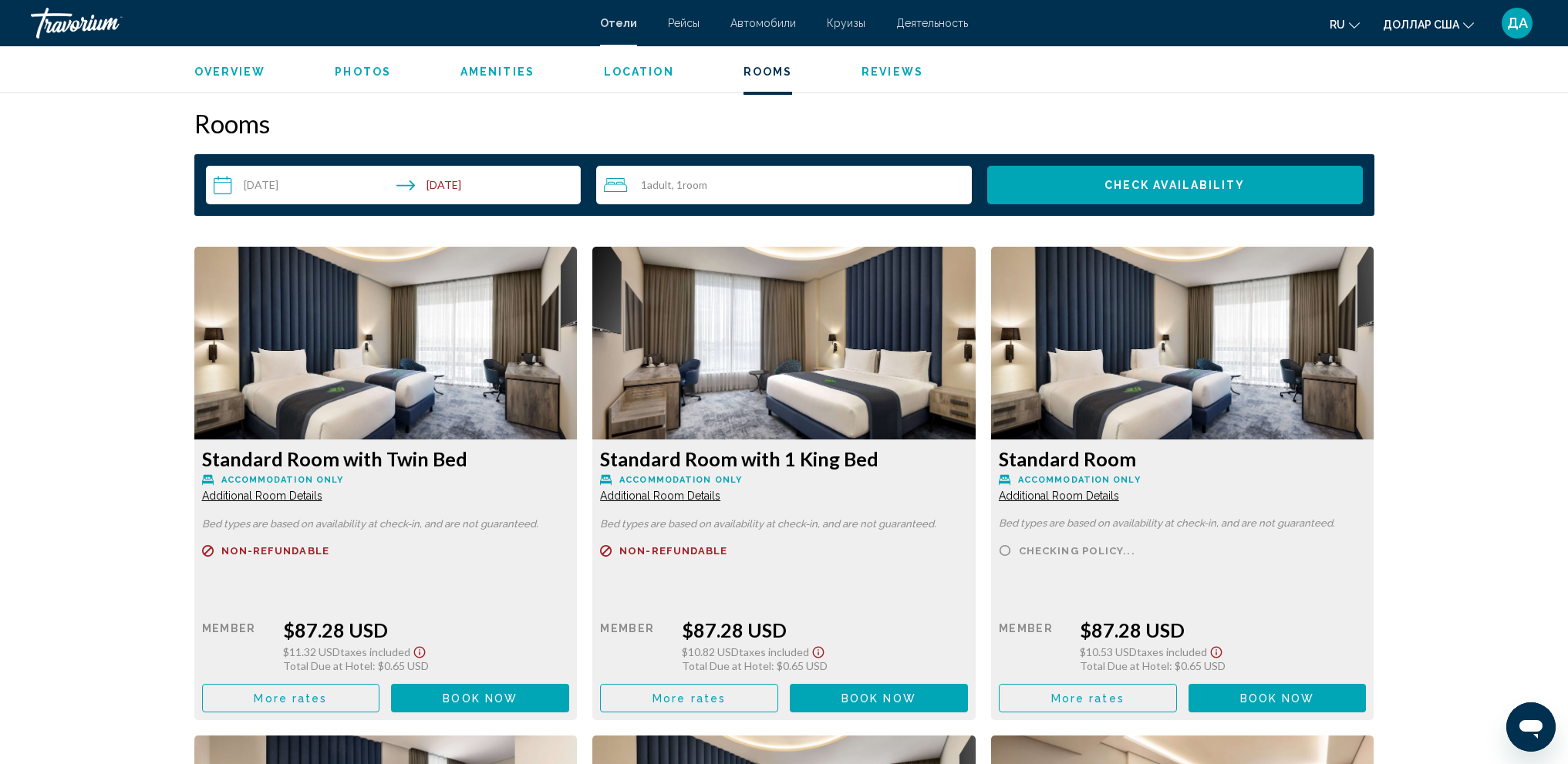
click at [577, 364] on img "Основное содержание" at bounding box center [386, 343] width 383 height 193
click at [323, 500] on span "Additional Room Details" at bounding box center [262, 495] width 120 height 12
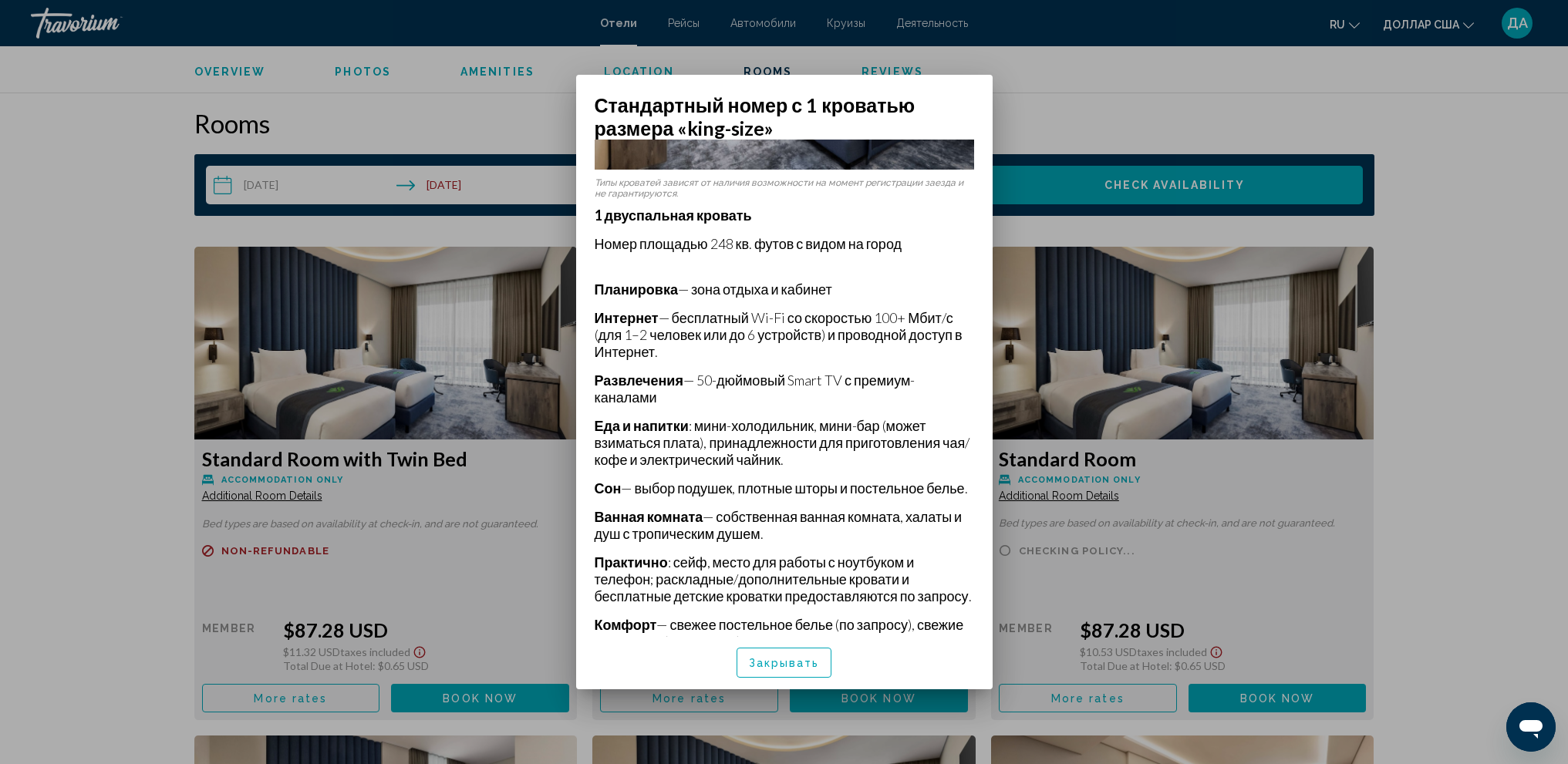
scroll to position [464, 0]
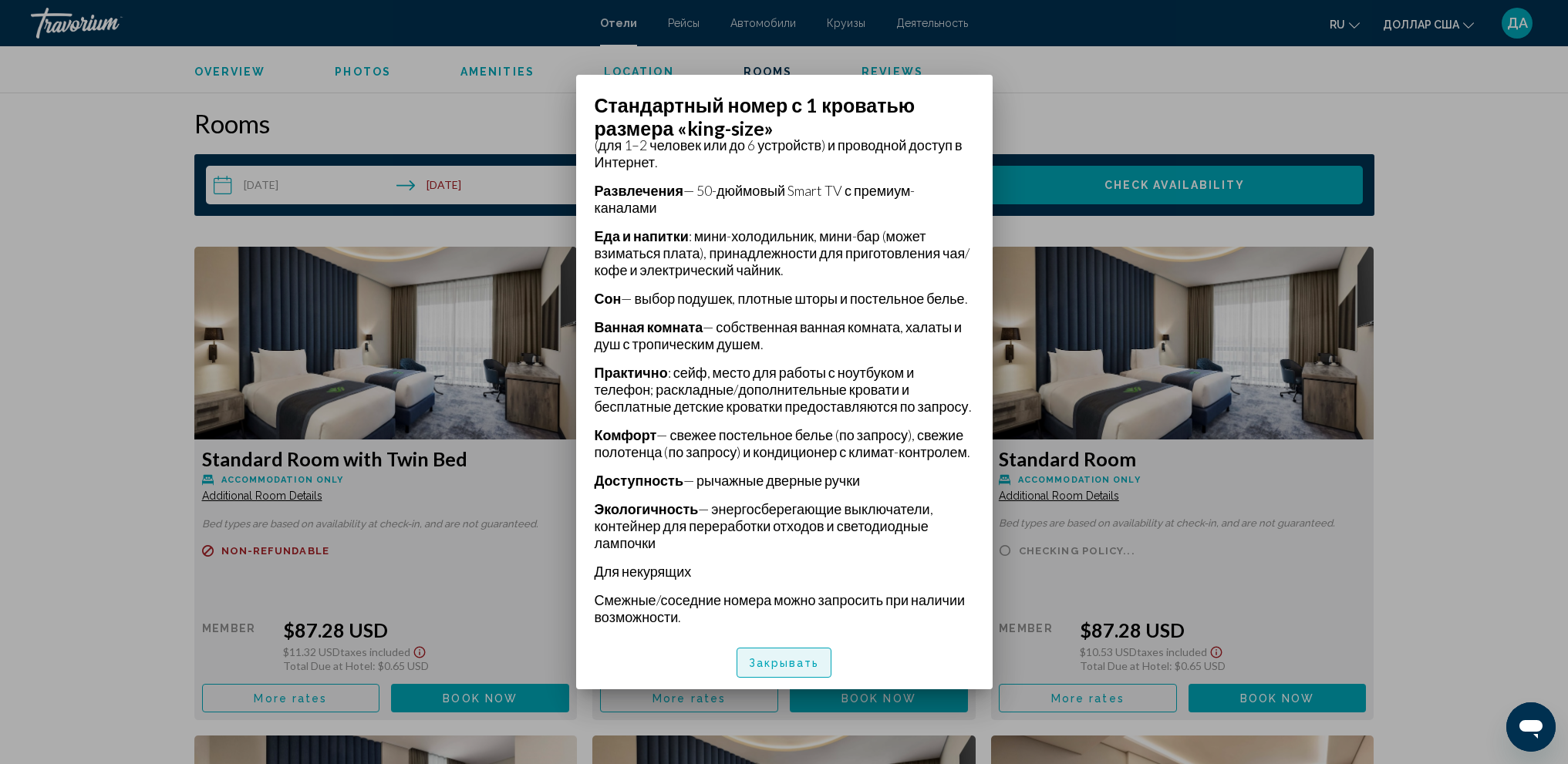
drag, startPoint x: 817, startPoint y: 659, endPoint x: 919, endPoint y: 614, distance: 111.5
click at [816, 659] on font "Закрывать" at bounding box center [784, 664] width 71 height 12
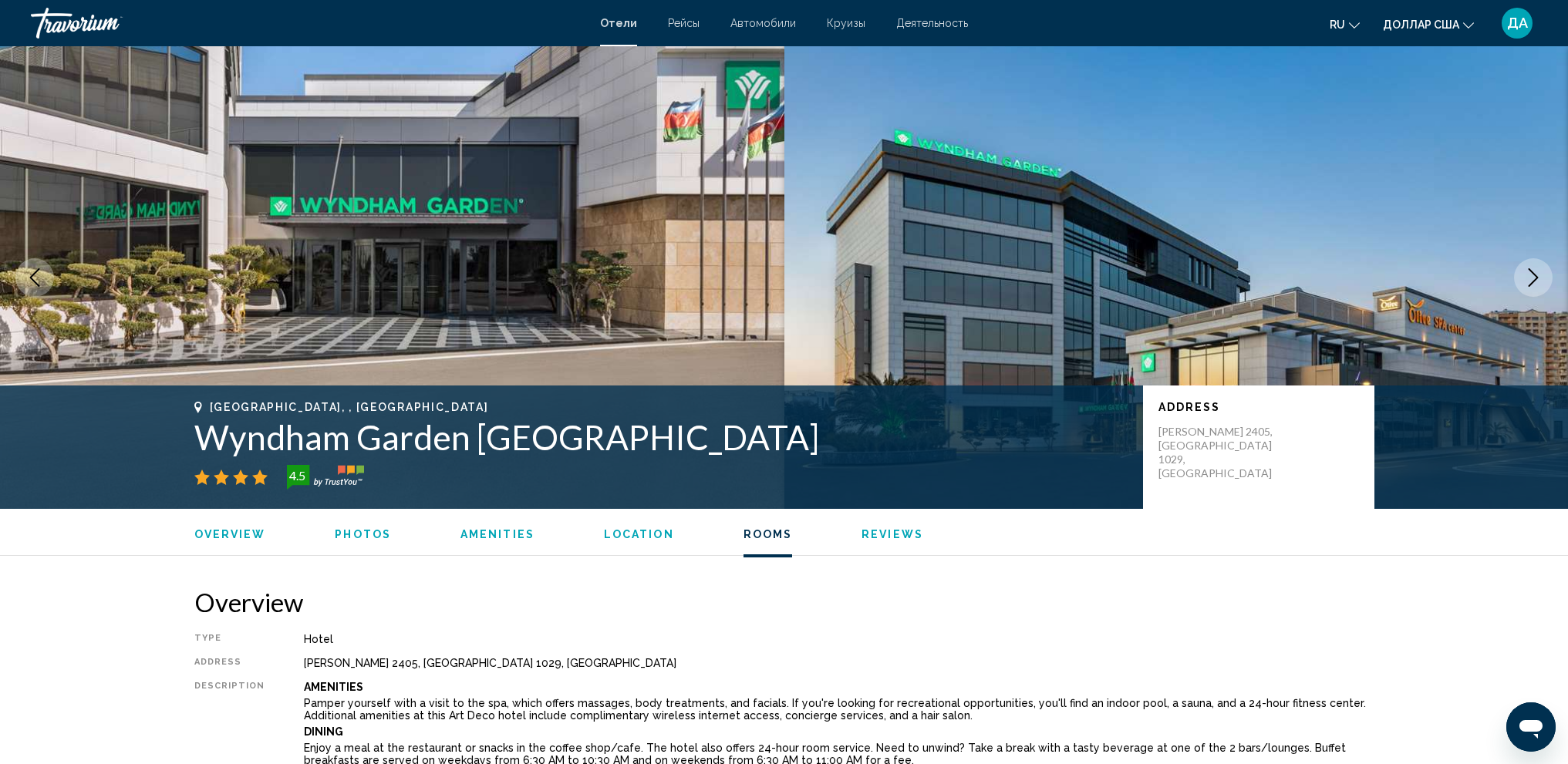
scroll to position [1936, 0]
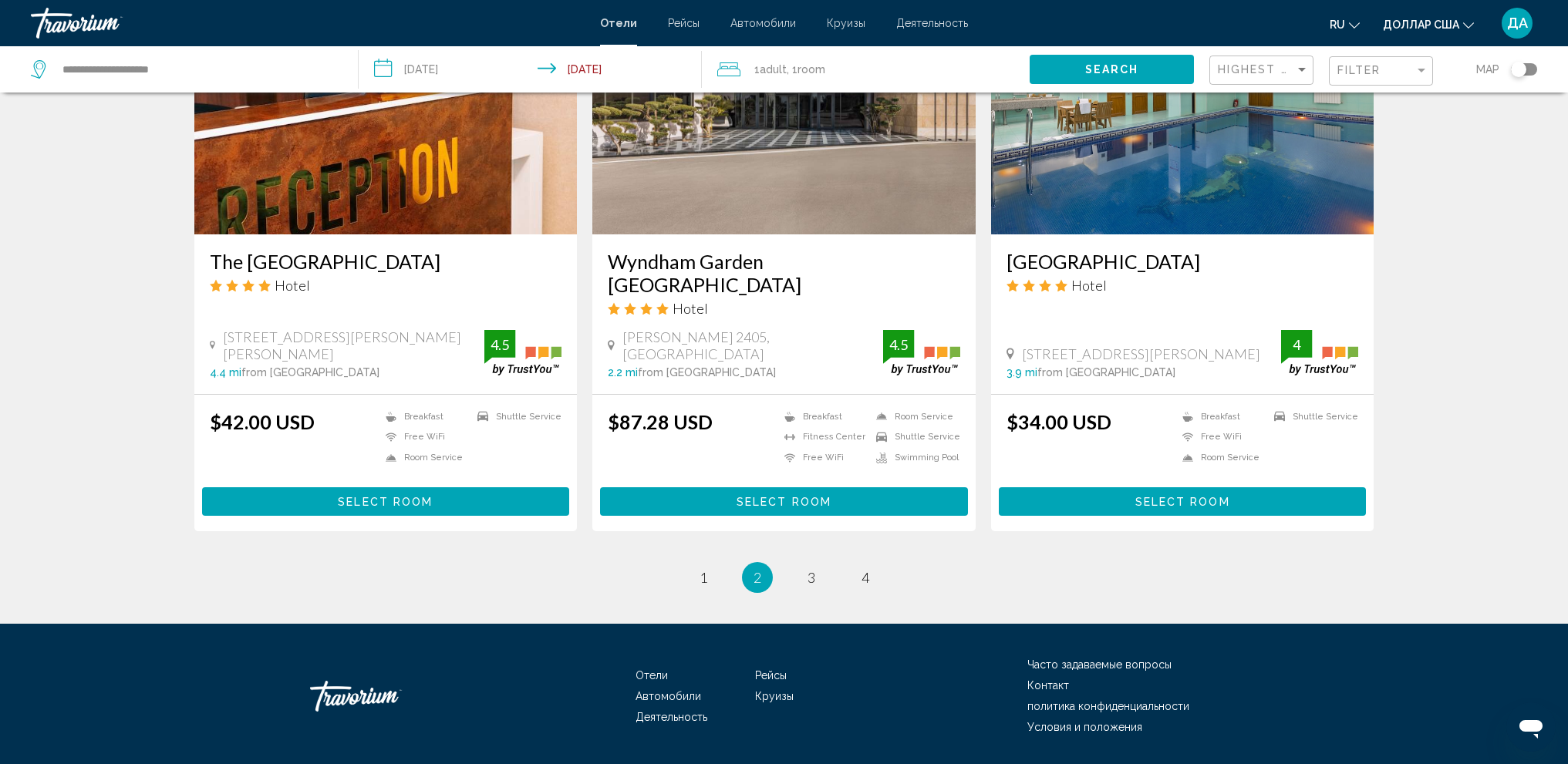
scroll to position [1836, 0]
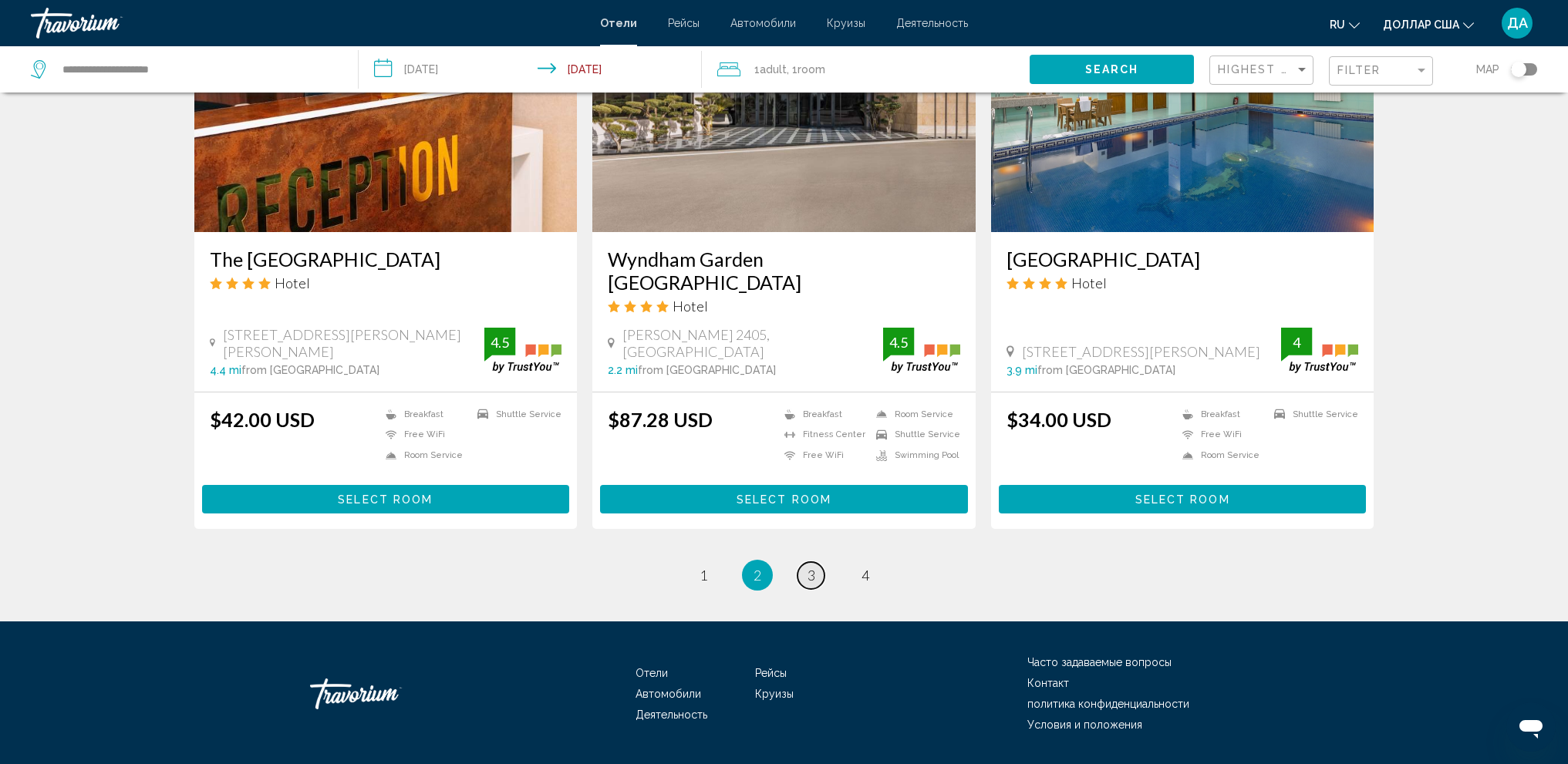
click at [821, 562] on link "page 3" at bounding box center [811, 575] width 27 height 27
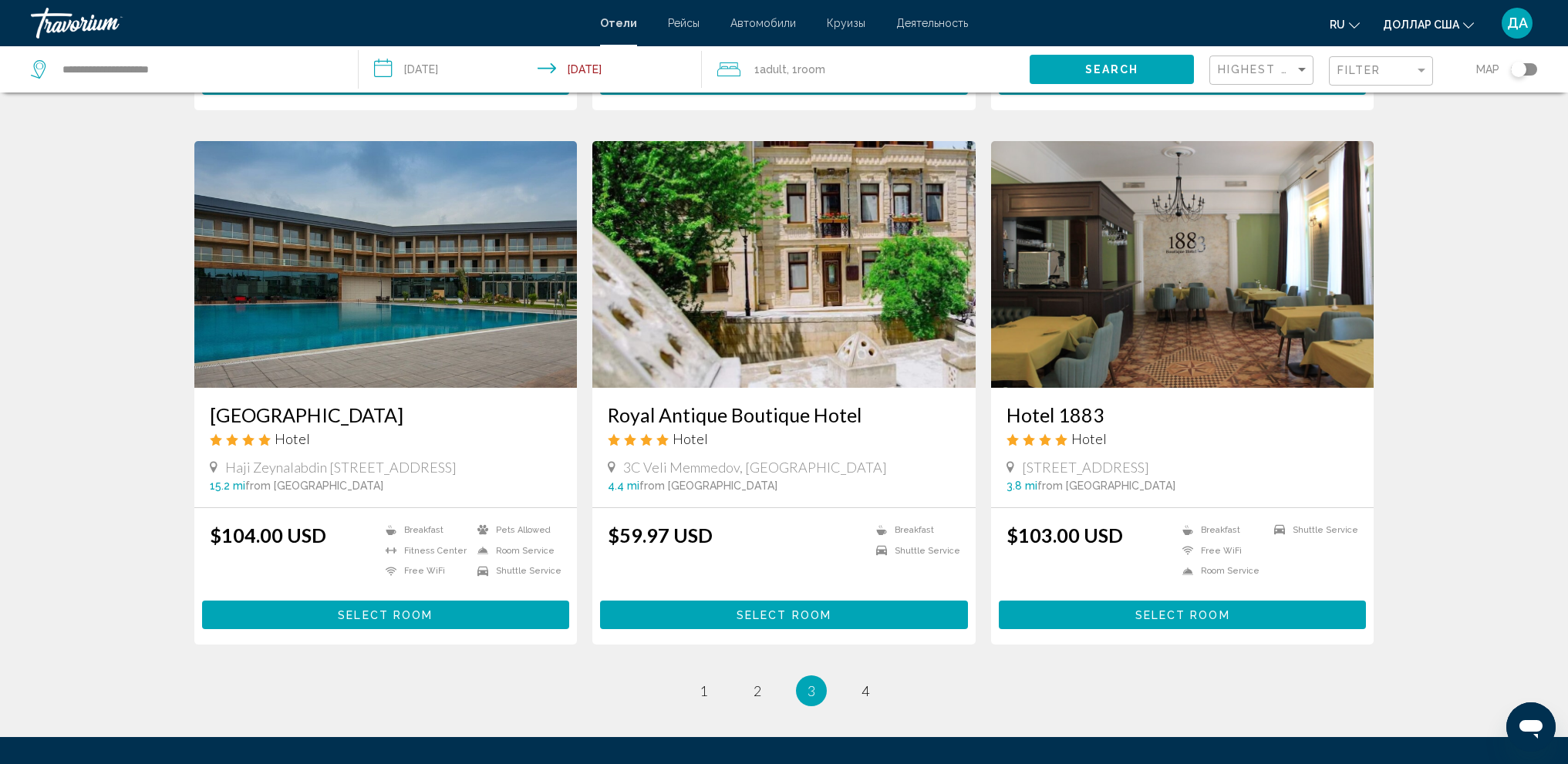
scroll to position [1696, 0]
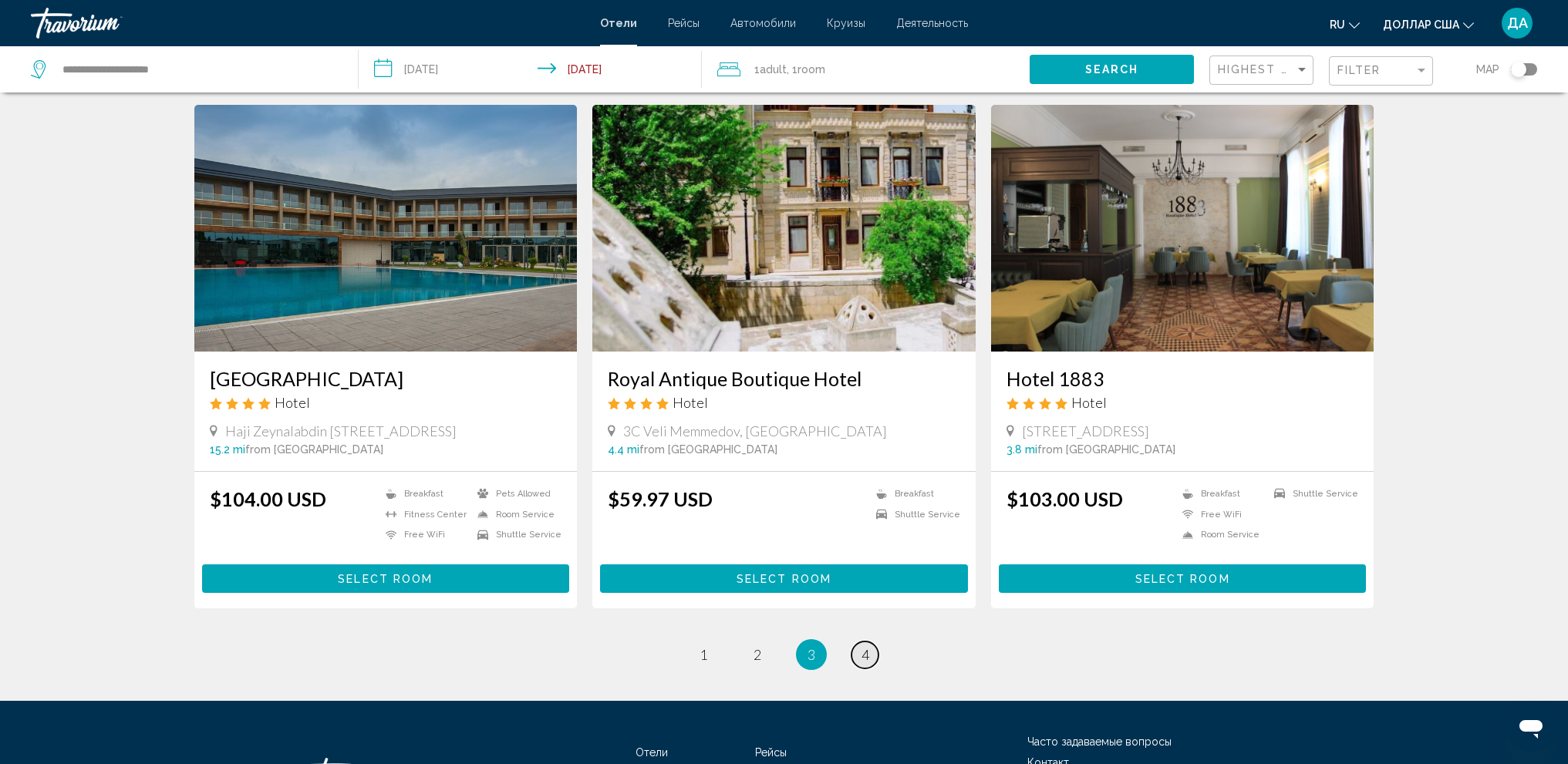
click at [870, 658] on link "page 4" at bounding box center [865, 654] width 27 height 27
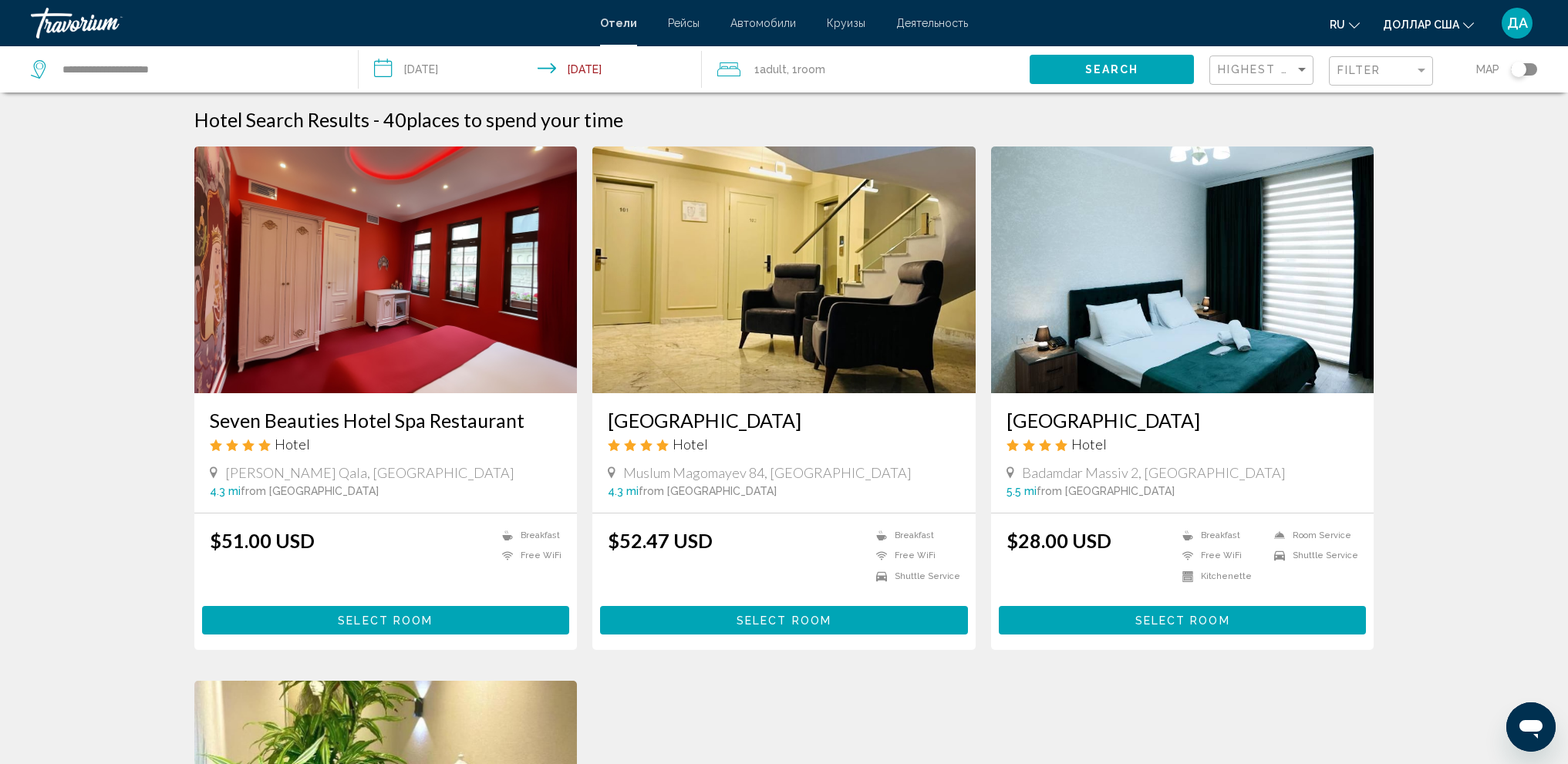
click at [405, 258] on img "Основное содержание" at bounding box center [386, 270] width 383 height 247
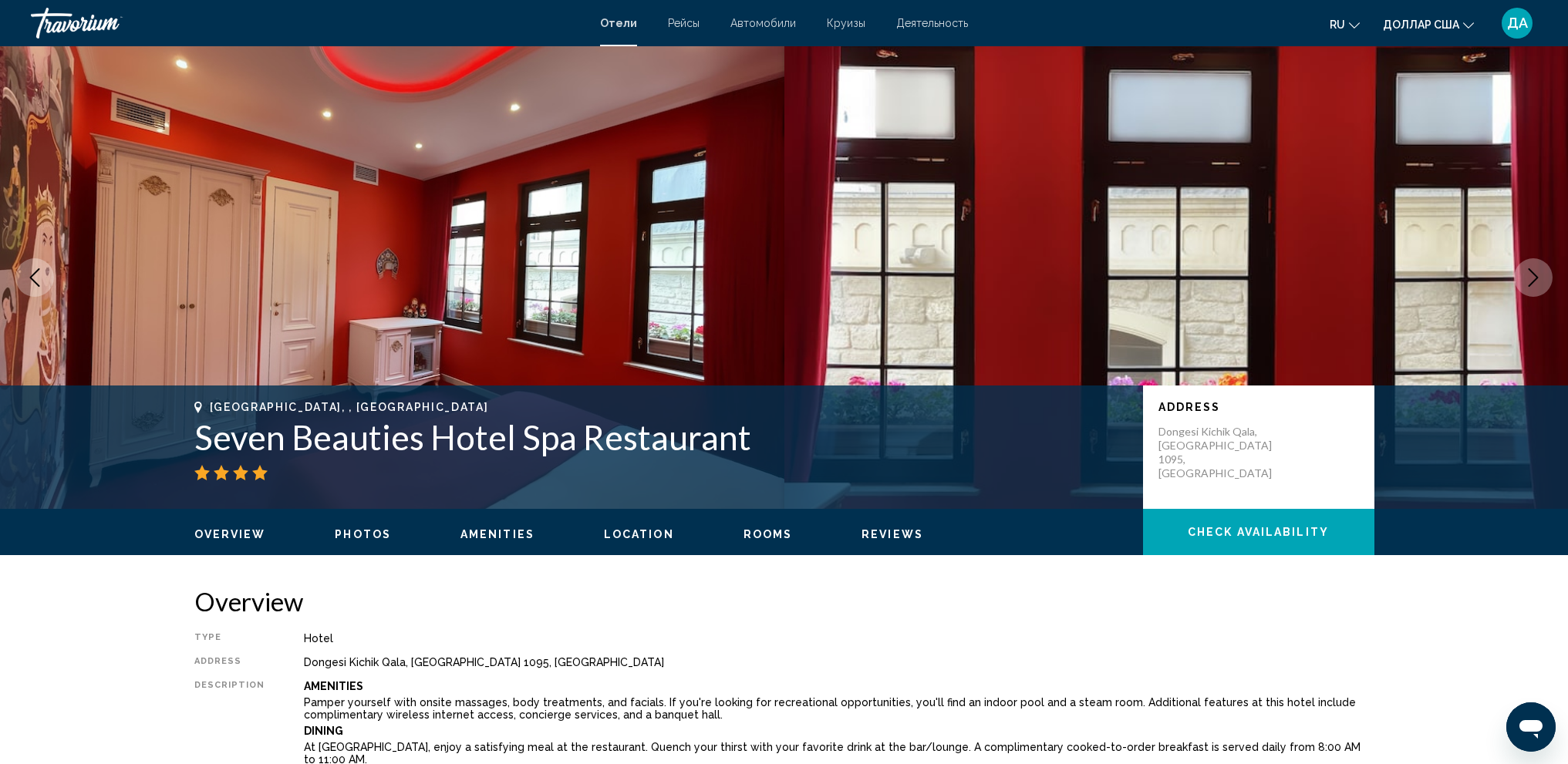
click at [1532, 280] on icon "Next image" at bounding box center [1533, 278] width 19 height 19
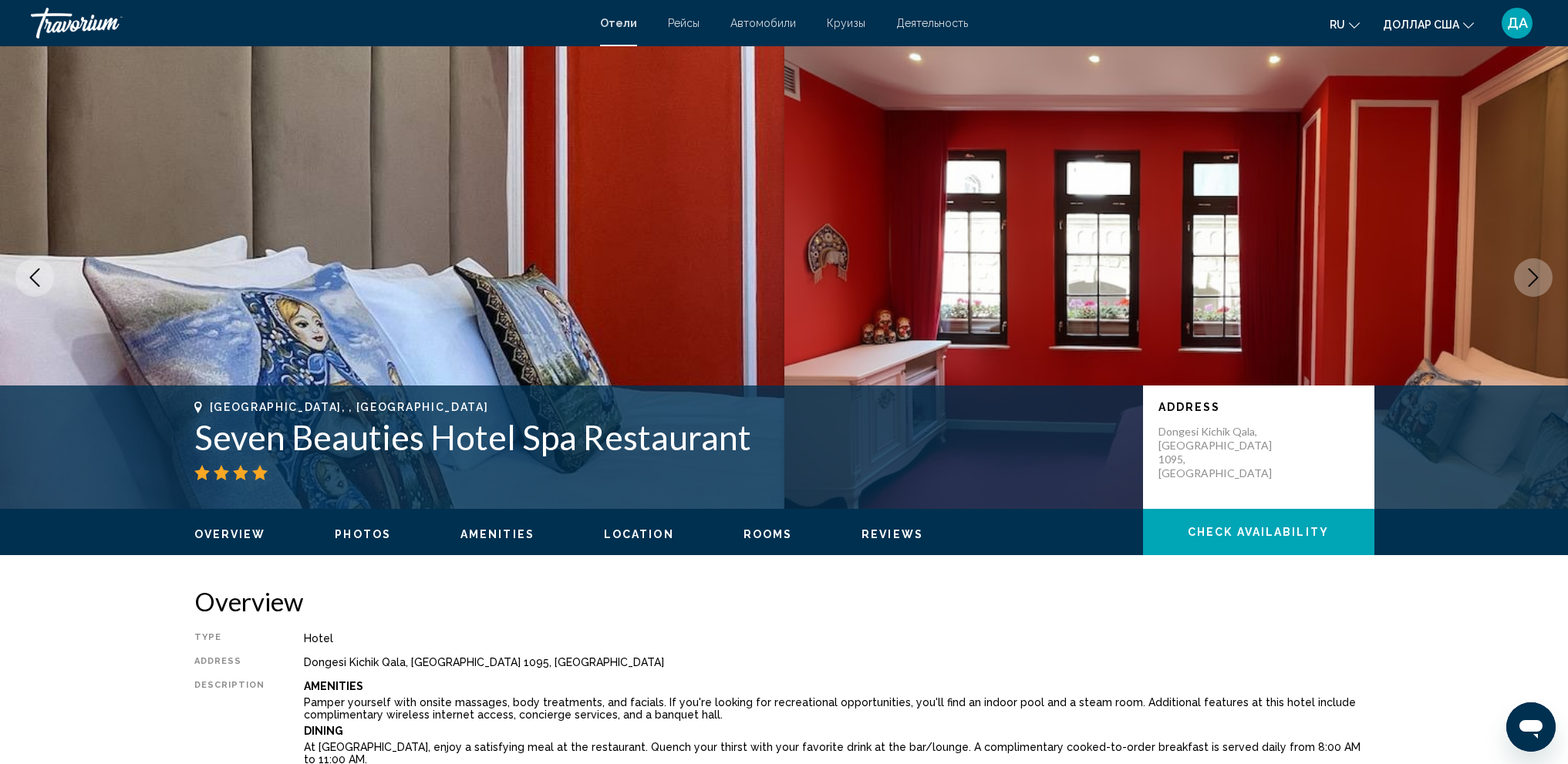
click at [1532, 280] on icon "Next image" at bounding box center [1533, 278] width 19 height 19
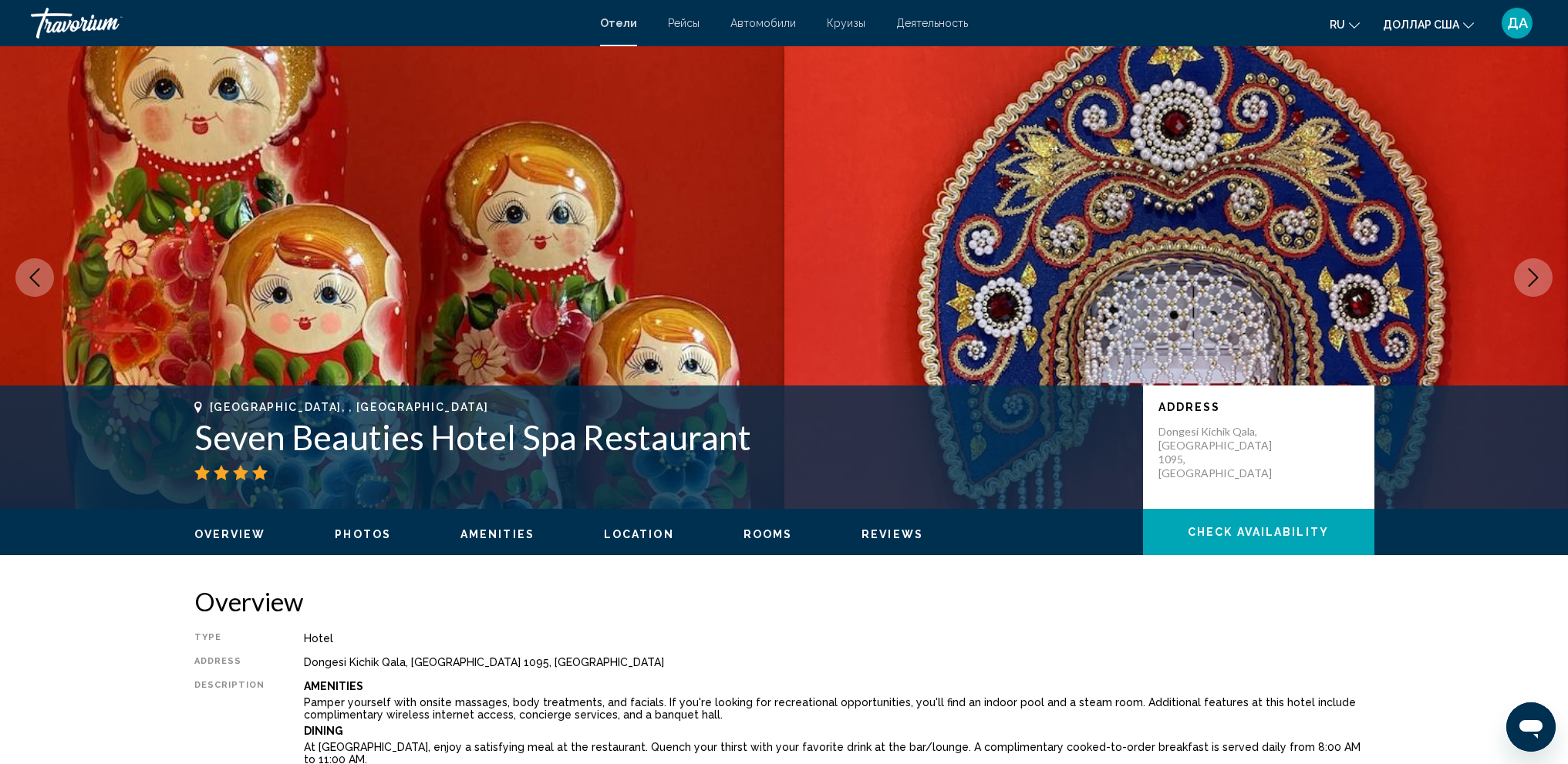
click at [1533, 280] on icon "Next image" at bounding box center [1533, 278] width 19 height 19
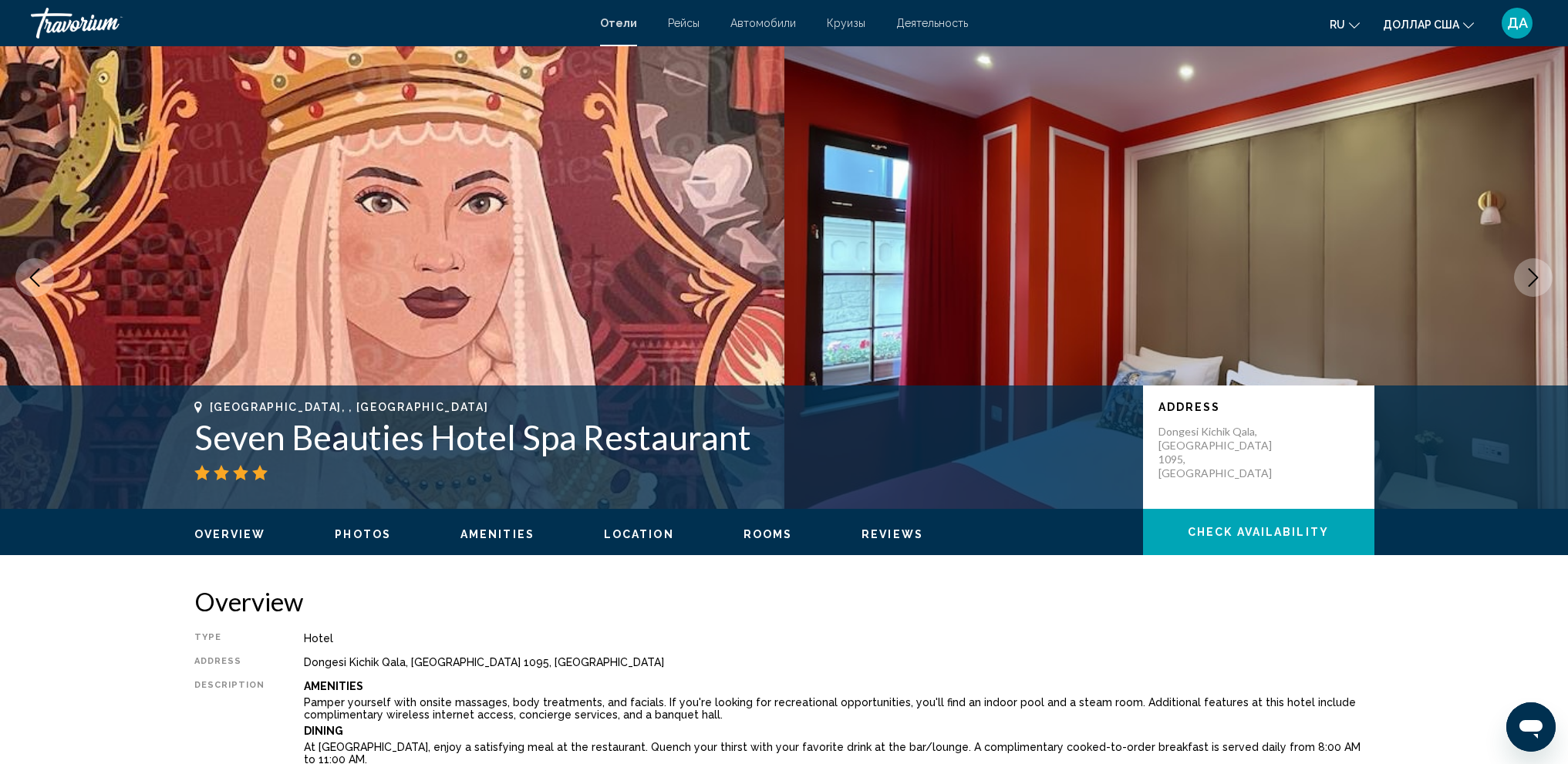
click at [1533, 280] on icon "Next image" at bounding box center [1533, 278] width 19 height 19
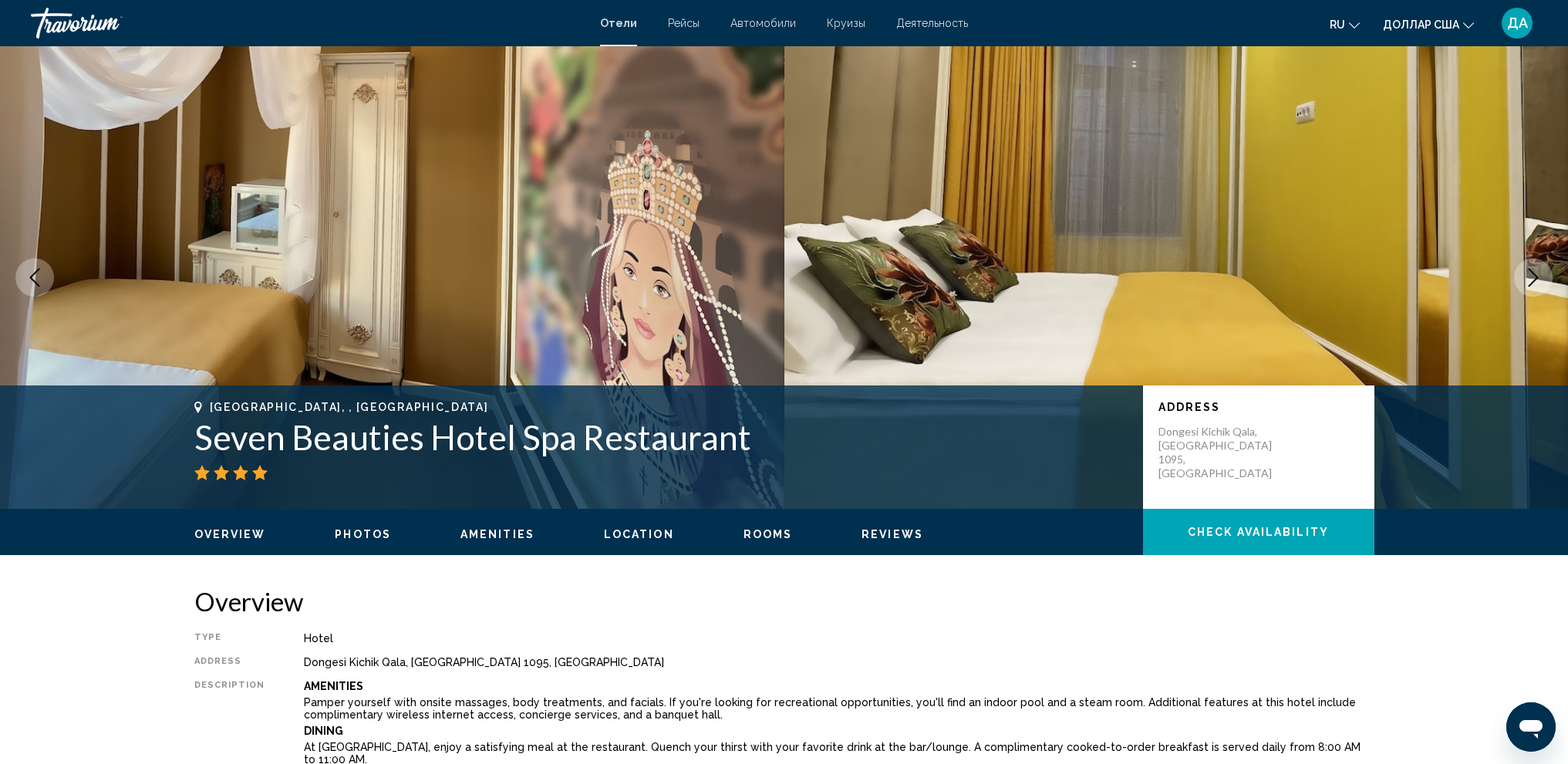
click at [1533, 280] on icon "Next image" at bounding box center [1533, 278] width 19 height 19
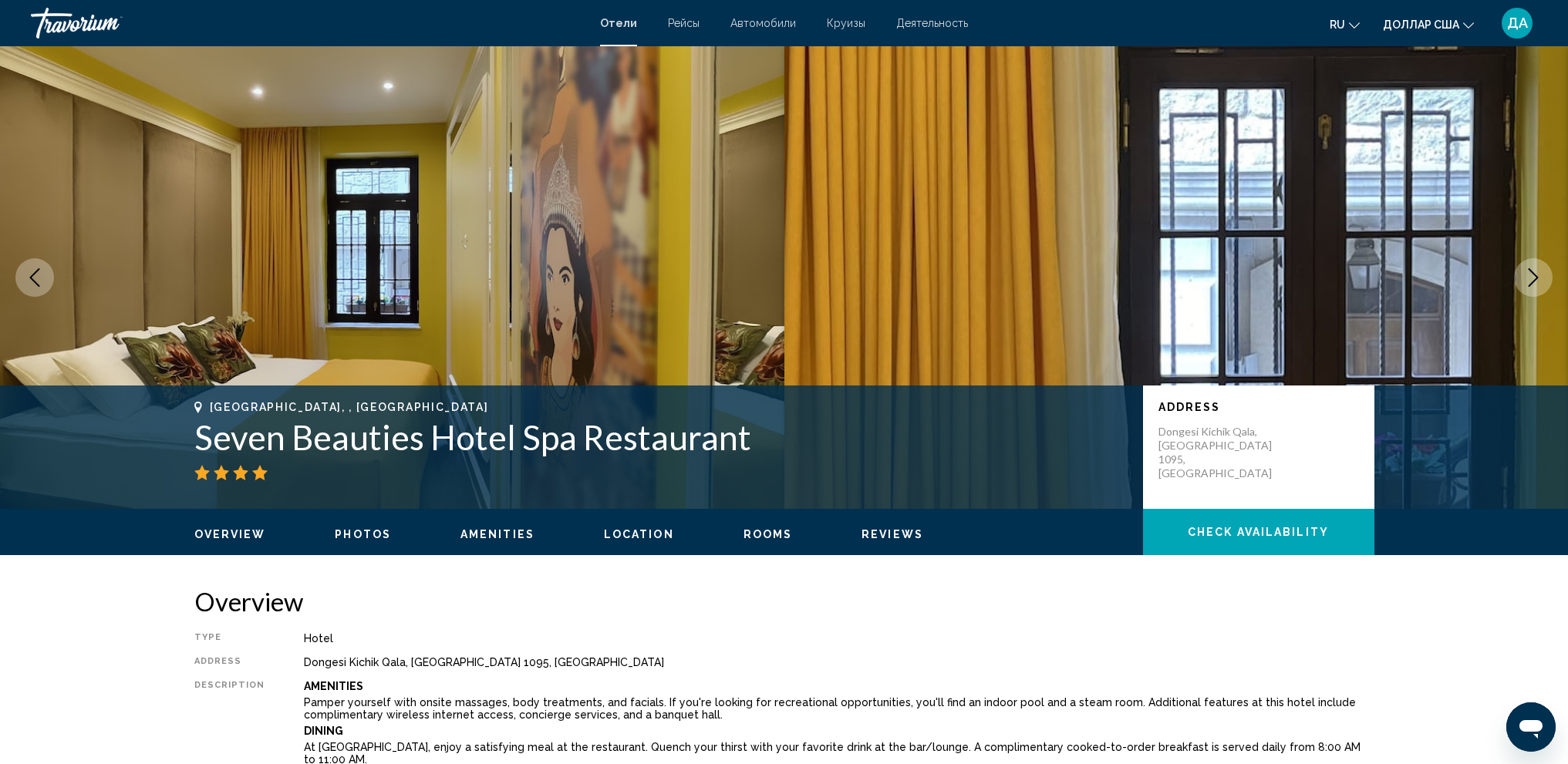
click at [1533, 280] on icon "Next image" at bounding box center [1533, 278] width 19 height 19
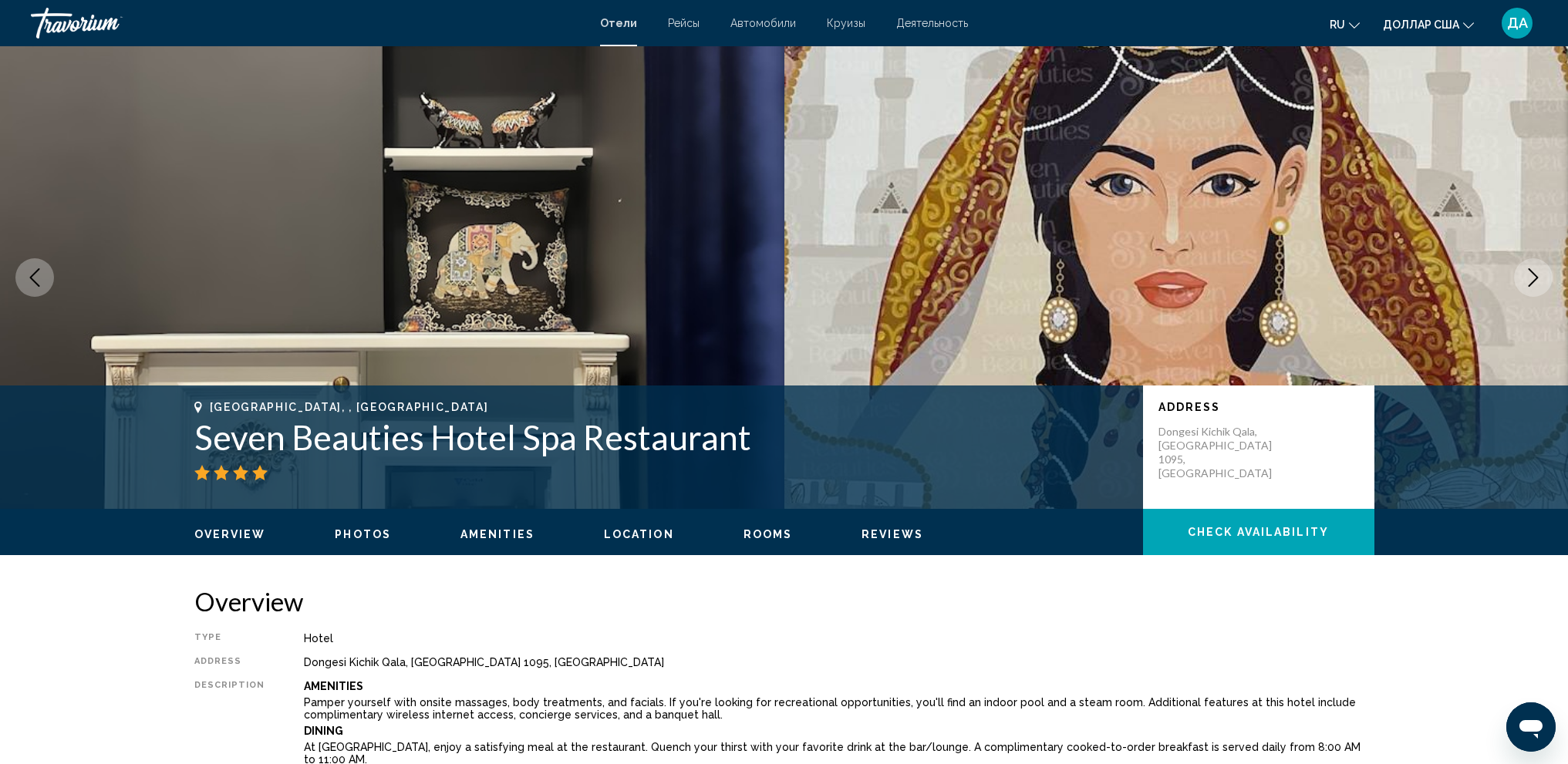
click at [1533, 280] on icon "Next image" at bounding box center [1533, 278] width 19 height 19
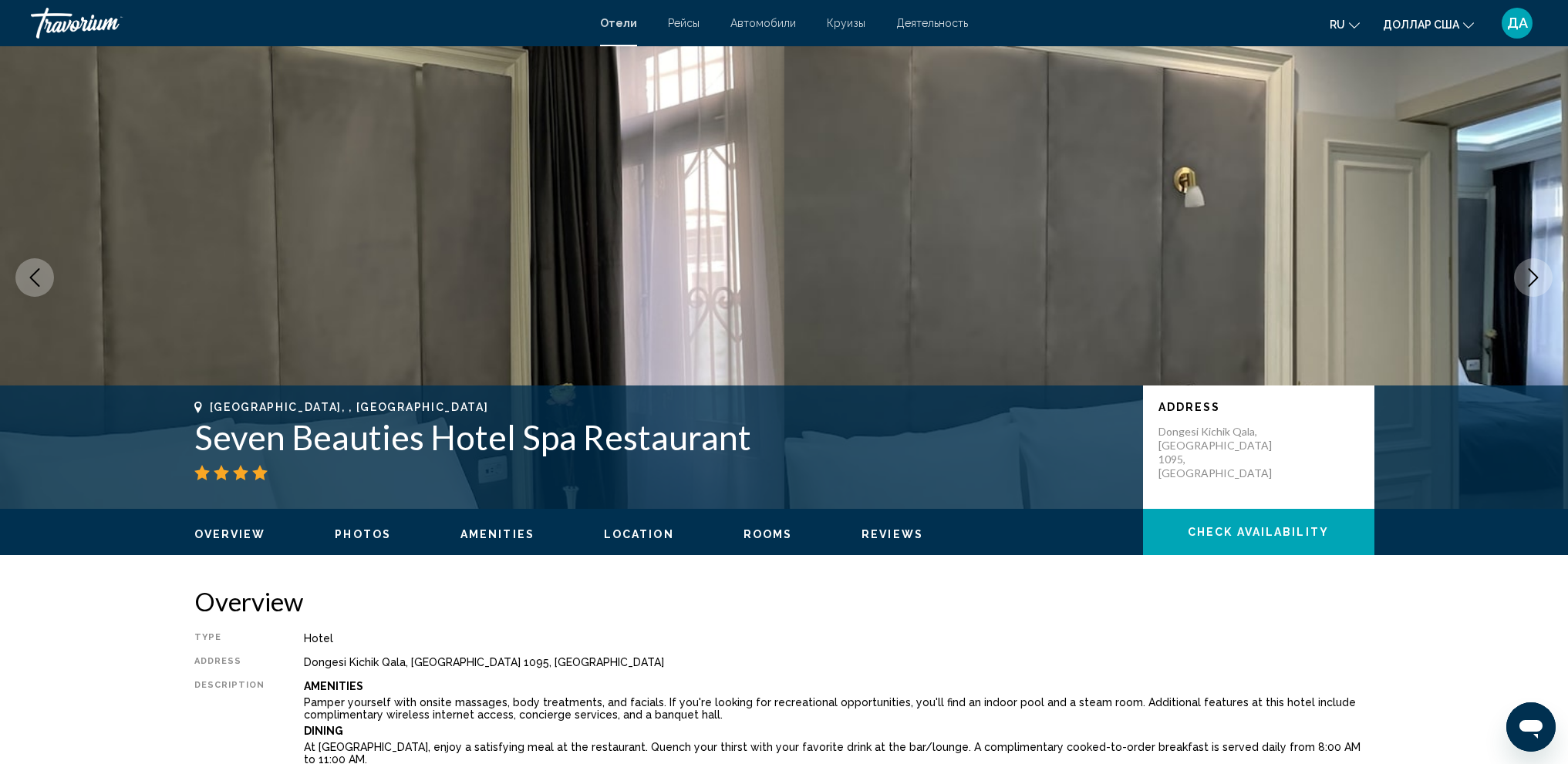
click at [1533, 280] on icon "Next image" at bounding box center [1533, 278] width 19 height 19
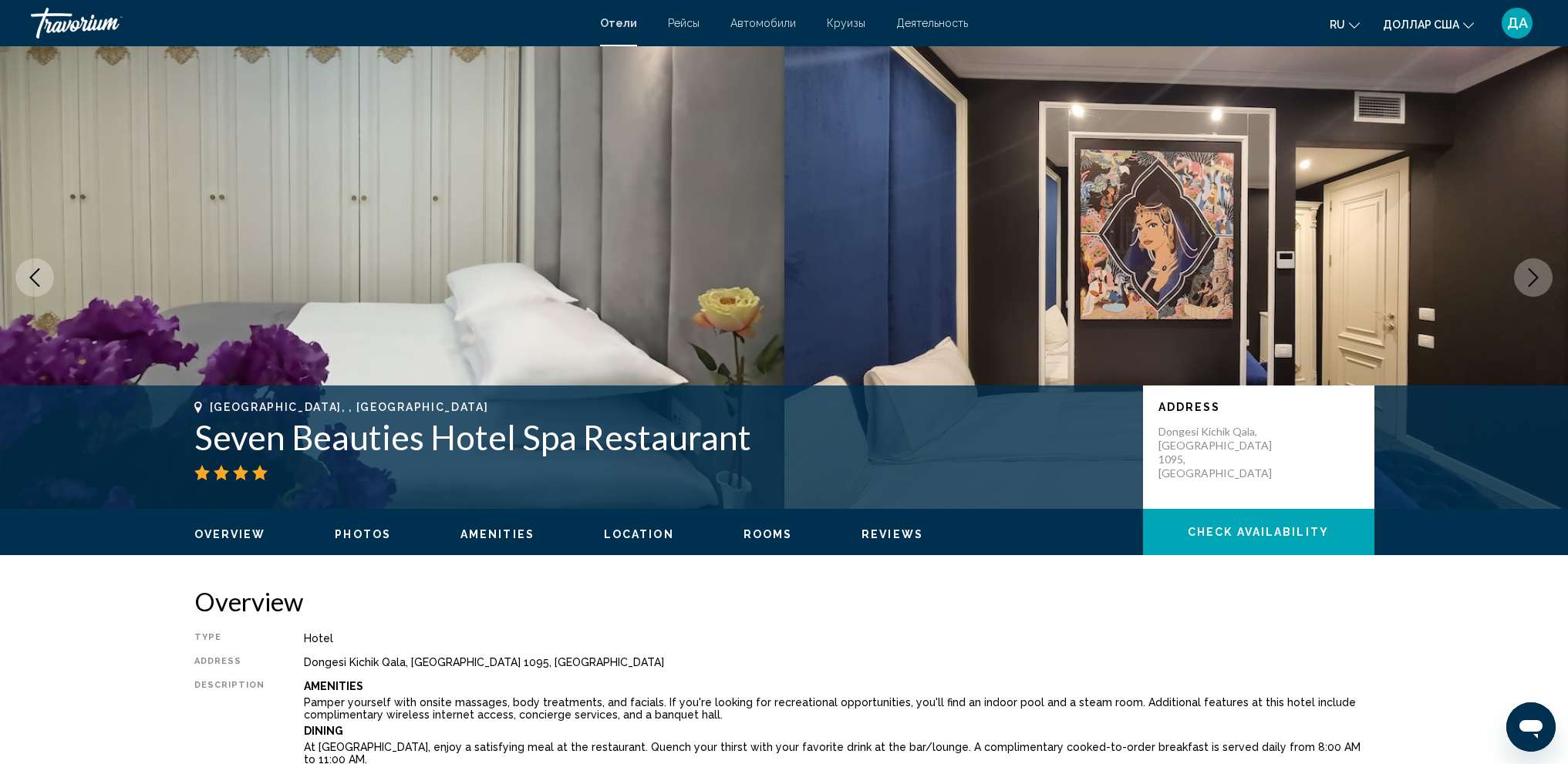
click at [1533, 280] on icon "Next image" at bounding box center [1533, 278] width 19 height 19
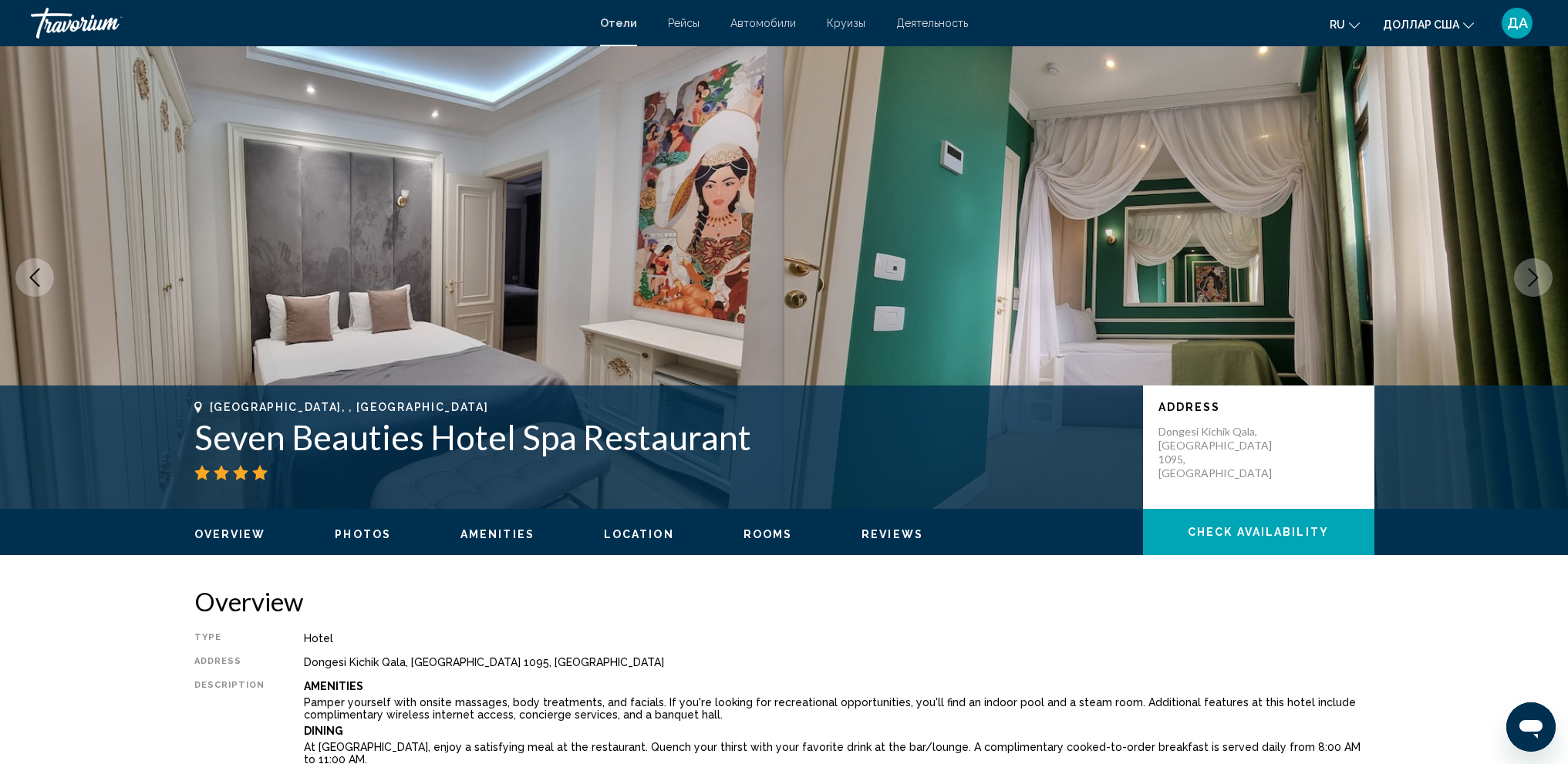
click at [1533, 280] on icon "Next image" at bounding box center [1533, 278] width 19 height 19
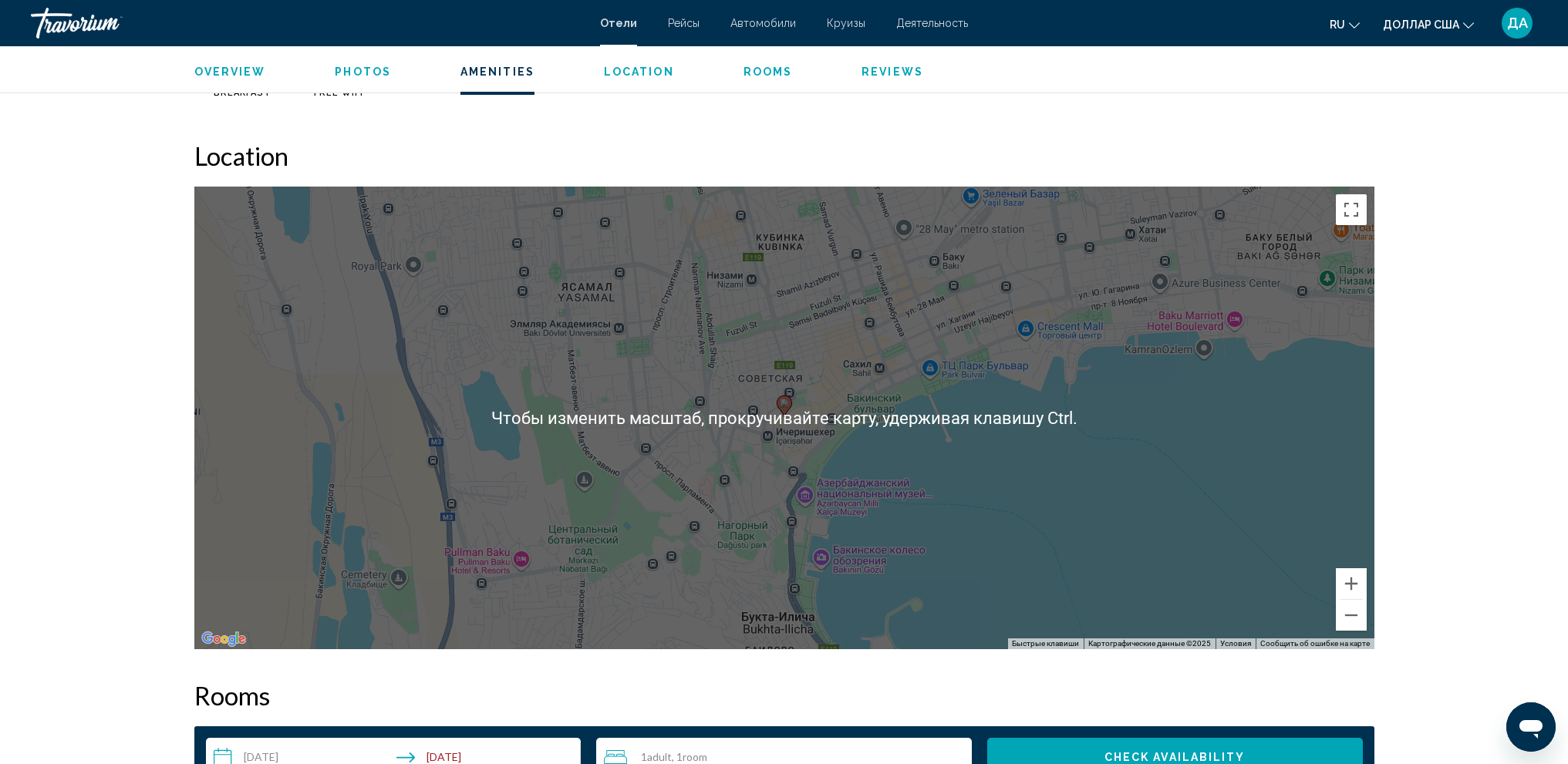
scroll to position [1388, 0]
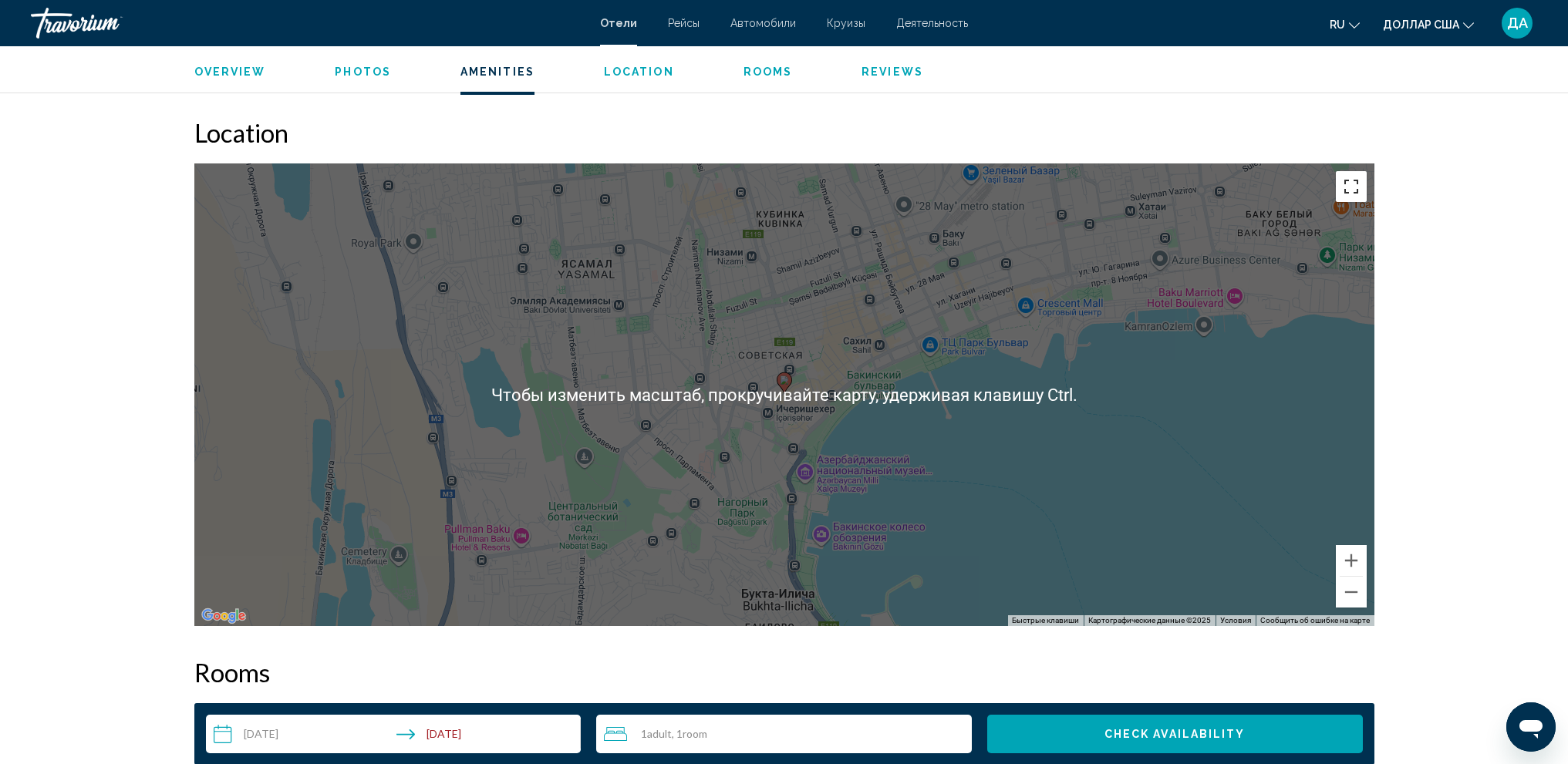
click at [1358, 184] on button "Включить полноэкранный режим" at bounding box center [1351, 187] width 31 height 31
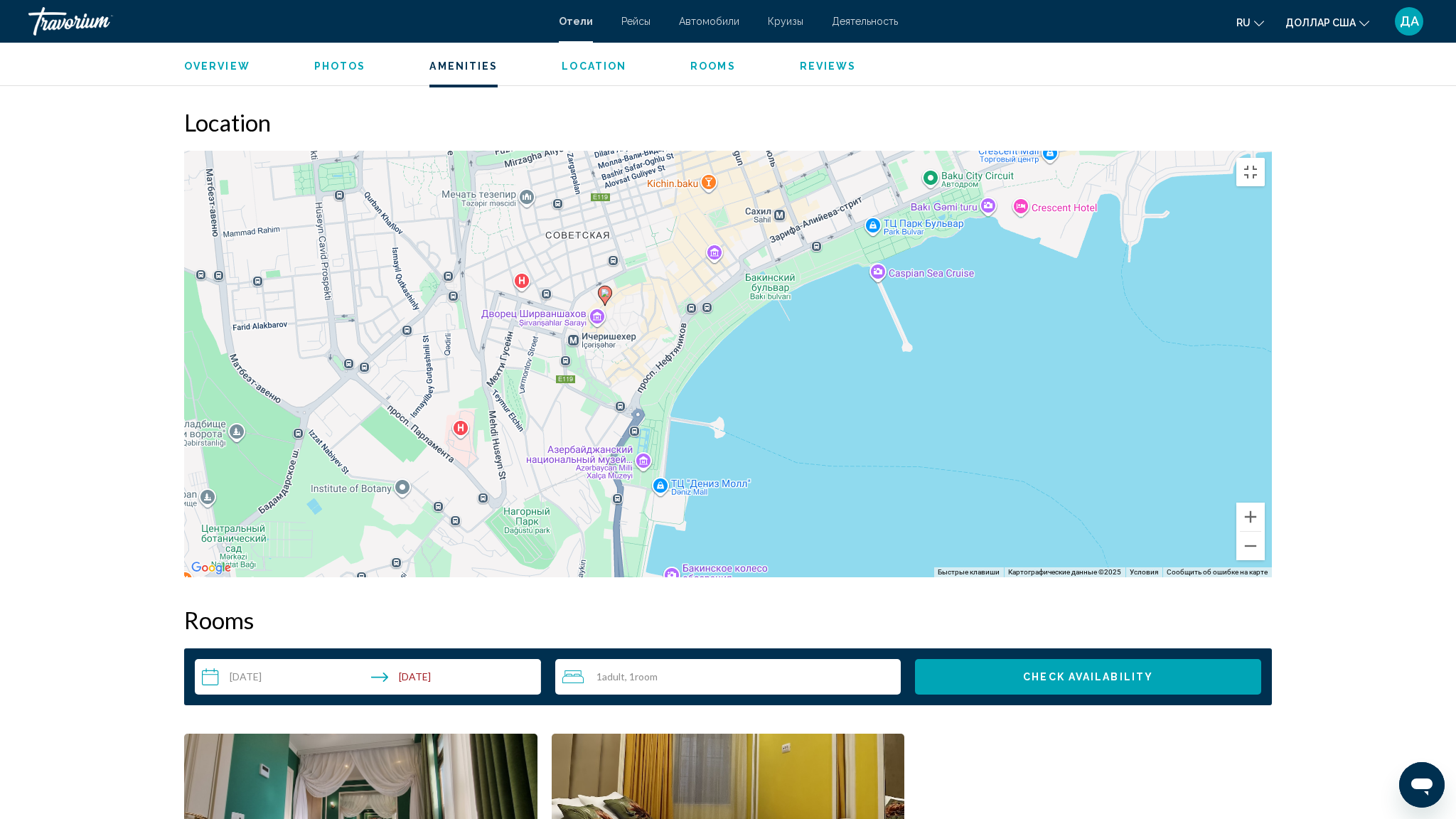
click at [520, 324] on div "Чтобы активировать перетаскивание с помощью клавиатуры, нажмите Alt + Ввод. Пос…" at bounding box center [728, 364] width 1087 height 426
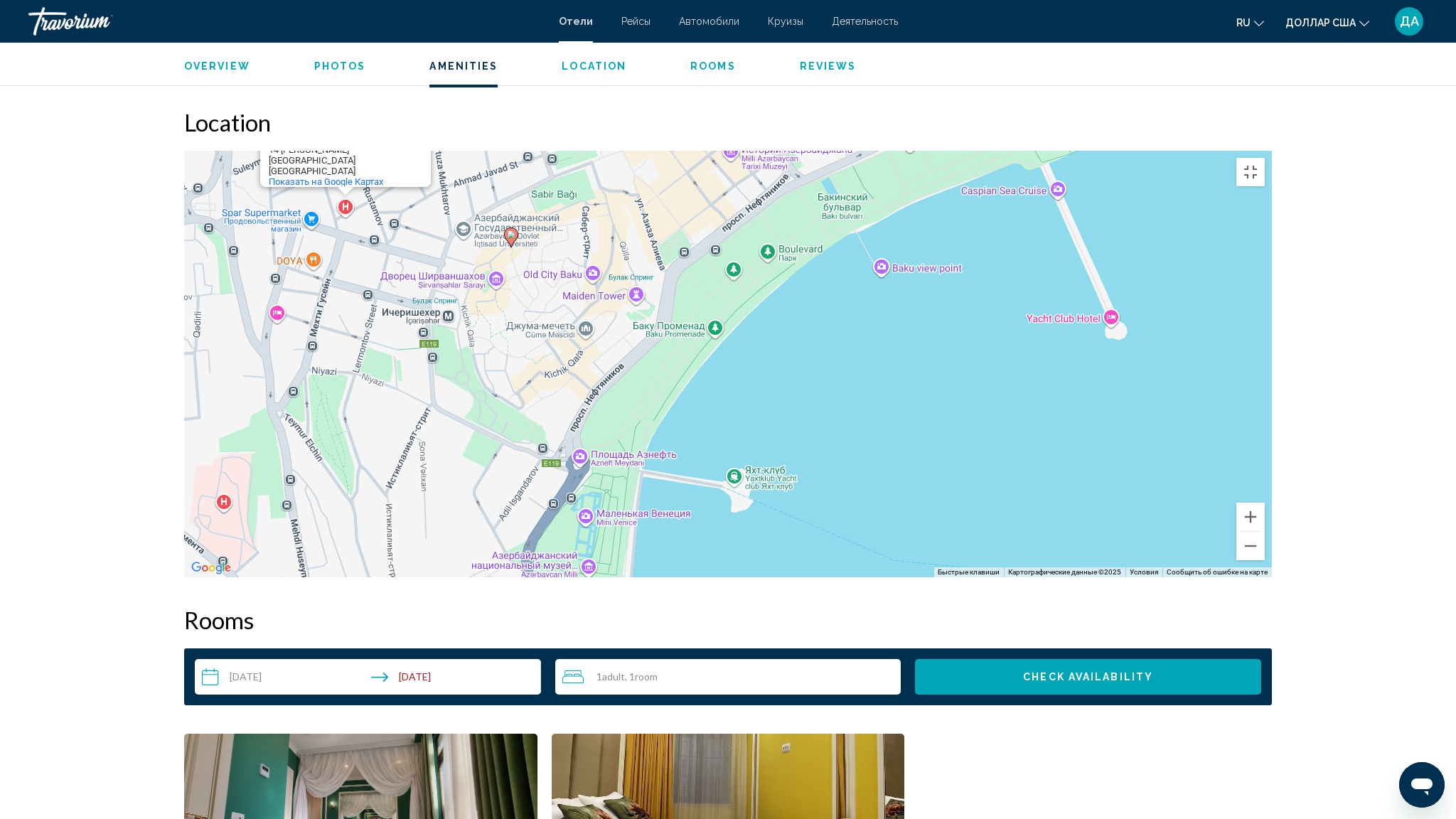
click at [512, 239] on image "Основное содержание" at bounding box center [511, 235] width 9 height 9
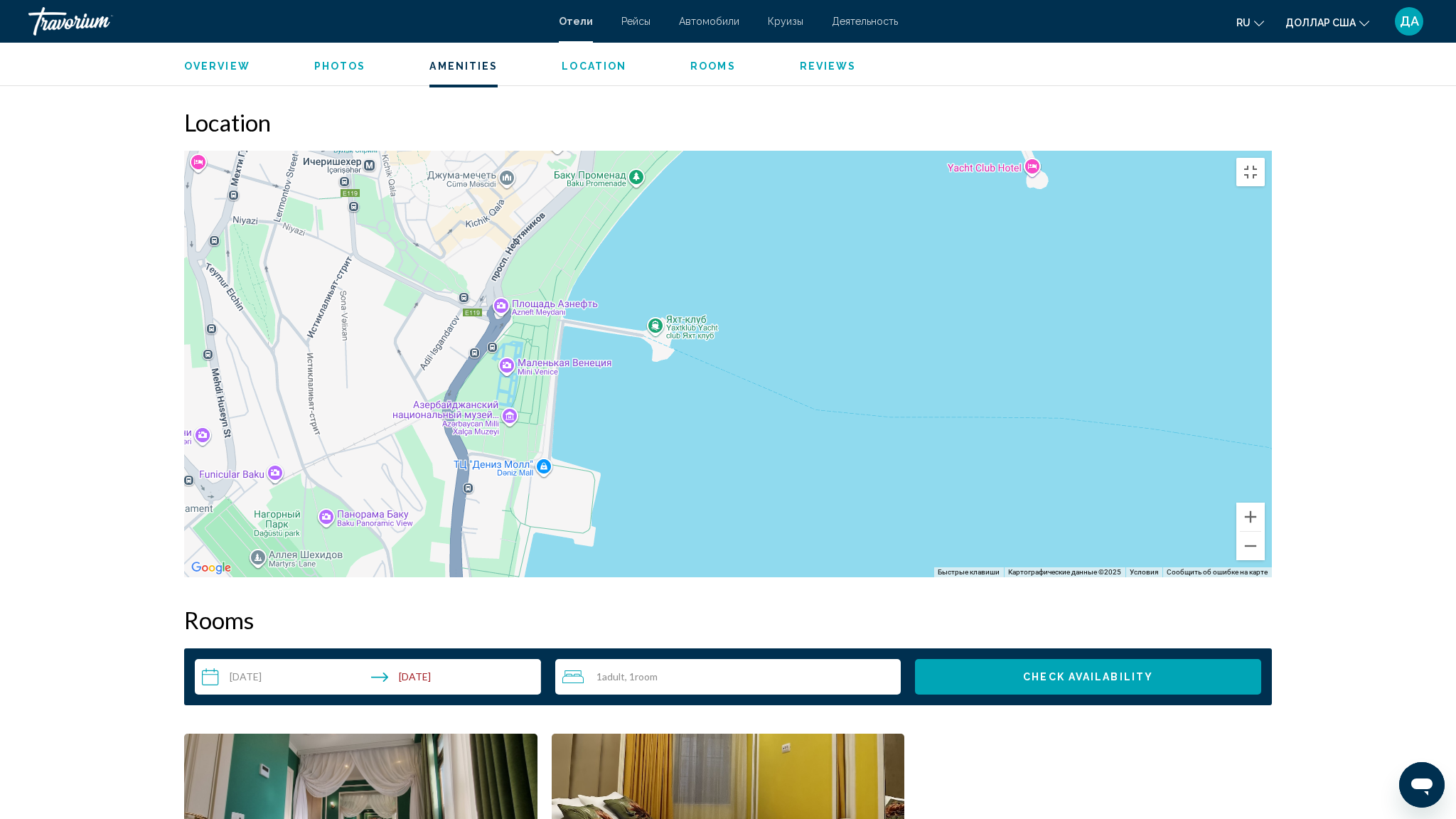
drag, startPoint x: 637, startPoint y: 383, endPoint x: 557, endPoint y: 228, distance: 174.4
click at [557, 228] on div "Чтобы активировать перетаскивание с помощью клавиатуры, нажмите Alt + Ввод. Пос…" at bounding box center [728, 364] width 1087 height 426
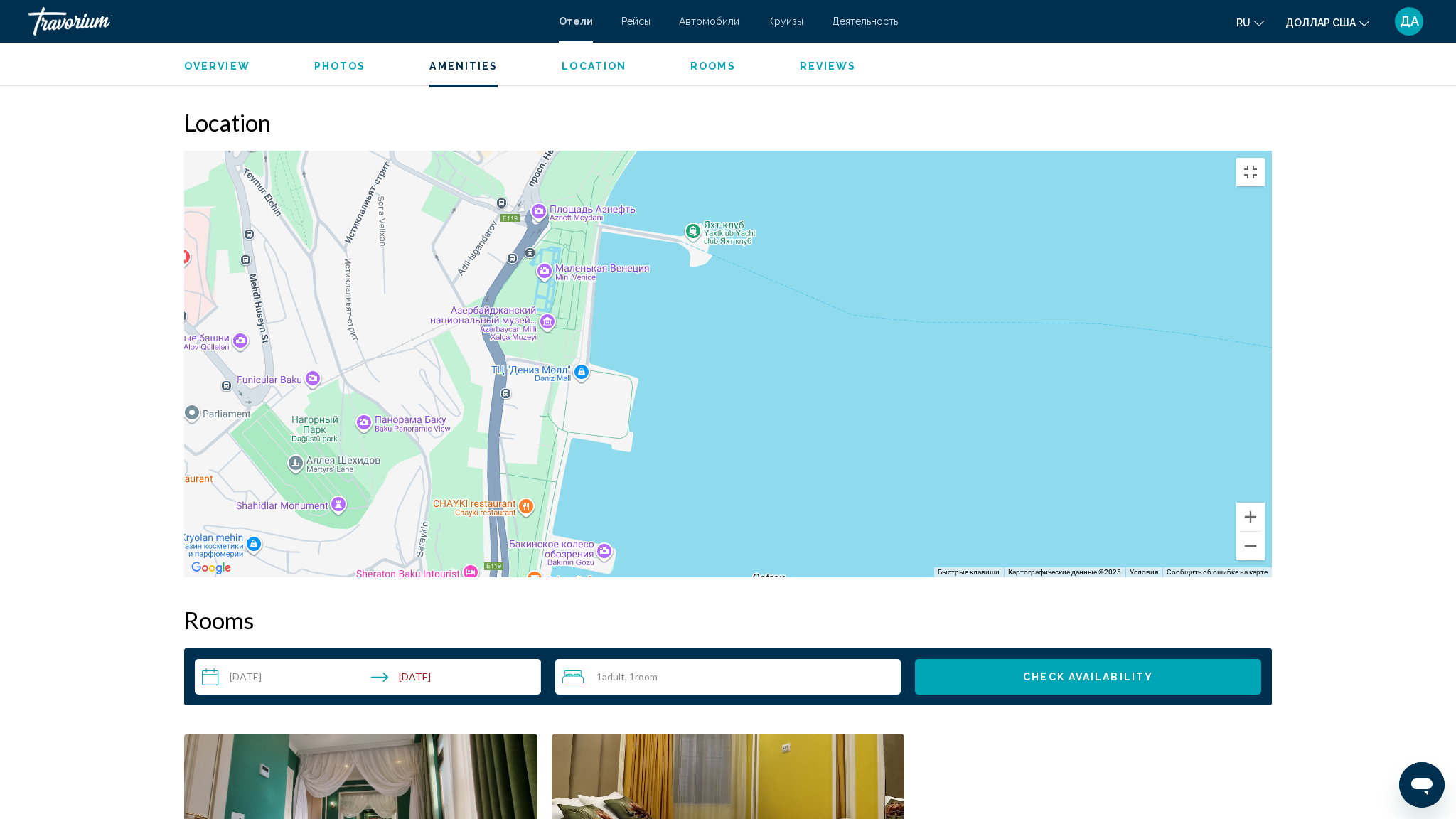
drag, startPoint x: 554, startPoint y: 426, endPoint x: 576, endPoint y: 517, distance: 93.6
click at [577, 517] on div "Чтобы активировать перетаскивание с помощью клавиатуры, нажмите Alt + Ввод. Пос…" at bounding box center [728, 364] width 1087 height 426
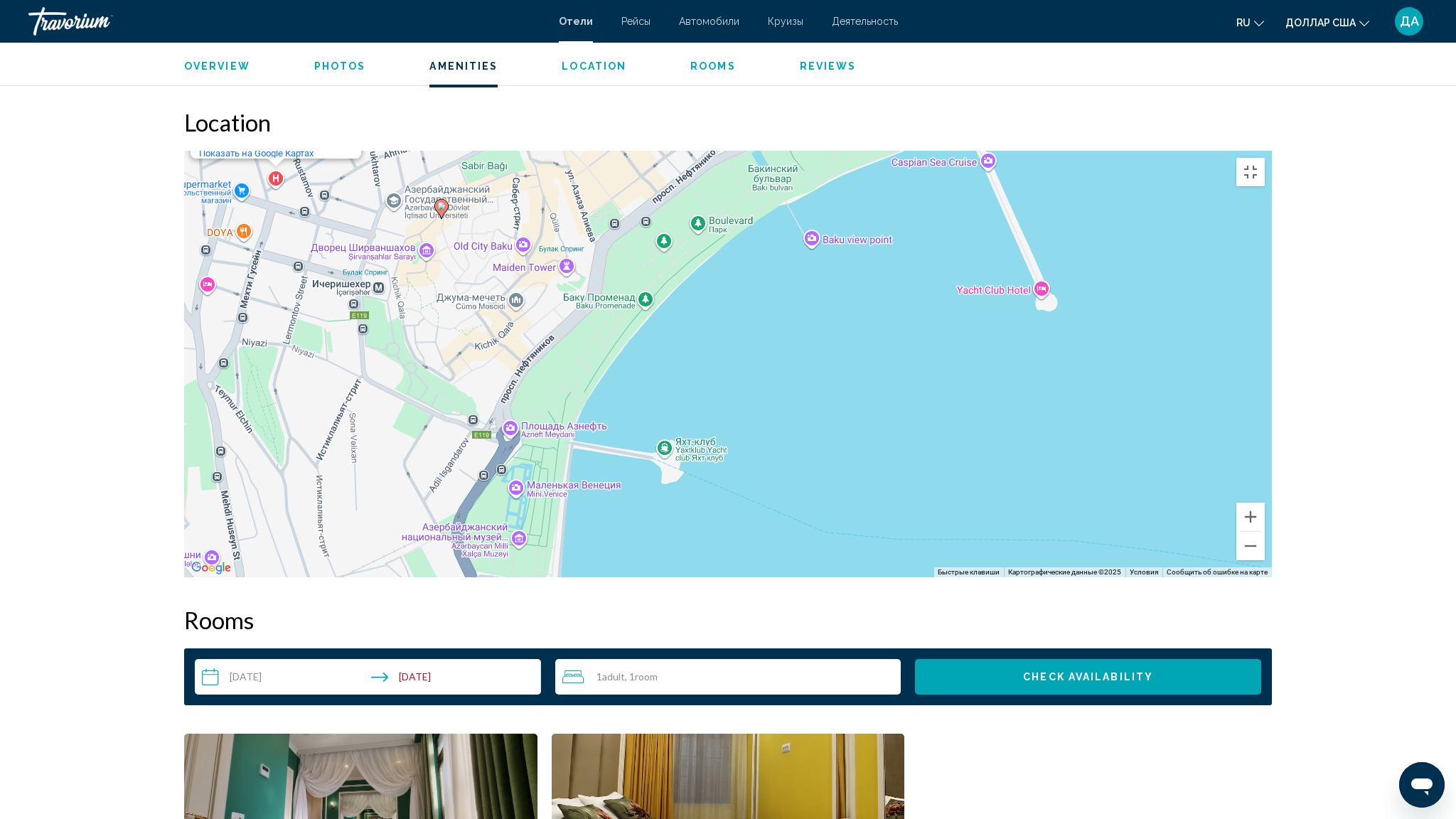
drag, startPoint x: 680, startPoint y: 312, endPoint x: 655, endPoint y: 448, distance: 138.3
click at [657, 443] on div "Чтобы активировать перетаскивание с помощью клавиатуры, нажмите Alt + Ввод. Пос…" at bounding box center [728, 364] width 1087 height 426
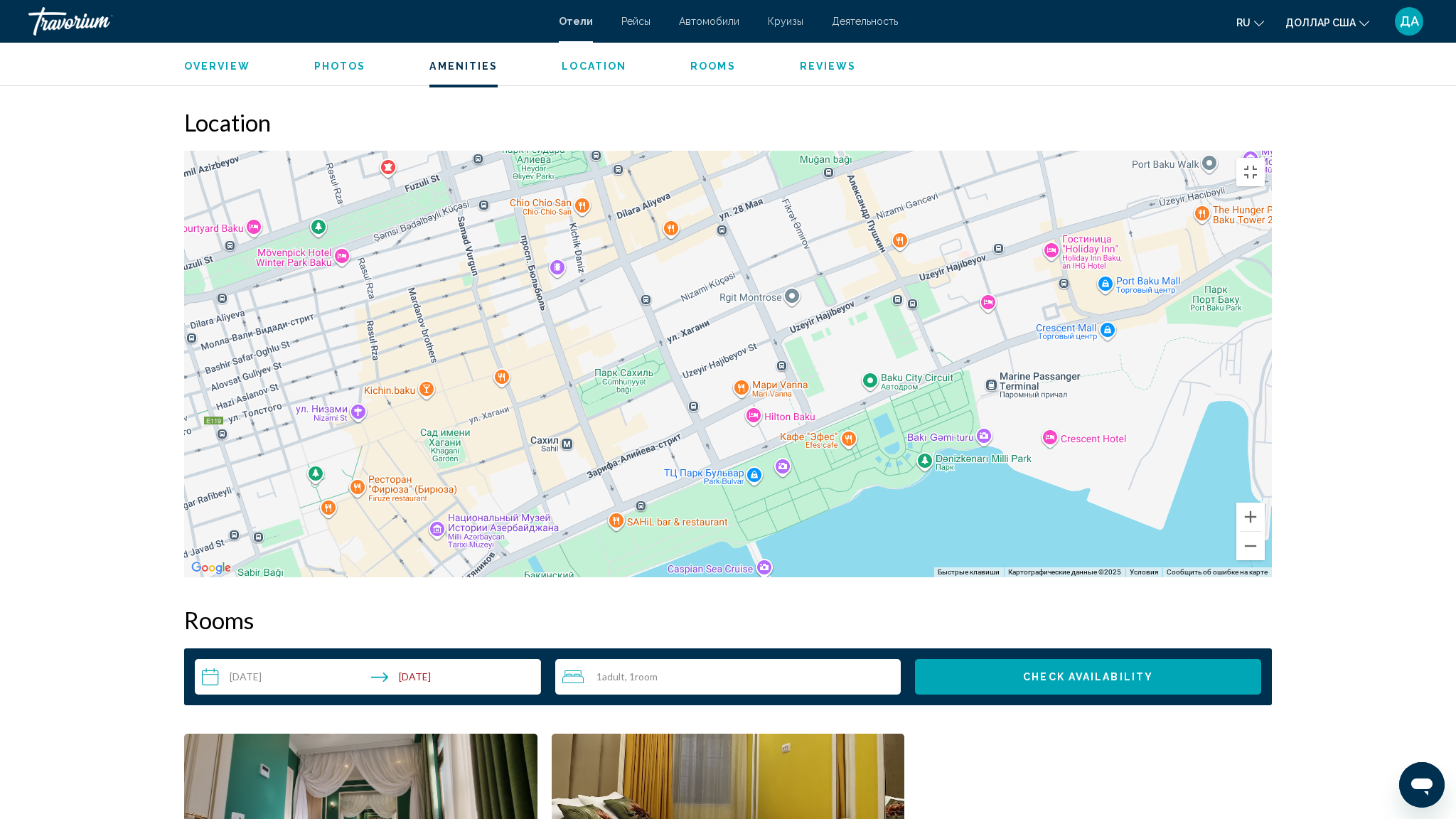
drag, startPoint x: 843, startPoint y: 341, endPoint x: 700, endPoint y: 383, distance: 149.0
click at [700, 383] on div "Чтобы активировать перетаскивание с помощью клавиатуры, нажмите Alt + Ввод. Пос…" at bounding box center [728, 364] width 1087 height 426
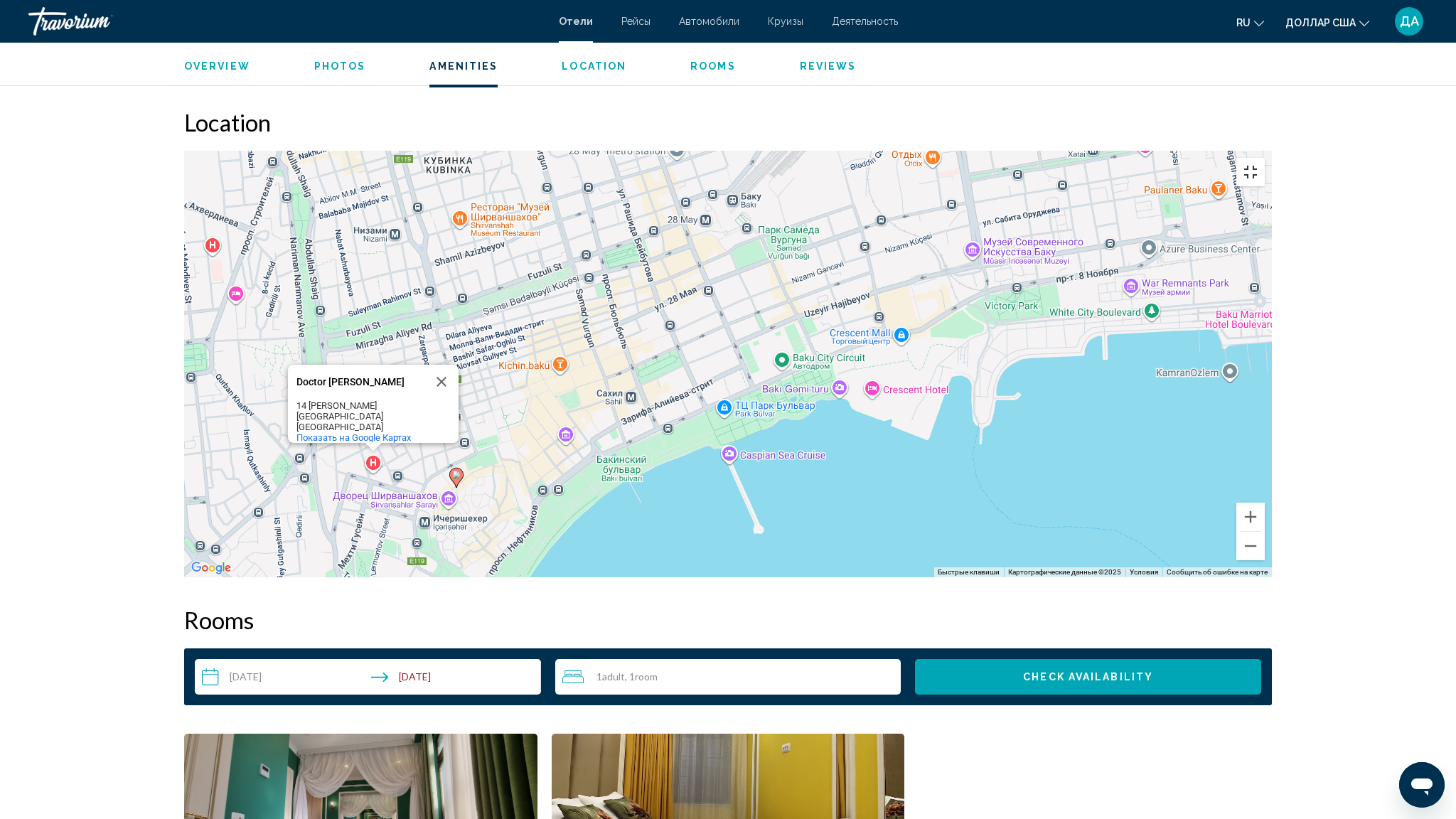
click at [1265, 158] on button "Включить полноэкранный режим" at bounding box center [1250, 172] width 28 height 28
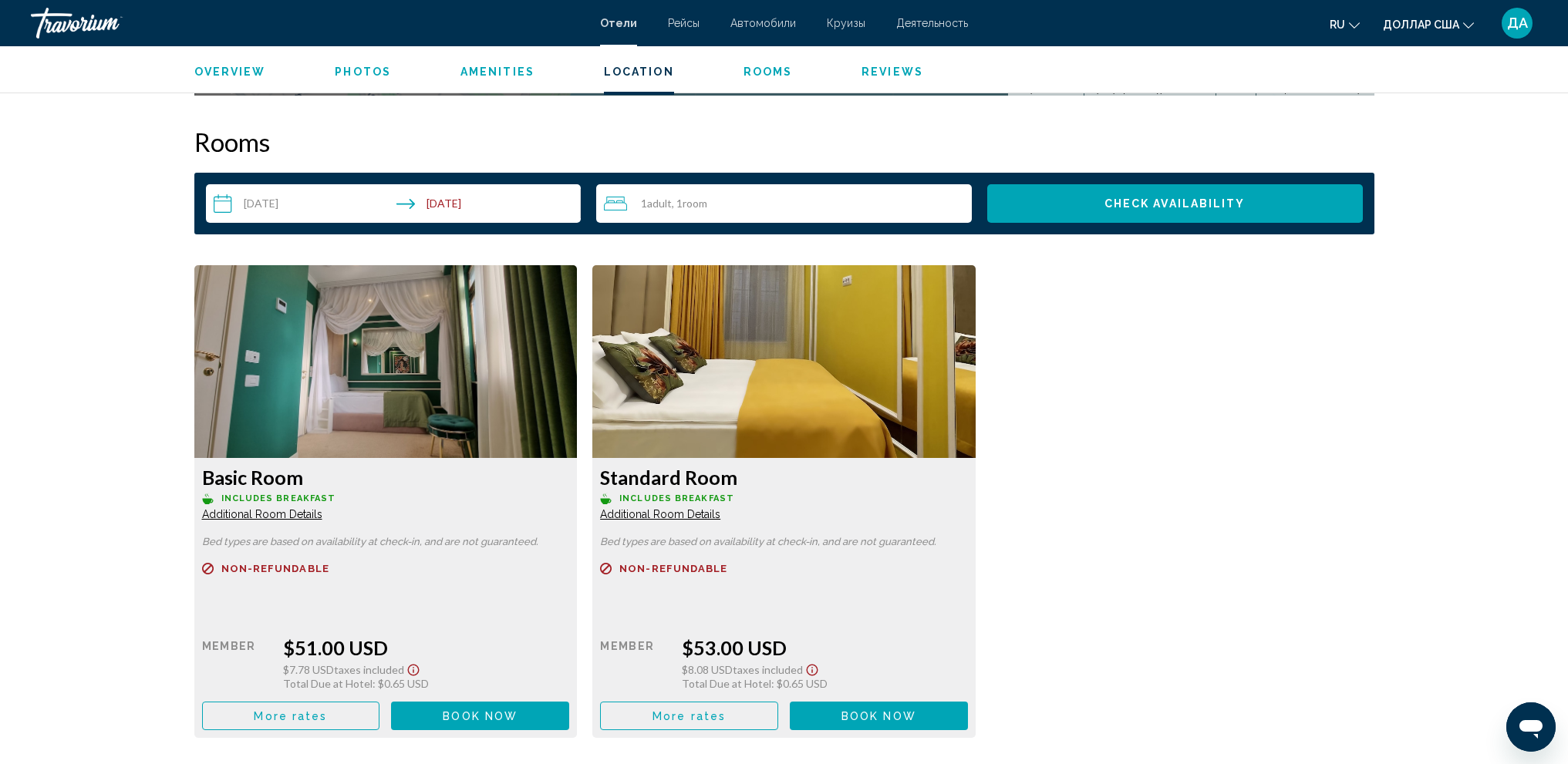
scroll to position [1912, 0]
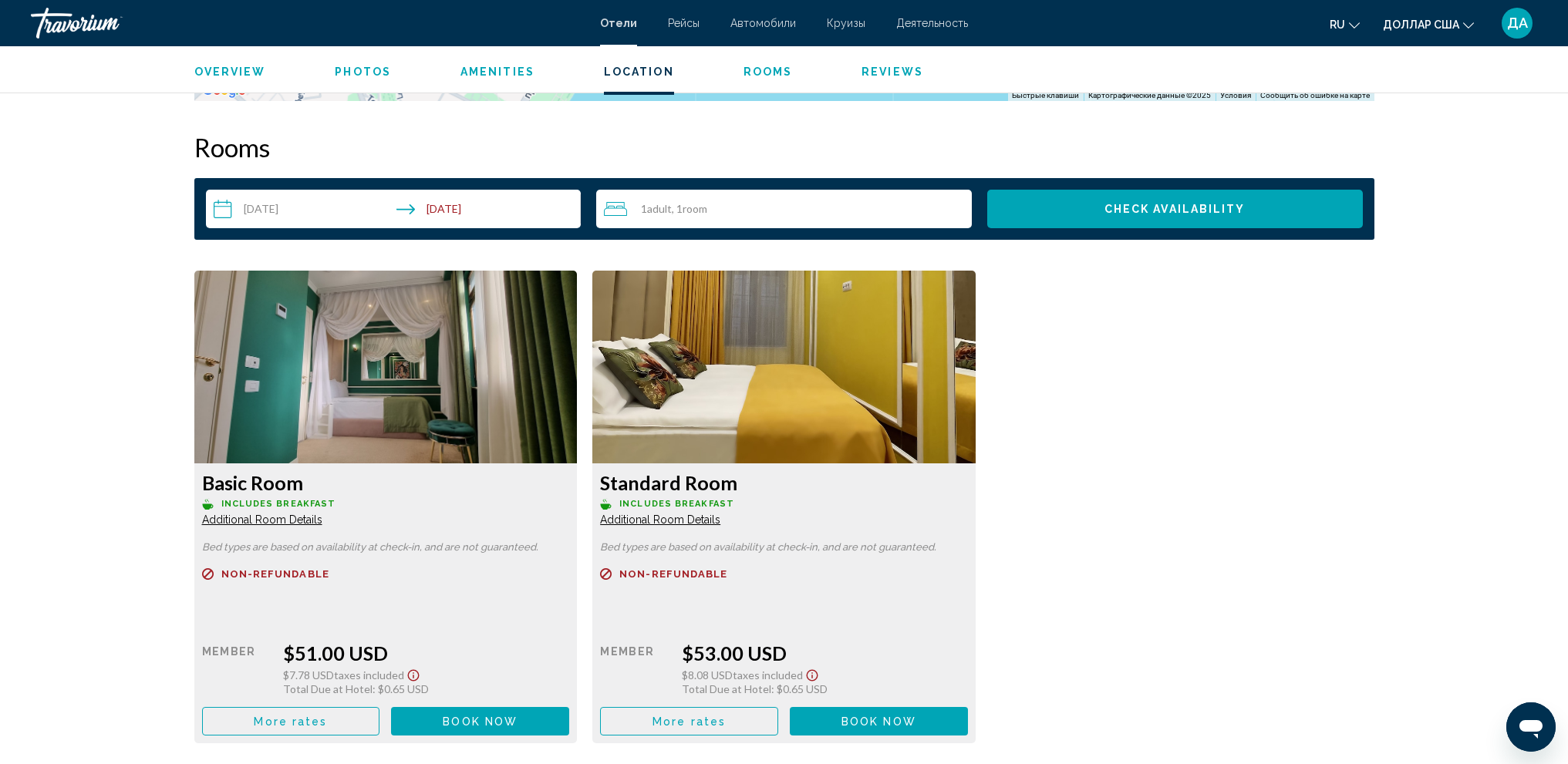
click at [577, 377] on img "Основное содержание" at bounding box center [386, 367] width 383 height 193
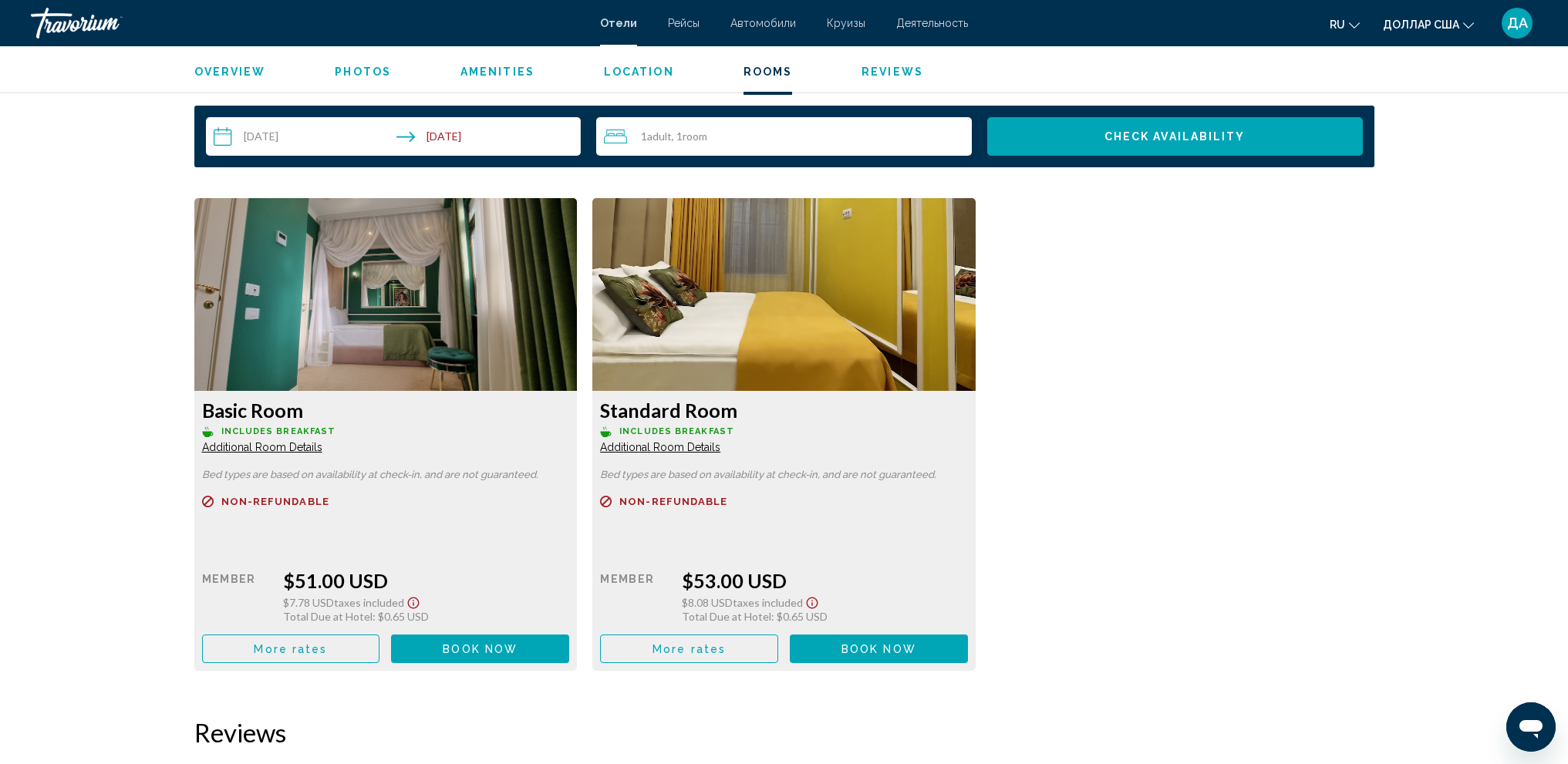
scroll to position [2067, 0]
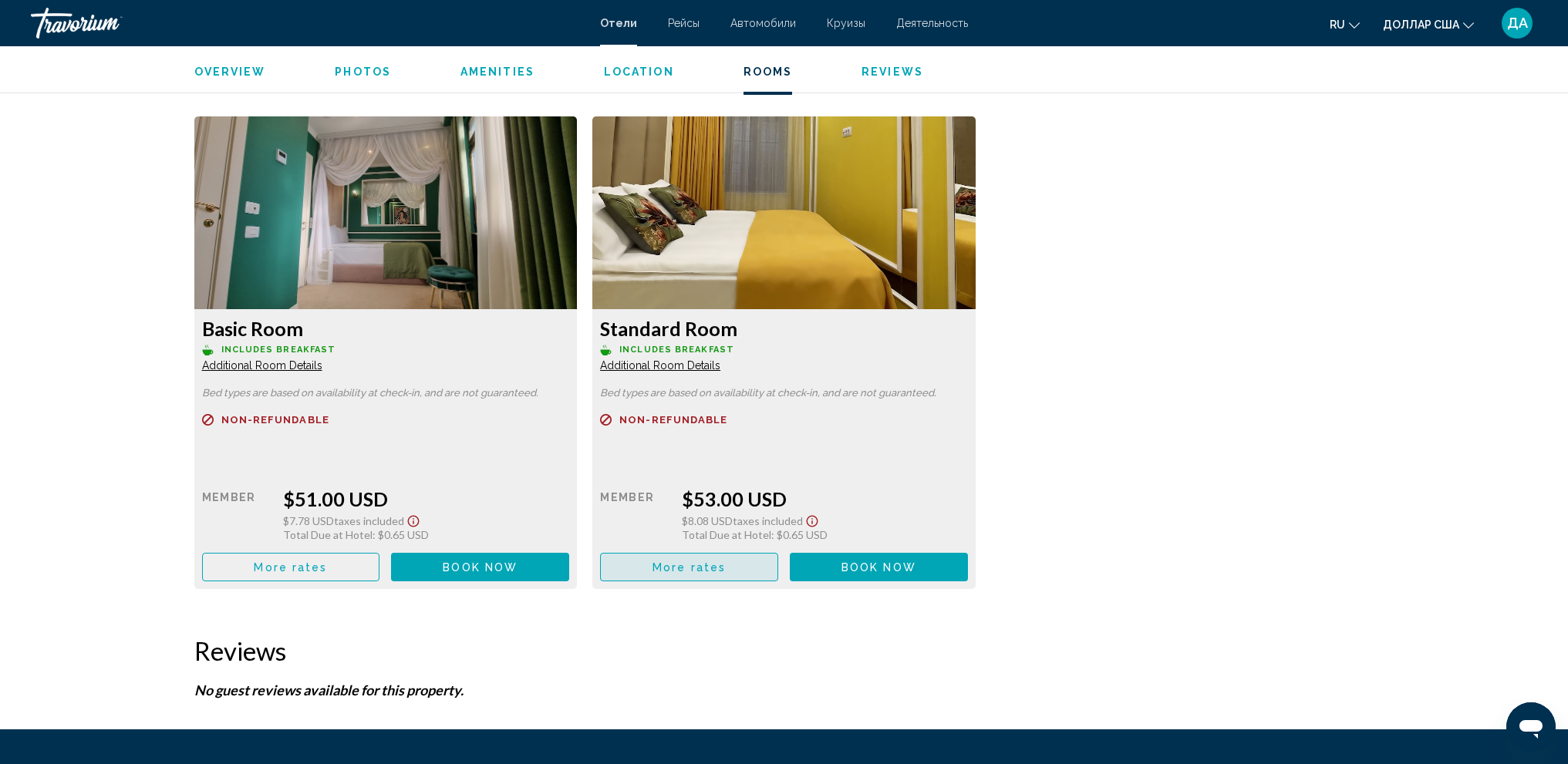
click at [741, 559] on button "More rates" at bounding box center [689, 566] width 178 height 29
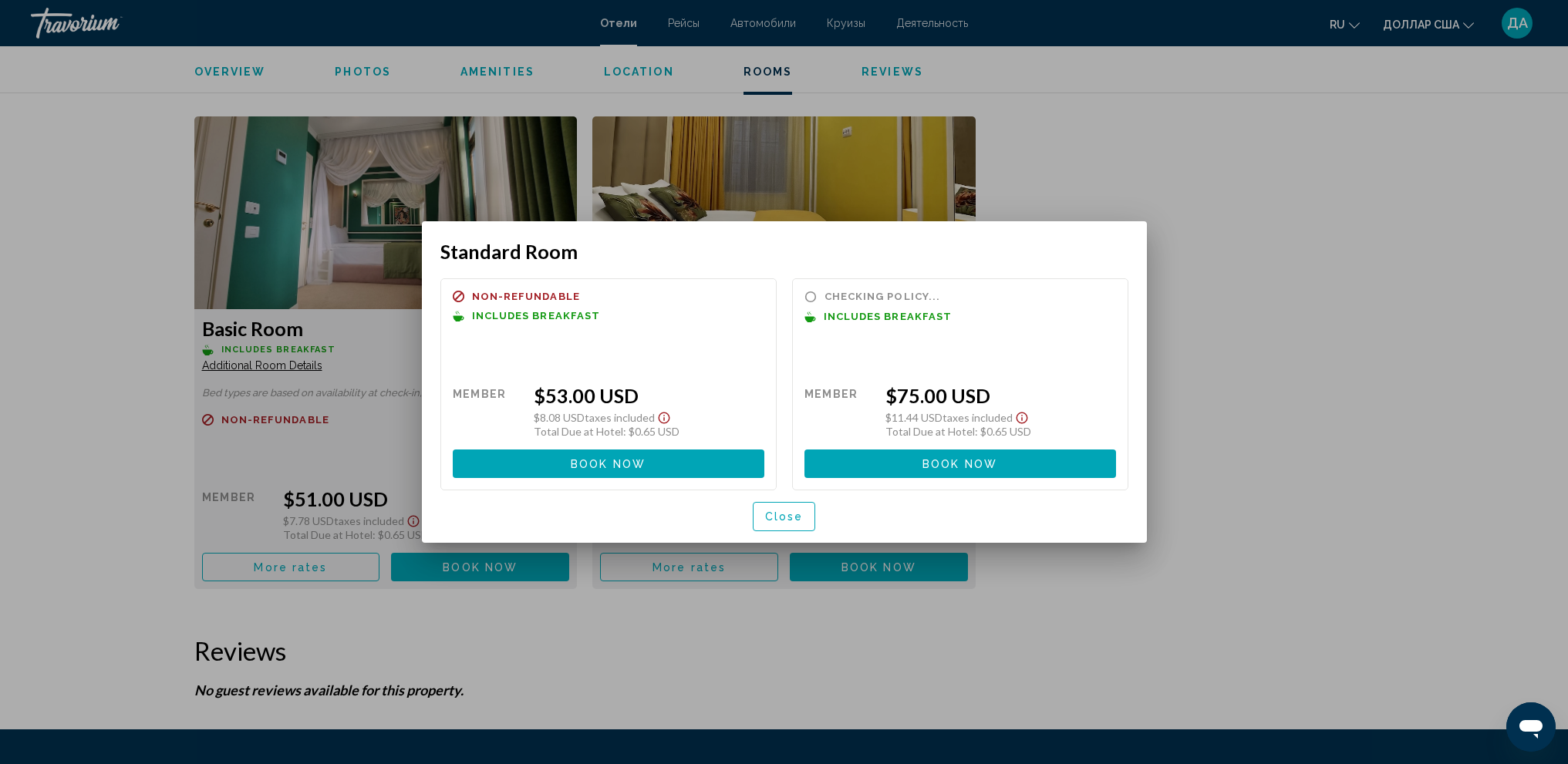
scroll to position [0, 0]
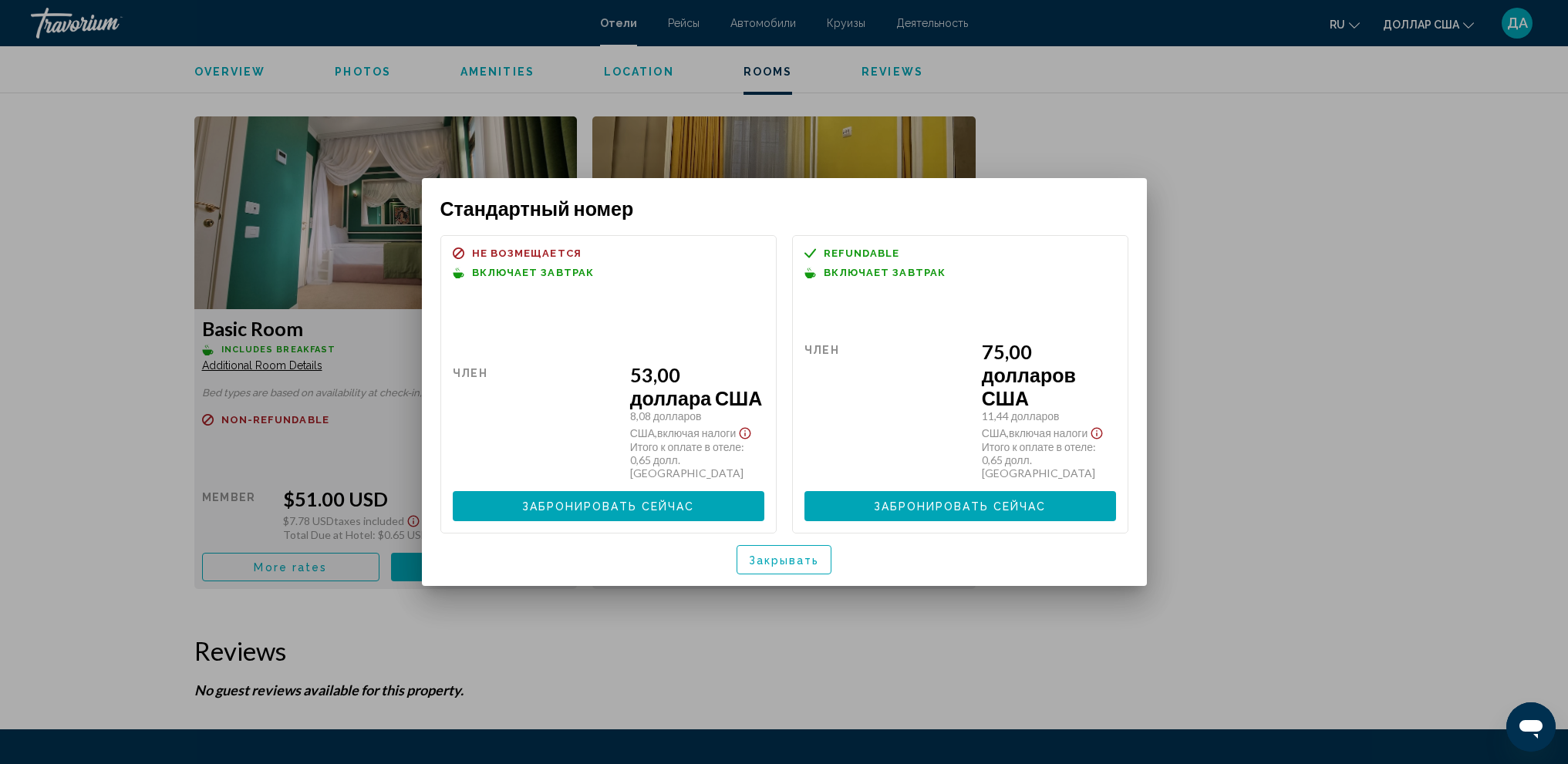
click at [1231, 260] on div at bounding box center [784, 382] width 1568 height 764
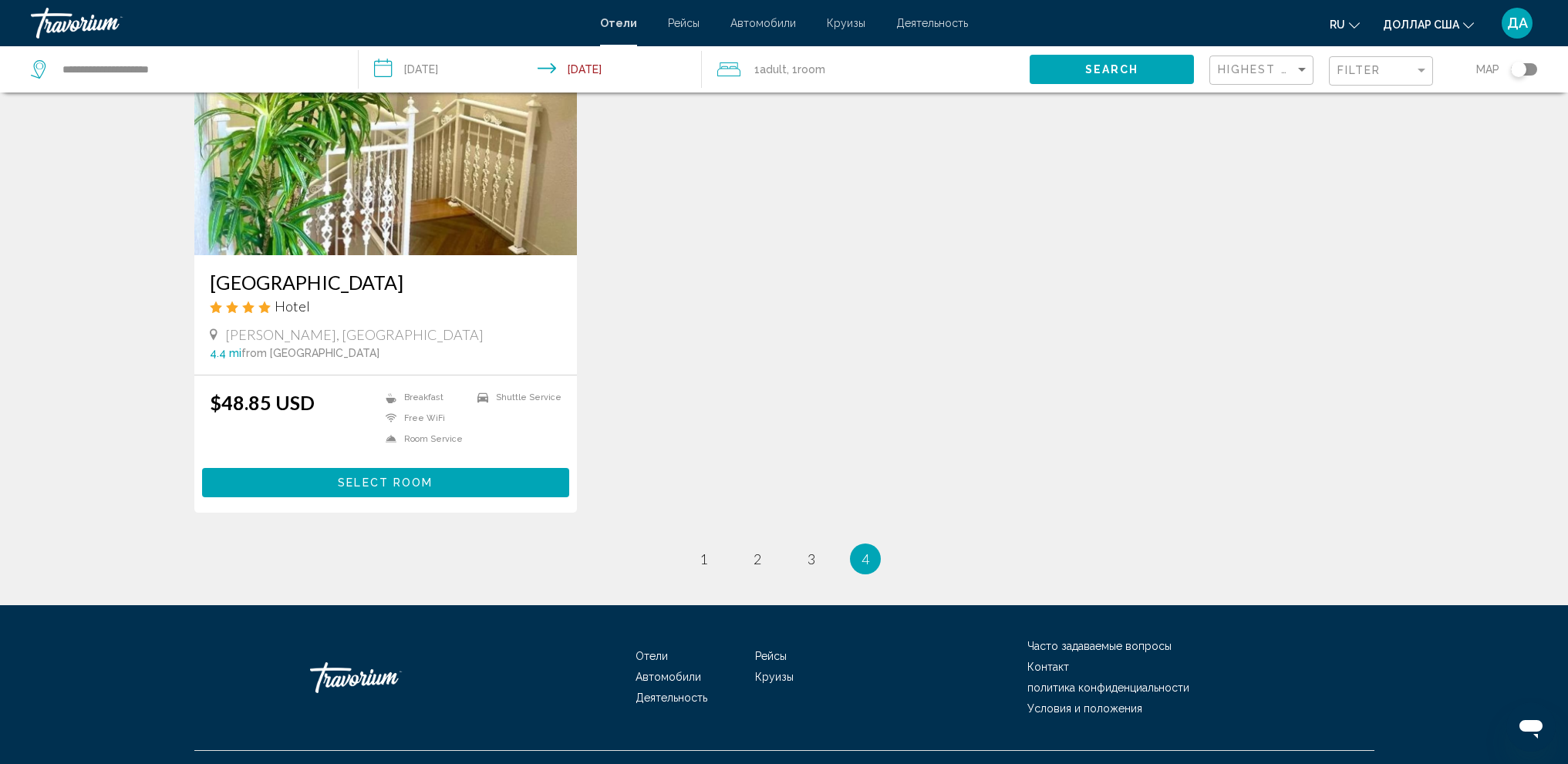
scroll to position [702, 0]
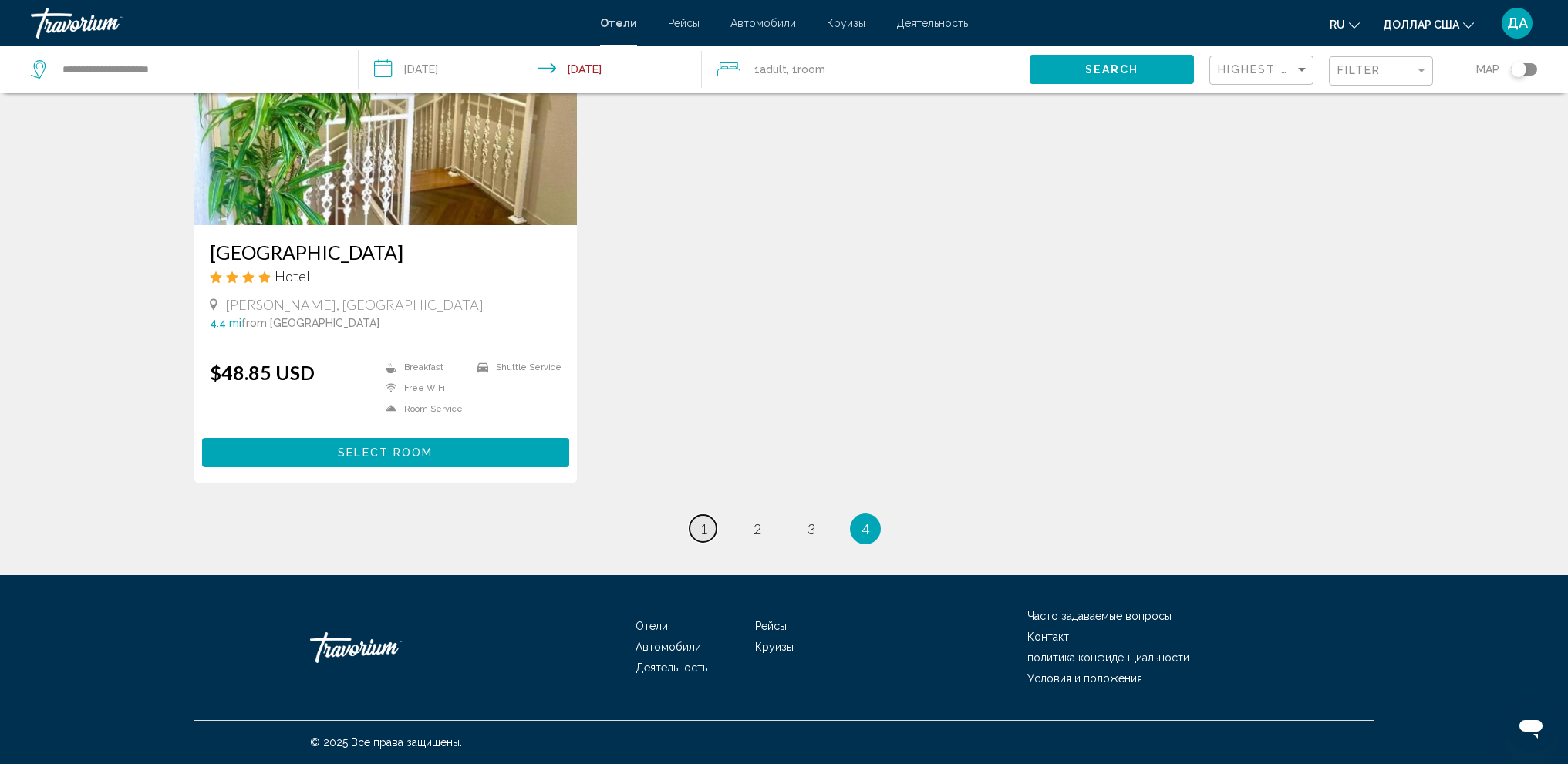
click at [706, 530] on span "1" at bounding box center [703, 529] width 8 height 17
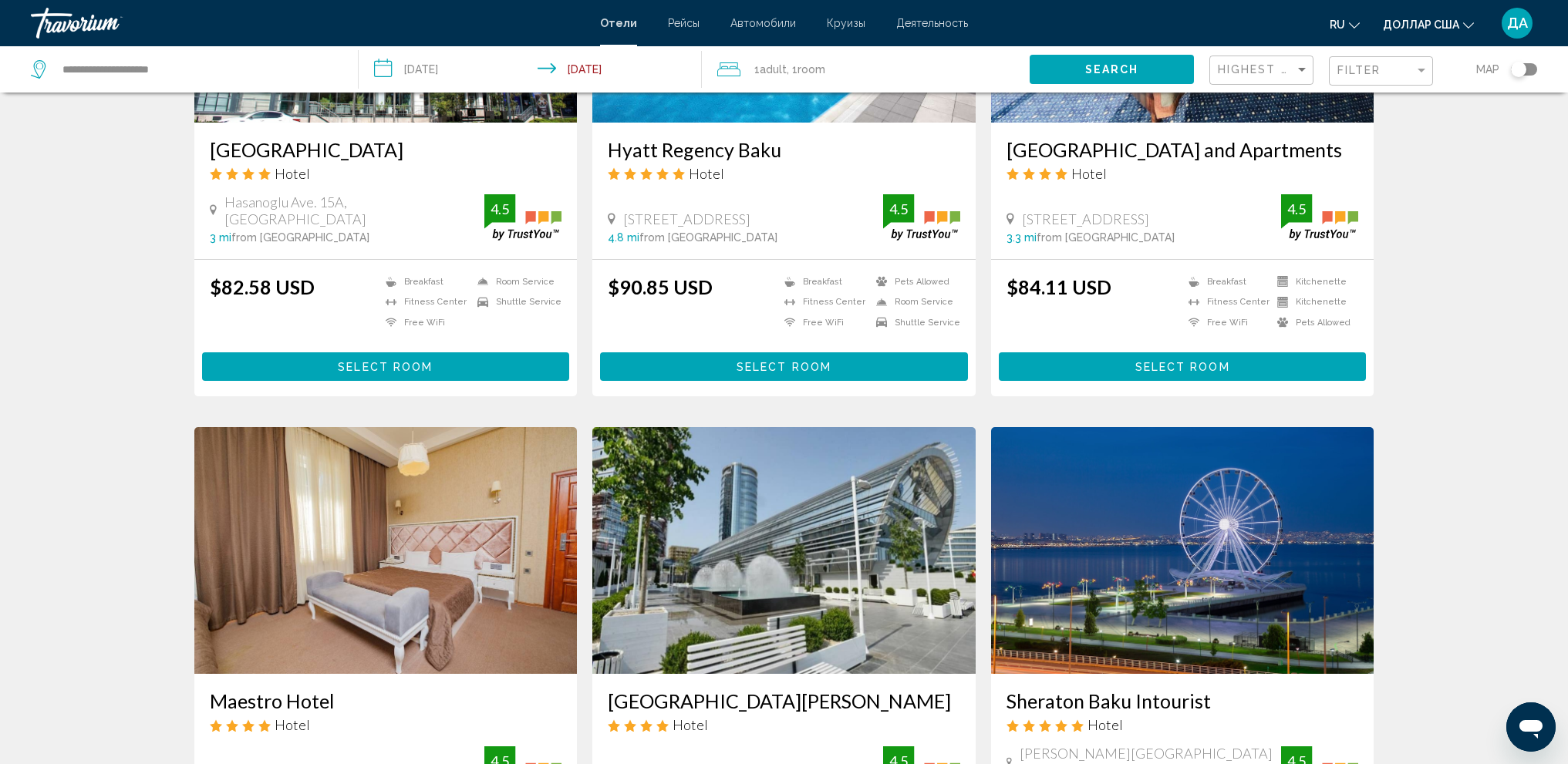
scroll to position [1542, 0]
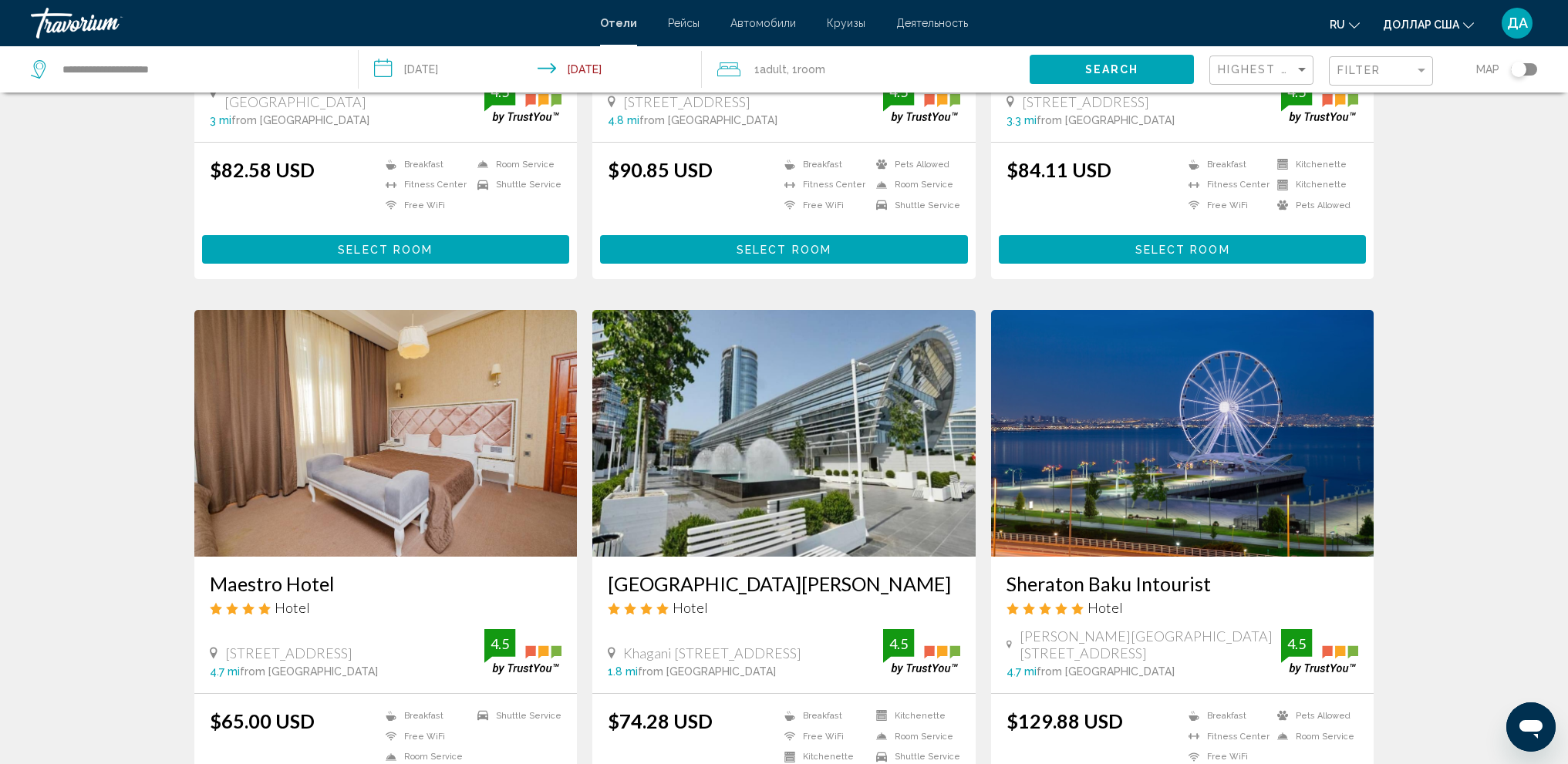
click at [1228, 390] on img "Основное содержание" at bounding box center [1183, 434] width 383 height 247
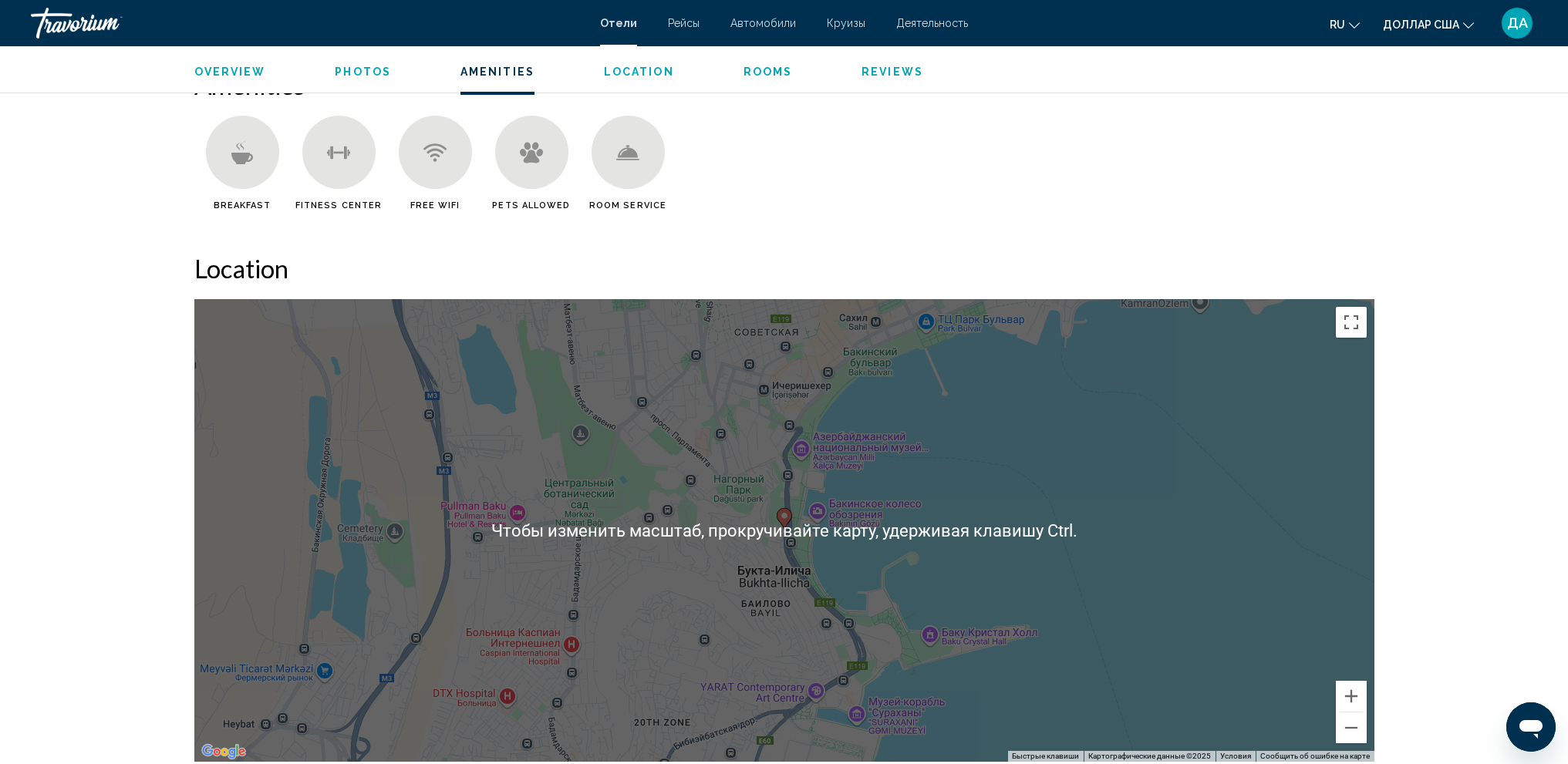
scroll to position [1234, 0]
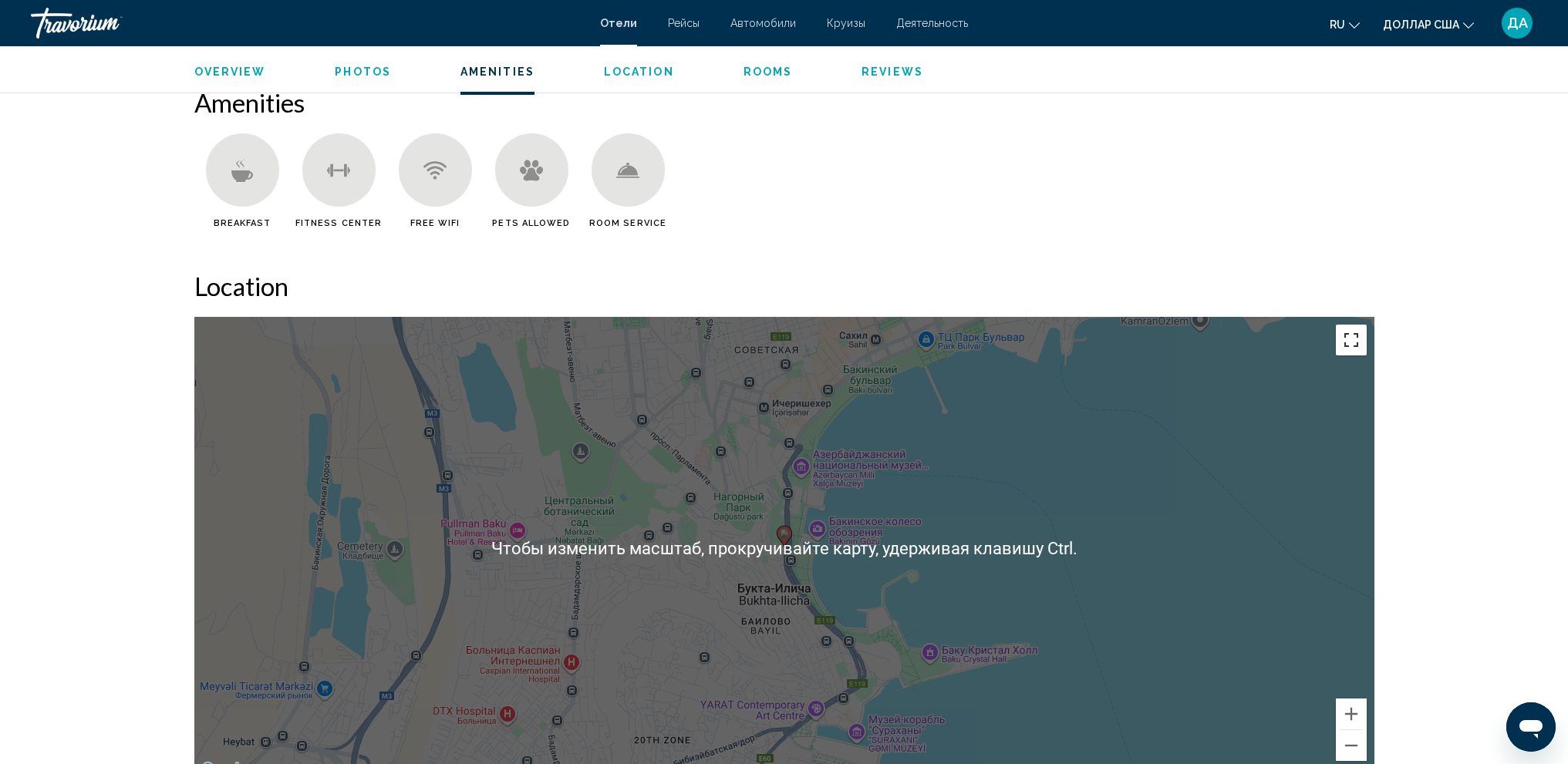
click at [1346, 350] on button "Включить полноэкранный режим" at bounding box center [1351, 340] width 31 height 31
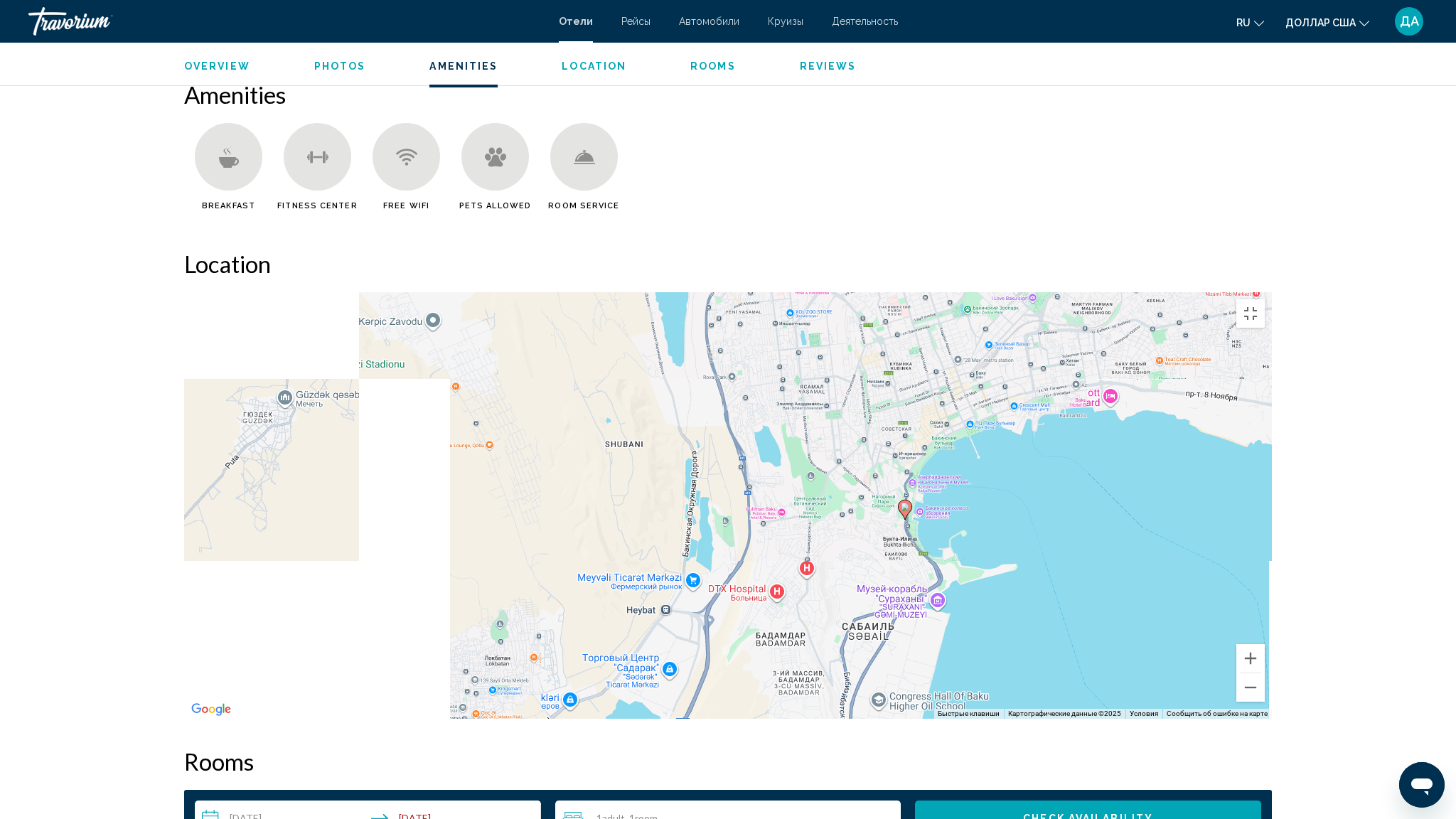
drag, startPoint x: 1097, startPoint y: 316, endPoint x: 890, endPoint y: 367, distance: 213.2
click at [893, 369] on div "Чтобы активировать перетаскивание с помощью клавиатуры, нажмите Alt + Ввод. Пос…" at bounding box center [728, 505] width 1087 height 426
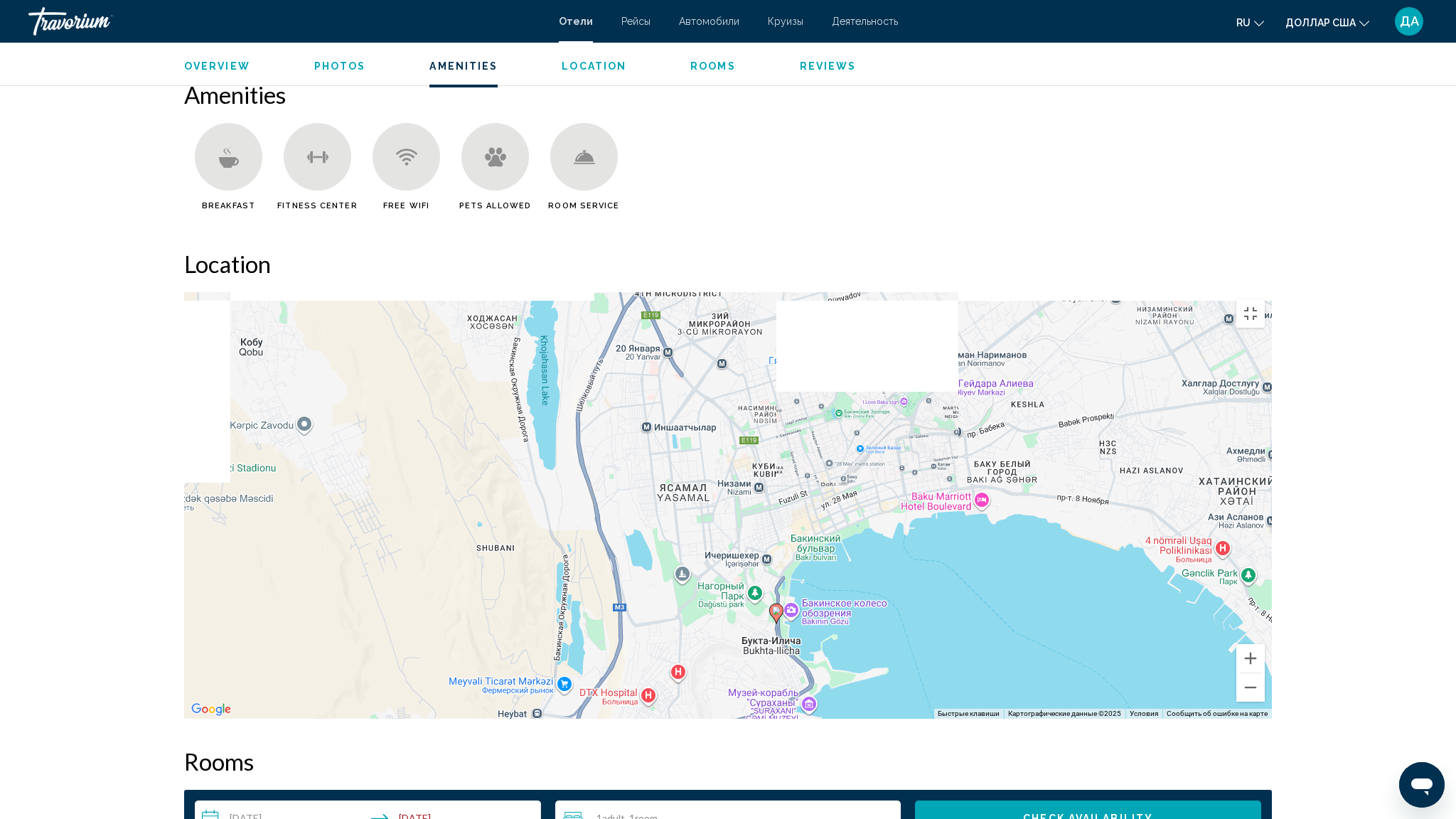
drag, startPoint x: 890, startPoint y: 367, endPoint x: 780, endPoint y: 471, distance: 151.4
click at [781, 470] on div "Чтобы активировать перетаскивание с помощью клавиатуры, нажмите Alt + Ввод. Пос…" at bounding box center [728, 505] width 1087 height 426
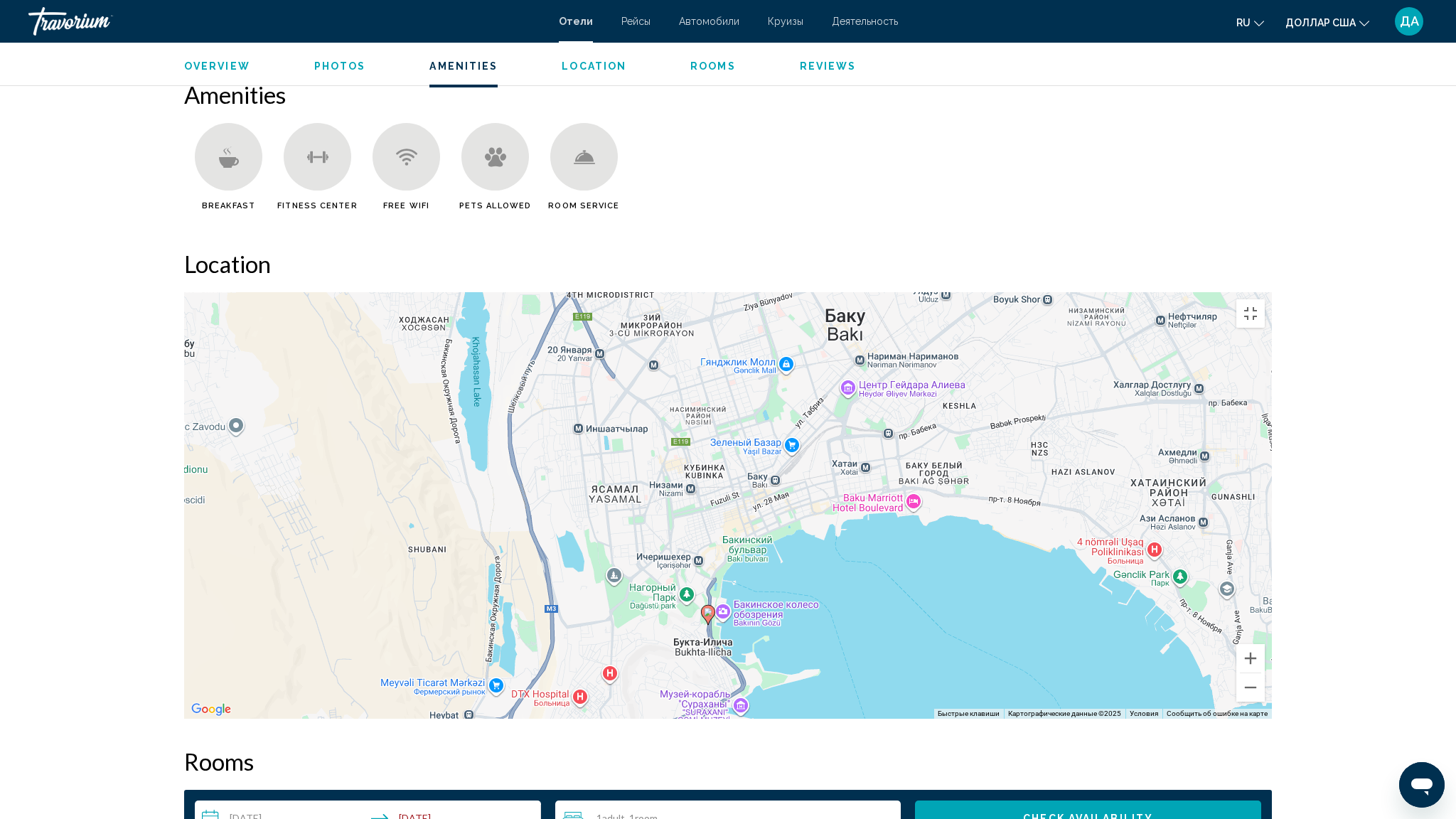
drag, startPoint x: 1147, startPoint y: 363, endPoint x: 1079, endPoint y: 364, distance: 68.0
click at [1079, 364] on div "Чтобы активировать перетаскивание с помощью клавиатуры, нажмите Alt + Ввод. Пос…" at bounding box center [728, 505] width 1087 height 426
drag, startPoint x: 1445, startPoint y: 36, endPoint x: 1438, endPoint y: 26, distance: 12.2
click at [1272, 292] on div "Чтобы активировать перетаскивание с помощью клавиатуры, нажмите Alt + Ввод. Пос…" at bounding box center [728, 505] width 1087 height 426
click at [1265, 300] on button "Включить полноэкранный режим" at bounding box center [1250, 314] width 28 height 28
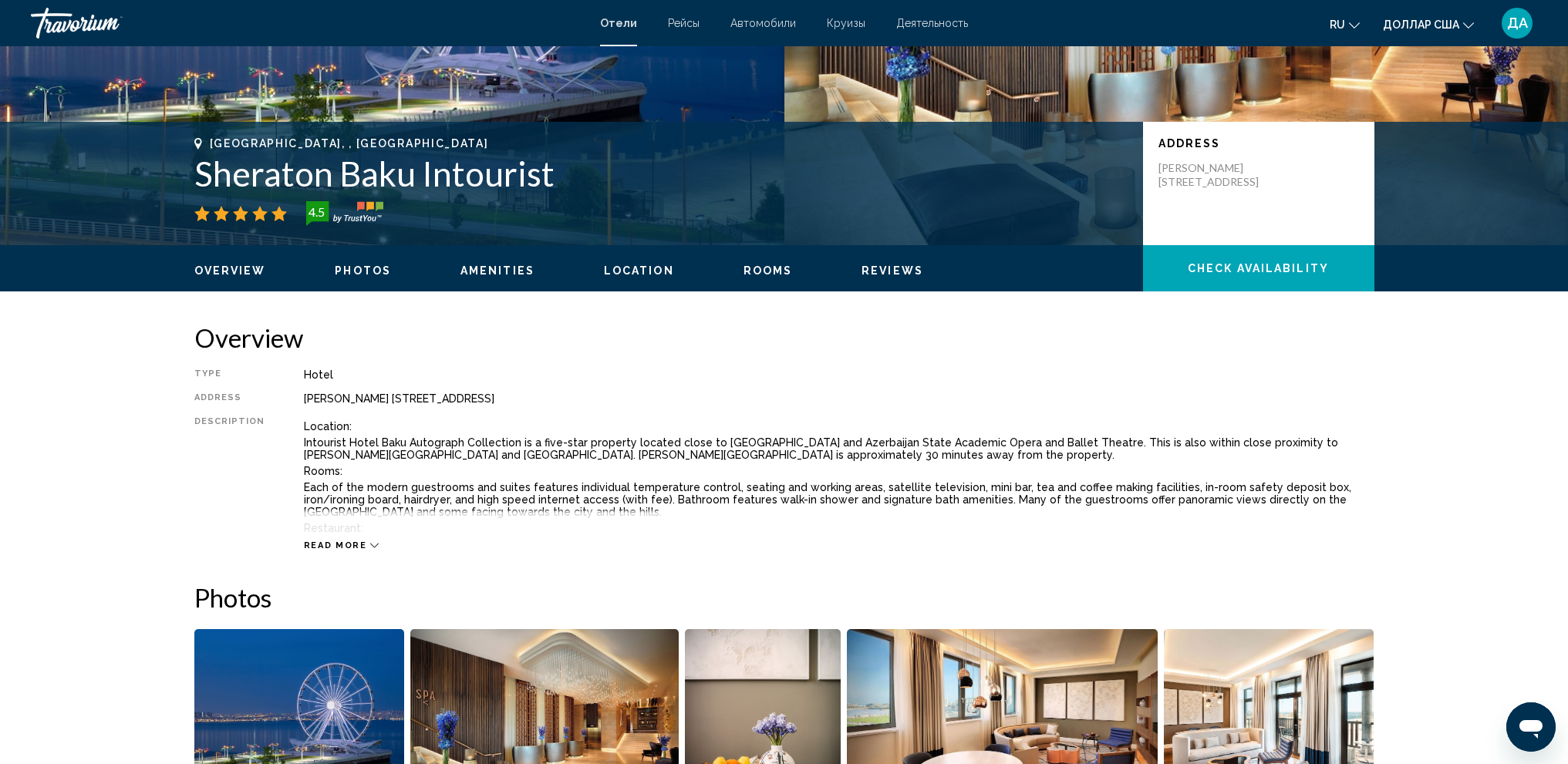
scroll to position [232, 0]
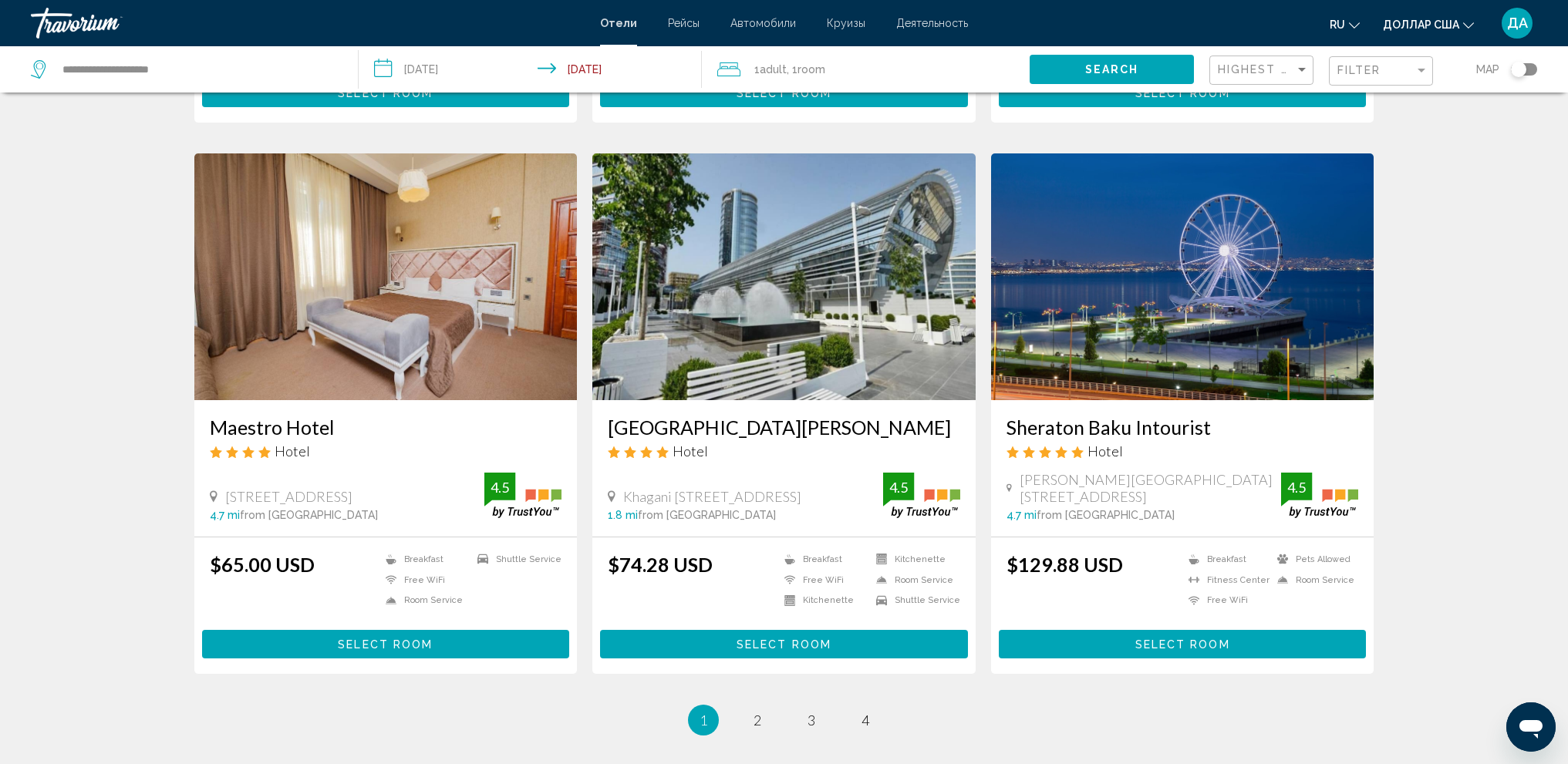
scroll to position [1835, 0]
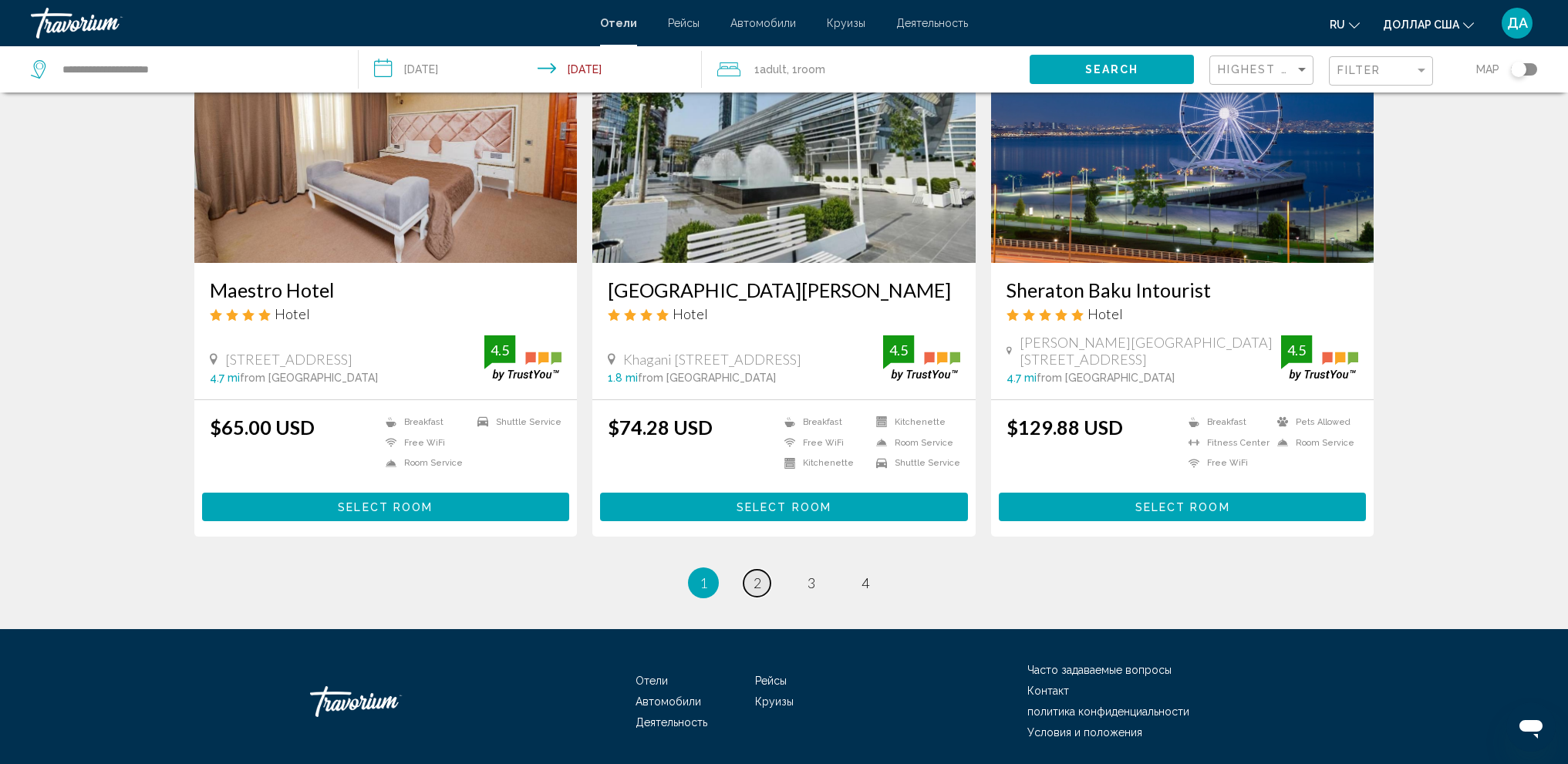
click at [757, 574] on span "2" at bounding box center [757, 583] width 8 height 17
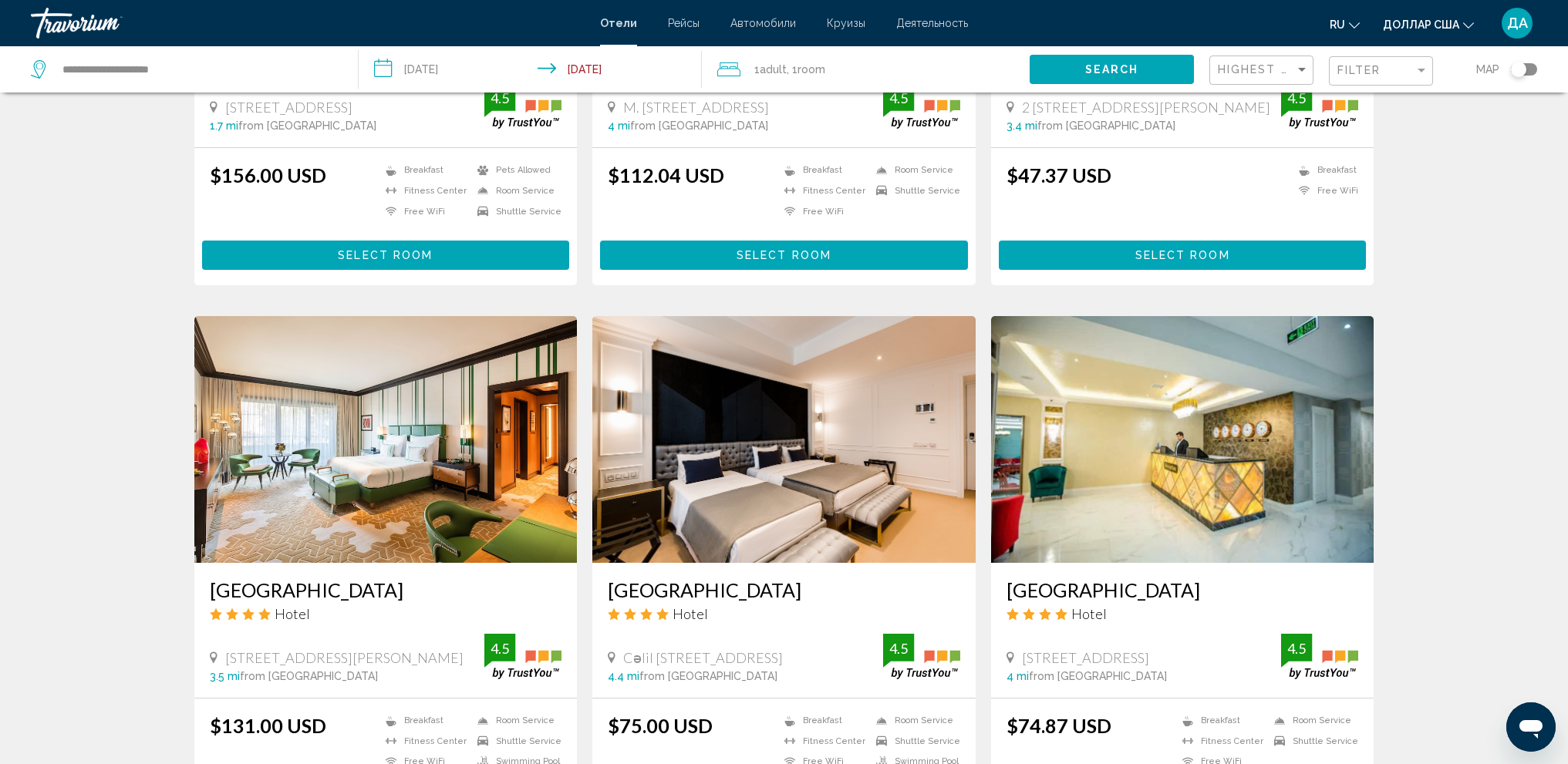
scroll to position [385, 0]
